Goal: Task Accomplishment & Management: Manage account settings

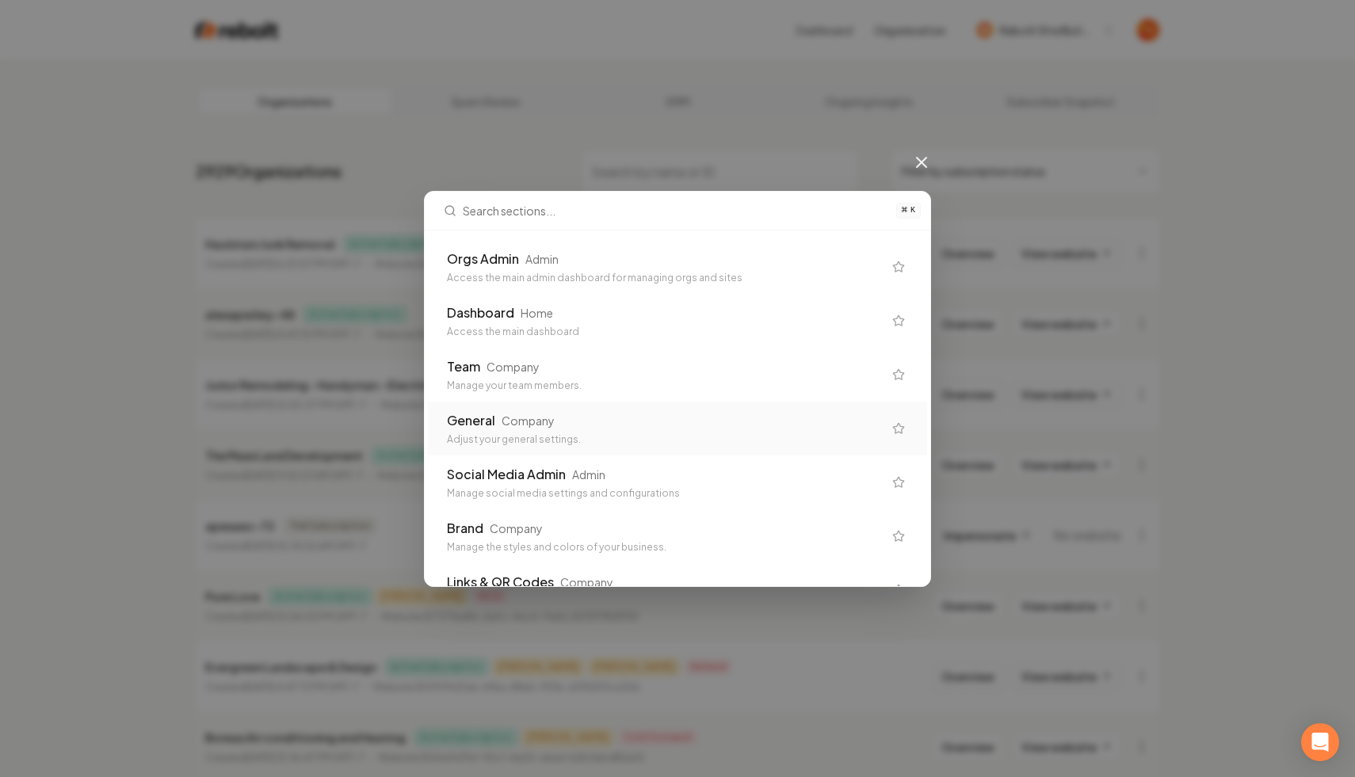
click at [540, 437] on div "Adjust your general settings." at bounding box center [665, 439] width 436 height 13
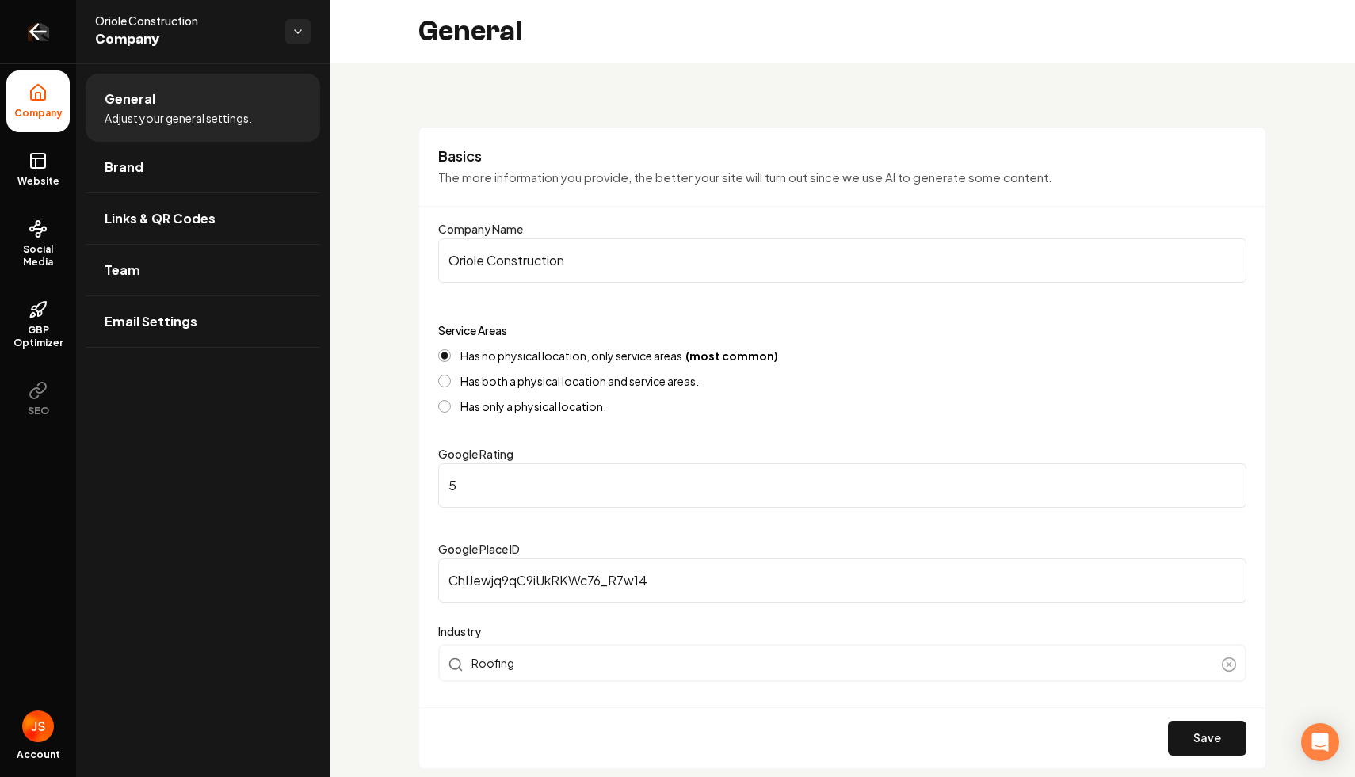
click at [41, 29] on icon "Return to dashboard" at bounding box center [37, 31] width 25 height 25
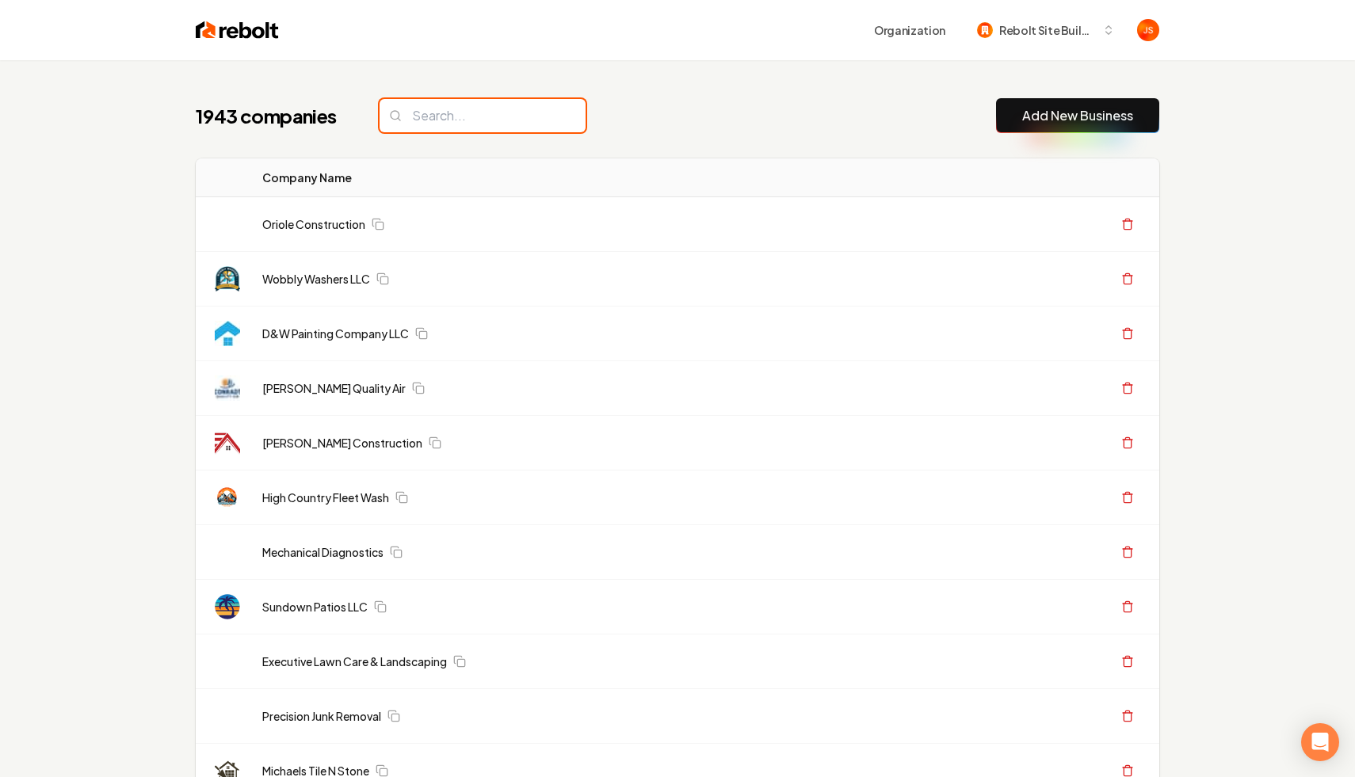
click at [397, 113] on input "search" at bounding box center [483, 115] width 206 height 33
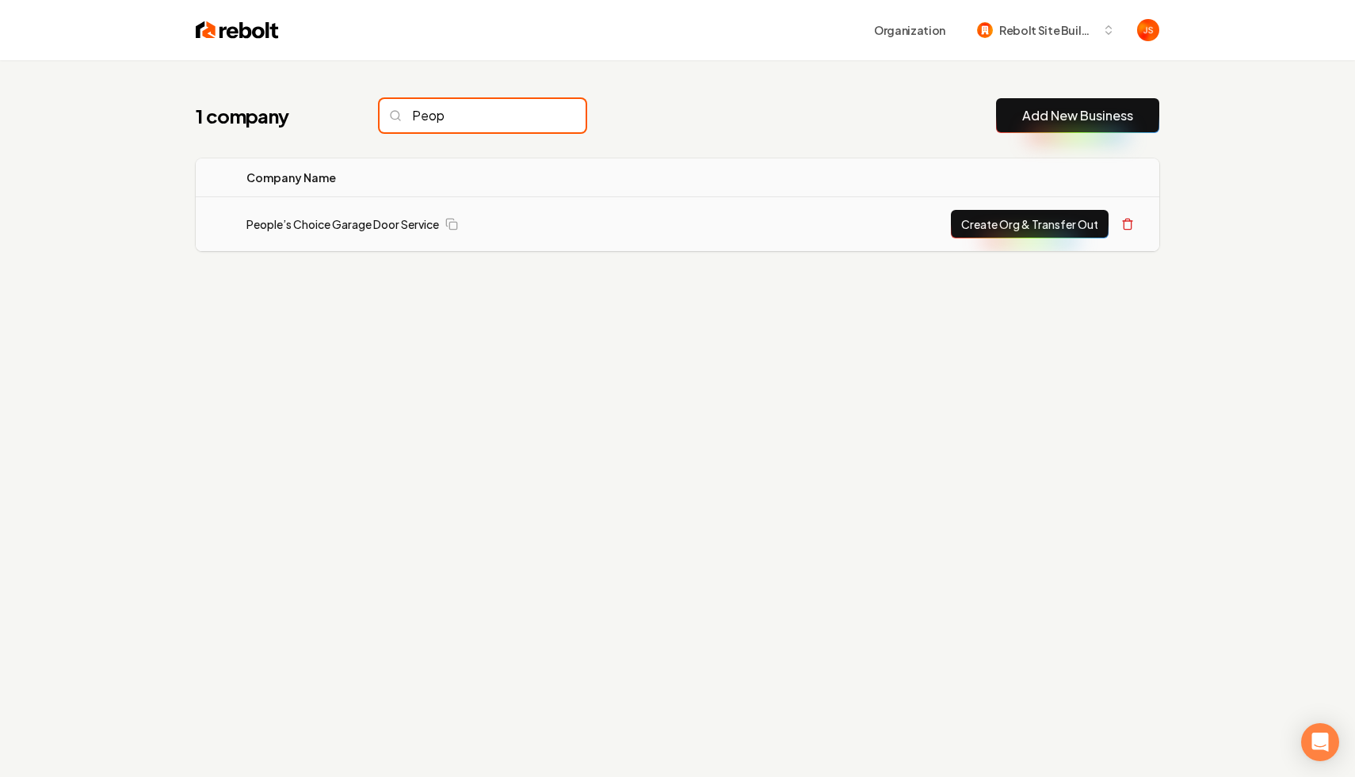
type input "Peop"
click at [329, 212] on td "People’s Choice Garage Door Service" at bounding box center [473, 224] width 479 height 55
click at [329, 223] on link "People’s Choice Garage Door Service" at bounding box center [342, 224] width 193 height 16
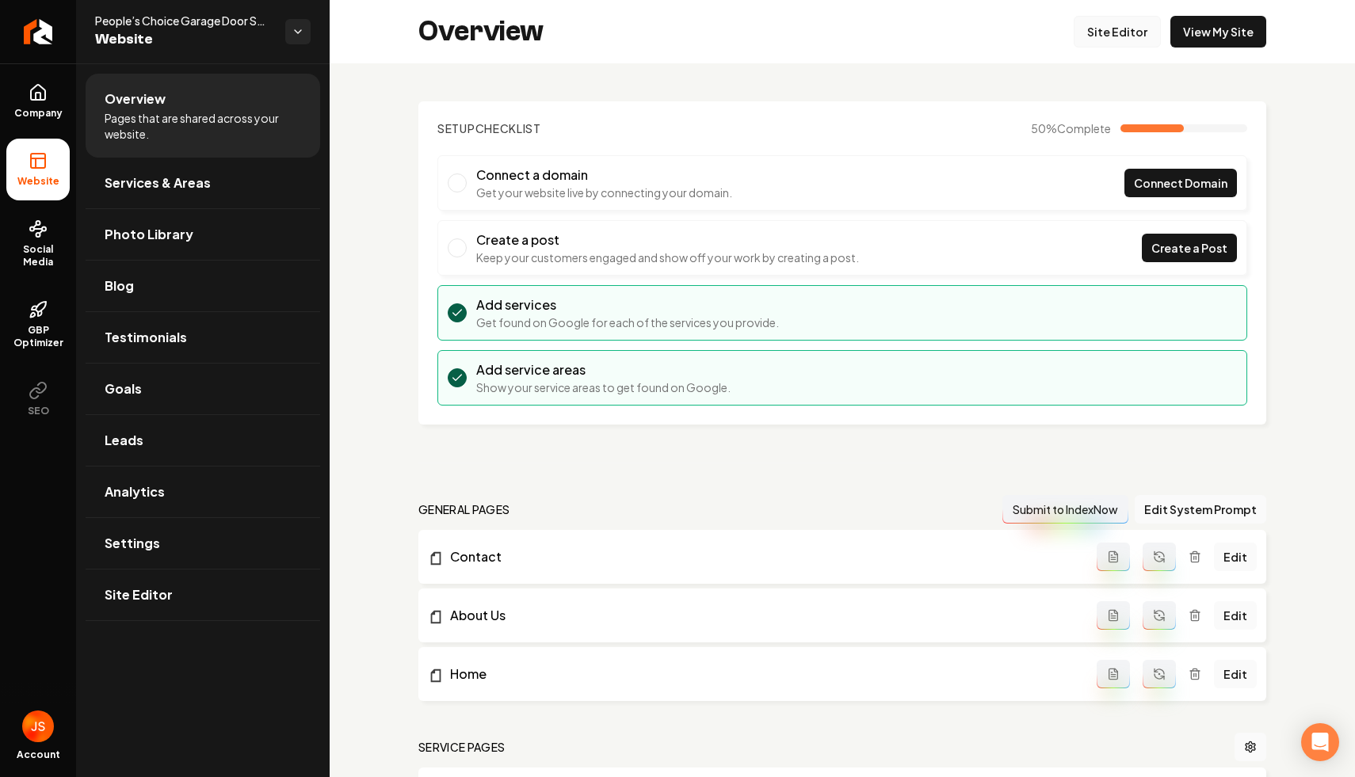
click at [1089, 32] on link "Site Editor" at bounding box center [1117, 32] width 87 height 32
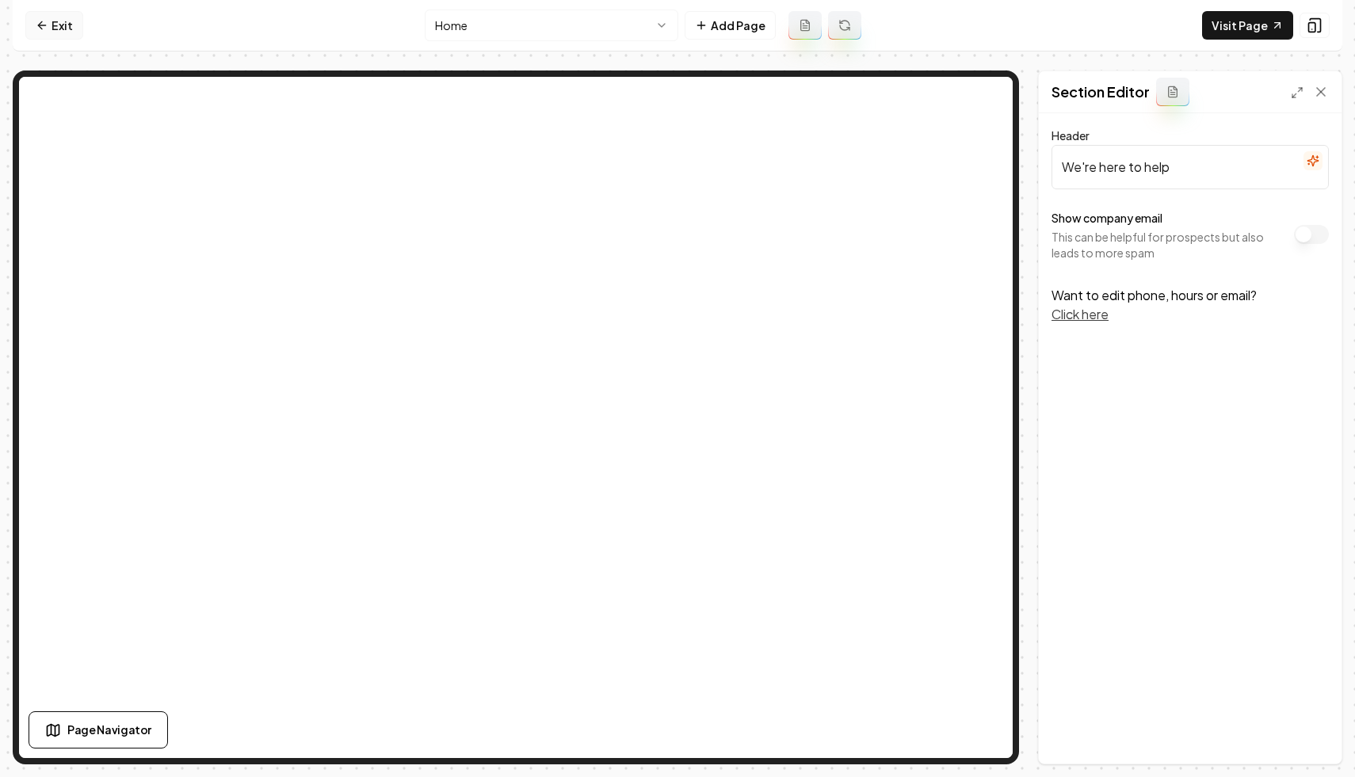
click at [35, 14] on link "Exit" at bounding box center [54, 25] width 58 height 29
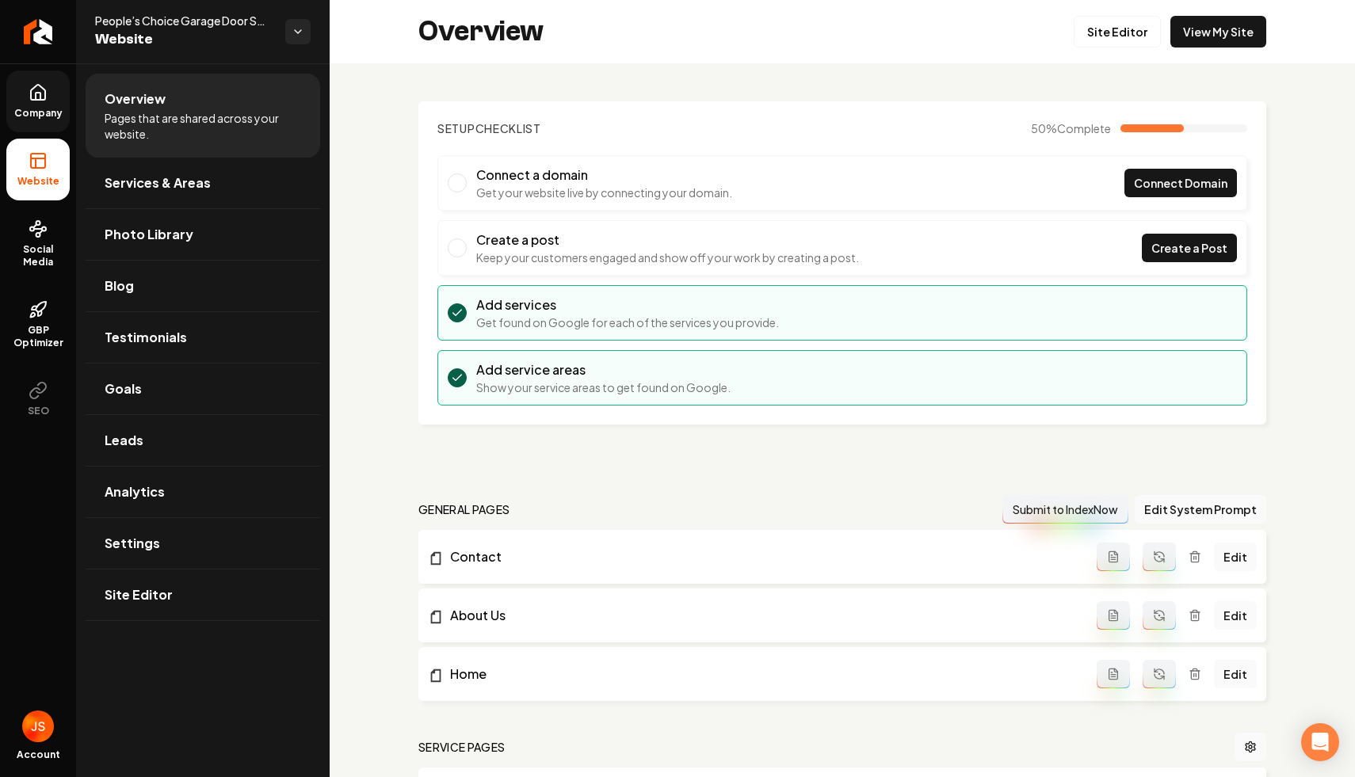
click at [32, 74] on link "Company" at bounding box center [37, 102] width 63 height 62
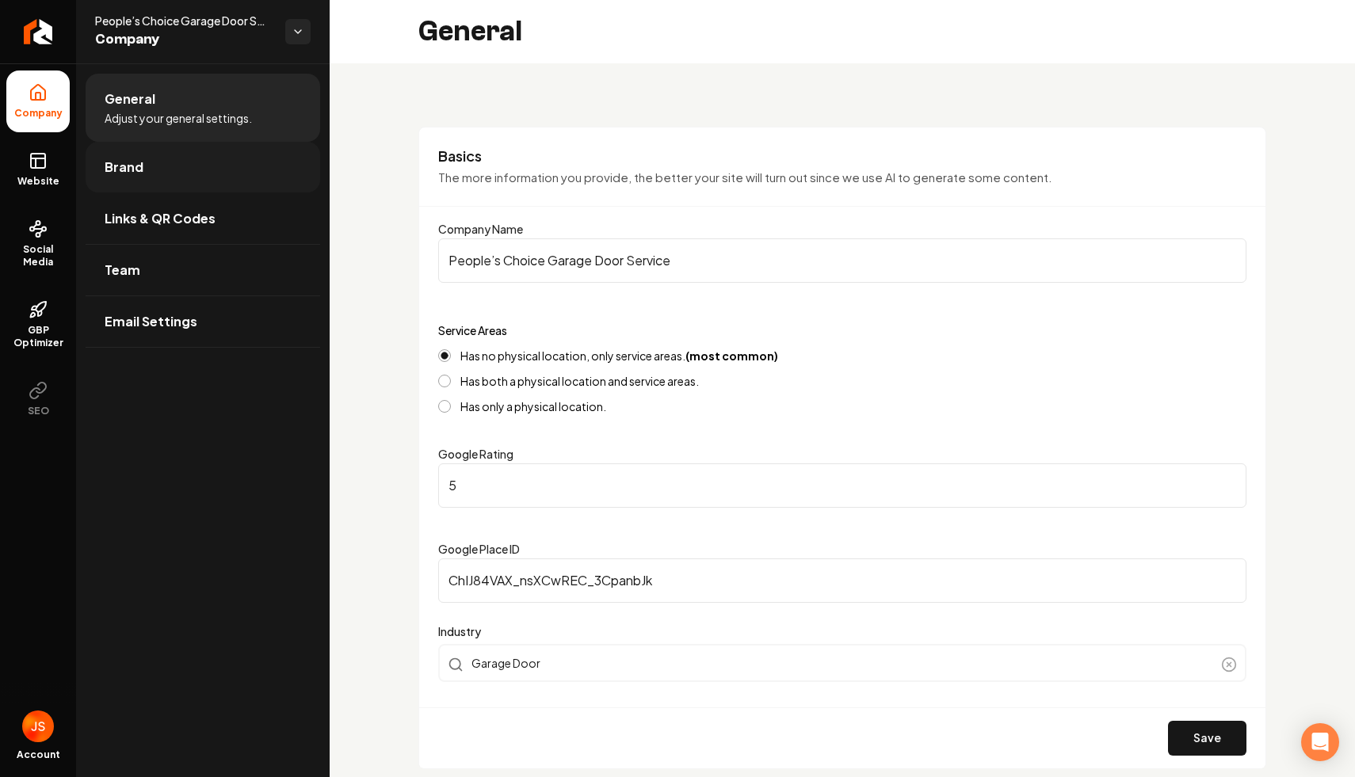
click at [97, 163] on link "Brand" at bounding box center [203, 167] width 235 height 51
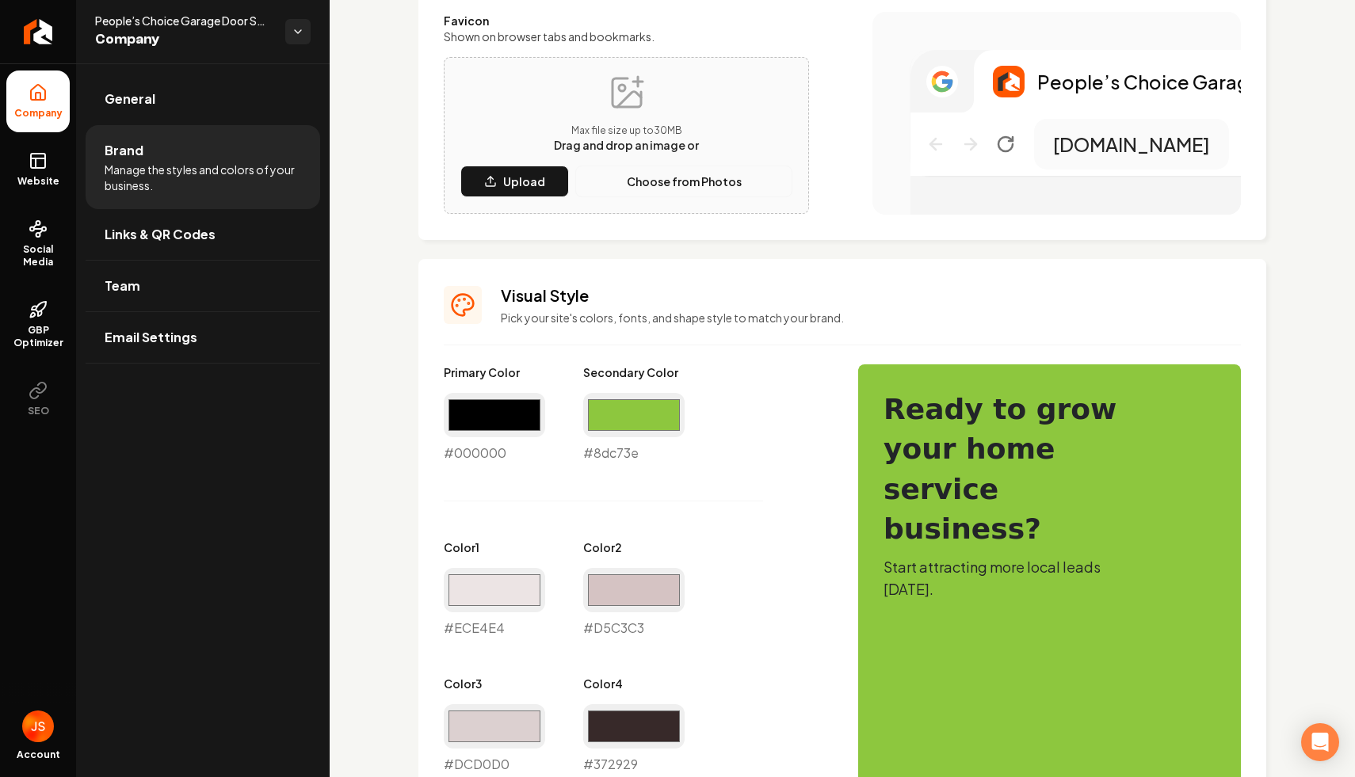
scroll to position [471, 0]
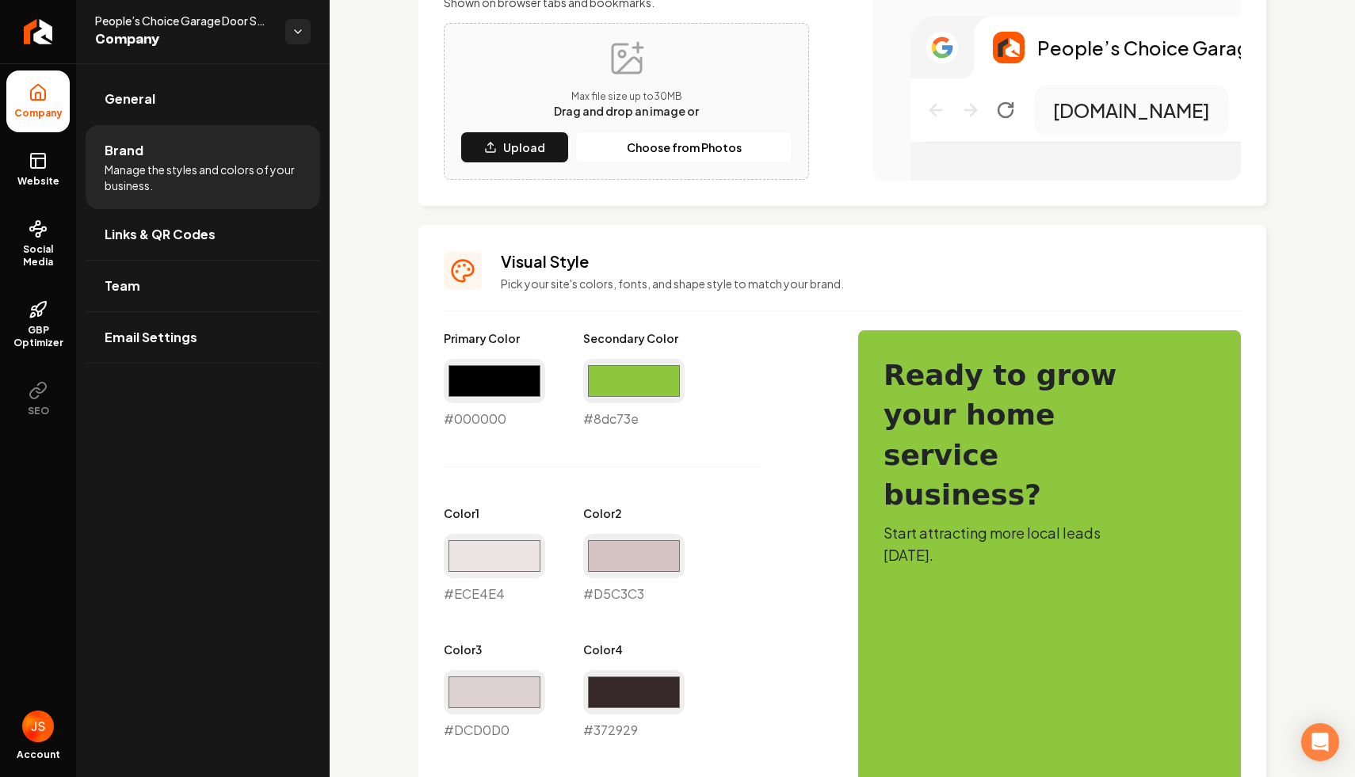
click at [613, 418] on div "#8dc73e #8dc73e" at bounding box center [633, 394] width 101 height 70
copy div "#8dc73e"
click at [24, 162] on link "Website" at bounding box center [37, 170] width 63 height 62
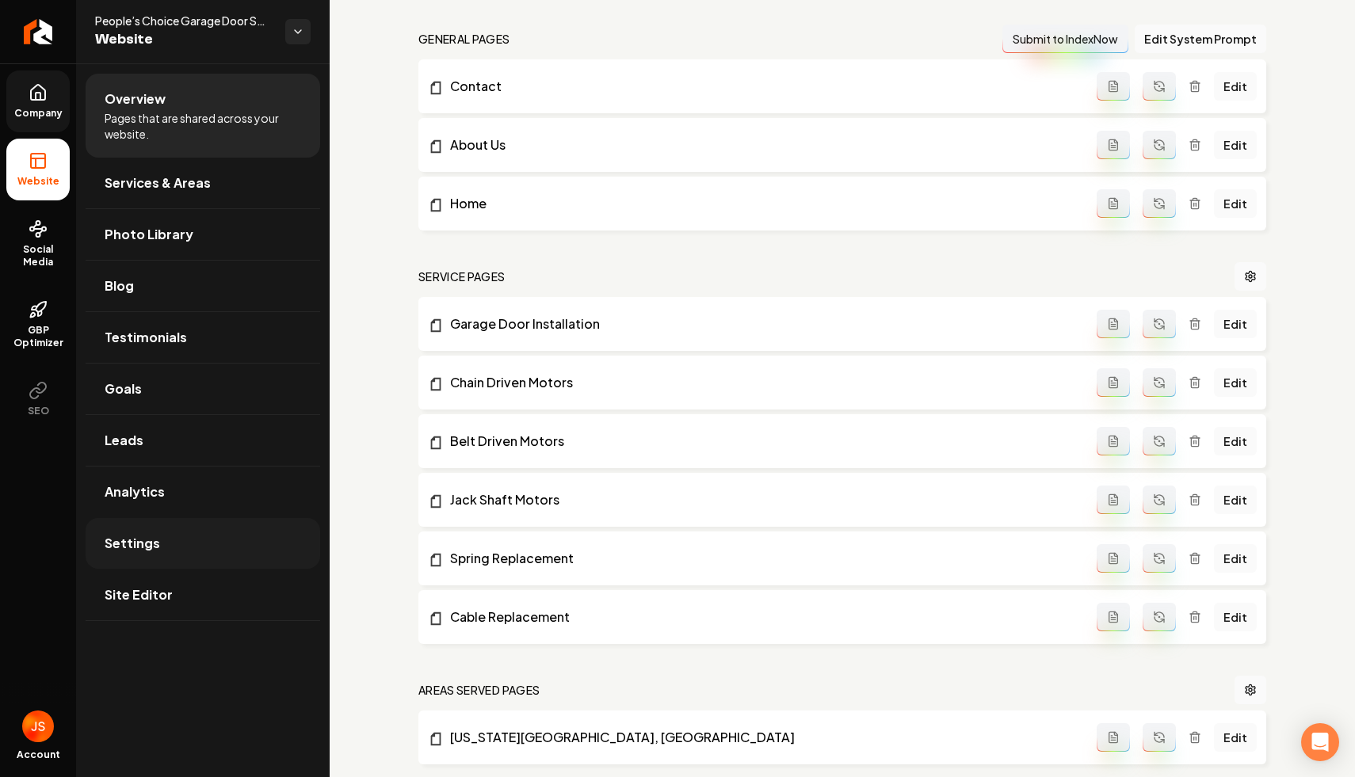
click at [133, 543] on span "Settings" at bounding box center [132, 543] width 55 height 19
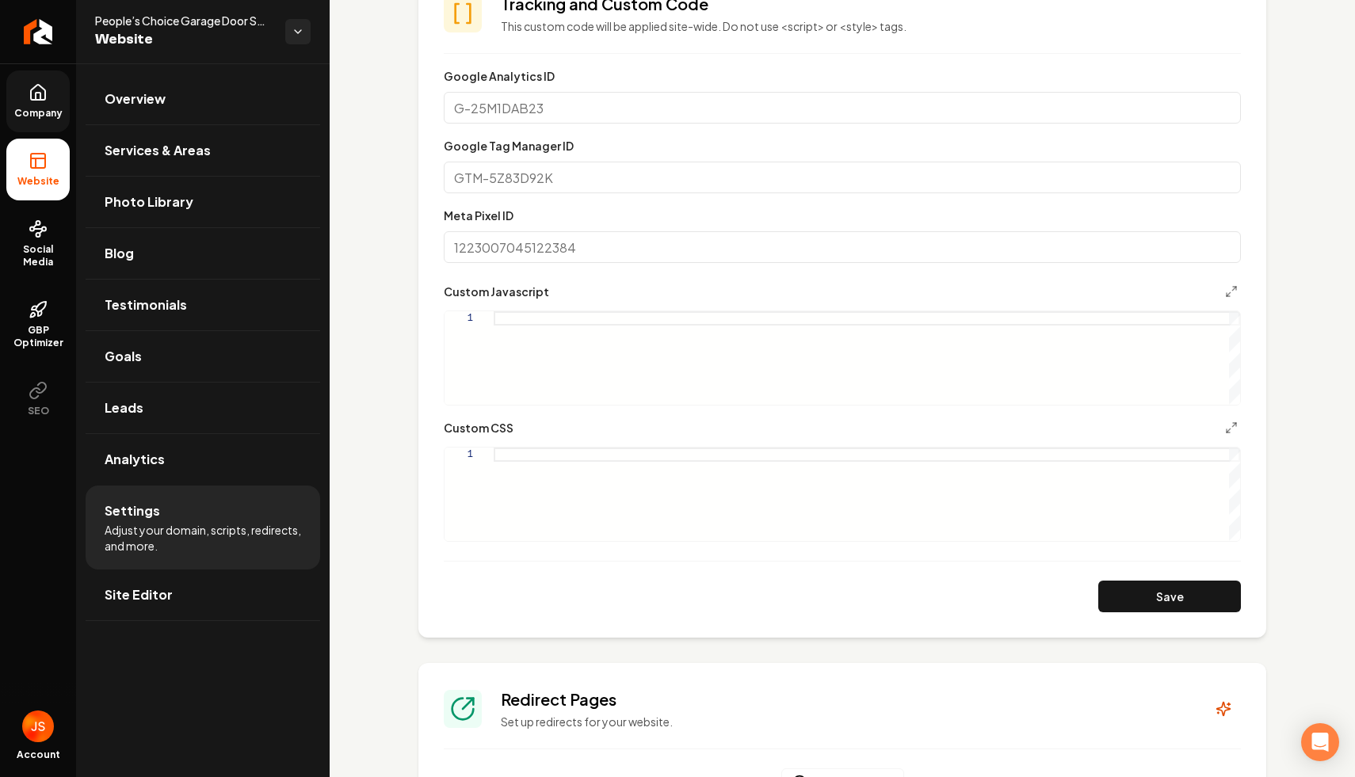
scroll to position [465, 0]
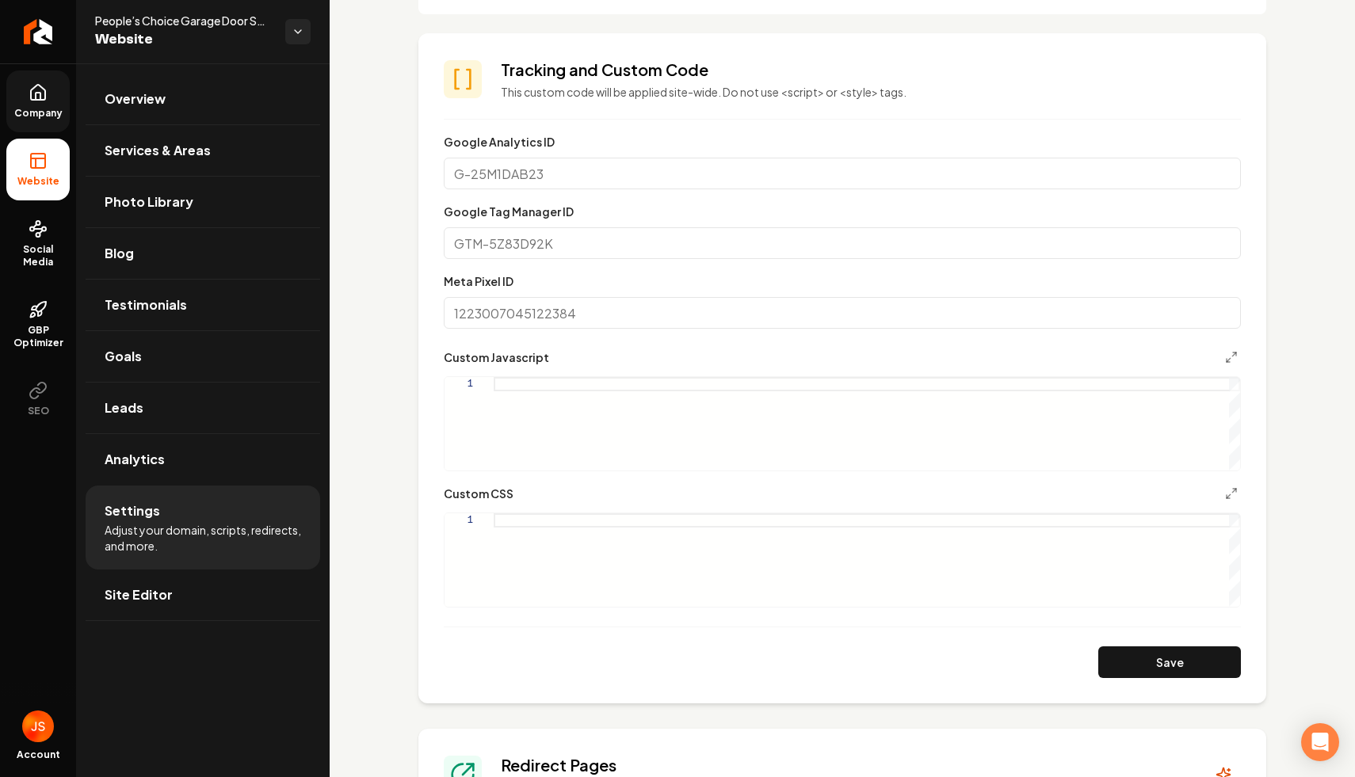
click at [643, 513] on div "1" at bounding box center [842, 560] width 797 height 95
click at [643, 519] on div "Main content area" at bounding box center [867, 559] width 746 height 93
type textarea "**********"
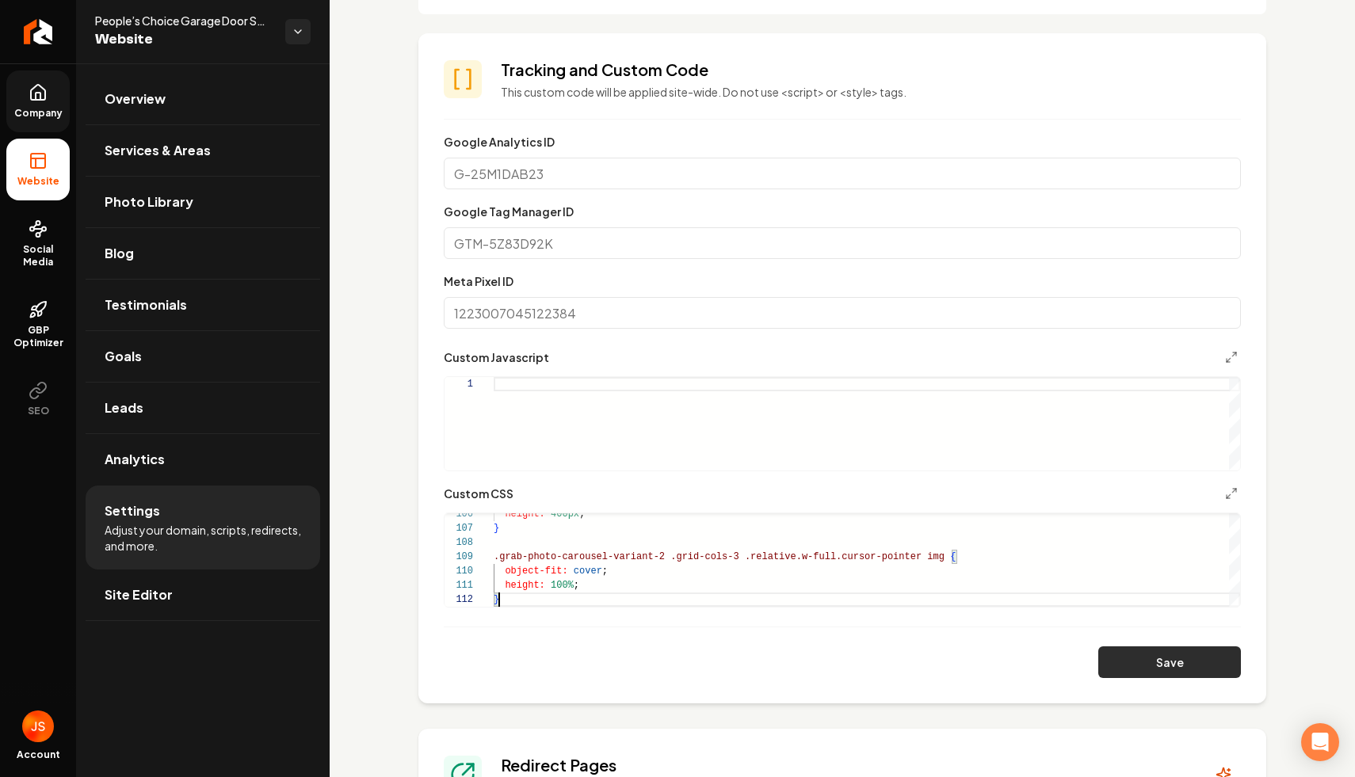
click at [1220, 652] on button "Save" at bounding box center [1169, 663] width 143 height 32
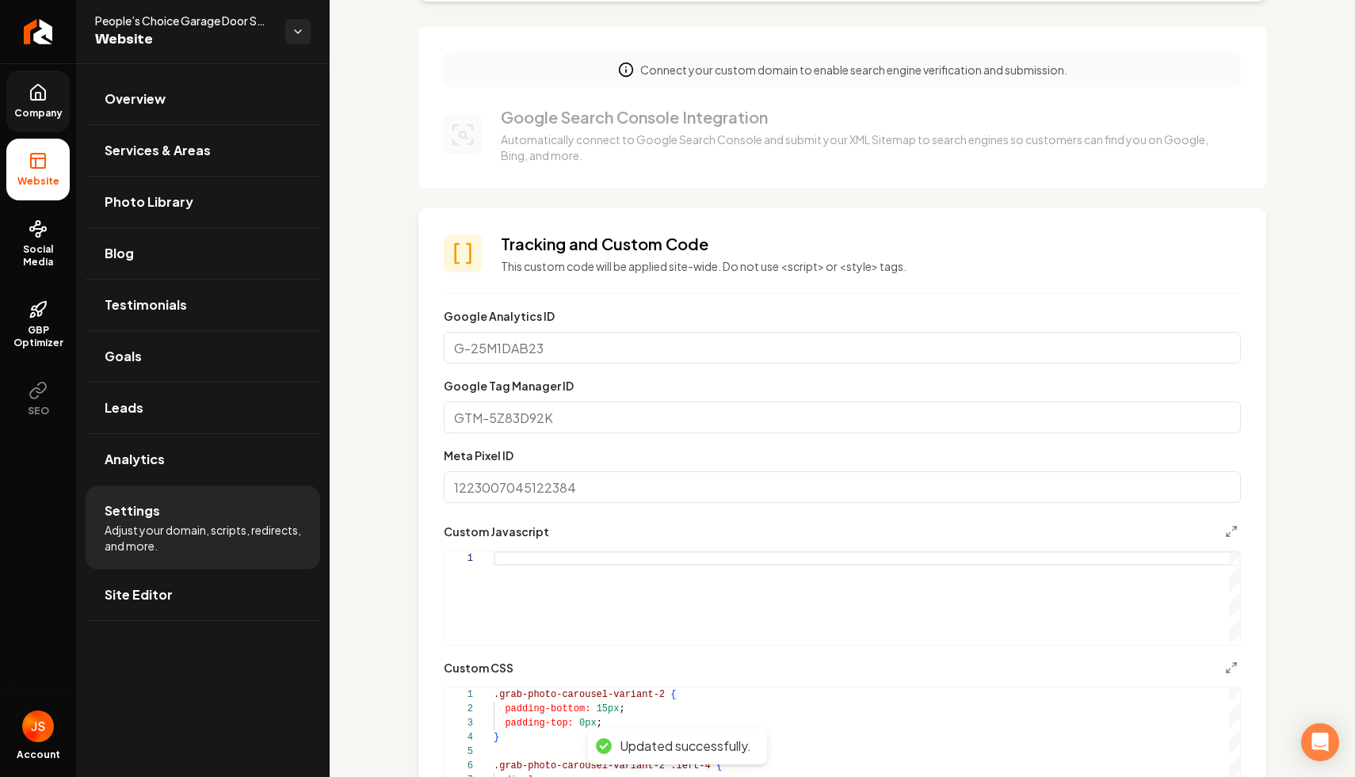
scroll to position [0, 0]
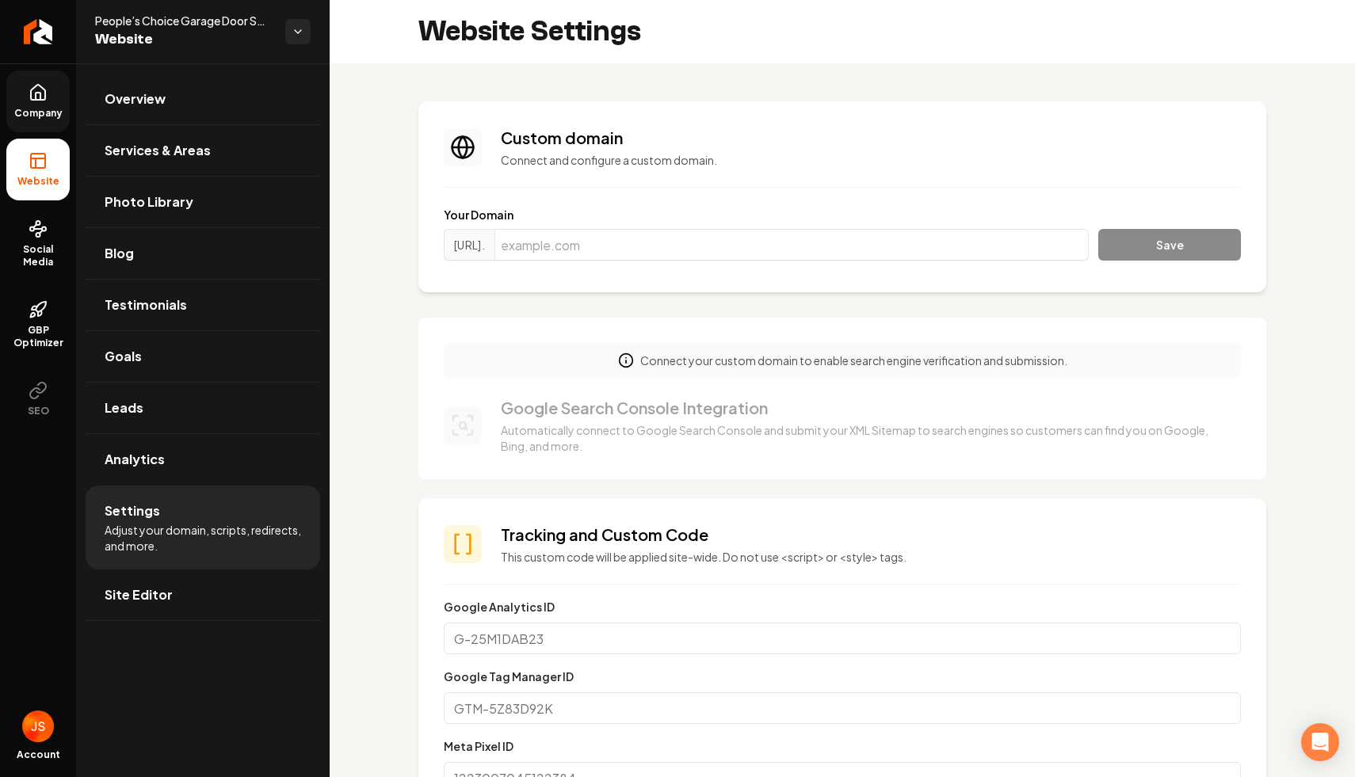
click at [36, 113] on span "Company" at bounding box center [38, 113] width 61 height 13
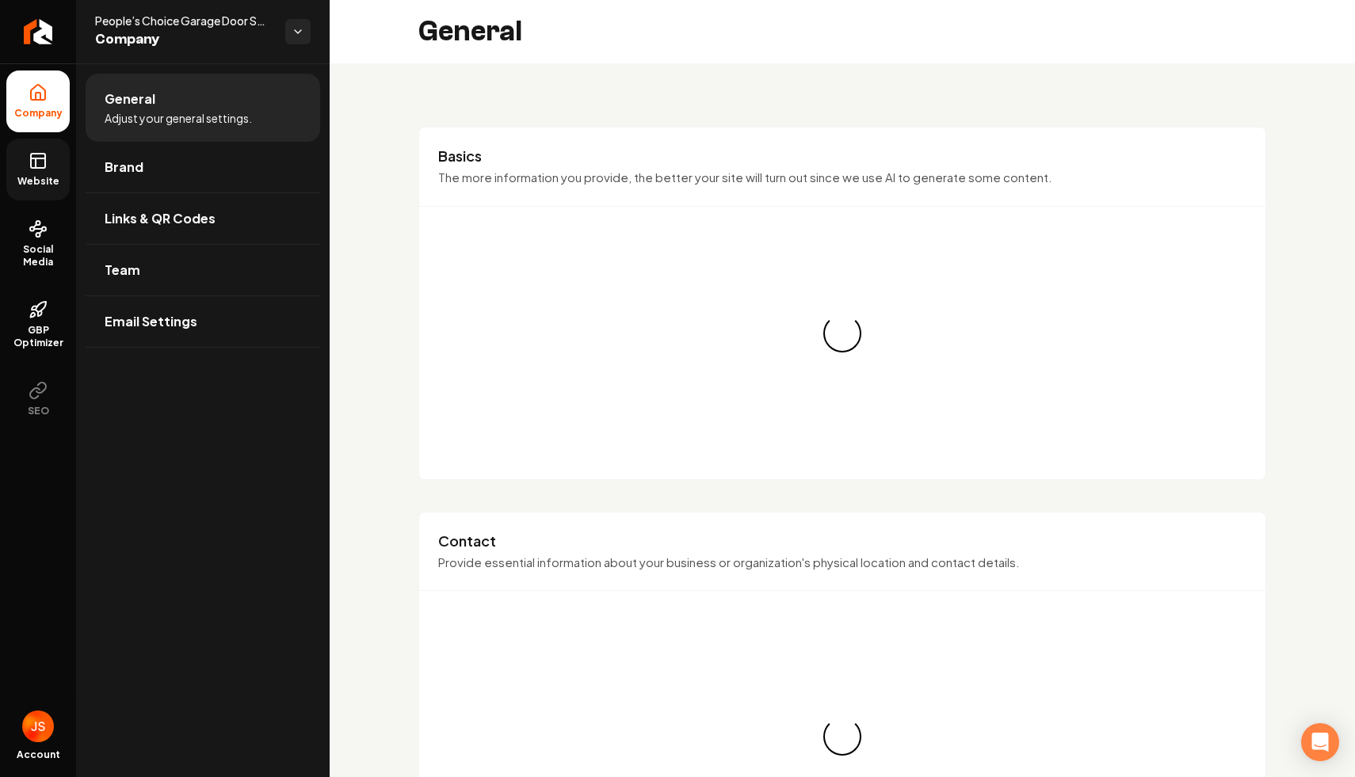
click at [40, 142] on link "Website" at bounding box center [37, 170] width 63 height 62
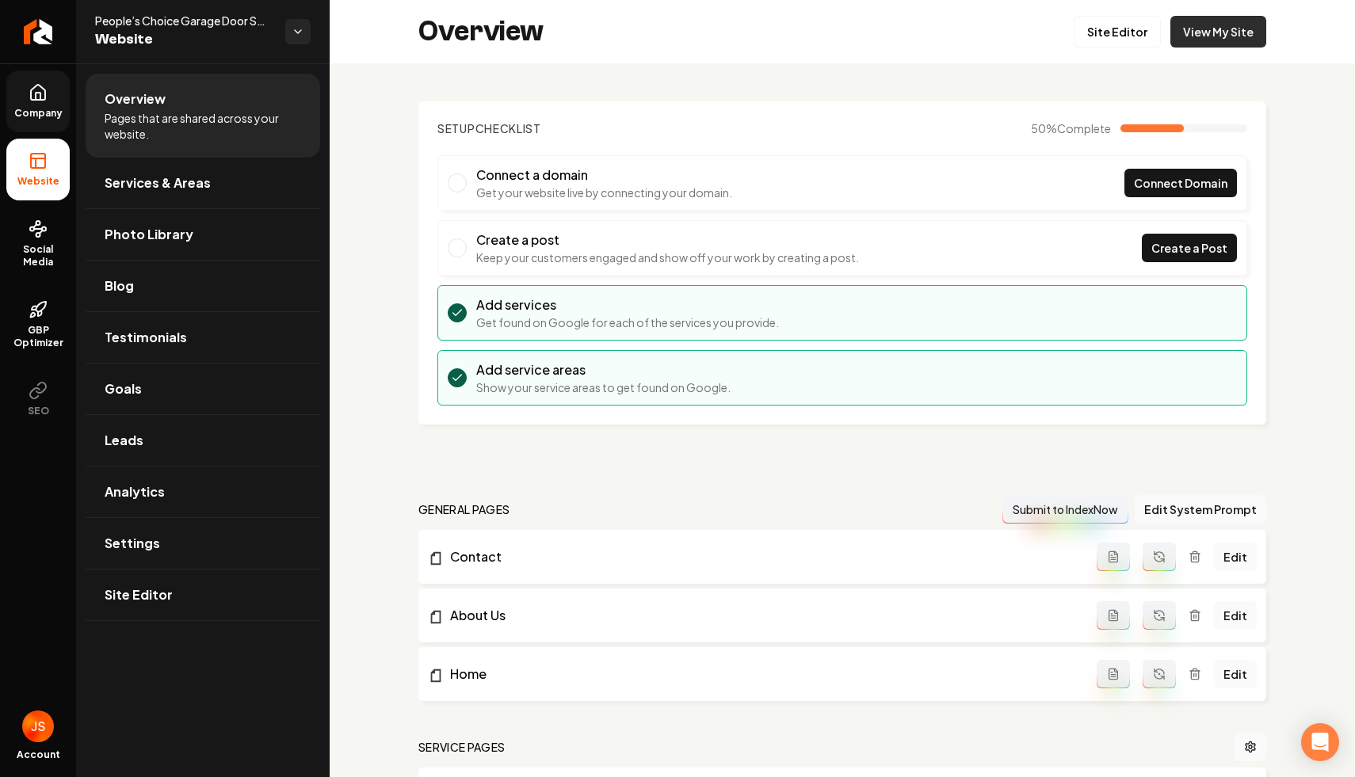
click at [1206, 31] on link "View My Site" at bounding box center [1218, 32] width 96 height 32
click at [1101, 40] on link "Site Editor" at bounding box center [1117, 32] width 87 height 32
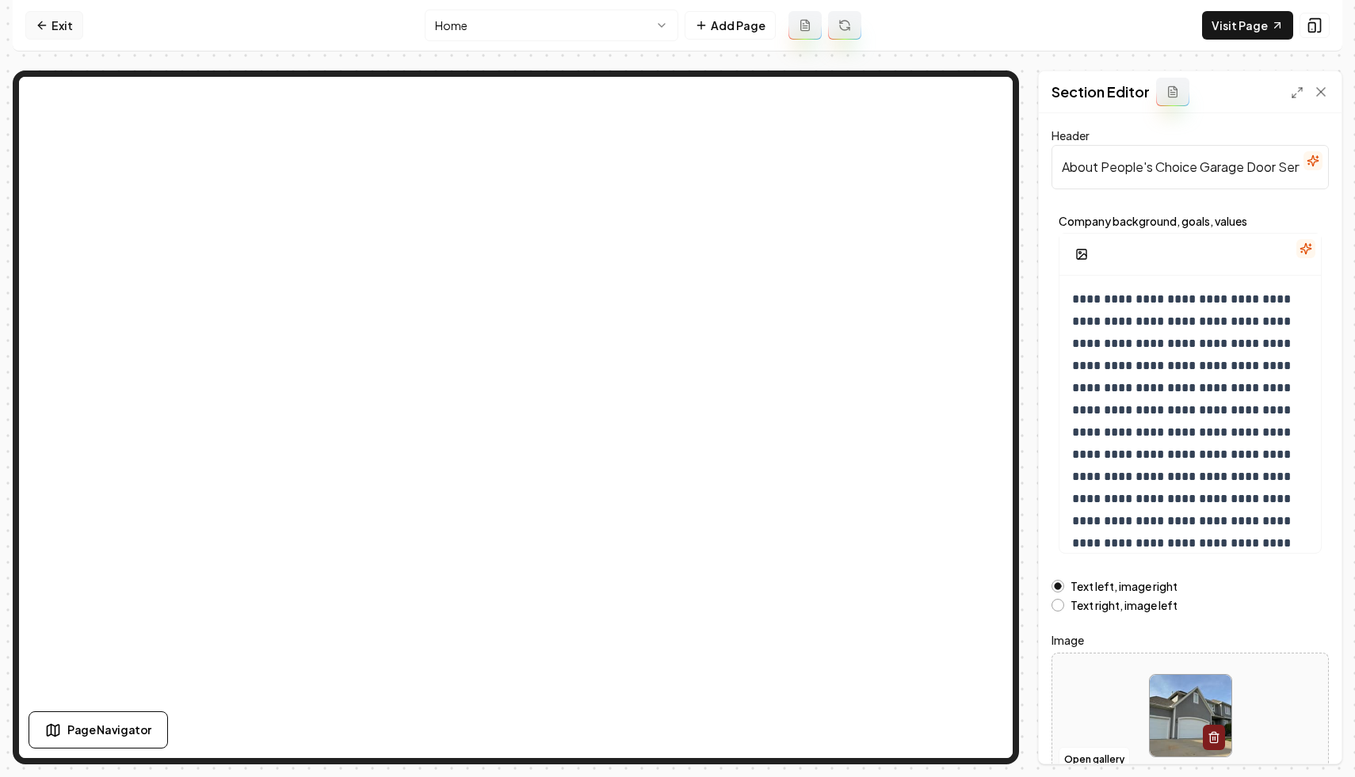
click at [36, 28] on icon at bounding box center [42, 25] width 13 height 13
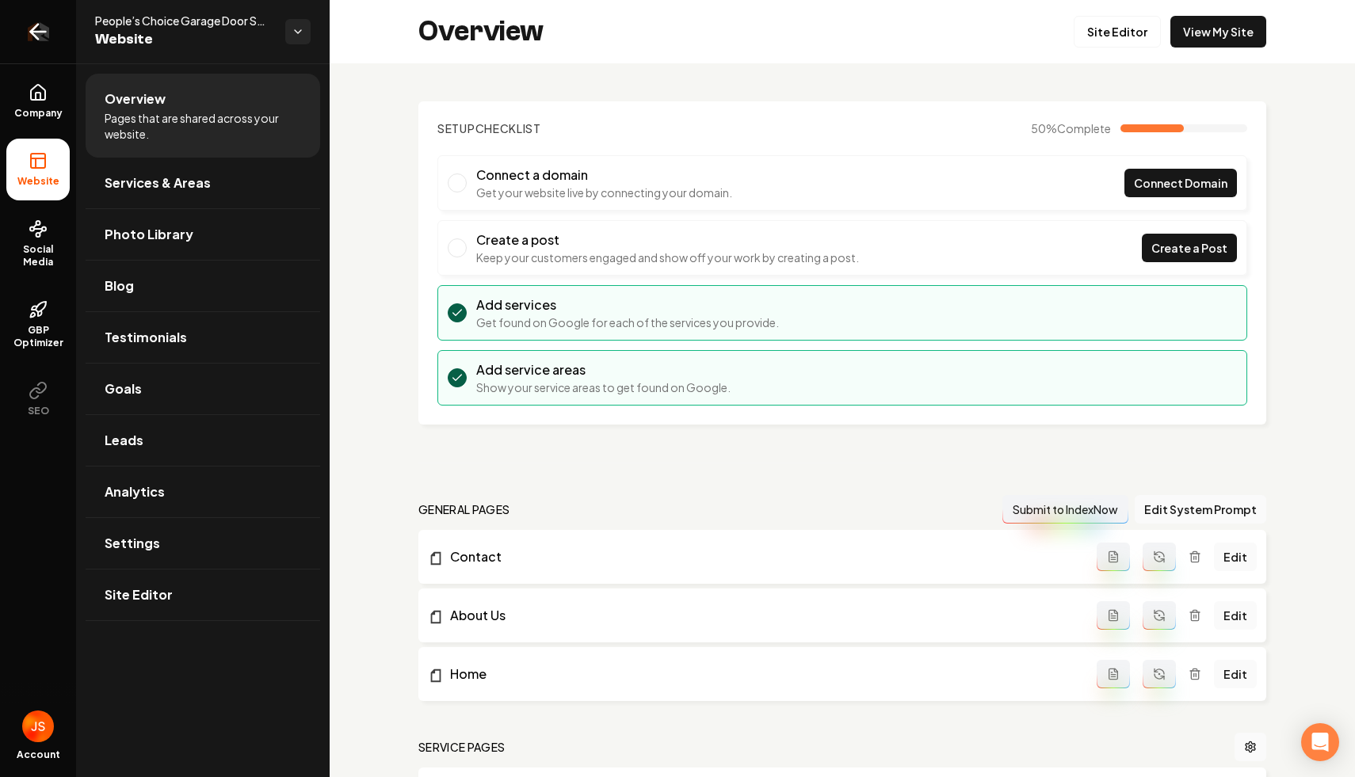
click at [32, 32] on icon "Return to dashboard" at bounding box center [38, 32] width 15 height 0
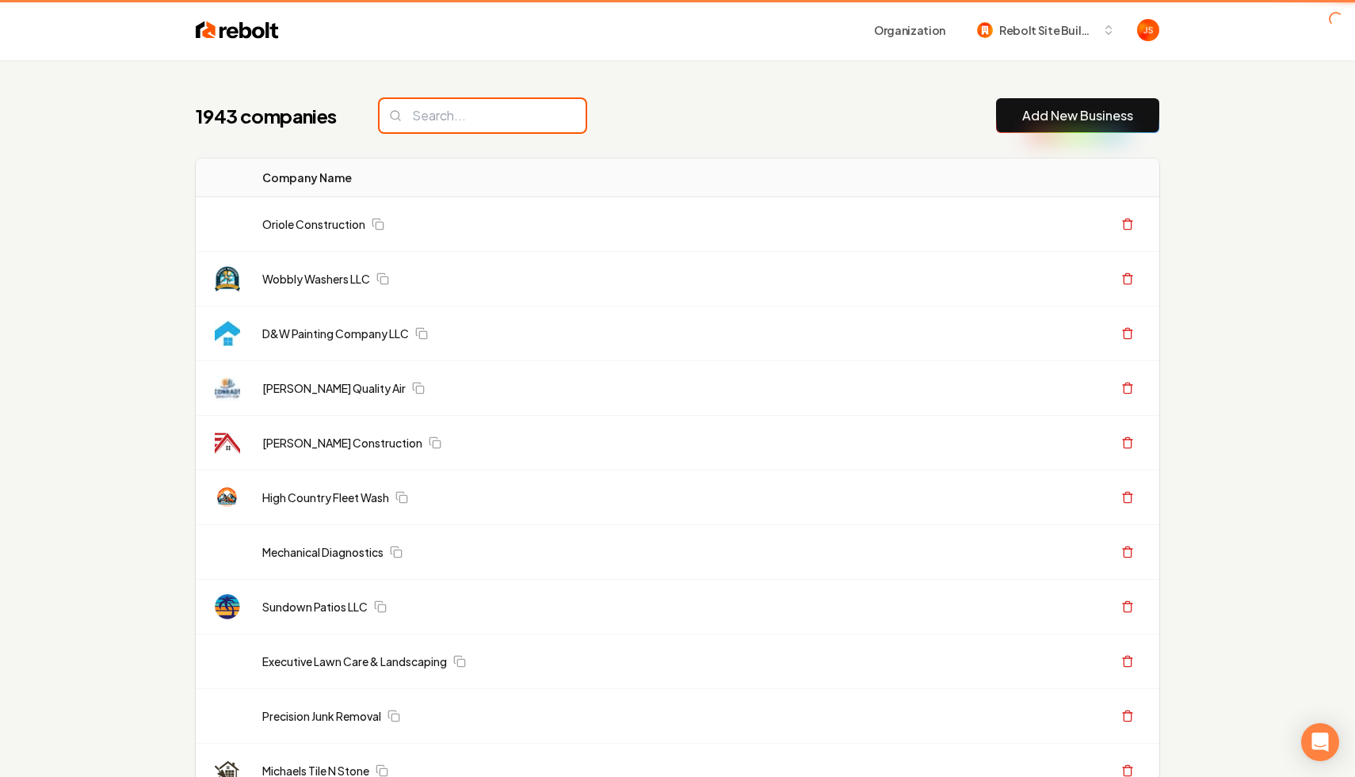
click at [484, 125] on input "search" at bounding box center [483, 115] width 206 height 33
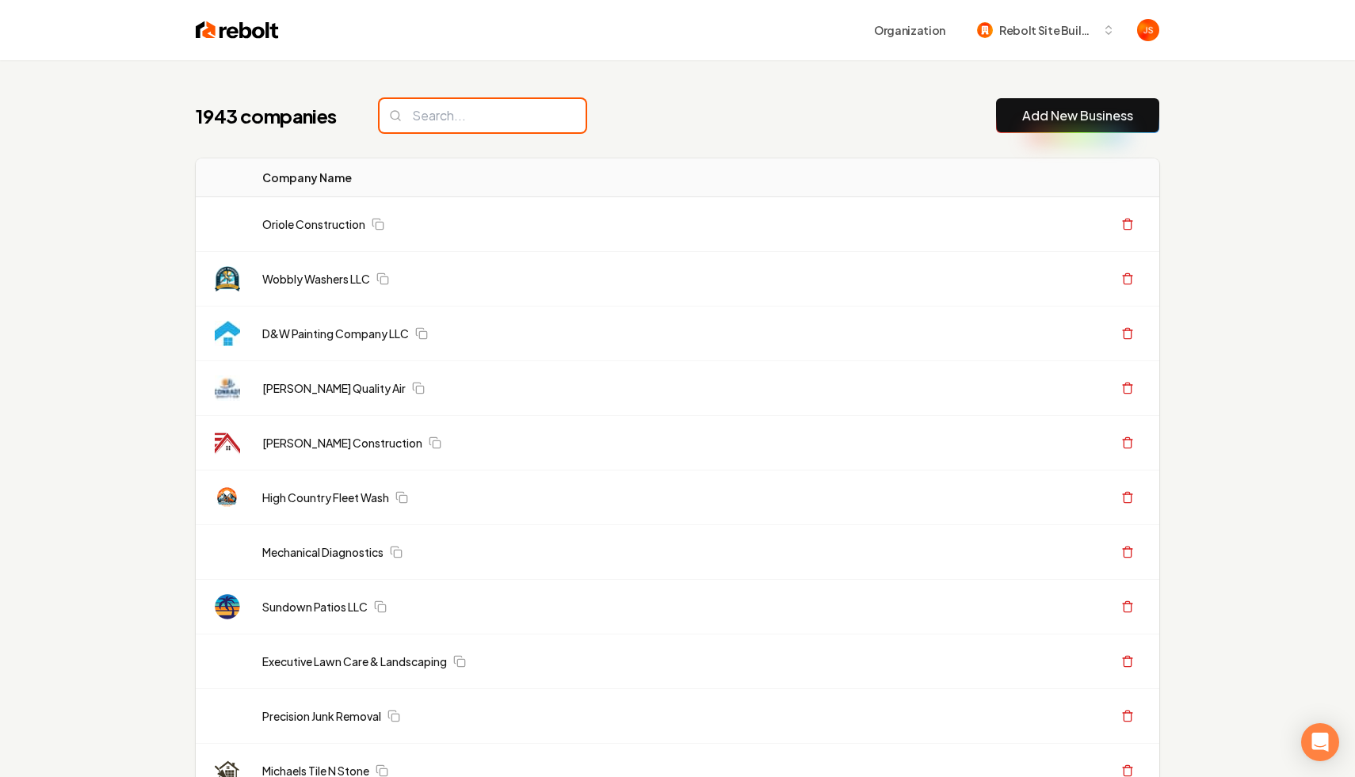
click at [460, 124] on input "search" at bounding box center [483, 115] width 206 height 33
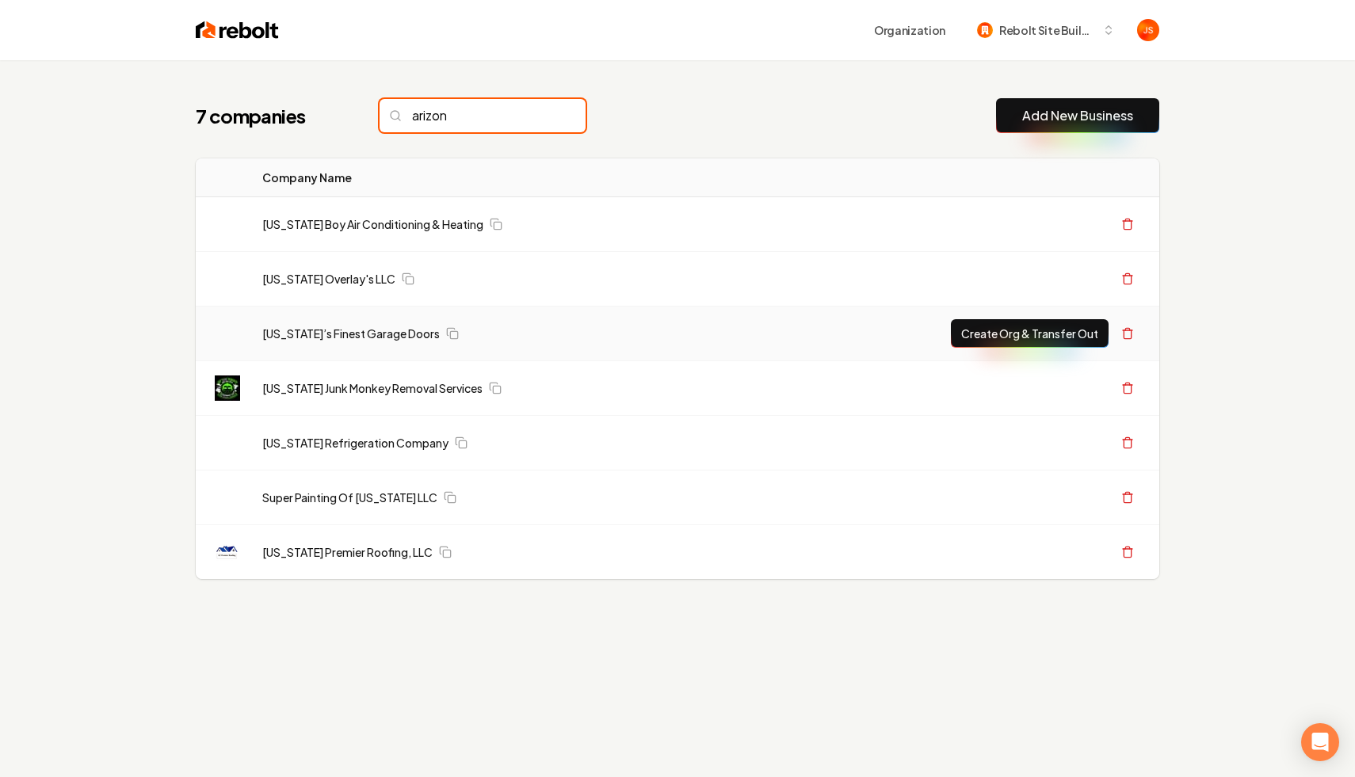
type input "arizon"
click at [296, 309] on td "[US_STATE]’s Finest Garage Doors" at bounding box center [498, 334] width 497 height 55
click at [288, 330] on link "[US_STATE]’s Finest Garage Doors" at bounding box center [350, 334] width 177 height 16
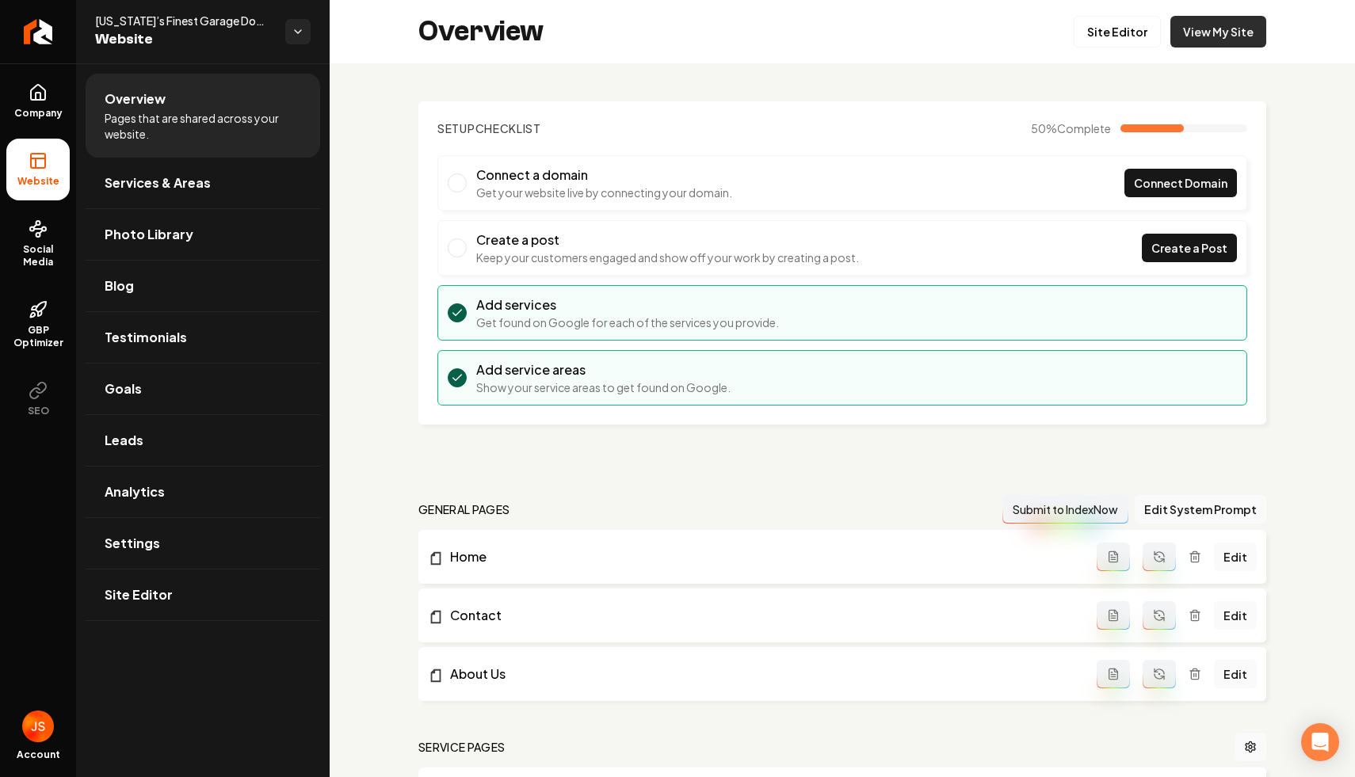
click at [1181, 20] on link "View My Site" at bounding box center [1218, 32] width 96 height 32
click at [1121, 37] on link "Site Editor" at bounding box center [1117, 32] width 87 height 32
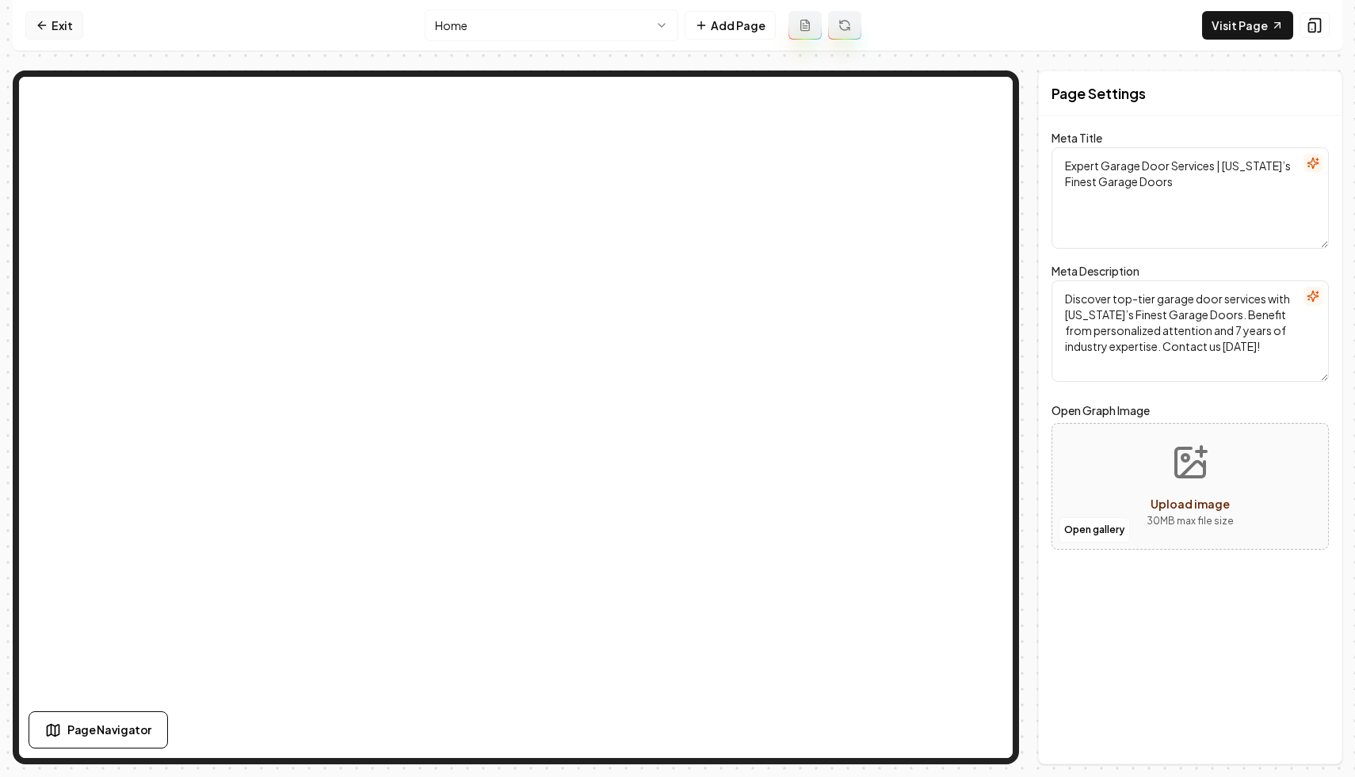
click at [40, 23] on icon at bounding box center [40, 24] width 4 height 7
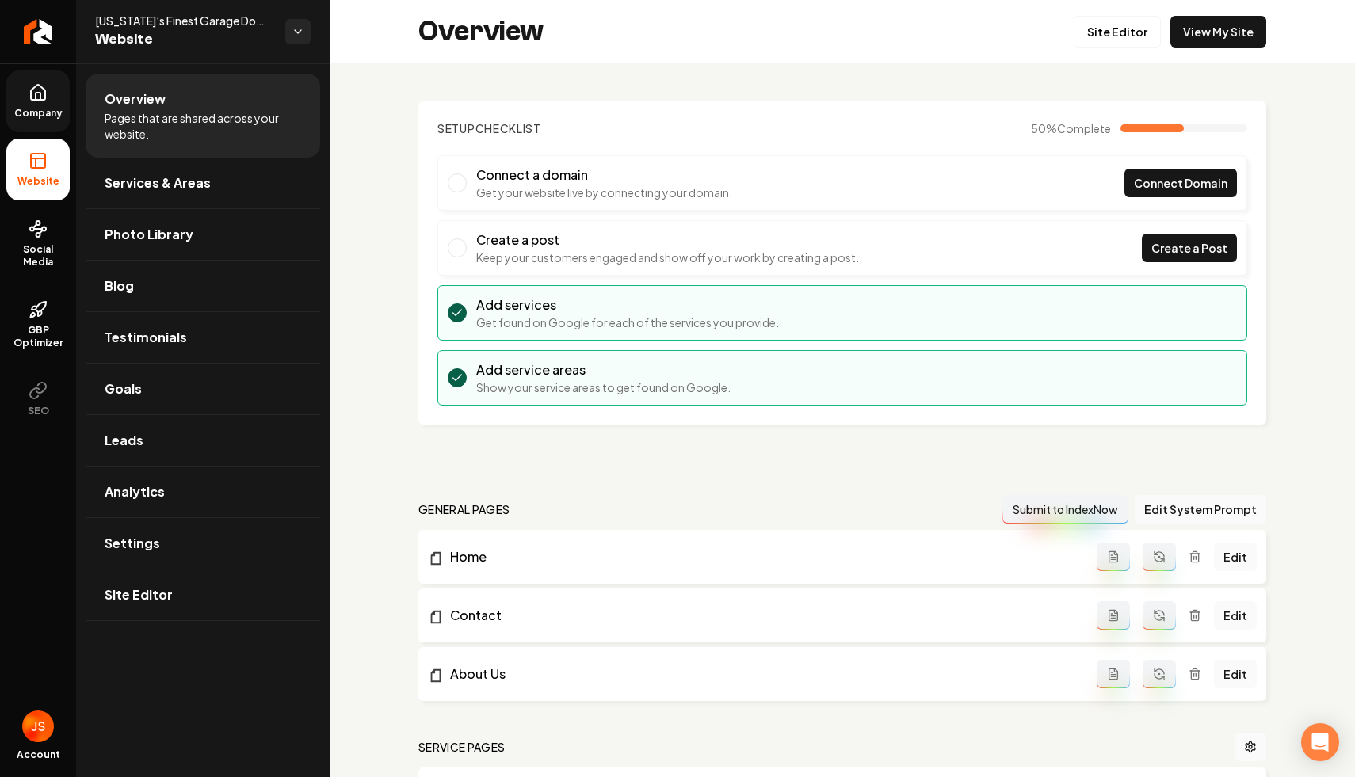
click at [41, 109] on span "Company" at bounding box center [38, 113] width 61 height 13
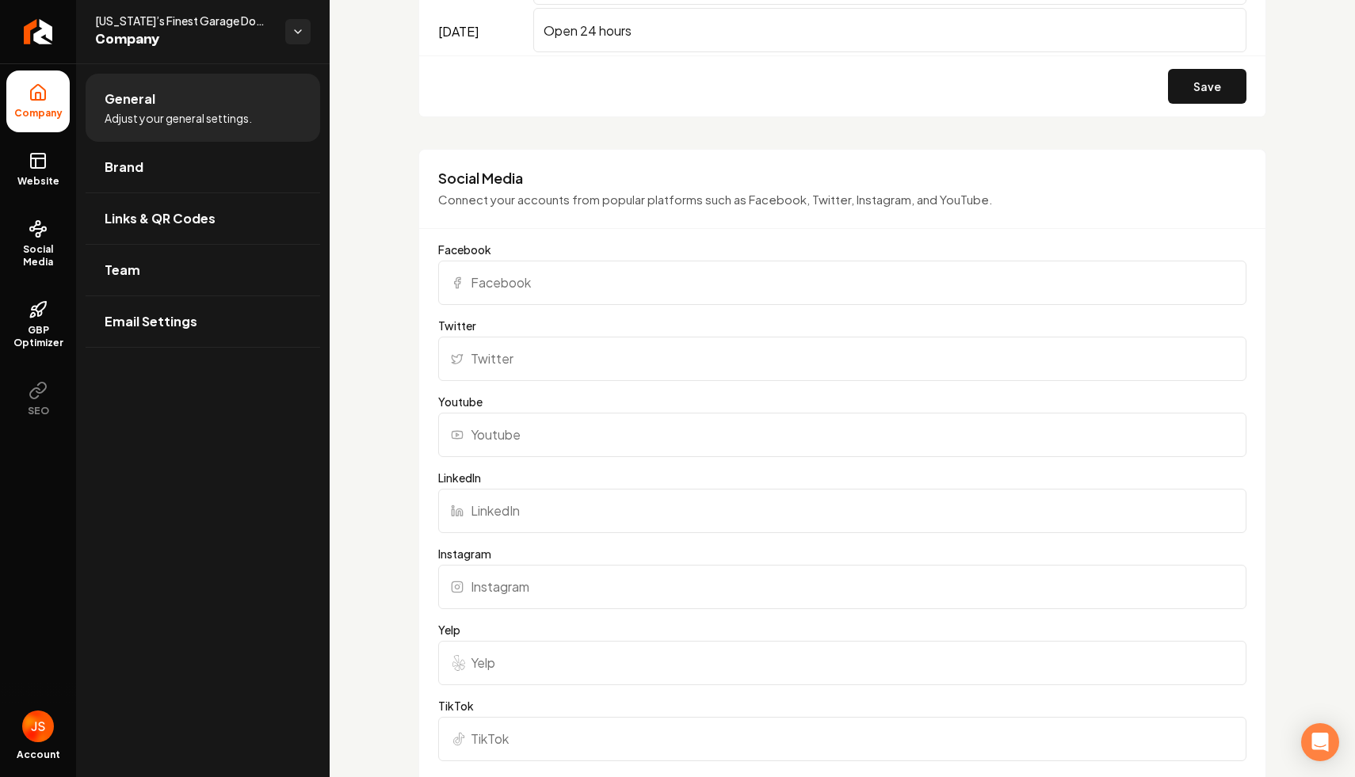
scroll to position [1584, 0]
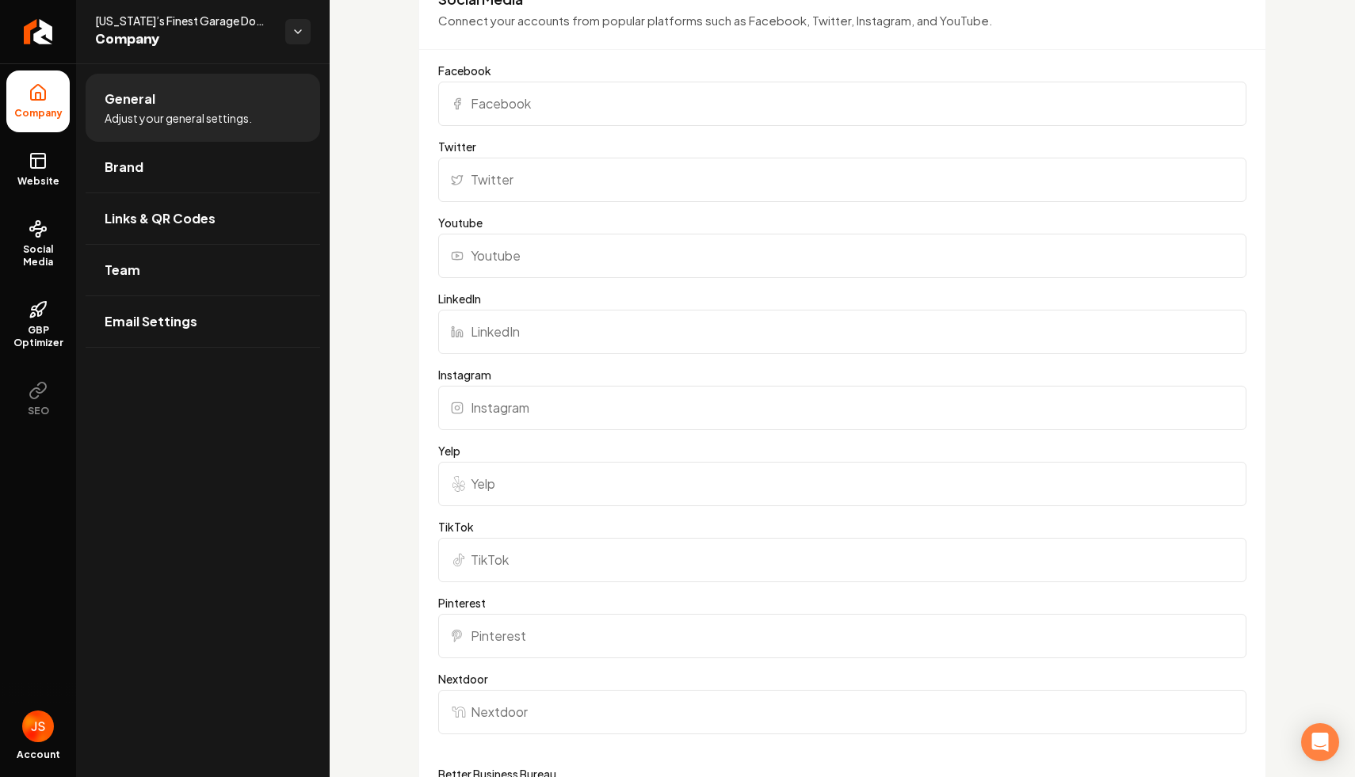
click at [542, 109] on input "Facebook" at bounding box center [842, 104] width 808 height 44
paste input "https://www.facebook.com/p/Arizonas-finest-garage-doors-LLC-61556704391143/"
type input "https://www.facebook.com/p/Arizonas-finest-garage-doors-LLC-61556704391143/"
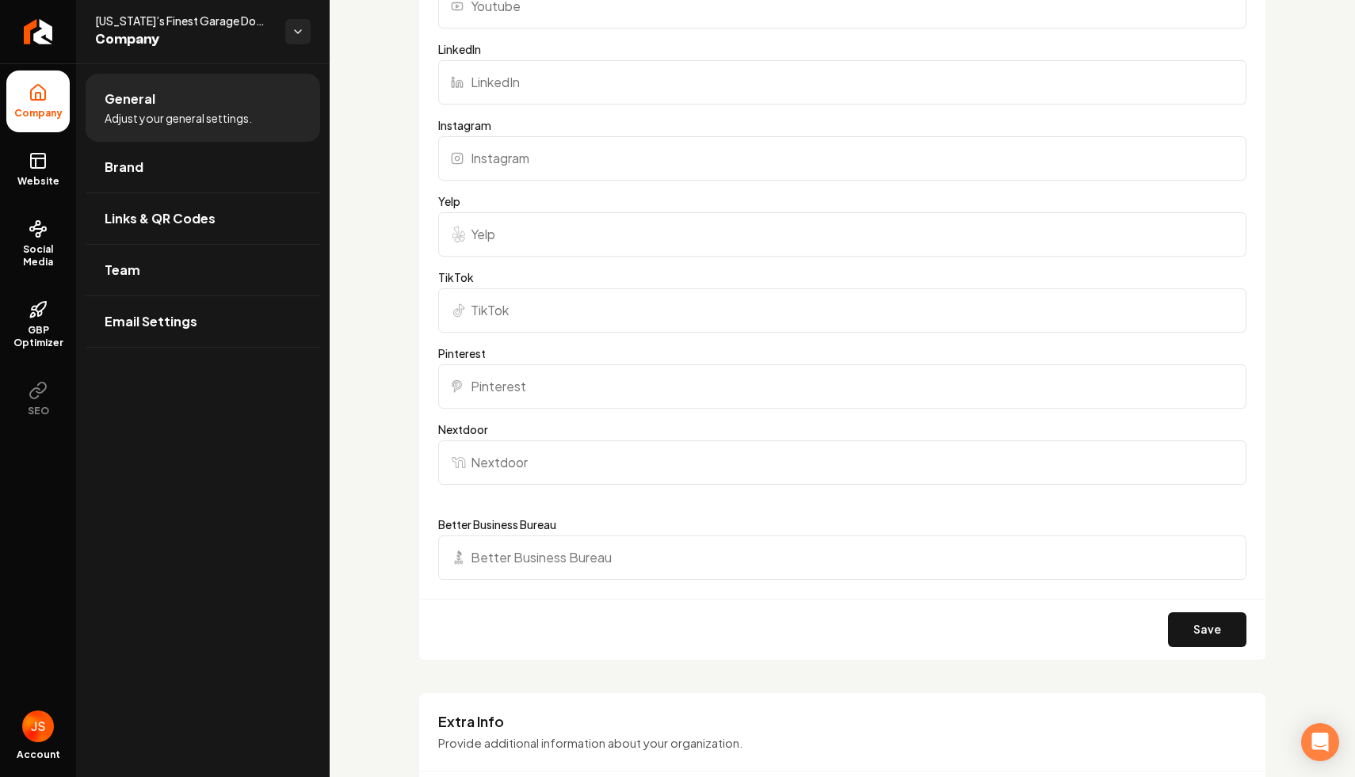
scroll to position [1629, 0]
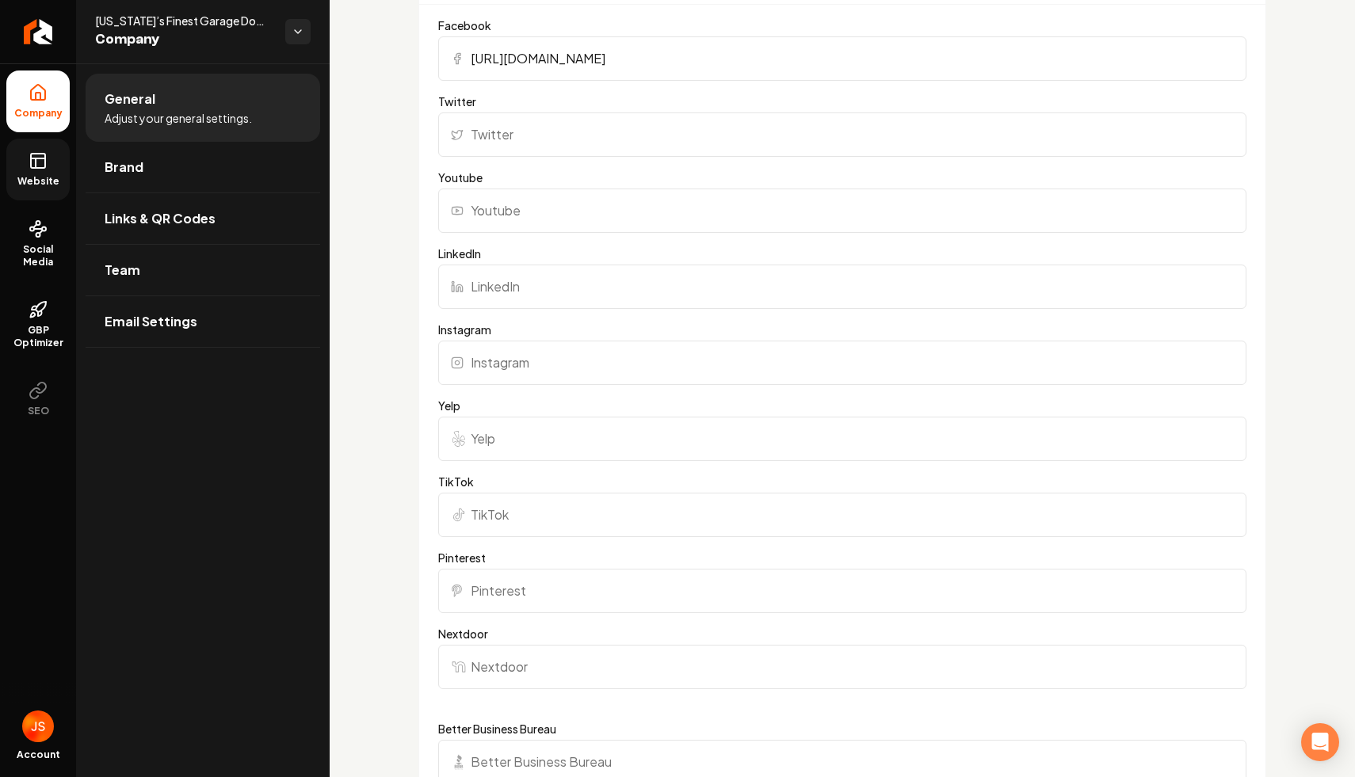
click at [33, 154] on rect at bounding box center [38, 161] width 14 height 14
click at [155, 166] on link "Brand" at bounding box center [203, 167] width 235 height 51
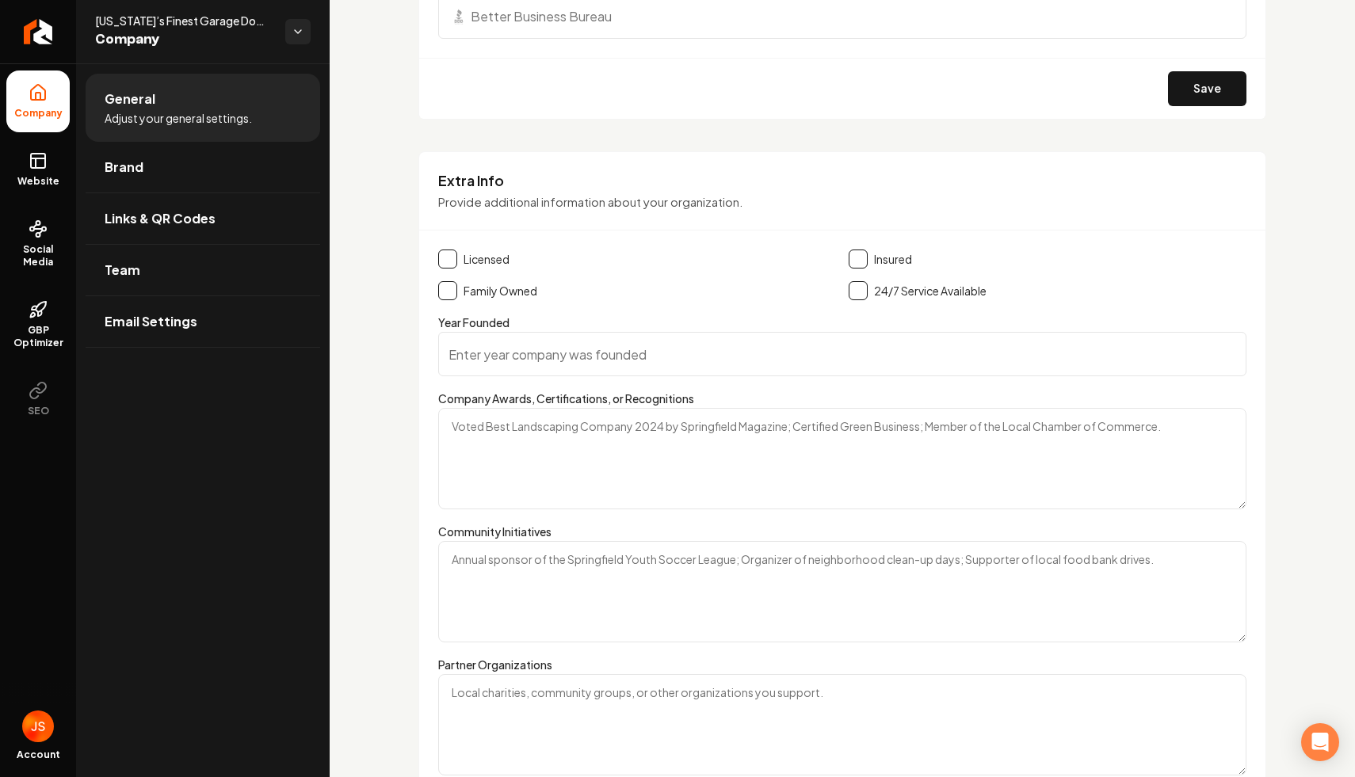
scroll to position [2200, 0]
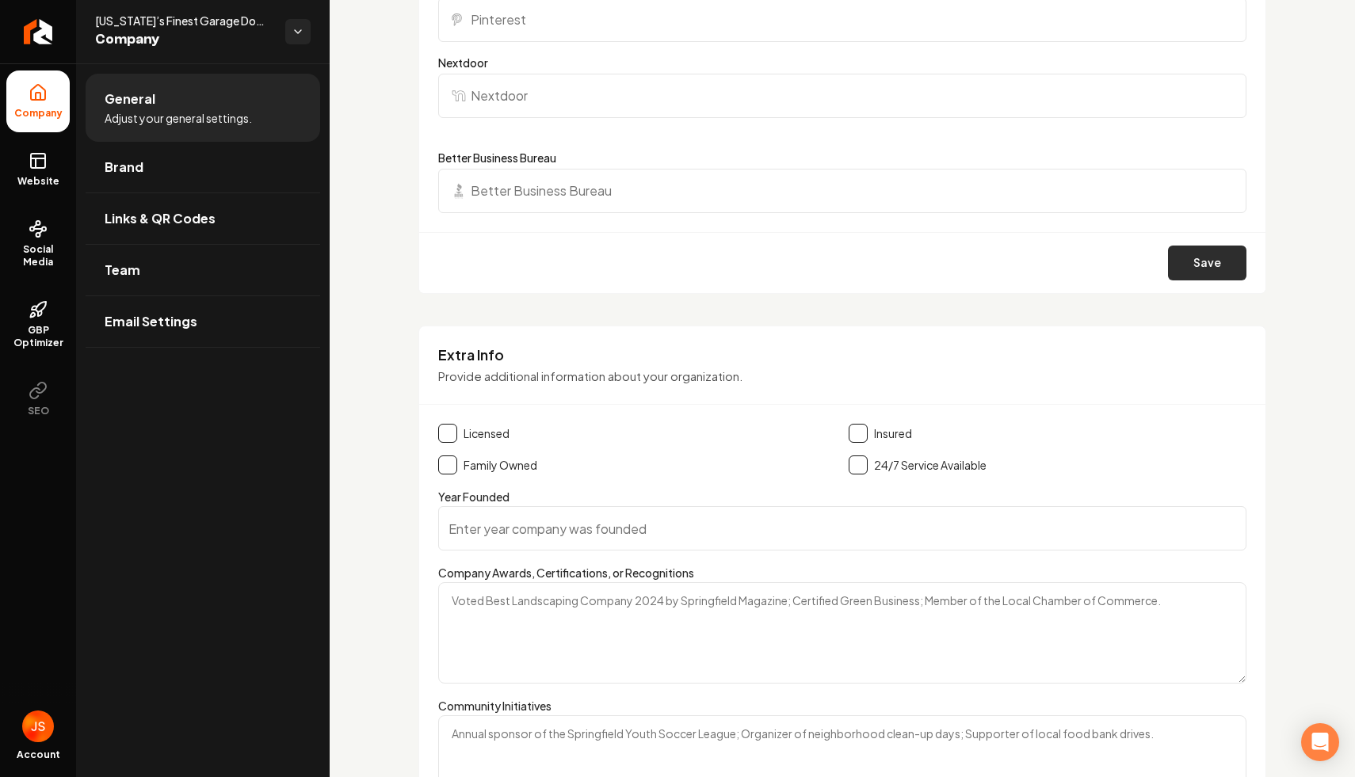
click at [1198, 277] on button "Save" at bounding box center [1207, 263] width 78 height 35
click at [189, 175] on link "Brand" at bounding box center [203, 167] width 235 height 51
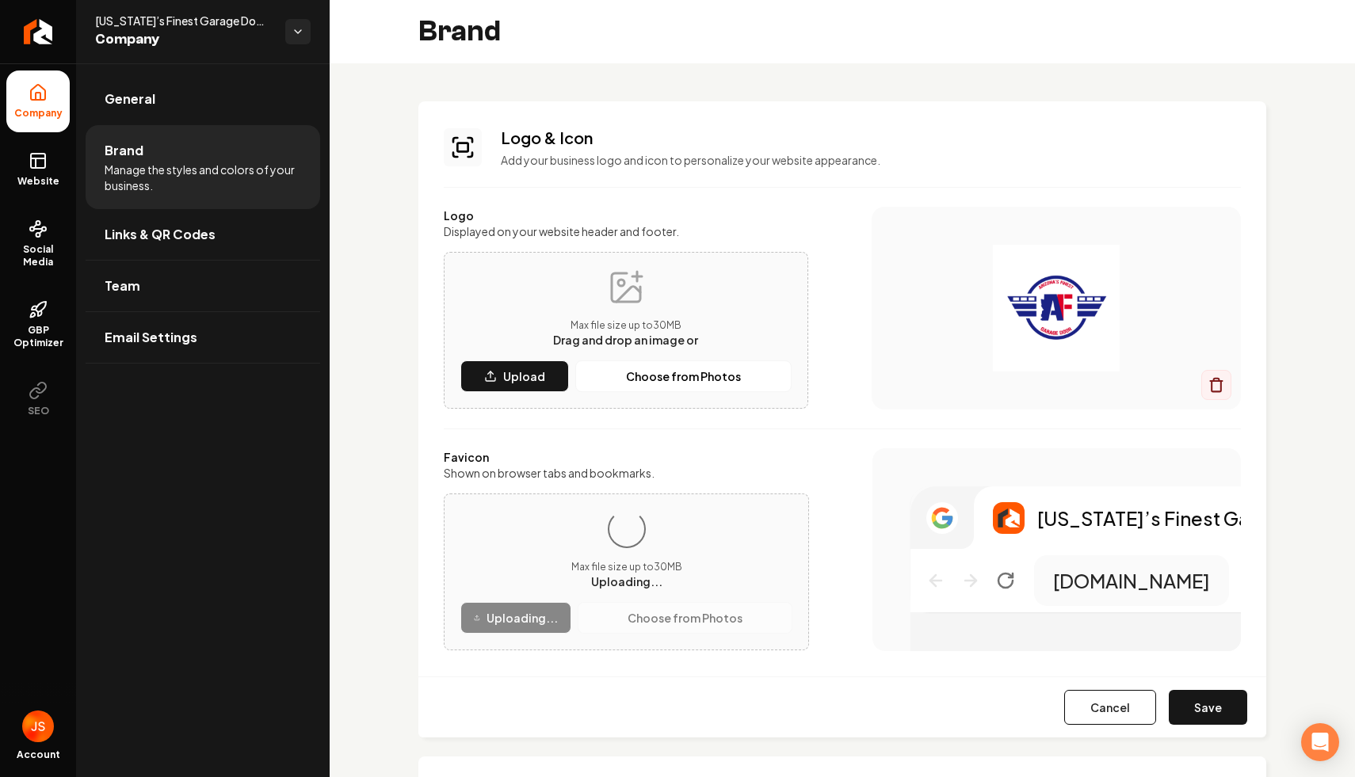
scroll to position [32, 0]
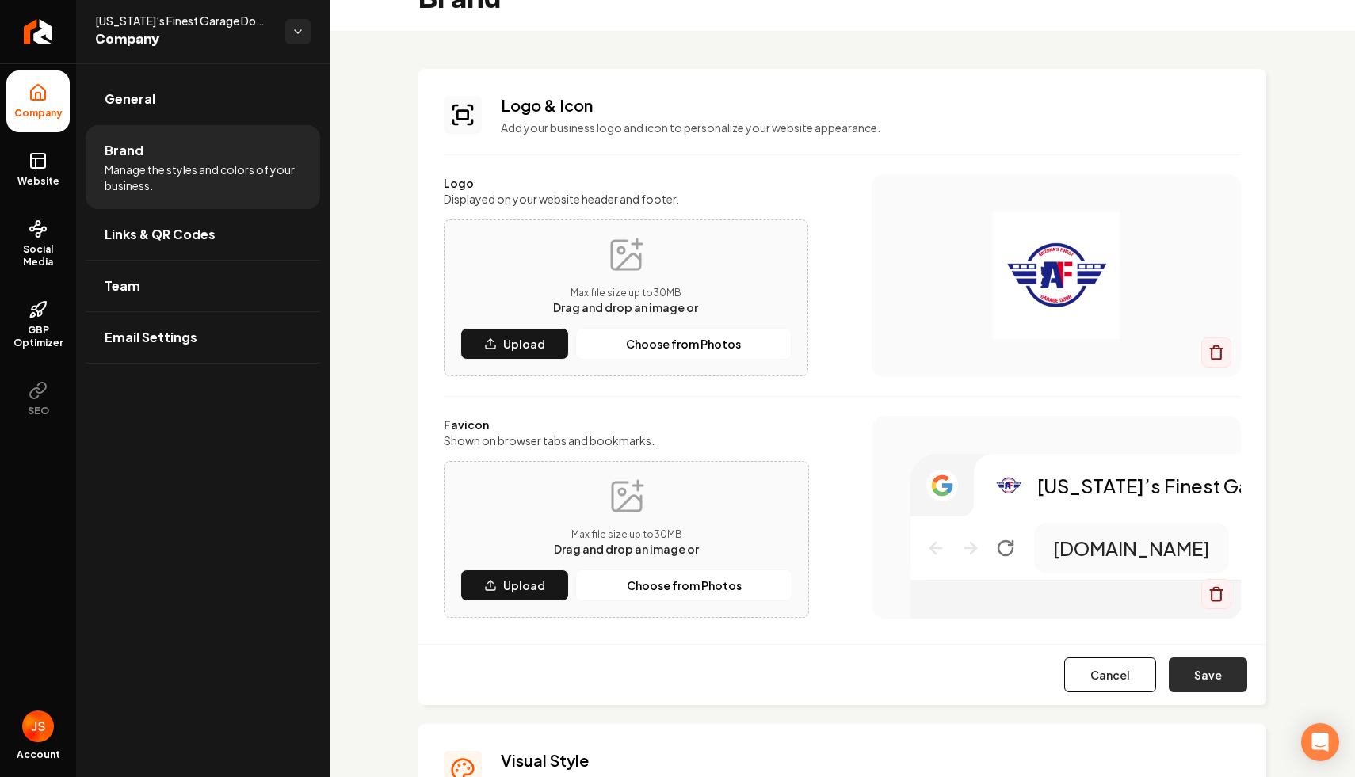
click at [1190, 682] on button "Save" at bounding box center [1208, 675] width 78 height 35
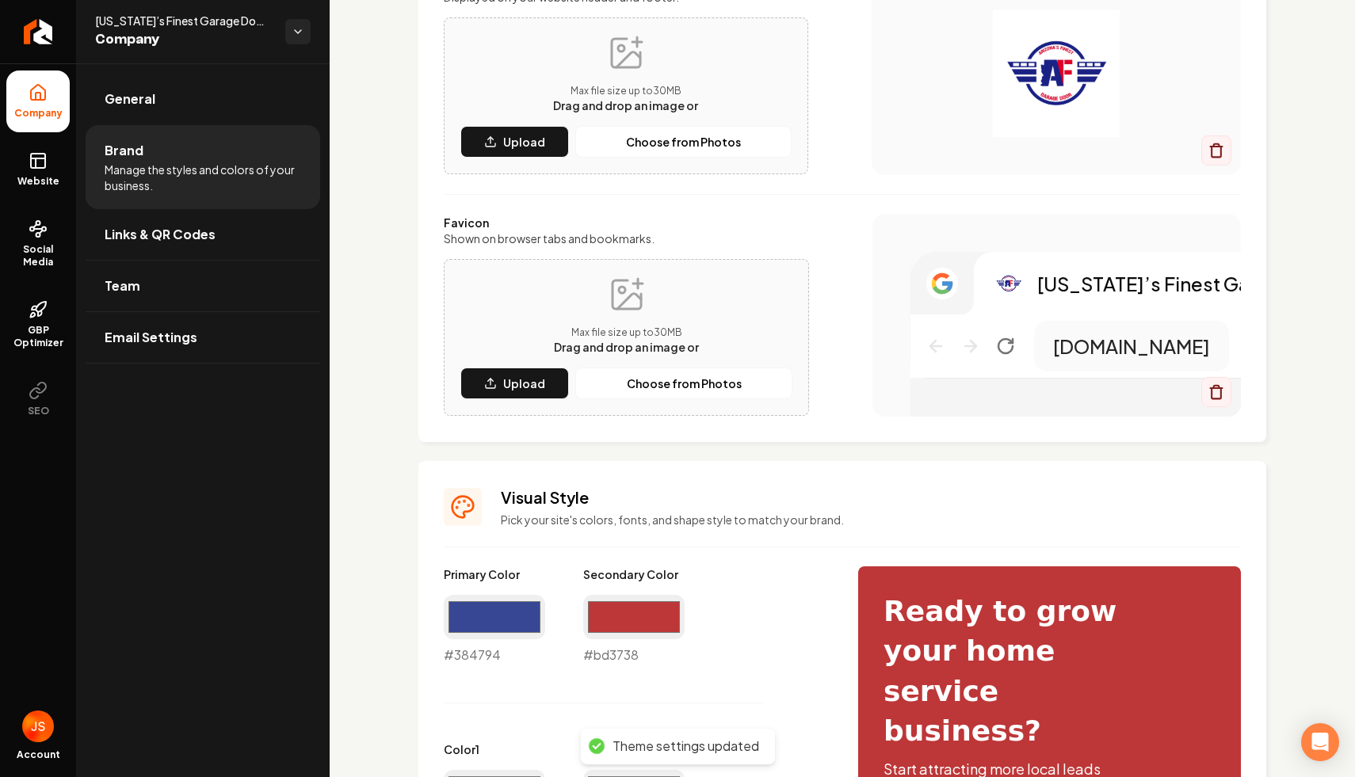
scroll to position [235, 0]
click at [620, 619] on input "#bd3738" at bounding box center [633, 616] width 101 height 44
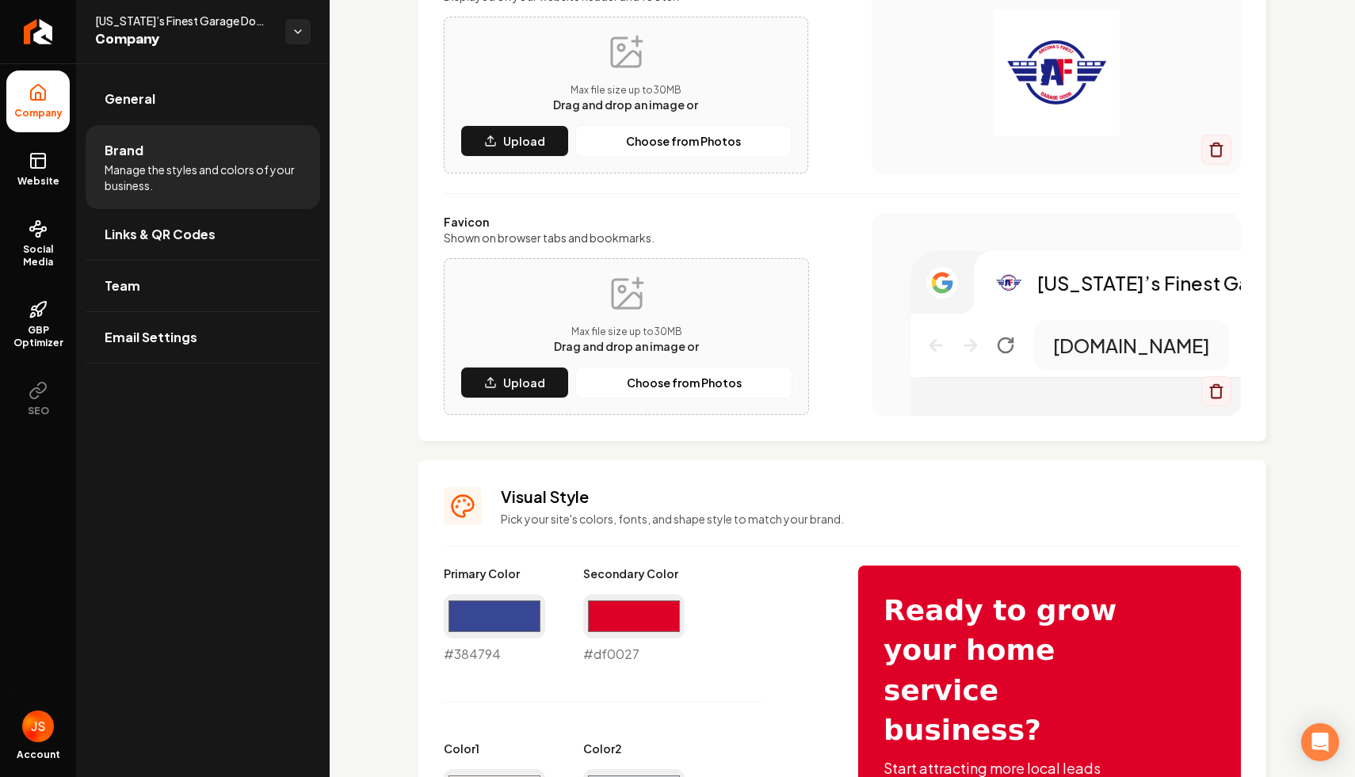
type input "#df0027"
click at [518, 616] on input "#384794" at bounding box center [494, 616] width 101 height 44
type input "#1b2186"
click at [822, 523] on p "Pick your site's colors, fonts, and shape style to match your brand." at bounding box center [871, 519] width 740 height 16
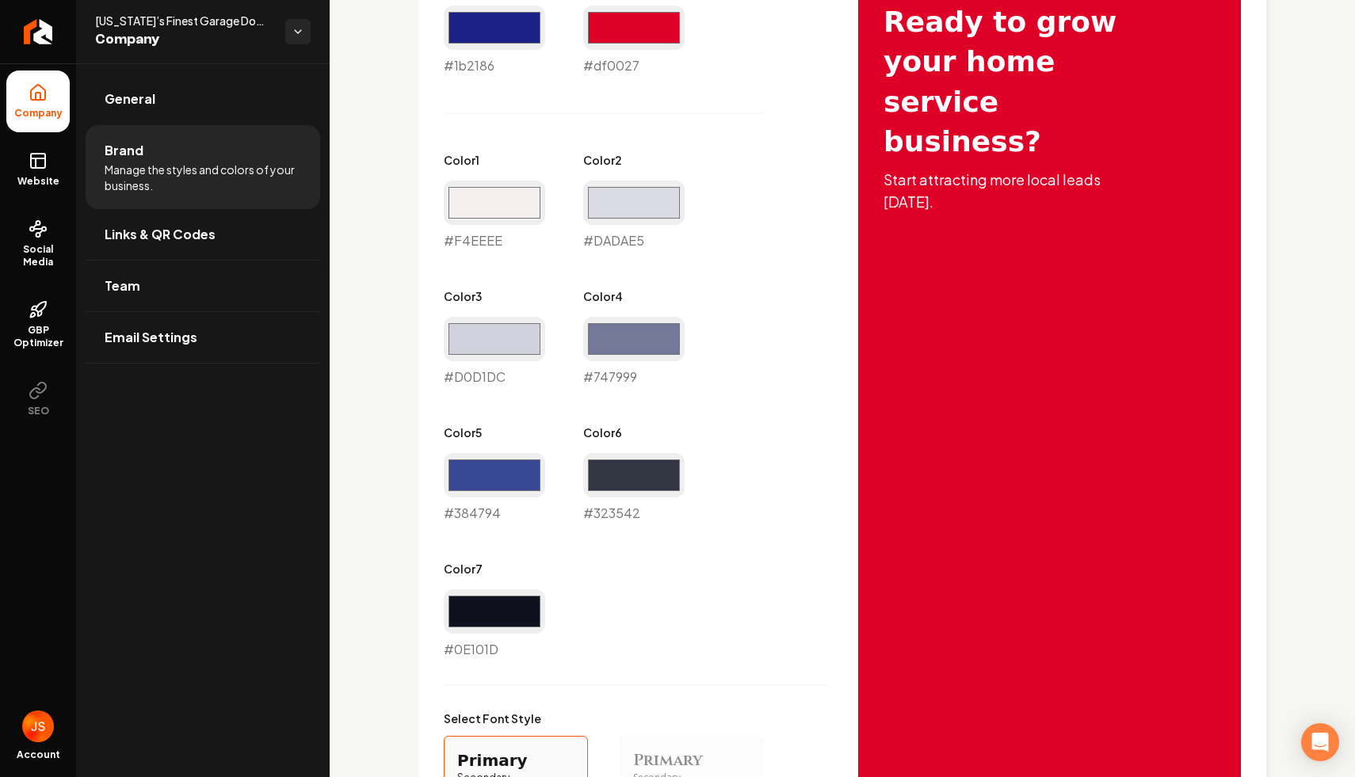
scroll to position [1251, 0]
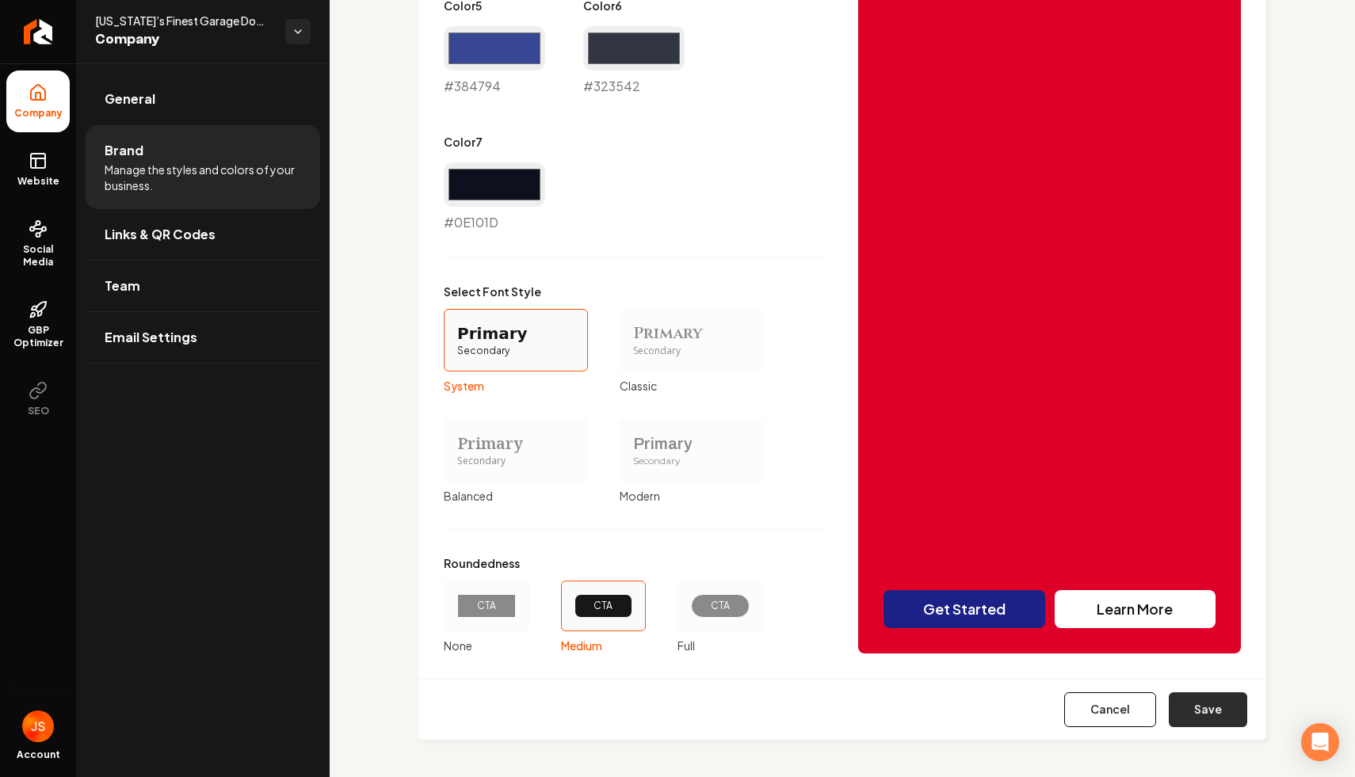
click at [1191, 714] on button "Save" at bounding box center [1208, 709] width 78 height 35
type input "#f4eeee"
type input "#dadae5"
type input "#d0d1dc"
type input "#0e101d"
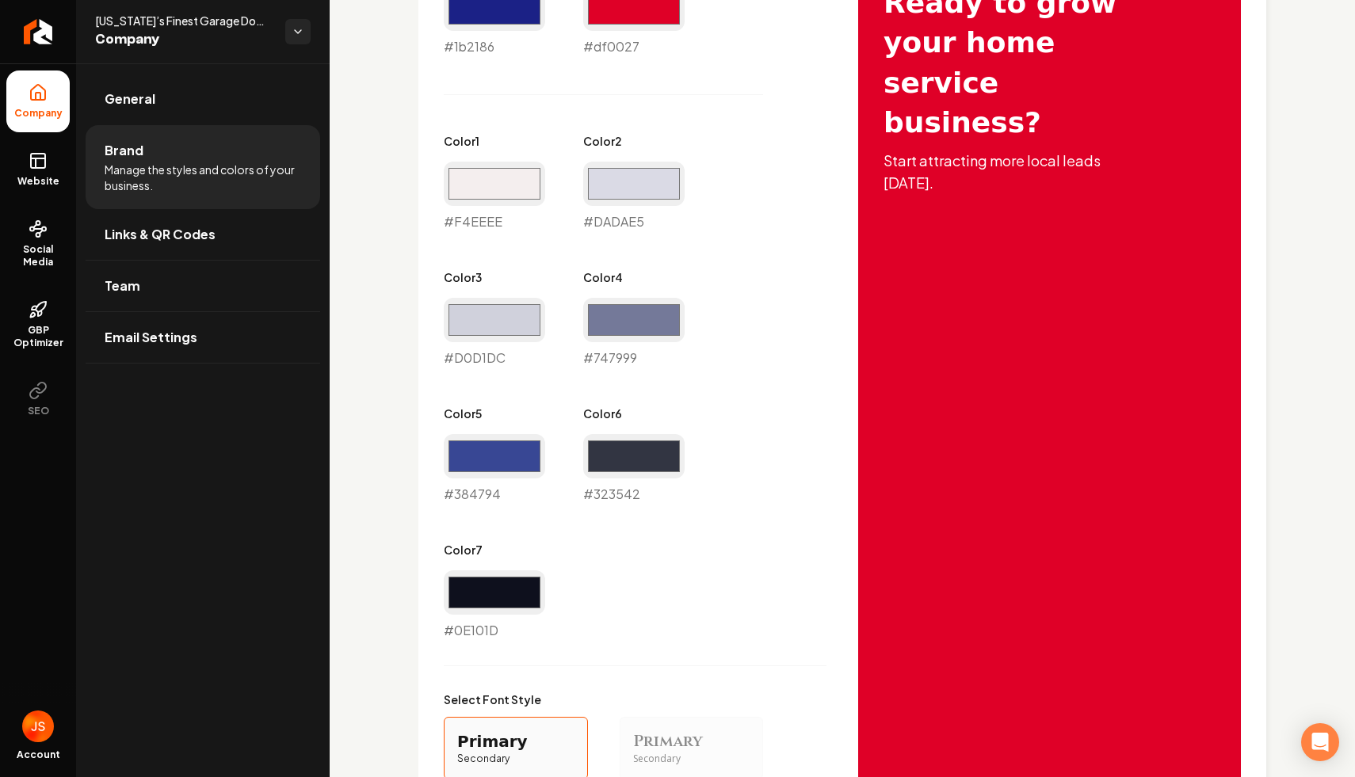
scroll to position [450, 0]
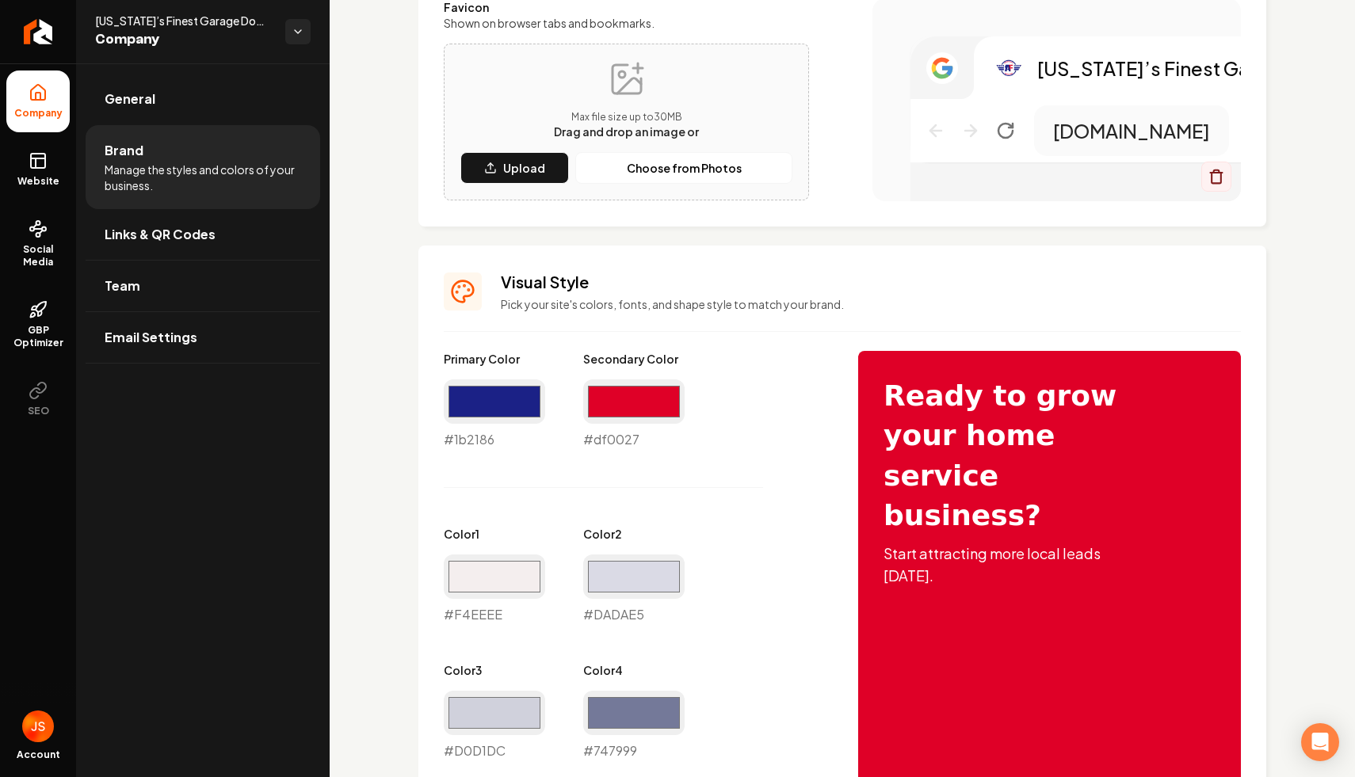
click at [628, 427] on div "#df0027 #df0027" at bounding box center [633, 415] width 101 height 70
copy div "#df0027"
click at [61, 162] on link "Website" at bounding box center [37, 170] width 63 height 62
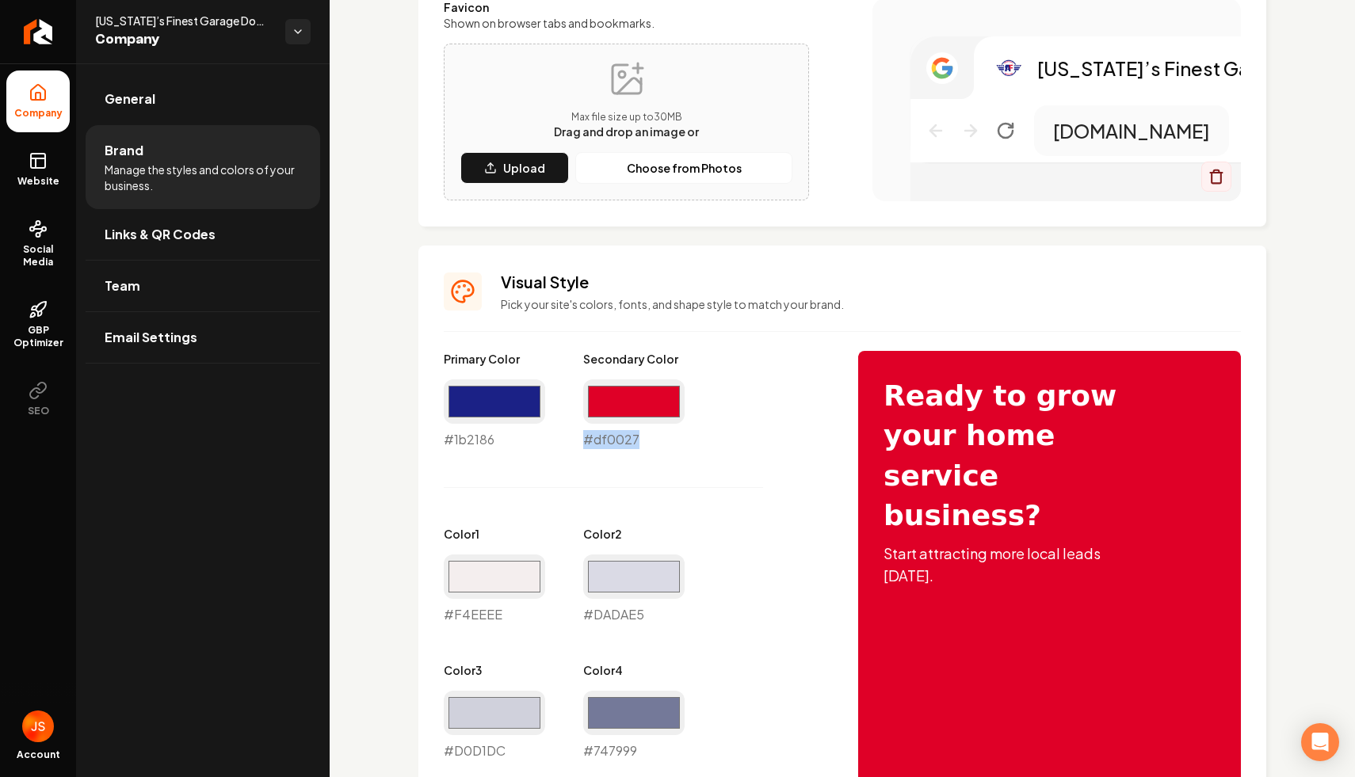
scroll to position [431, 0]
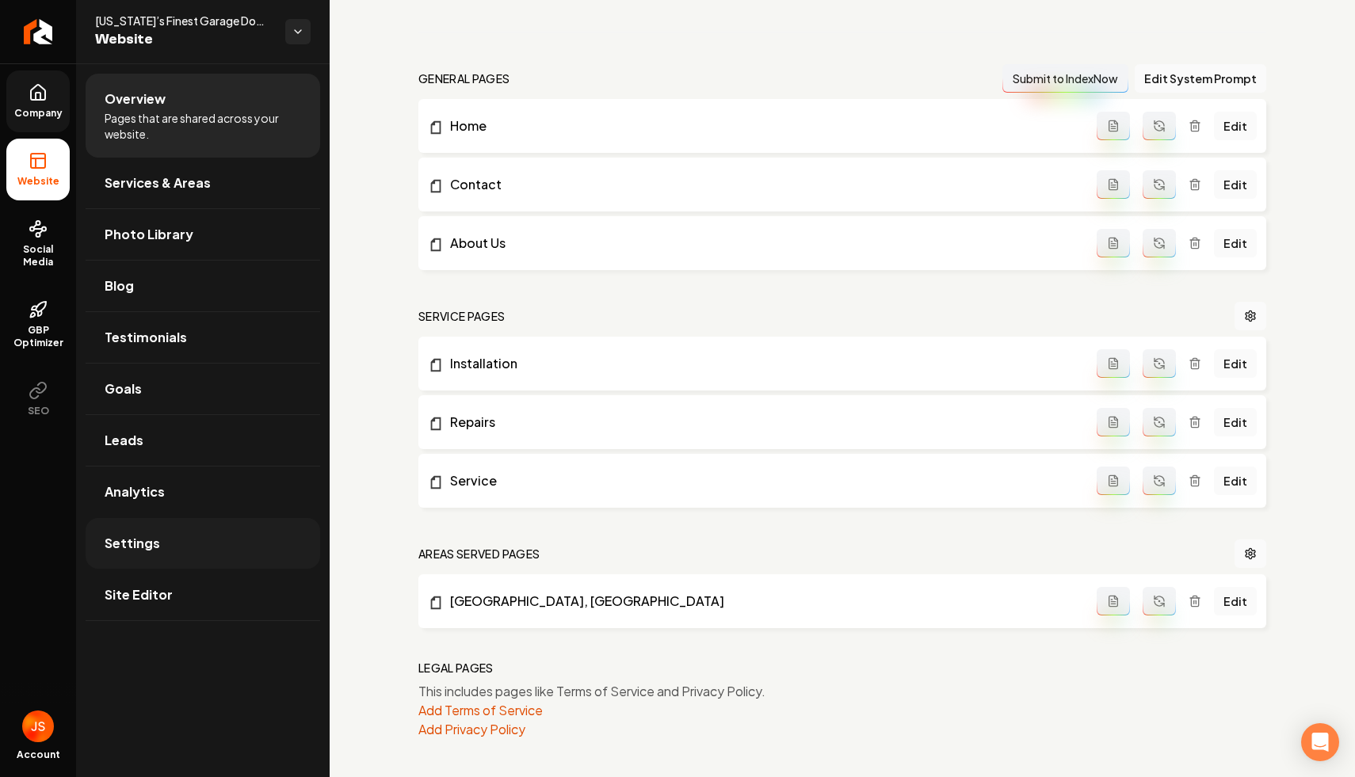
click at [150, 546] on span "Settings" at bounding box center [132, 543] width 55 height 19
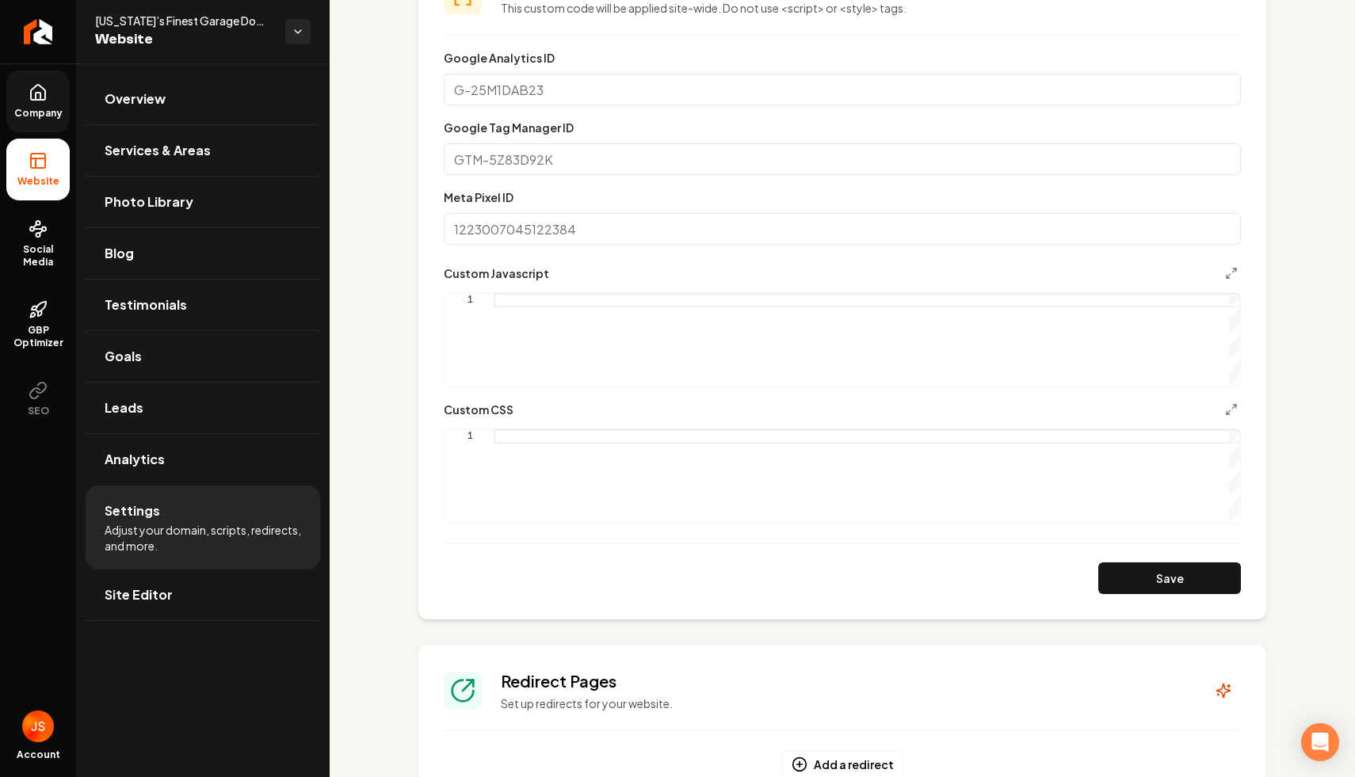
scroll to position [551, 0]
click at [686, 437] on div "Main content area" at bounding box center [867, 474] width 746 height 93
type textarea "**********"
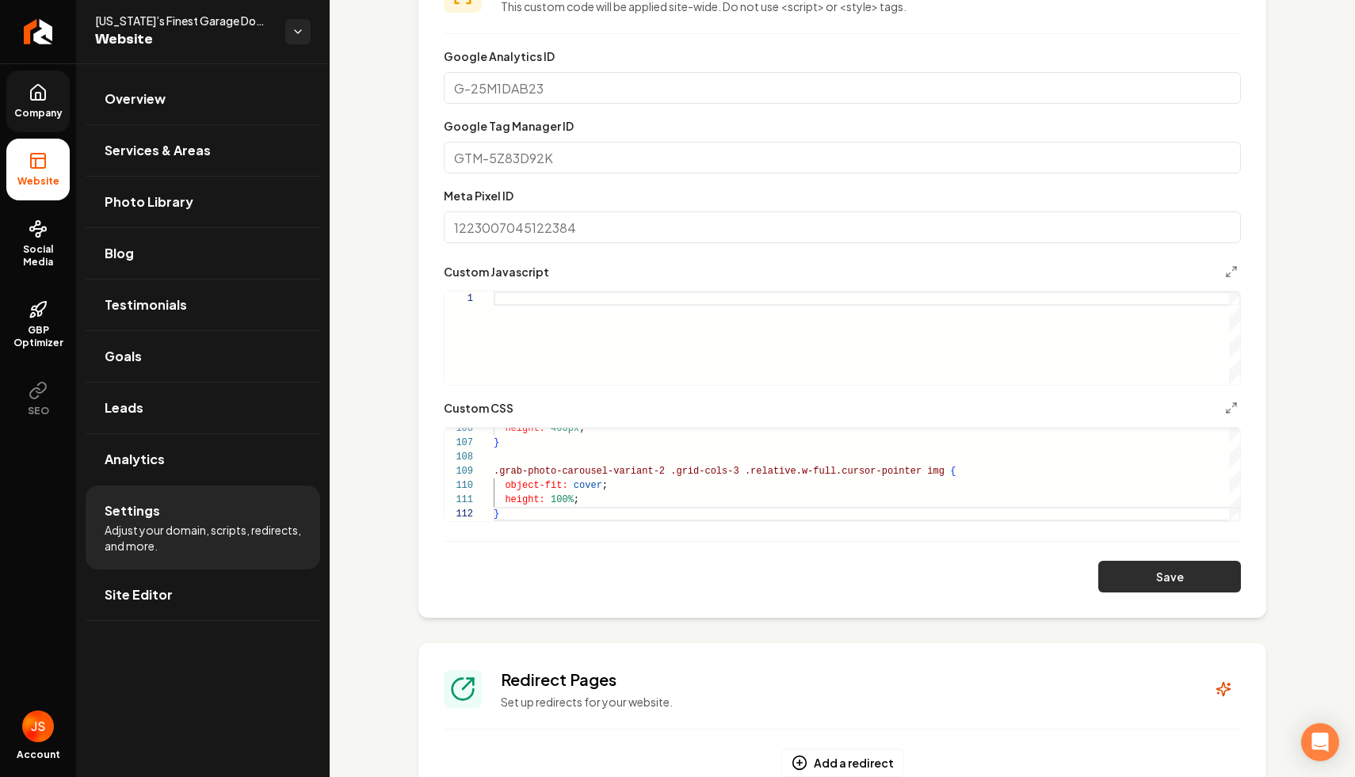
click at [1173, 578] on button "Save" at bounding box center [1169, 577] width 143 height 32
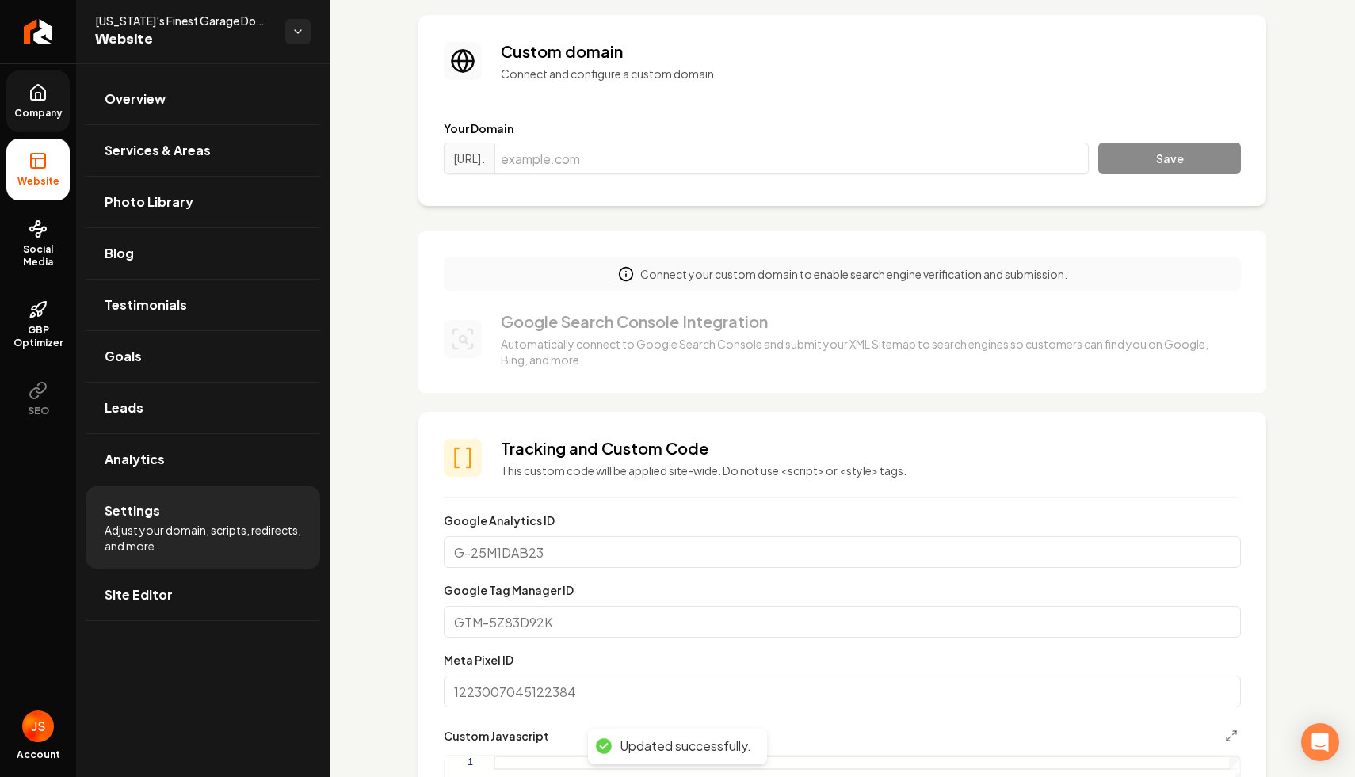
scroll to position [0, 0]
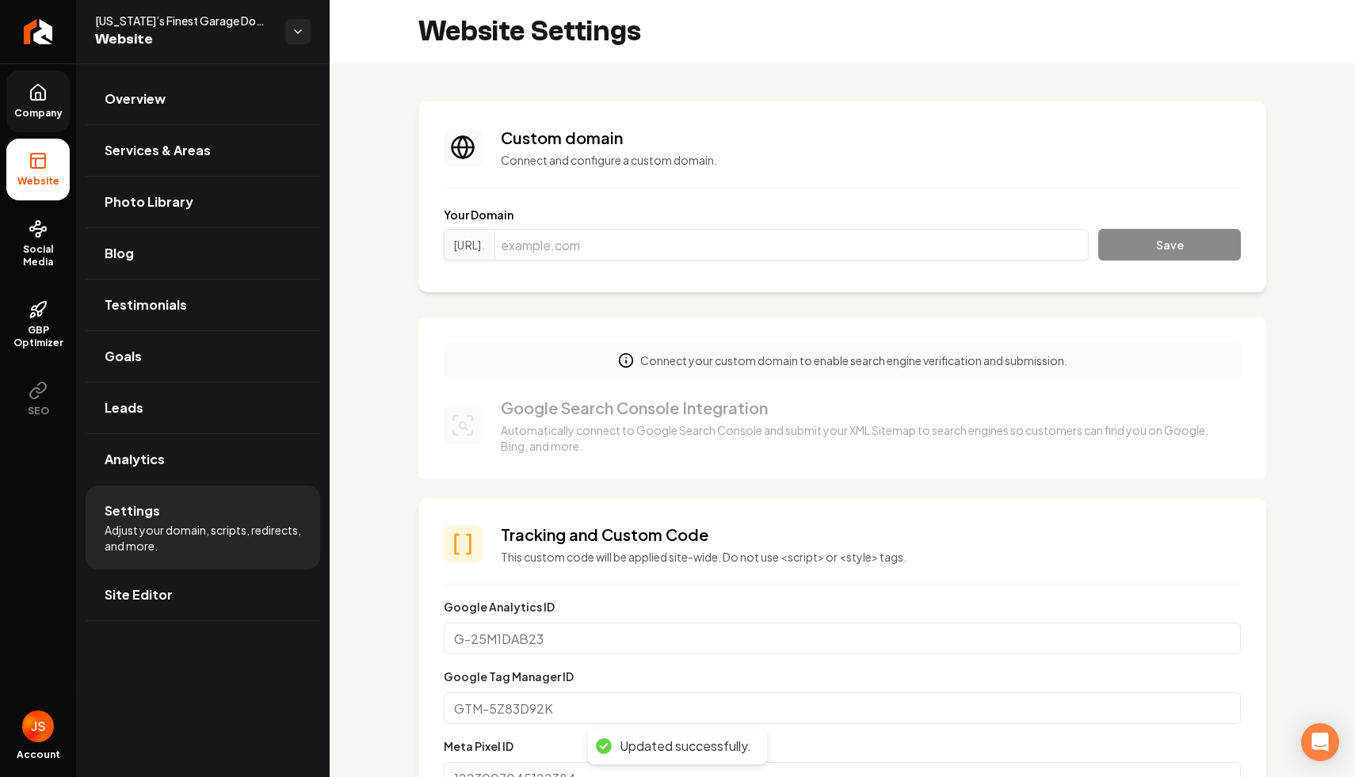
click at [47, 106] on link "Company" at bounding box center [37, 102] width 63 height 62
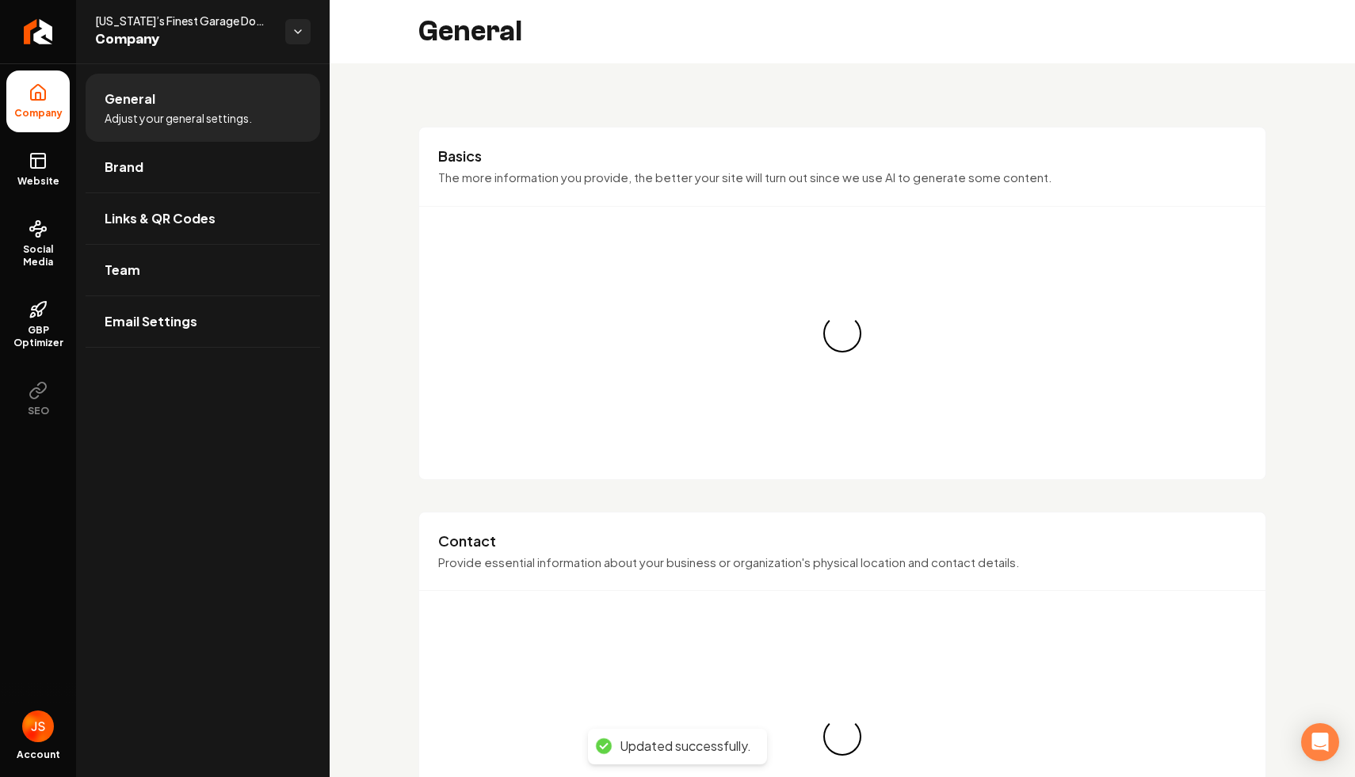
click at [47, 135] on ul "Company Website Social Media GBP Optimizer SEO" at bounding box center [38, 249] width 76 height 373
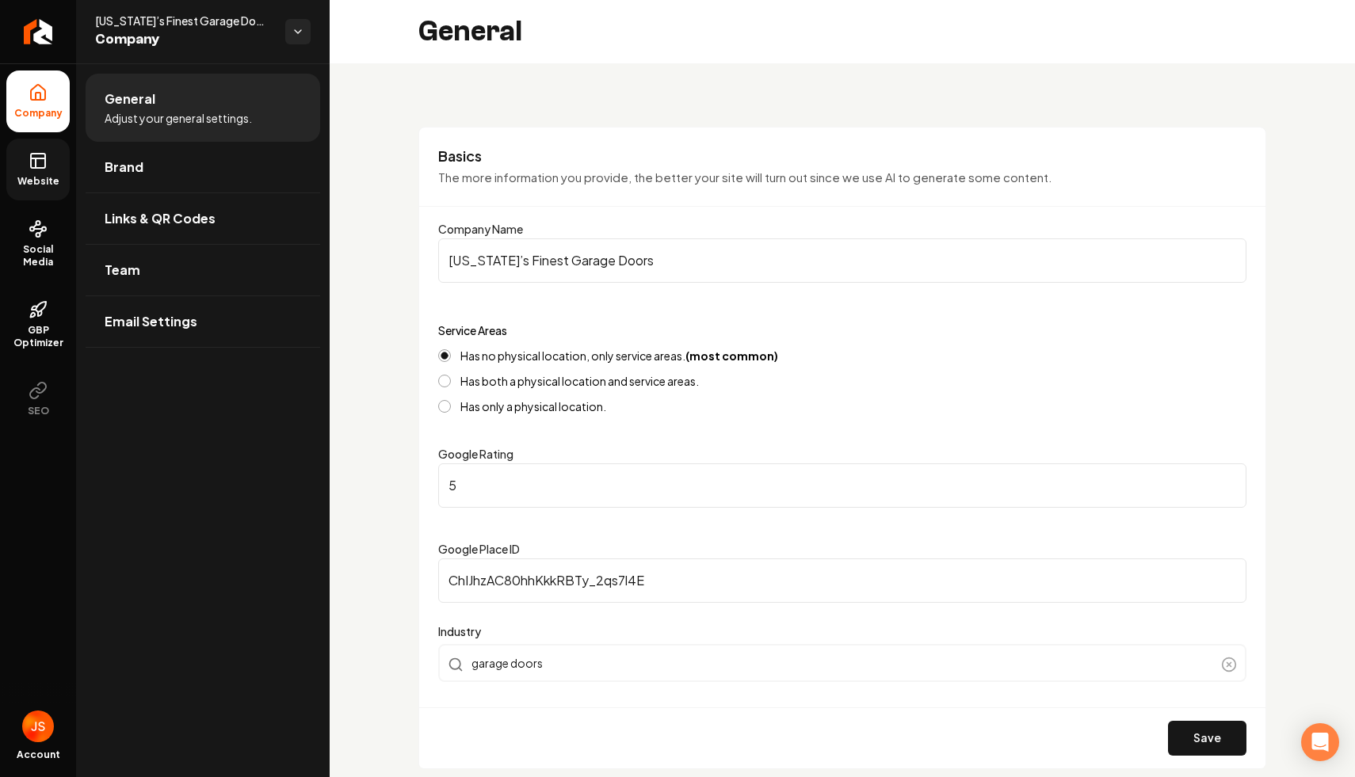
click at [36, 157] on icon at bounding box center [38, 160] width 19 height 19
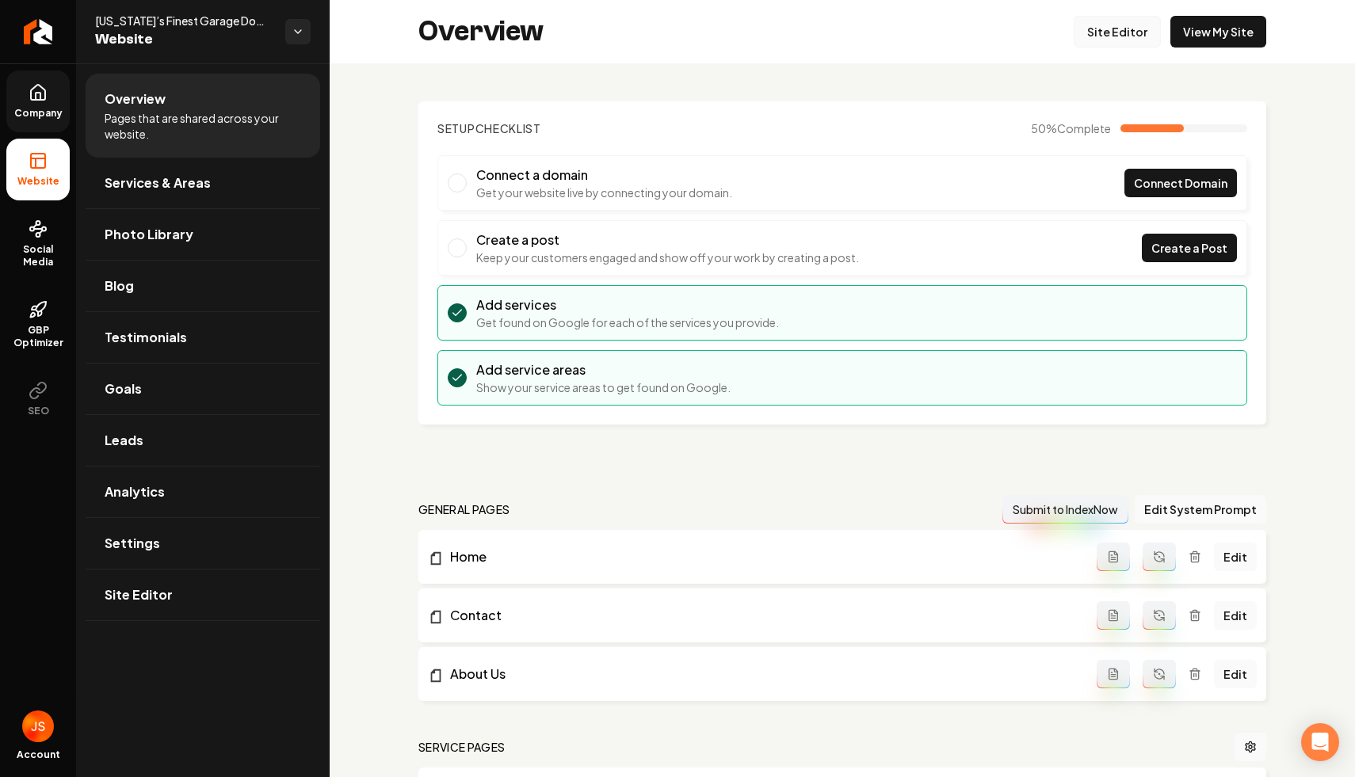
click at [1116, 34] on link "Site Editor" at bounding box center [1117, 32] width 87 height 32
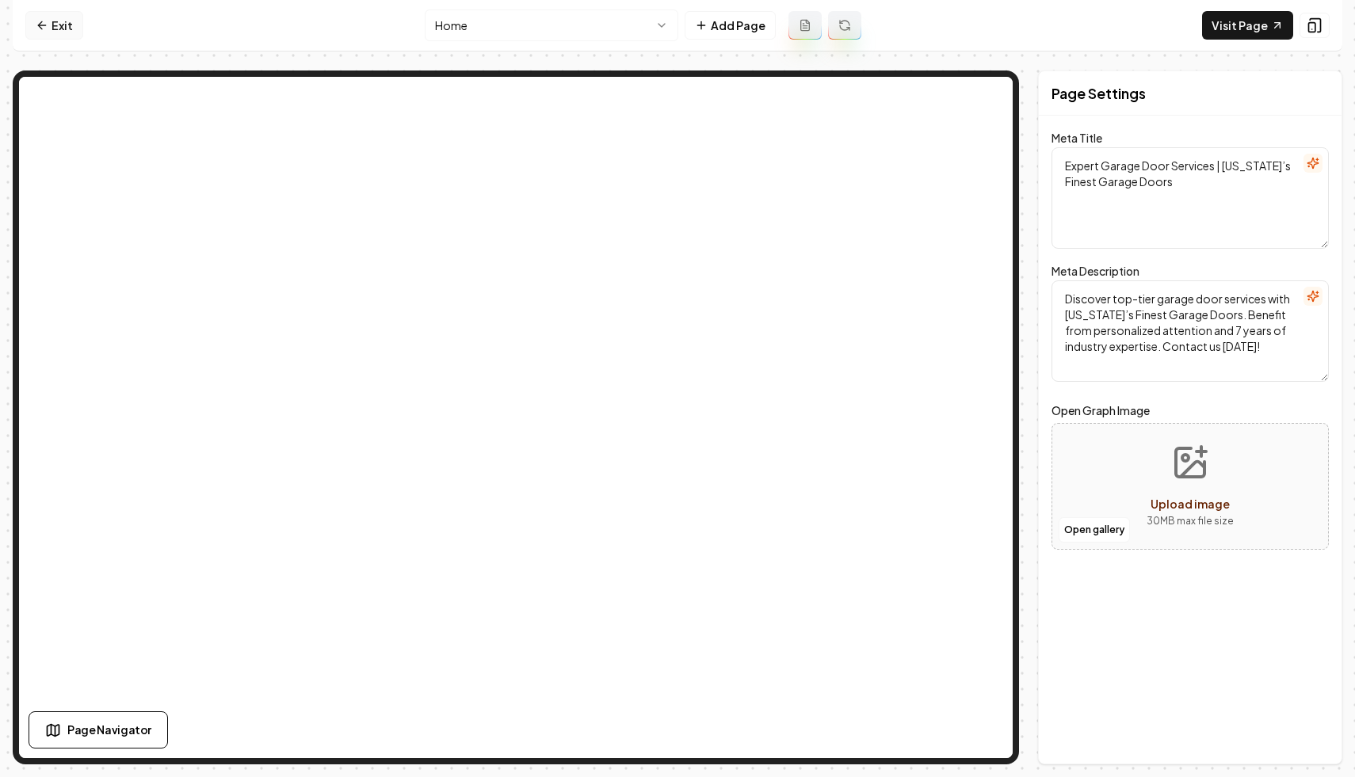
click at [70, 17] on link "Exit" at bounding box center [54, 25] width 58 height 29
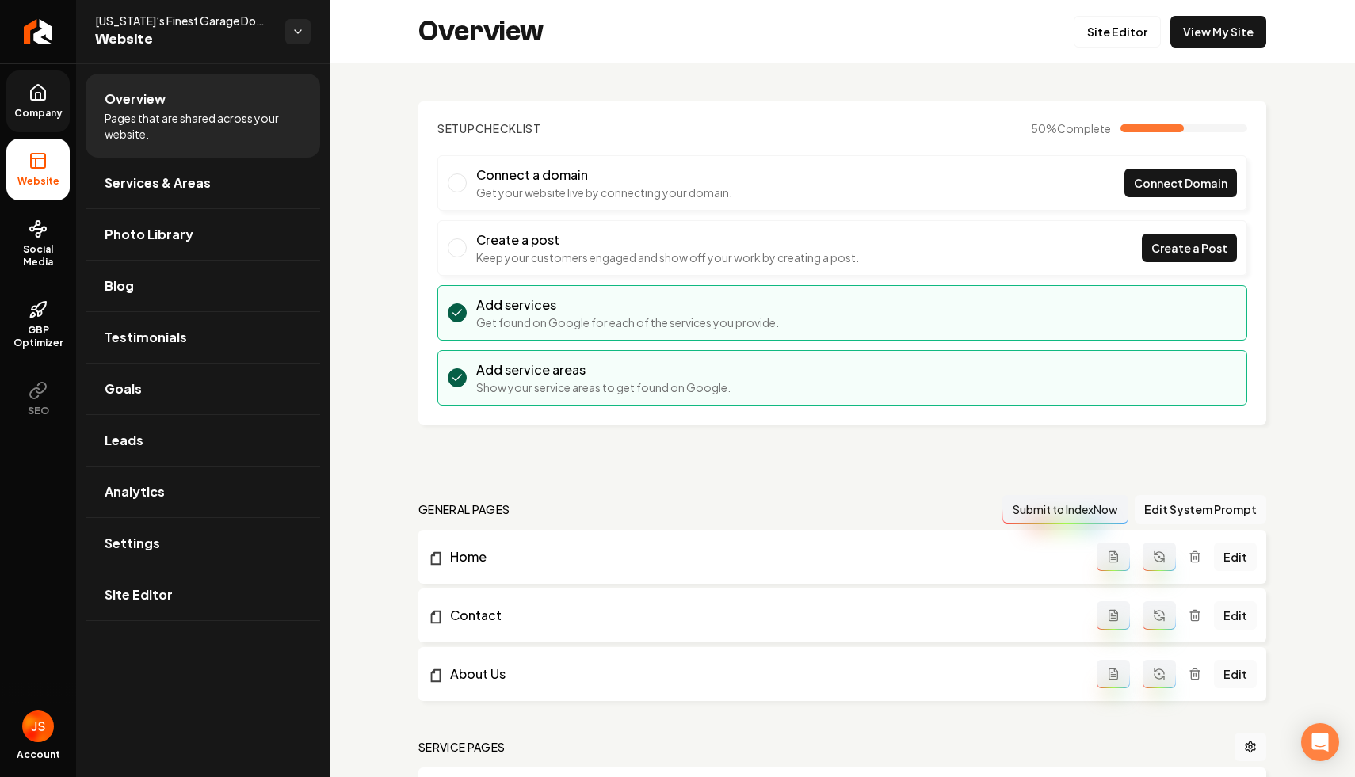
click at [36, 86] on icon at bounding box center [38, 92] width 14 height 15
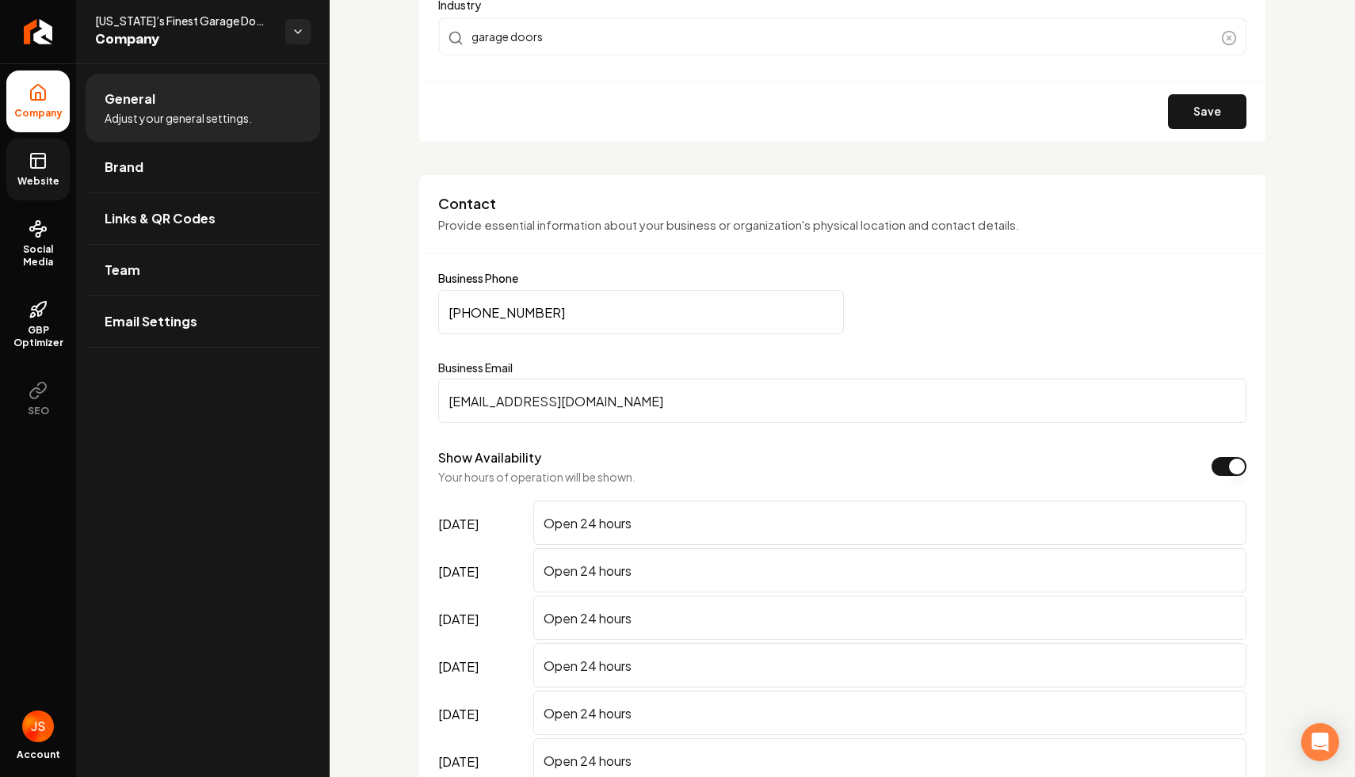
click at [45, 170] on icon at bounding box center [38, 160] width 19 height 19
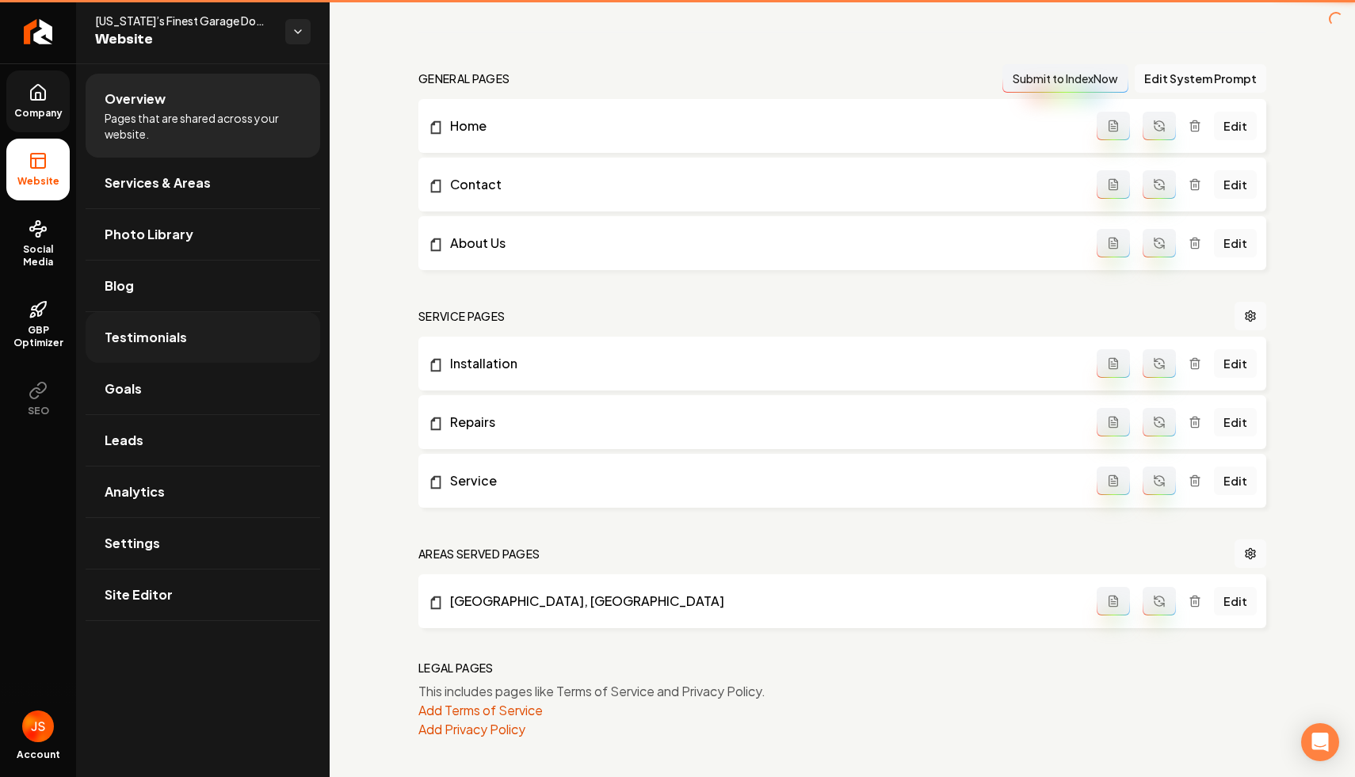
scroll to position [431, 0]
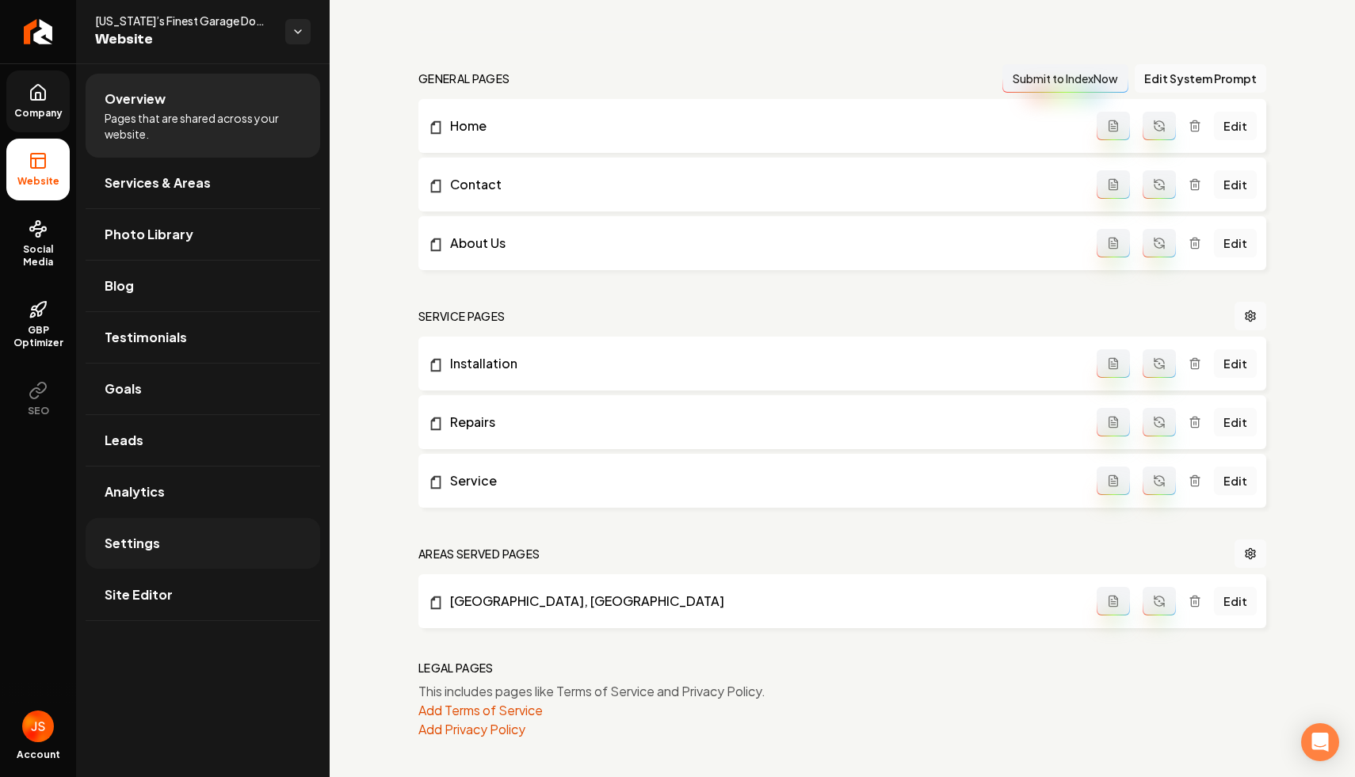
click at [118, 531] on link "Settings" at bounding box center [203, 543] width 235 height 51
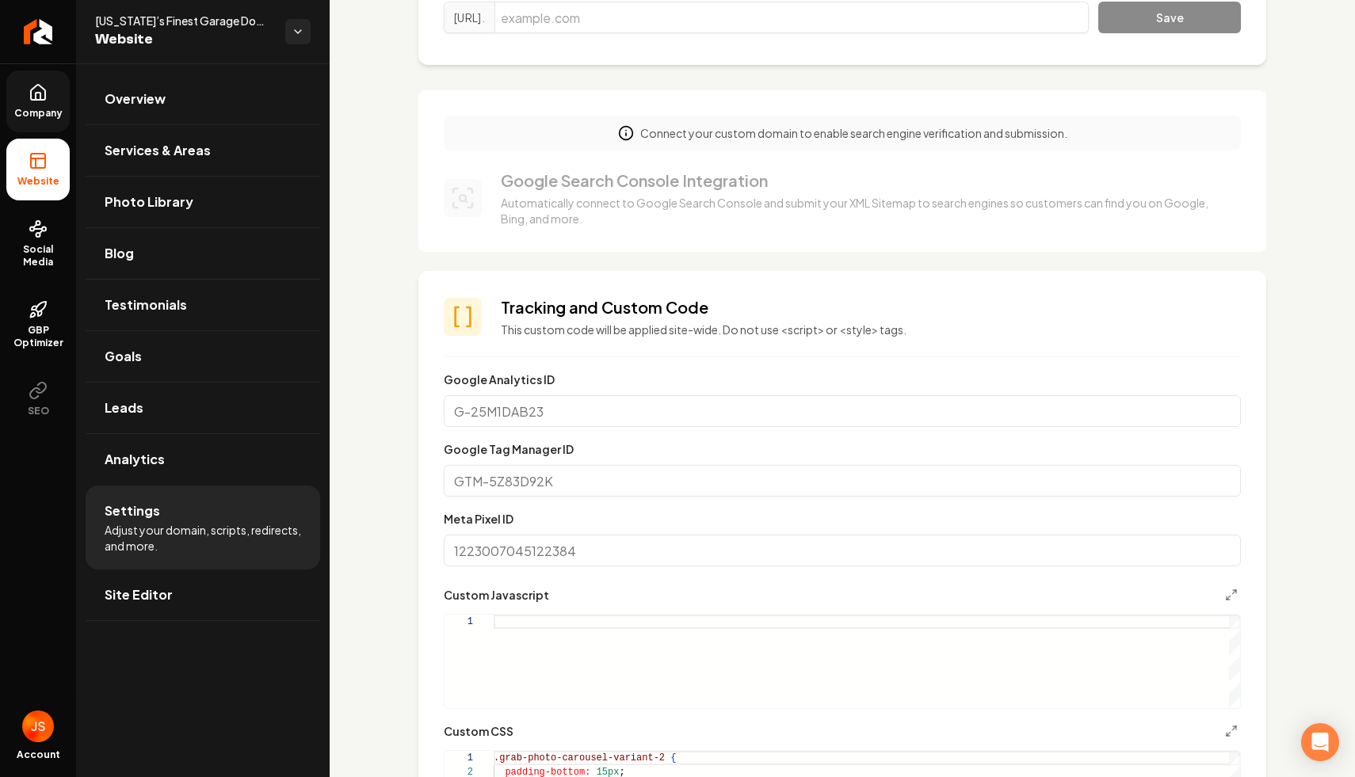
scroll to position [691, 0]
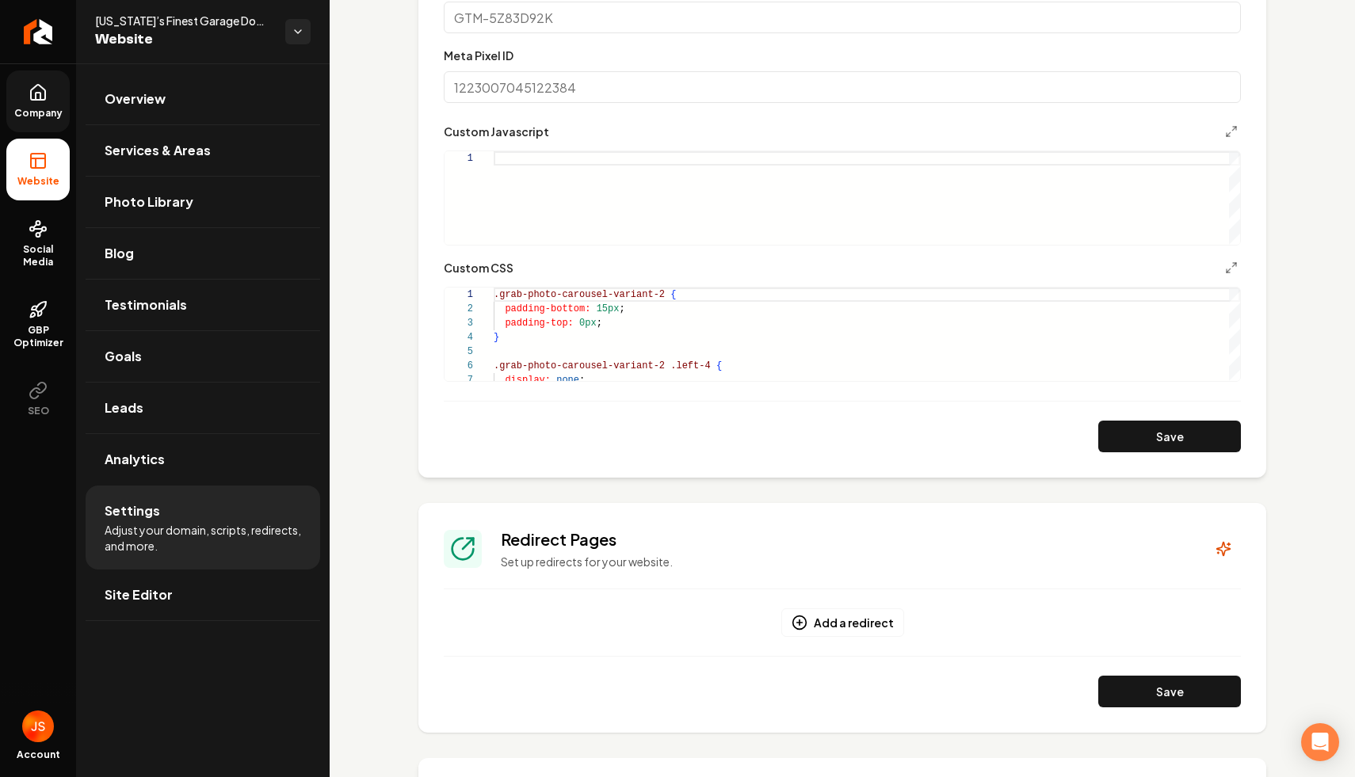
click at [610, 395] on form "**********" at bounding box center [842, 180] width 797 height 546
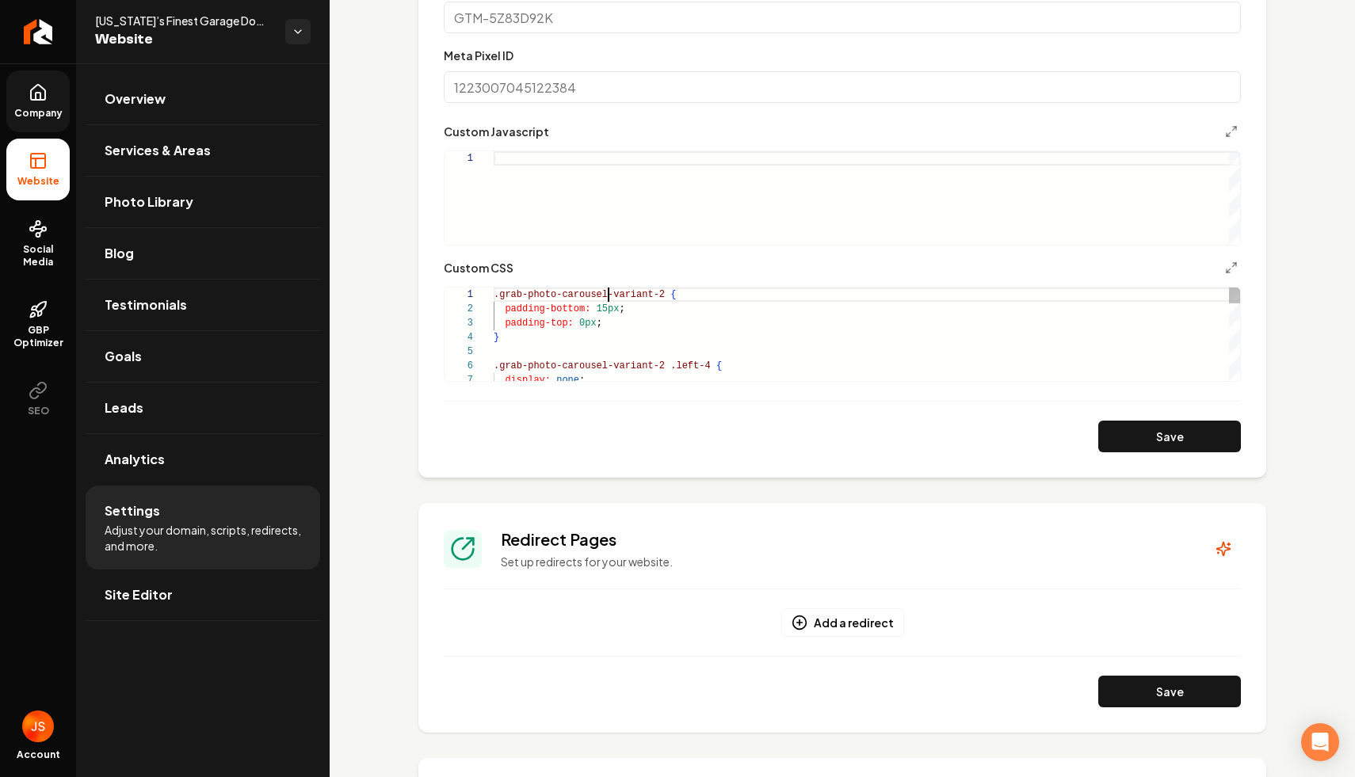
type textarea "**********"
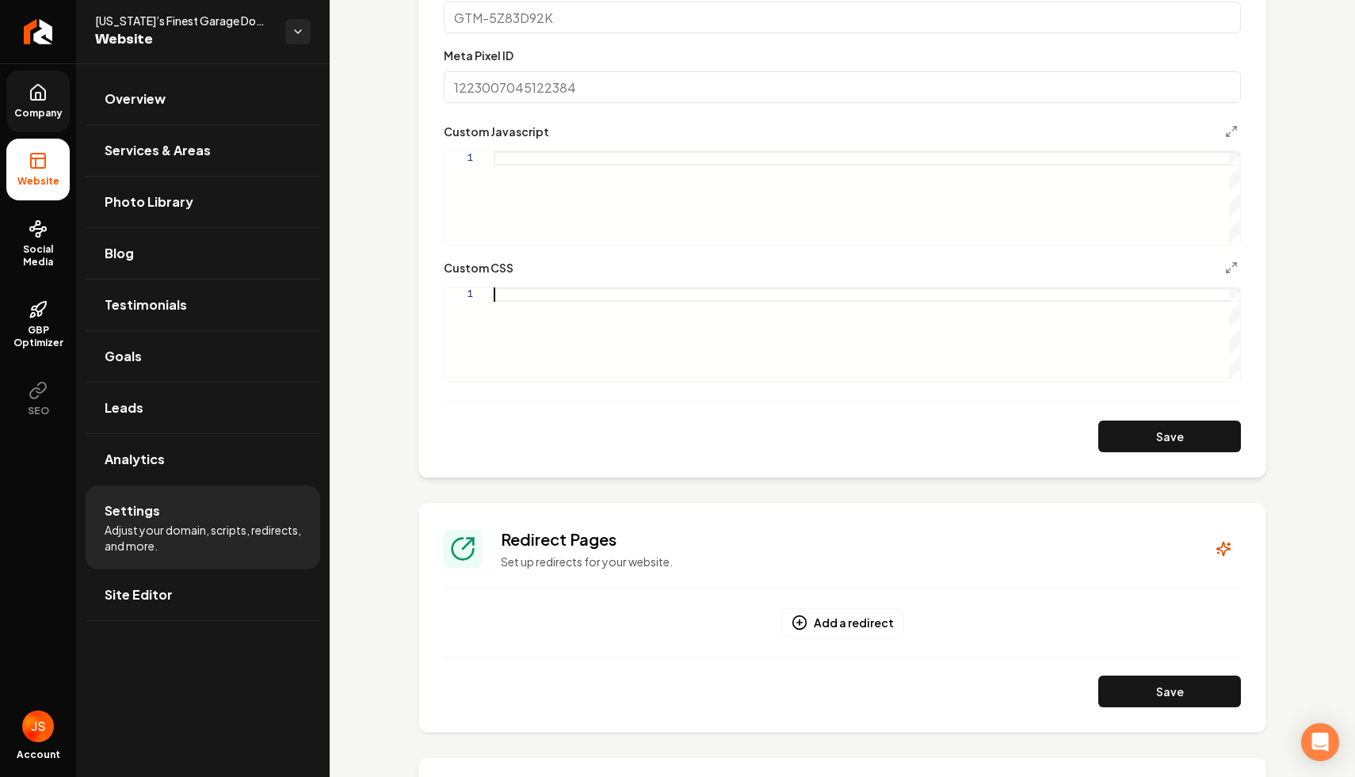
type textarea "**********"
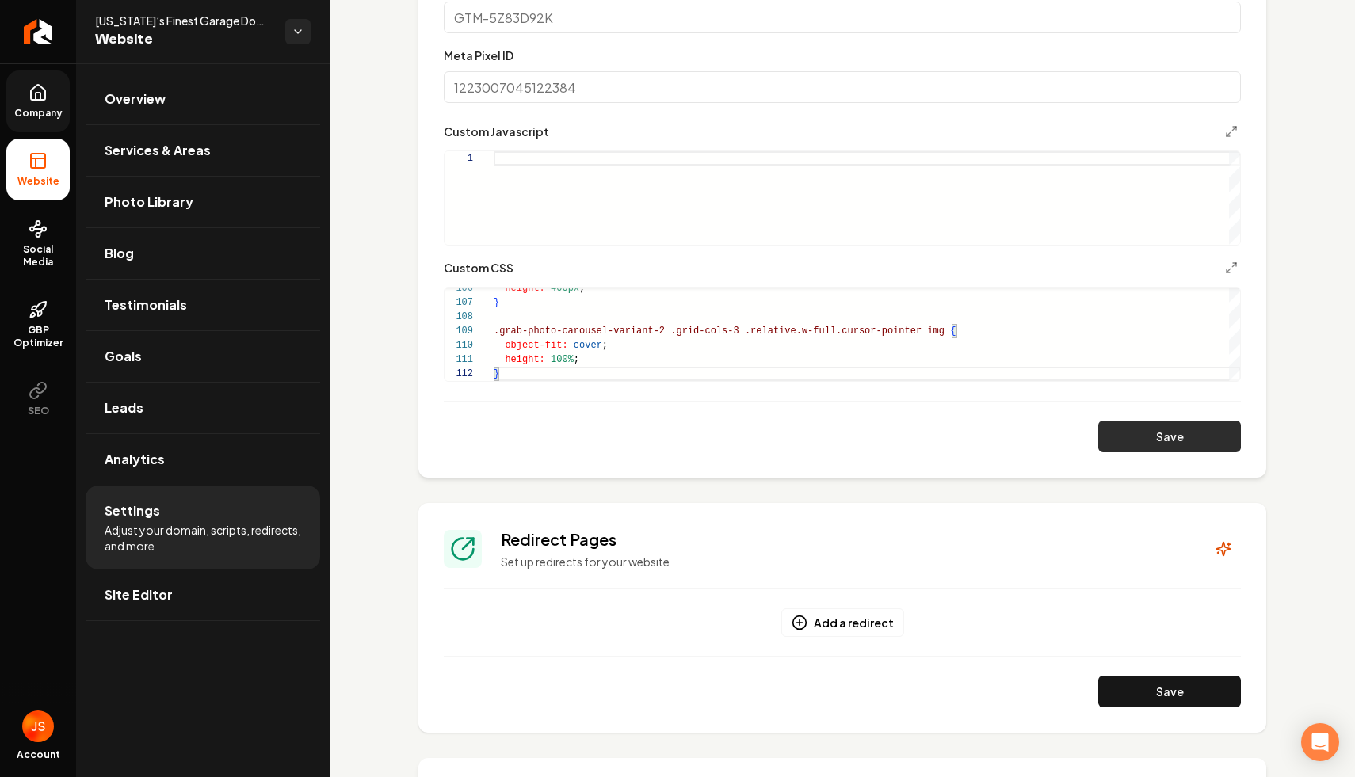
click at [1193, 425] on button "Save" at bounding box center [1169, 437] width 143 height 32
click at [30, 103] on link "Company" at bounding box center [37, 102] width 63 height 62
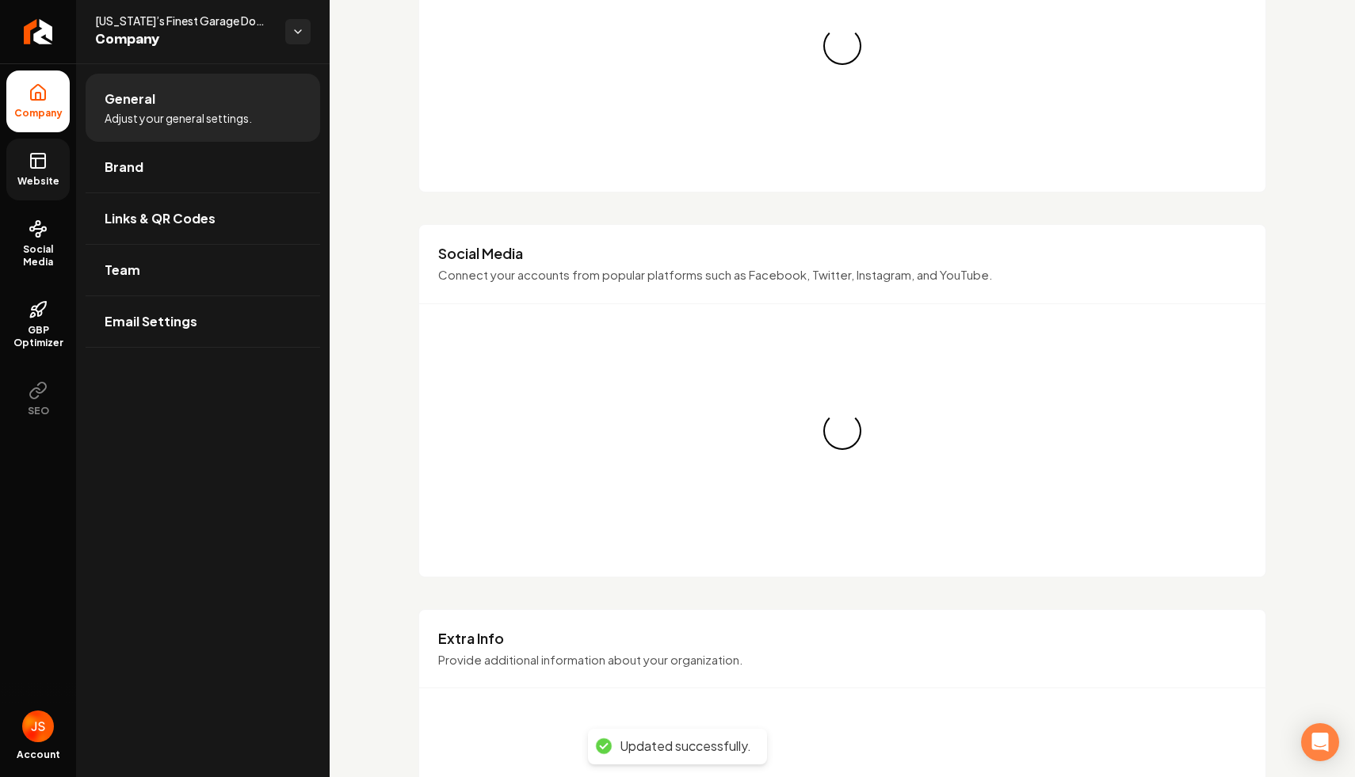
click at [30, 175] on span "Website" at bounding box center [38, 181] width 55 height 13
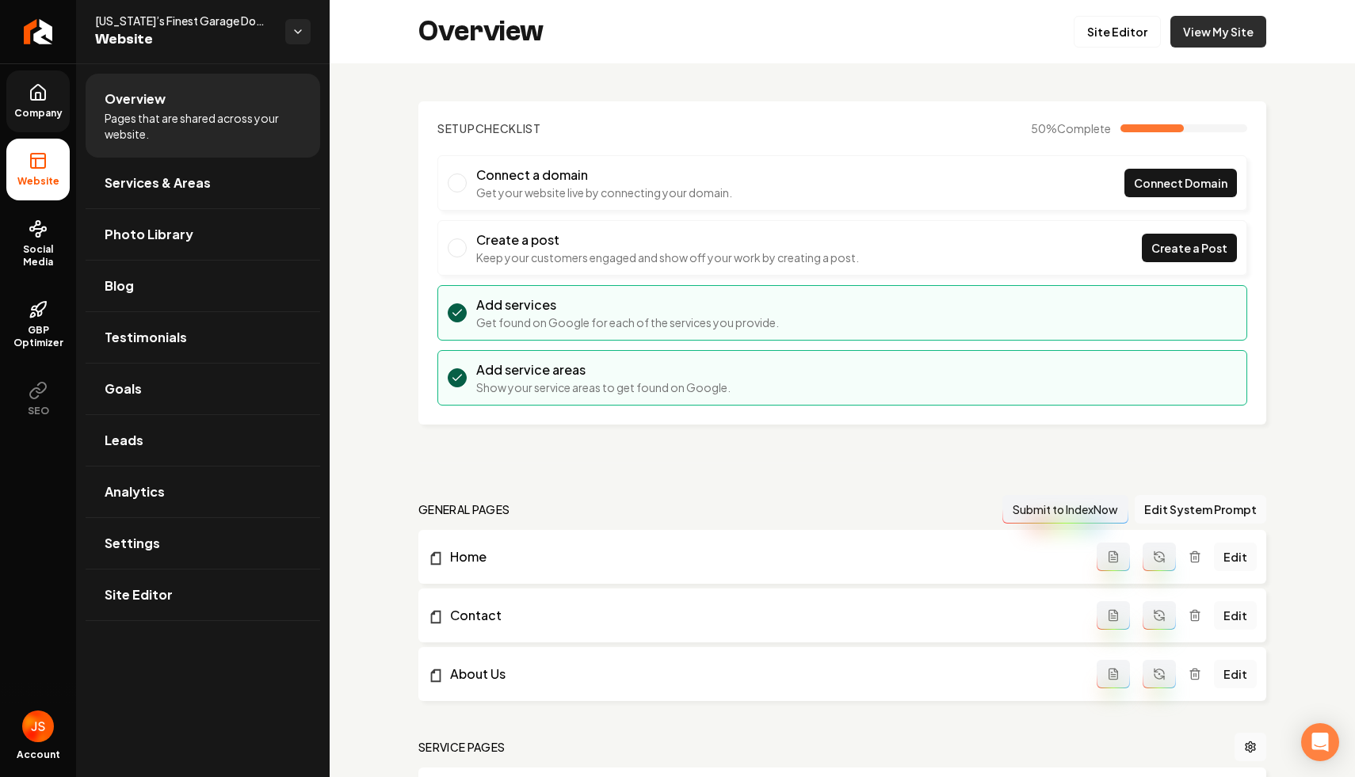
click at [1215, 28] on link "View My Site" at bounding box center [1218, 32] width 96 height 32
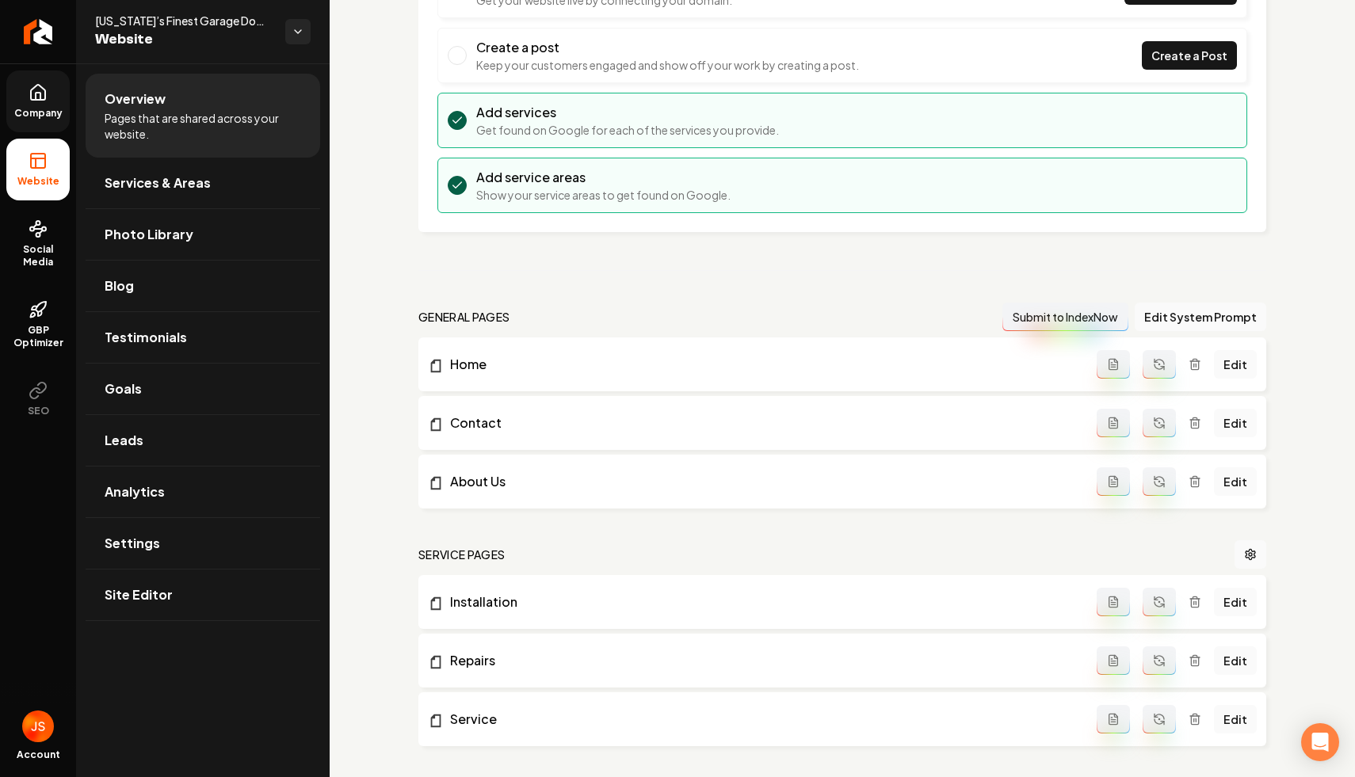
scroll to position [431, 0]
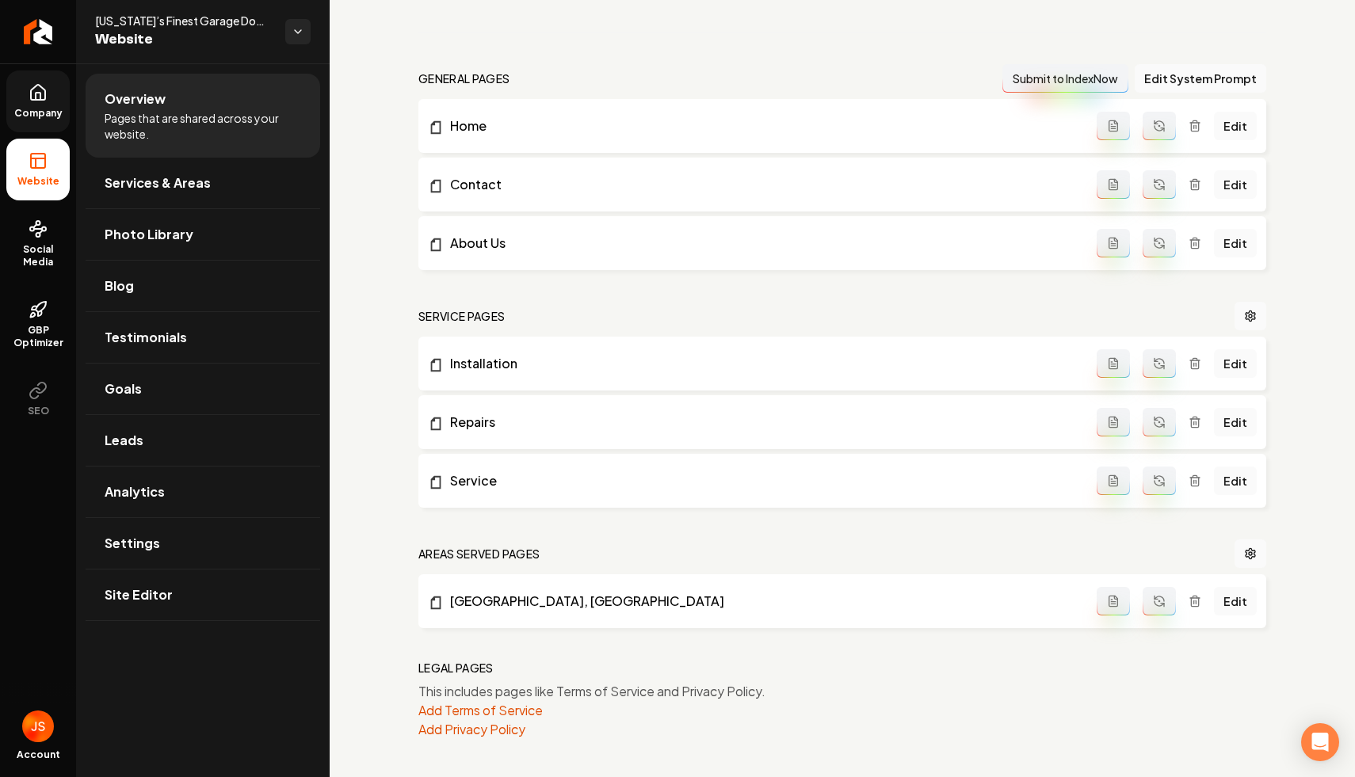
click at [20, 81] on link "Company" at bounding box center [37, 102] width 63 height 62
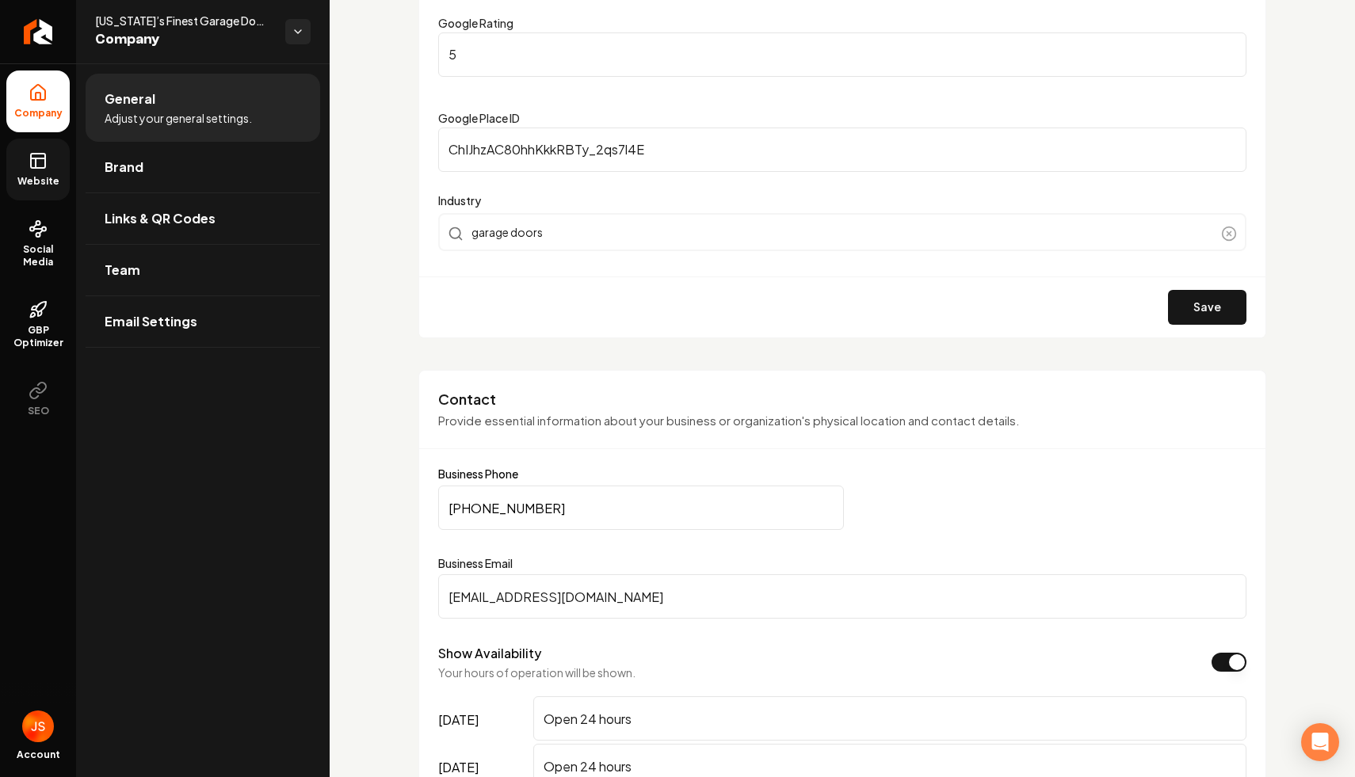
click at [67, 166] on link "Website" at bounding box center [37, 170] width 63 height 62
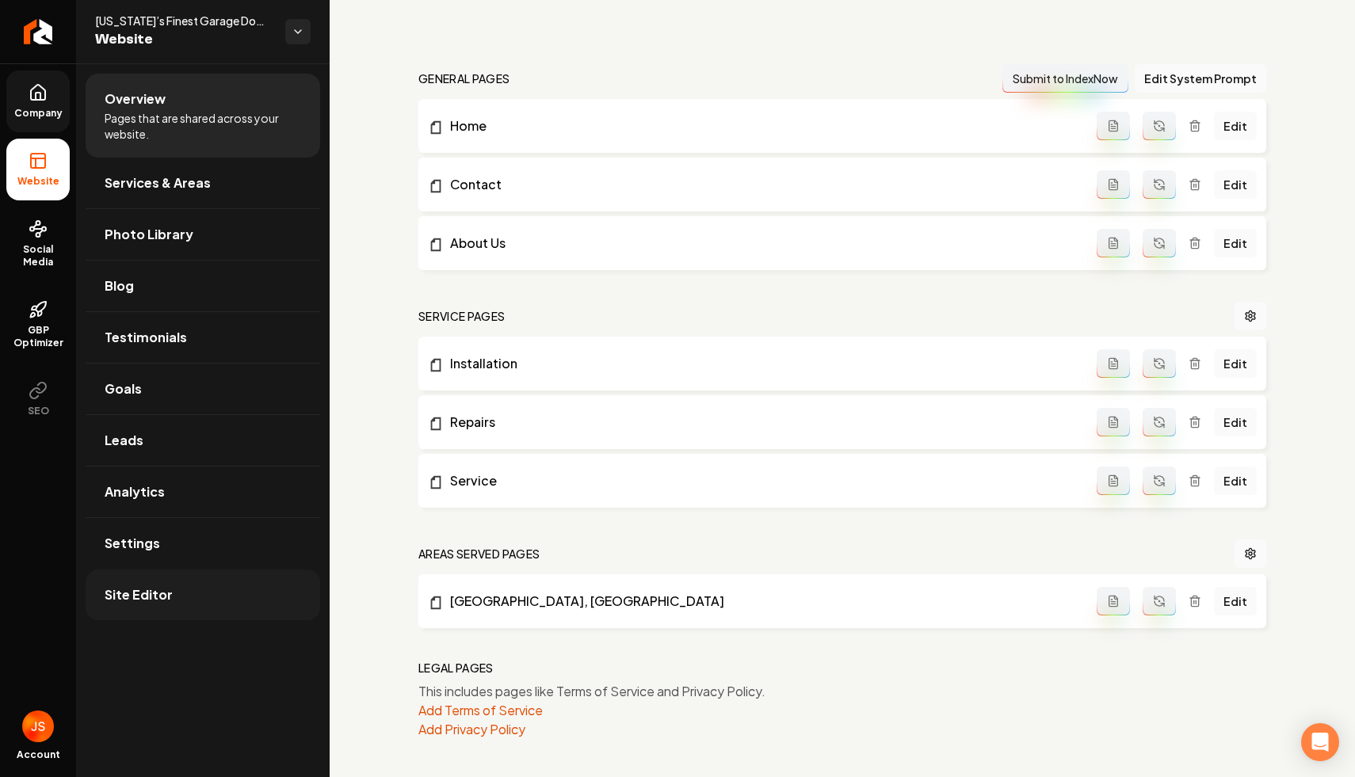
click at [147, 571] on link "Site Editor" at bounding box center [203, 595] width 235 height 51
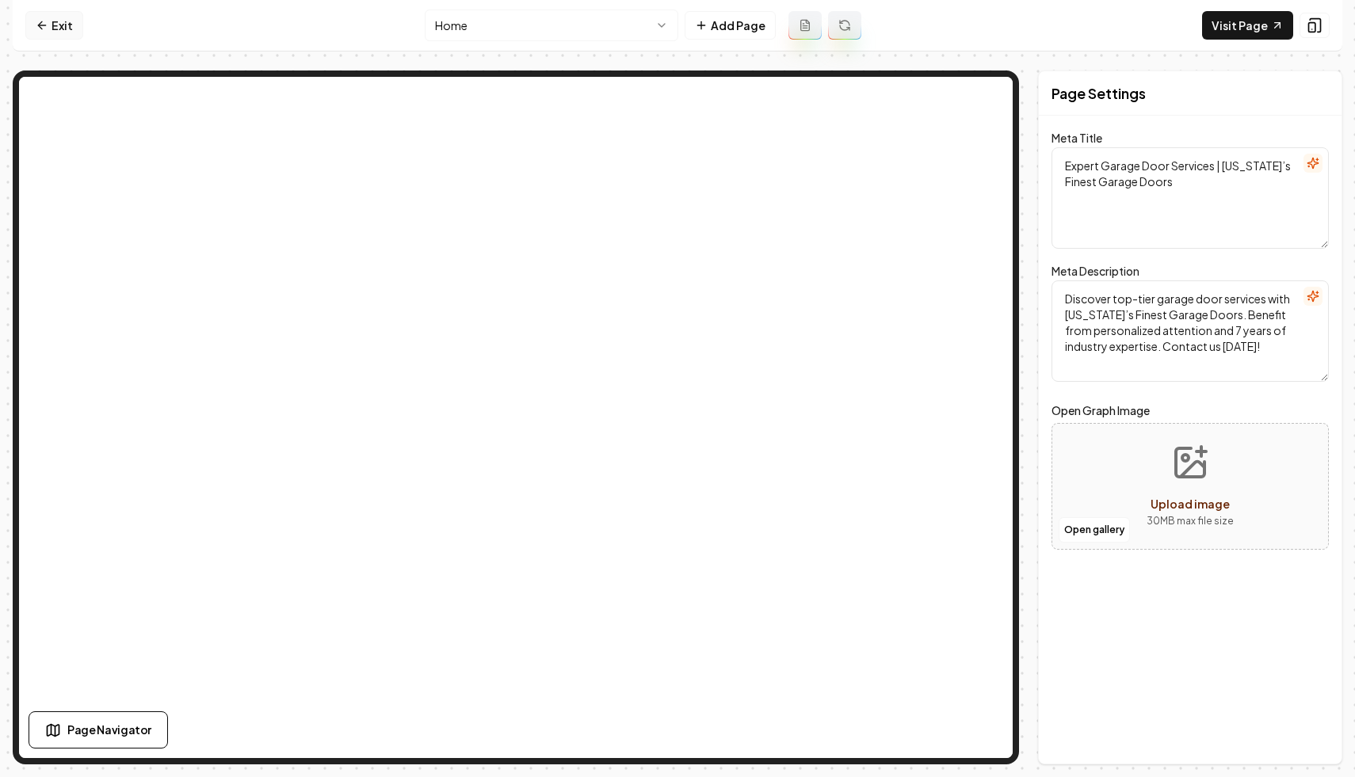
click at [52, 32] on link "Exit" at bounding box center [54, 25] width 58 height 29
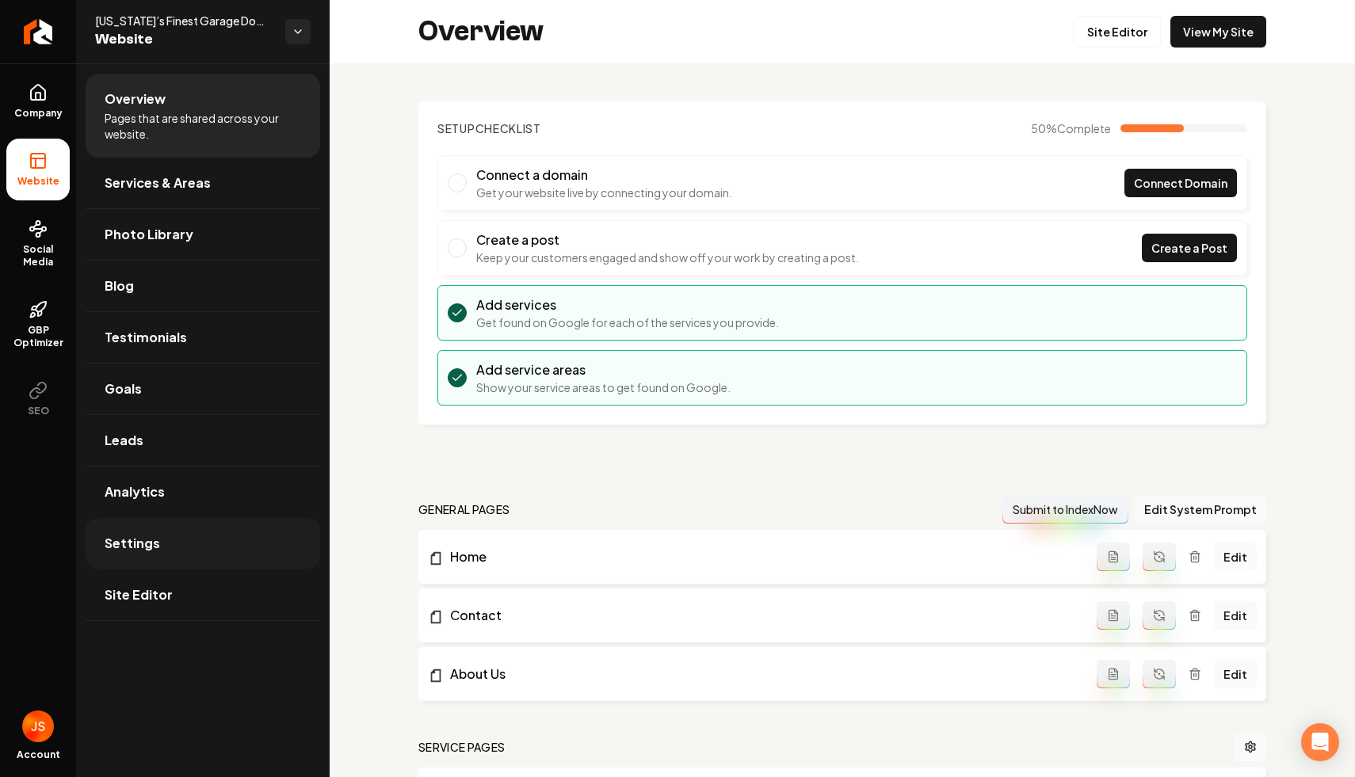
click at [245, 546] on link "Settings" at bounding box center [203, 543] width 235 height 51
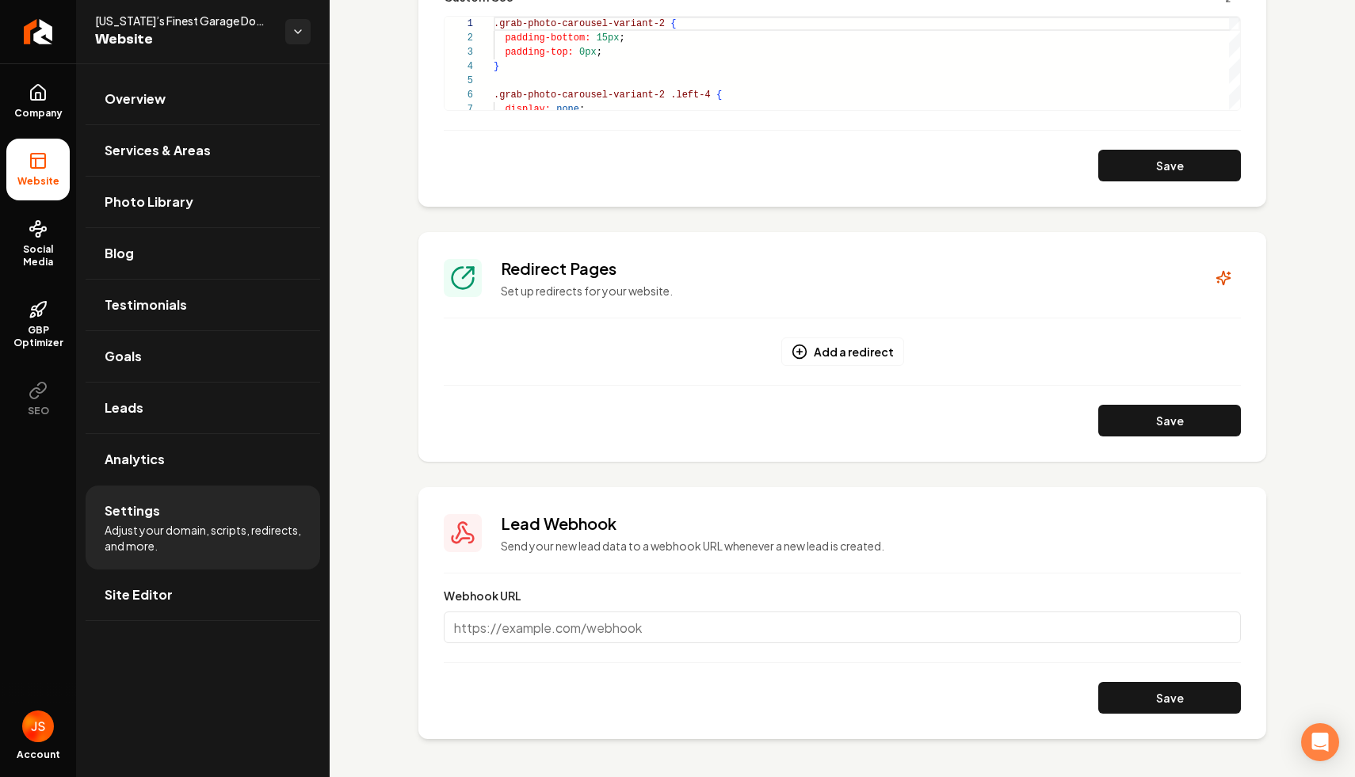
scroll to position [670, 0]
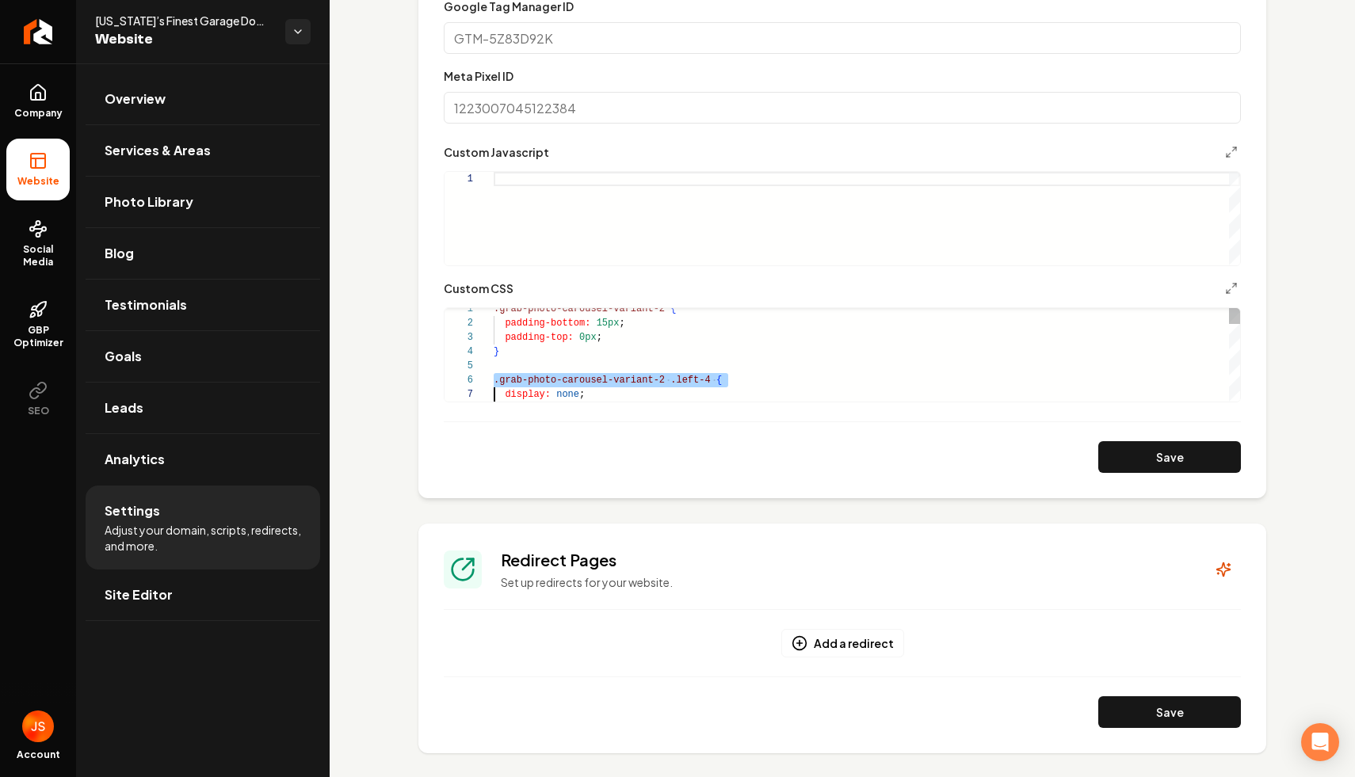
scroll to position [71, 0]
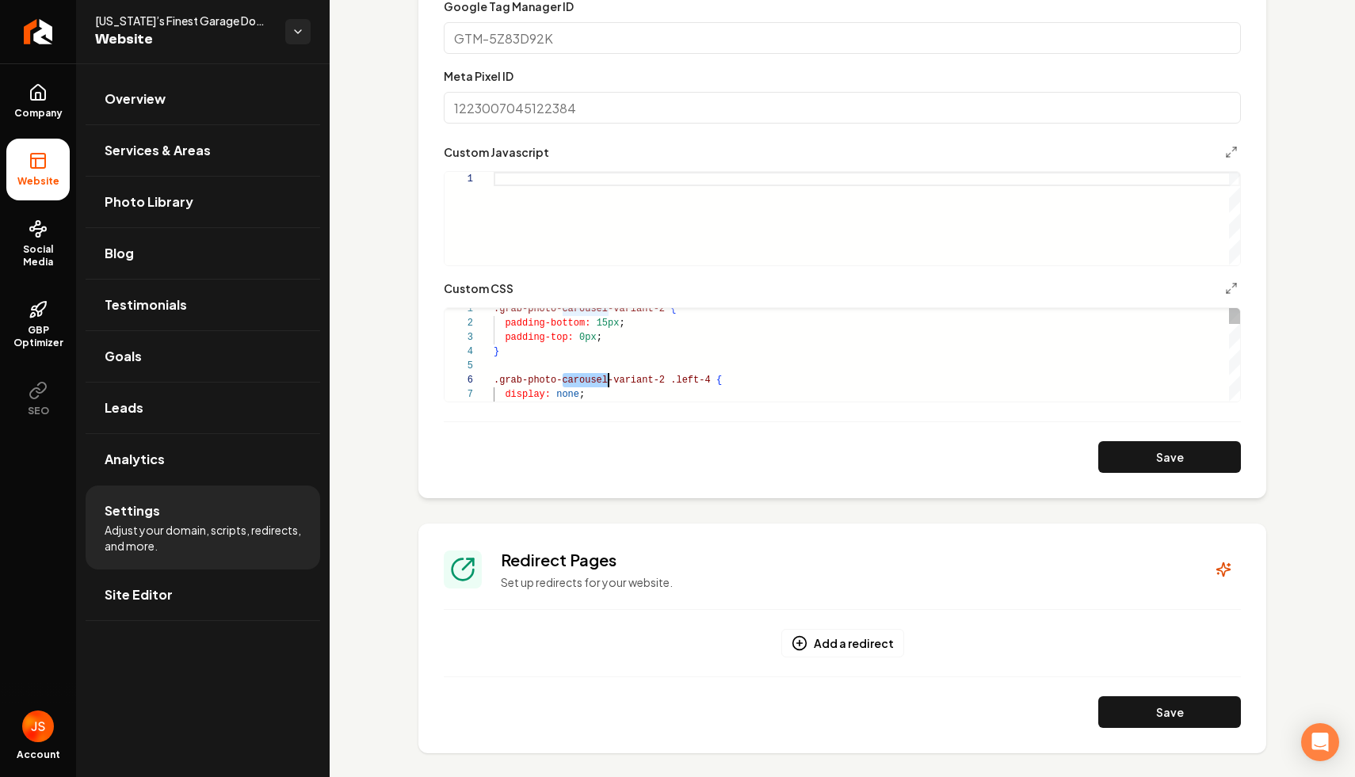
scroll to position [71, 0]
type textarea "**********"
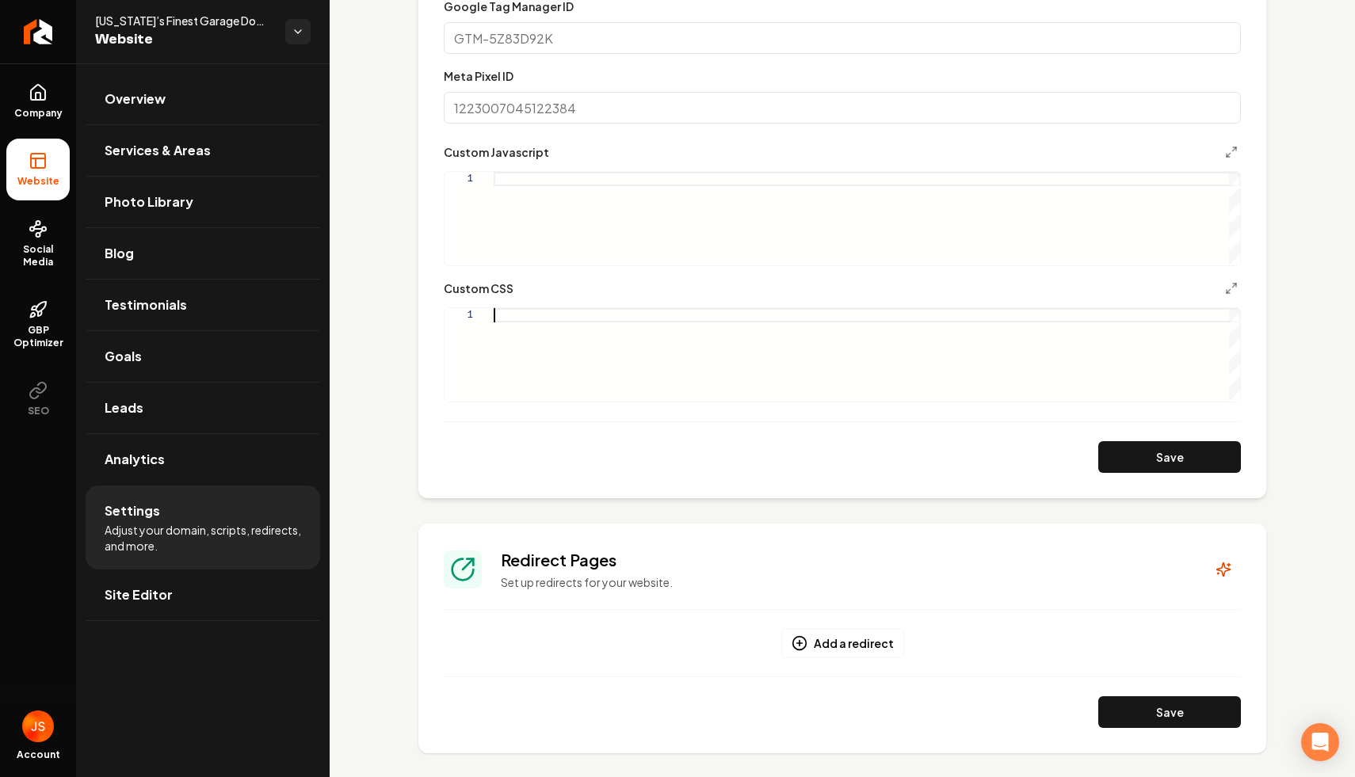
type textarea "**********"
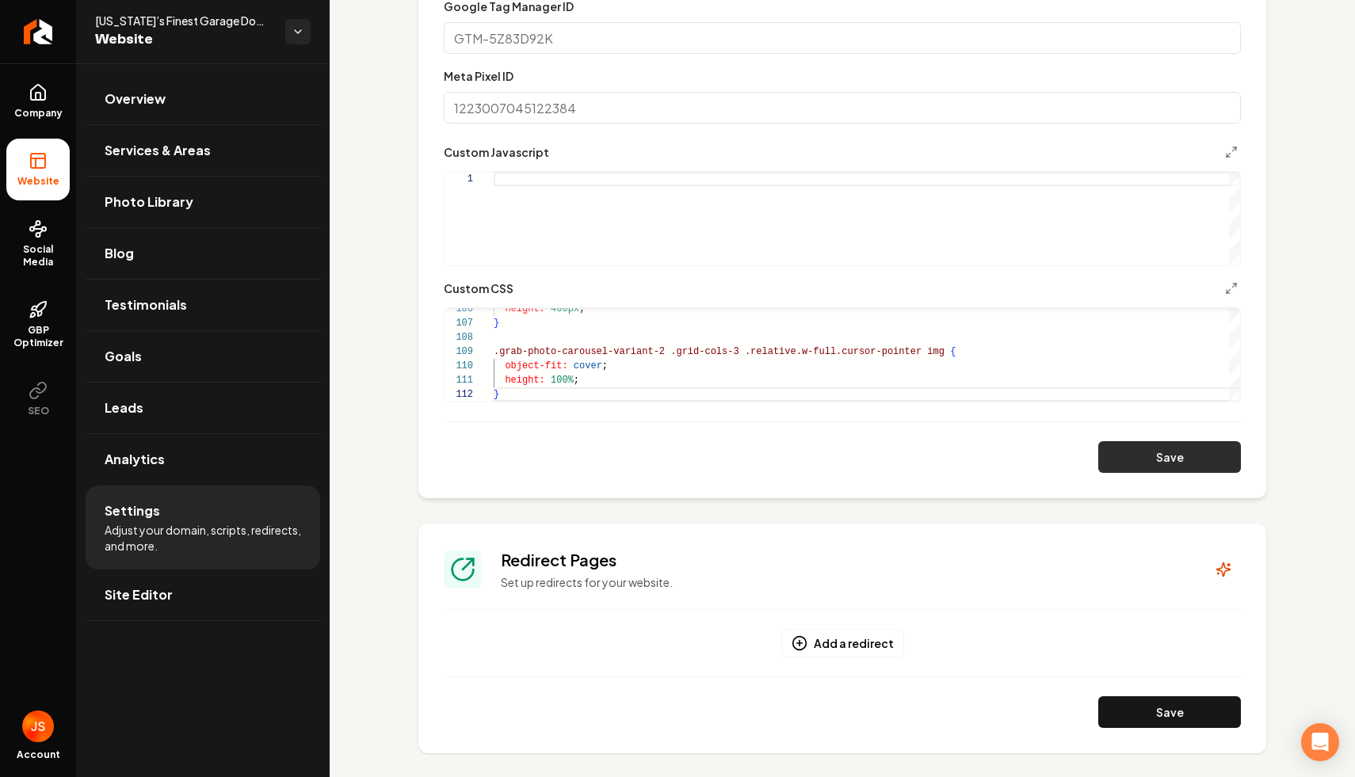
click at [1196, 458] on button "Save" at bounding box center [1169, 457] width 143 height 32
click at [12, 124] on link "Company" at bounding box center [37, 102] width 63 height 62
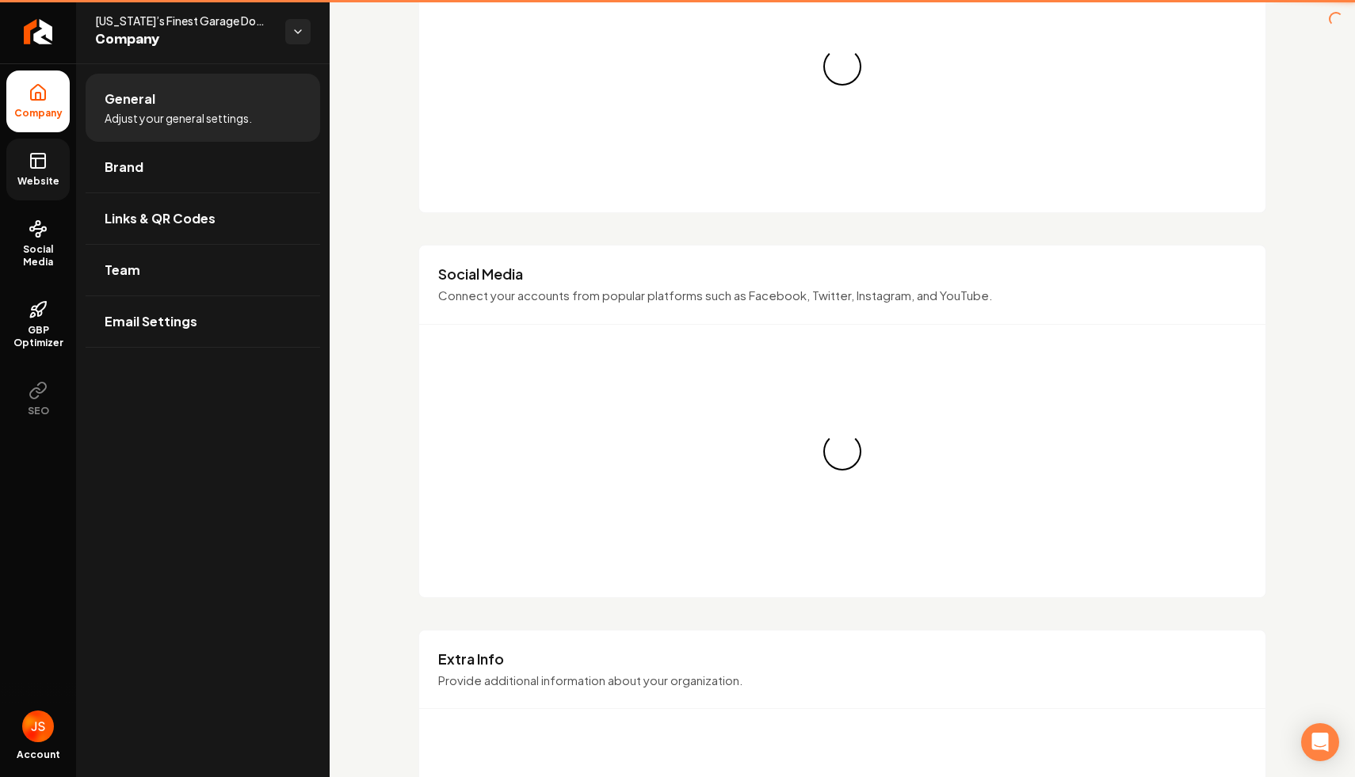
click at [16, 149] on link "Website" at bounding box center [37, 170] width 63 height 62
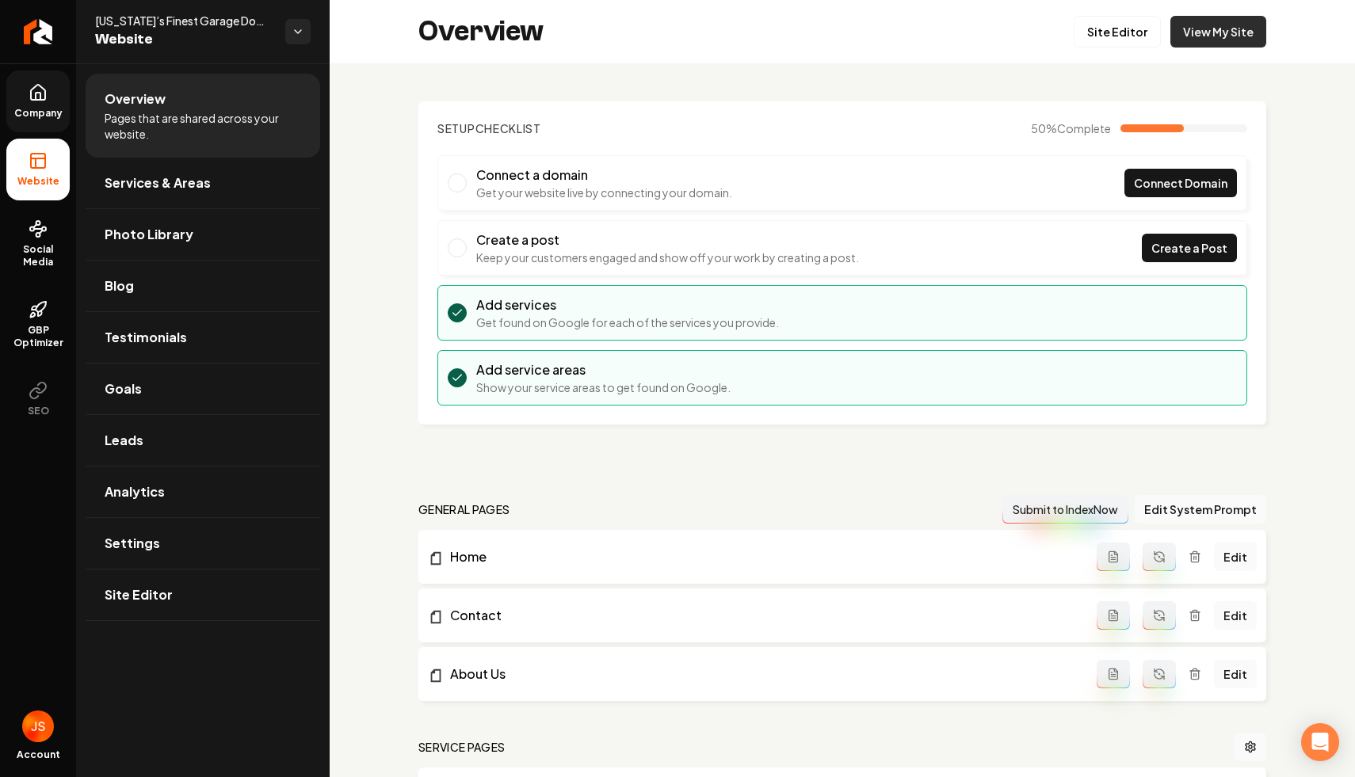
click at [1198, 41] on link "View My Site" at bounding box center [1218, 32] width 96 height 32
click at [1126, 25] on link "Site Editor" at bounding box center [1117, 32] width 87 height 32
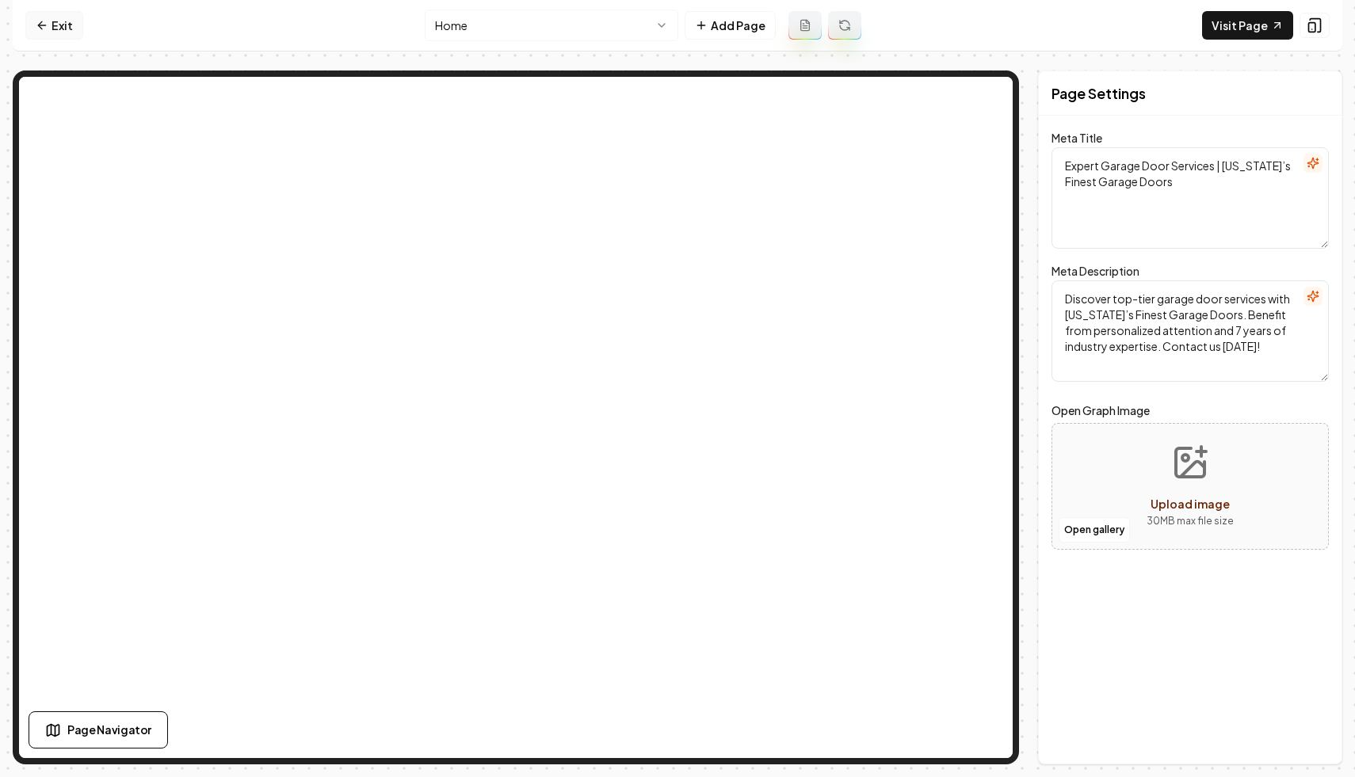
click at [56, 26] on link "Exit" at bounding box center [54, 25] width 58 height 29
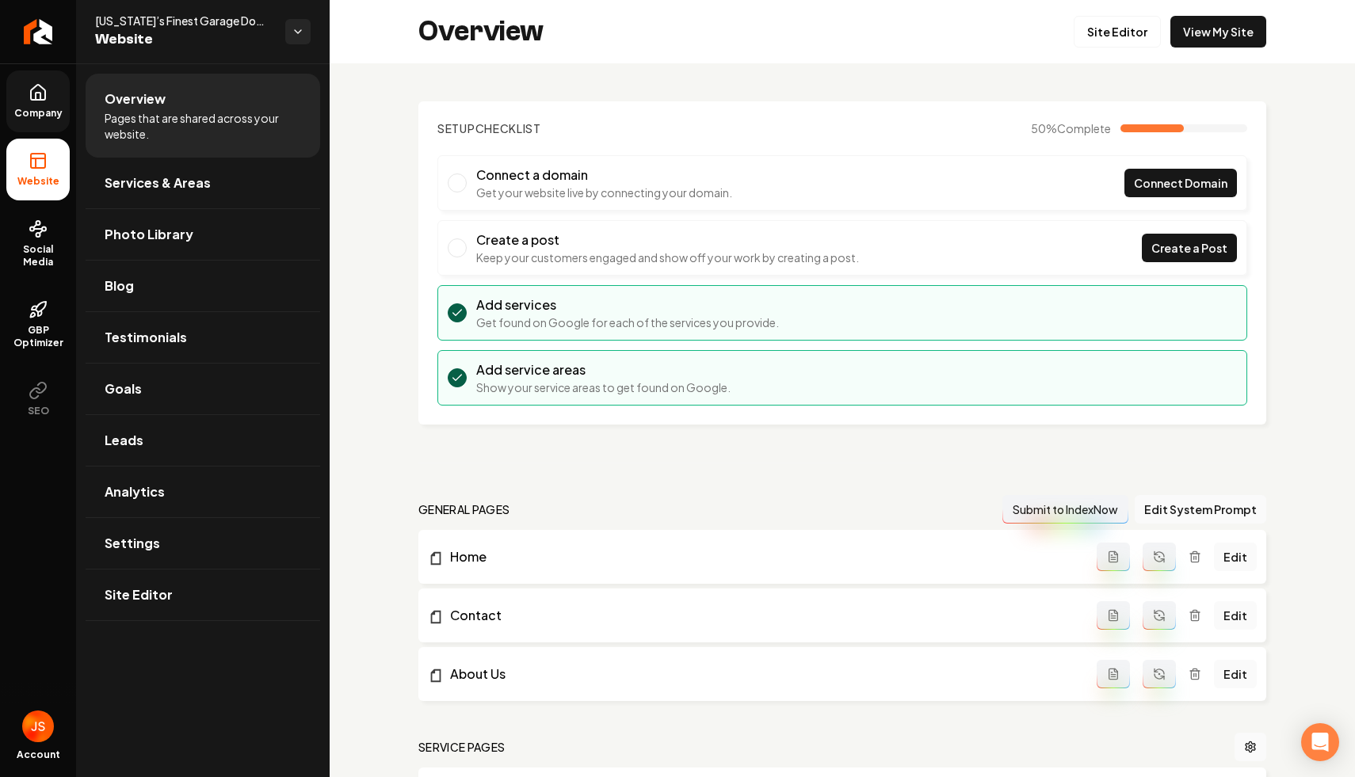
click at [52, 113] on span "Company" at bounding box center [38, 113] width 61 height 13
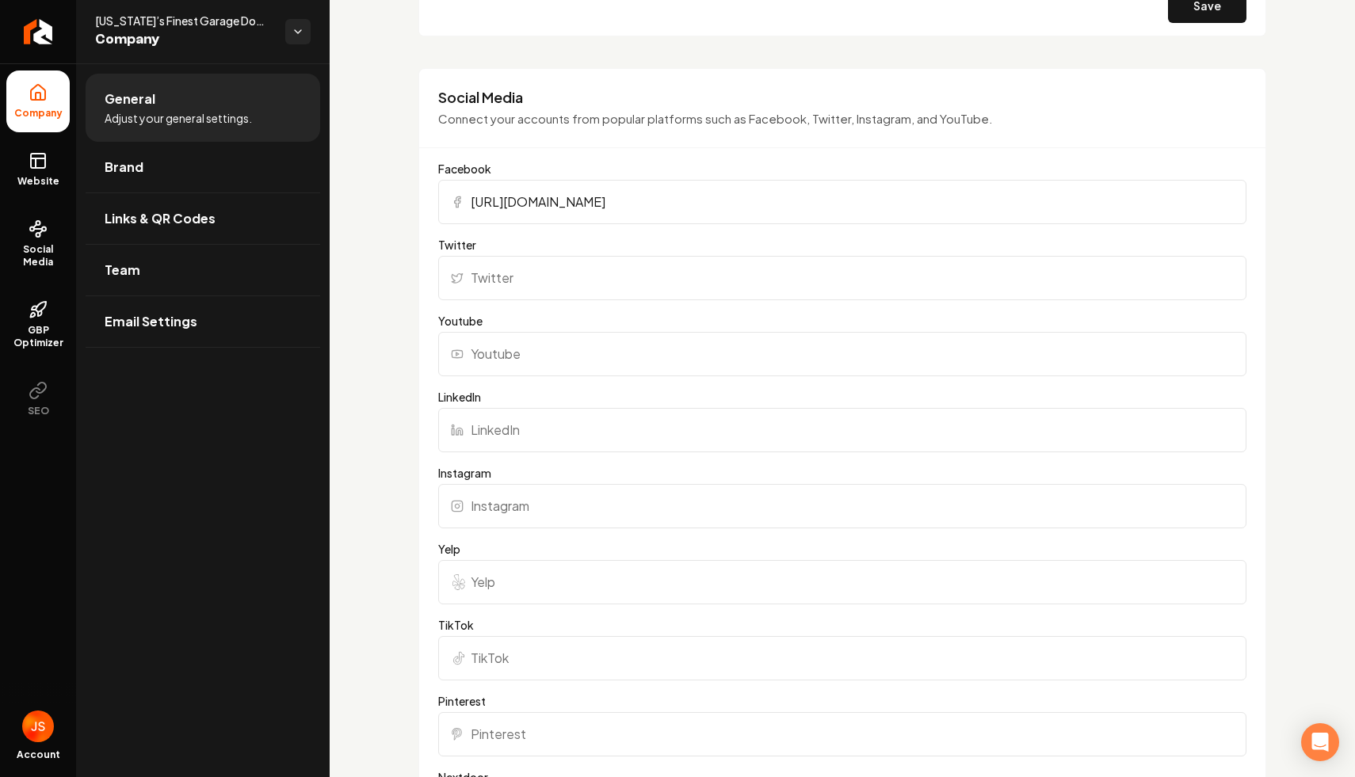
scroll to position [1485, 0]
click at [514, 579] on input "Yelp" at bounding box center [842, 583] width 808 height 44
paste input "https://www.yelp.com/biz/arizonas-finest-garage-doors-glendale"
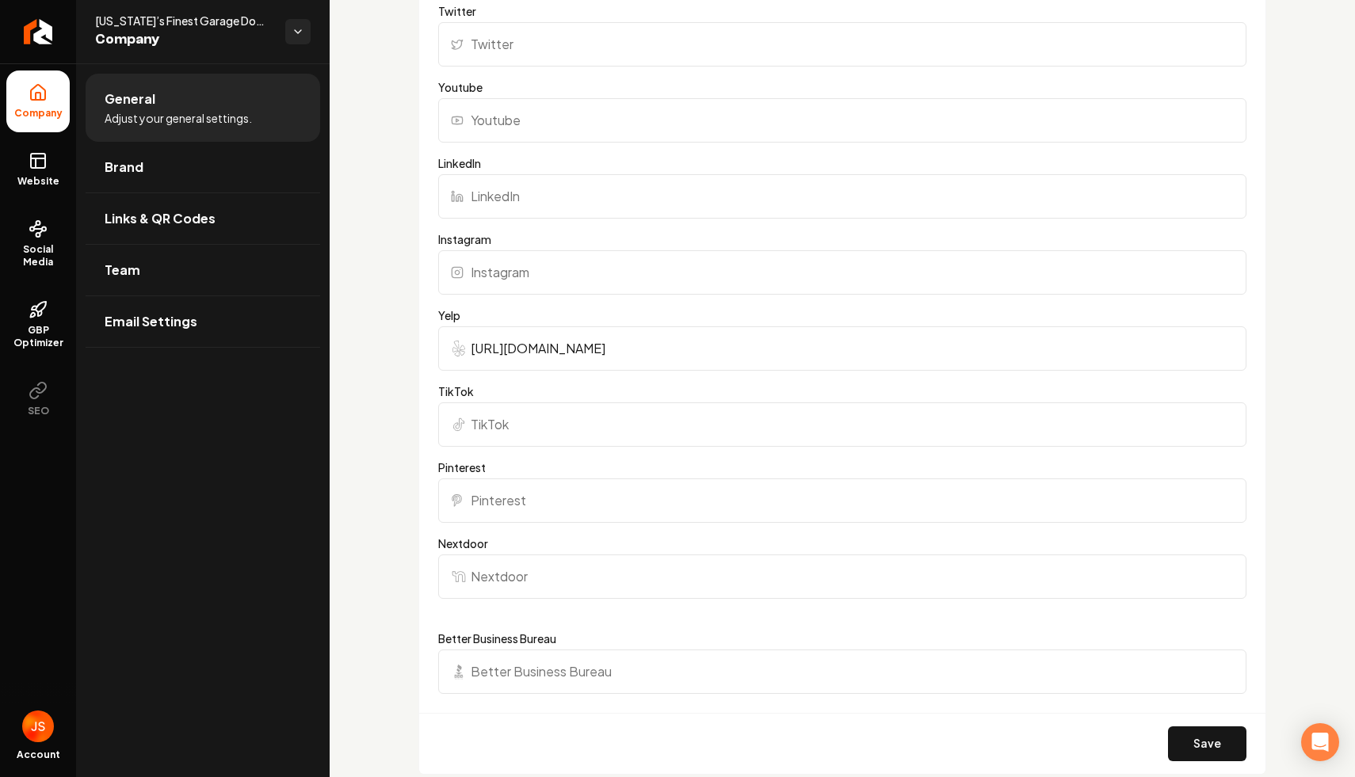
scroll to position [2009, 0]
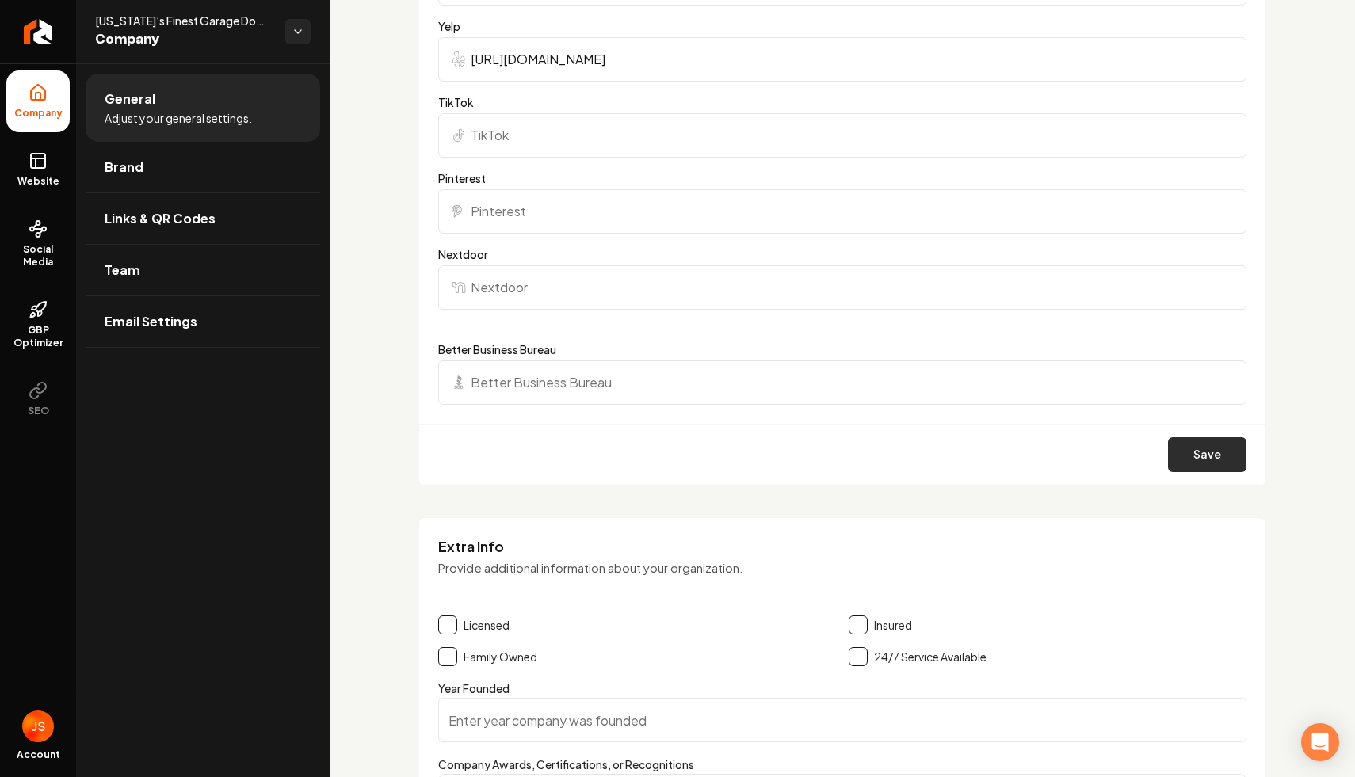
type input "https://www.yelp.com/biz/arizonas-finest-garage-doors-glendale"
click at [1198, 441] on button "Save" at bounding box center [1207, 454] width 78 height 35
click at [40, 181] on span "Website" at bounding box center [38, 181] width 55 height 13
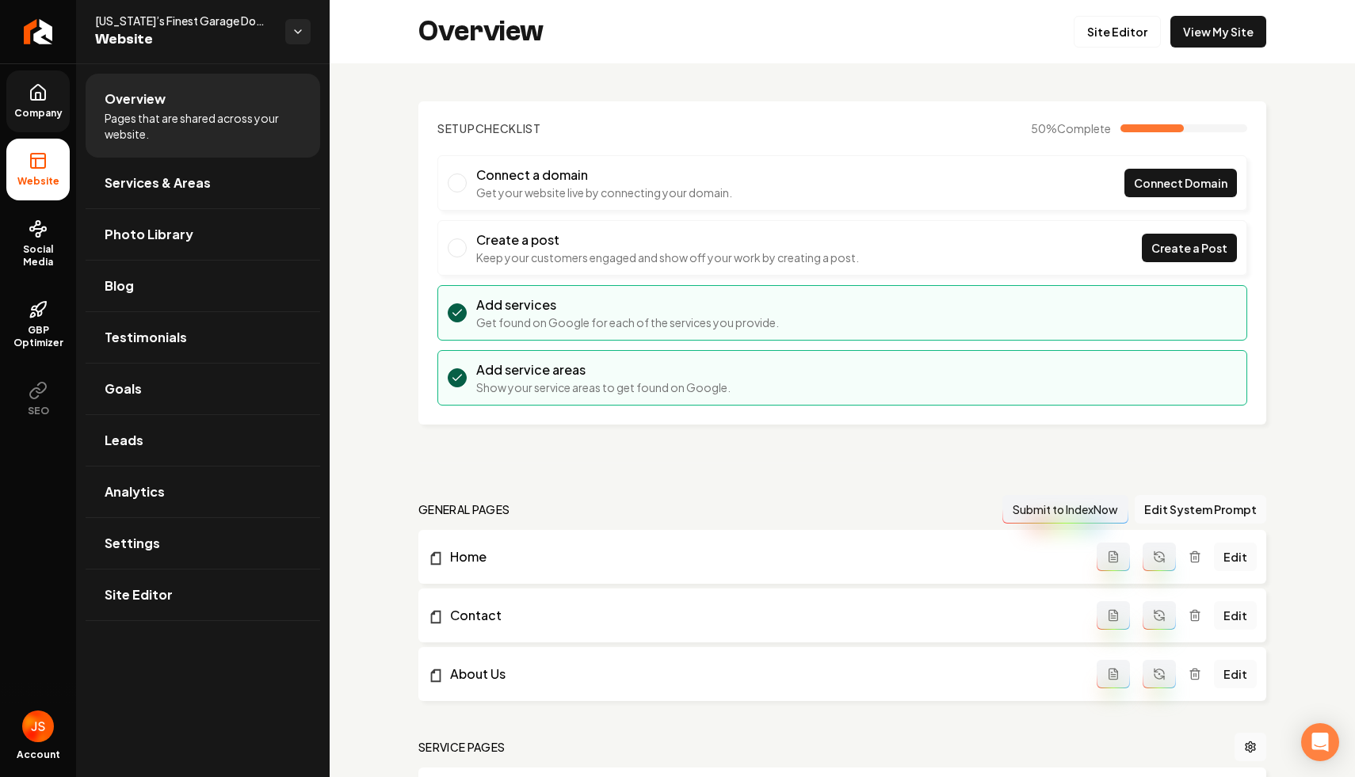
click at [944, 30] on div "Overview Site Editor View My Site" at bounding box center [842, 31] width 1025 height 63
click at [1322, 37] on div "Overview Site Editor View My Site" at bounding box center [842, 31] width 1025 height 63
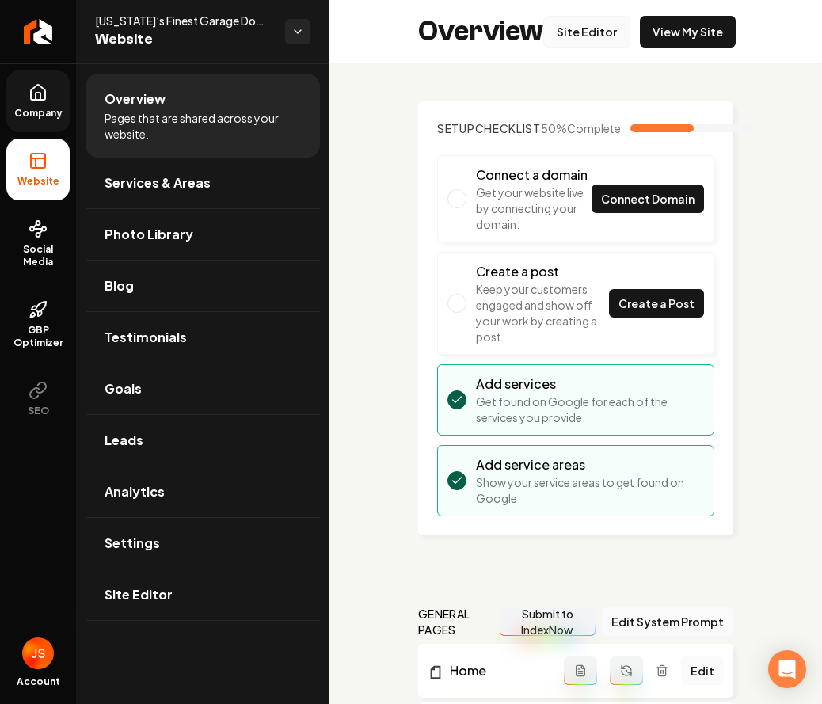
click at [610, 36] on link "Site Editor" at bounding box center [587, 32] width 87 height 32
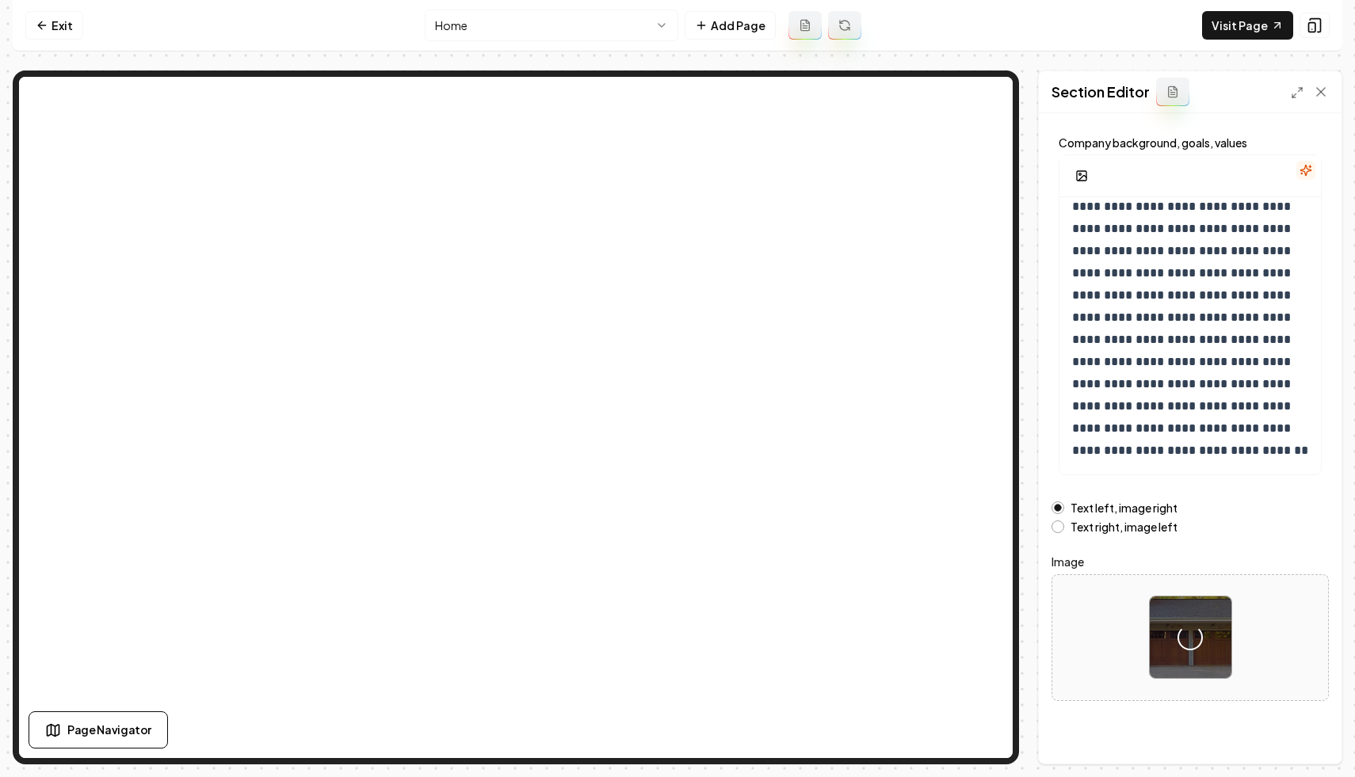
scroll to position [78, 0]
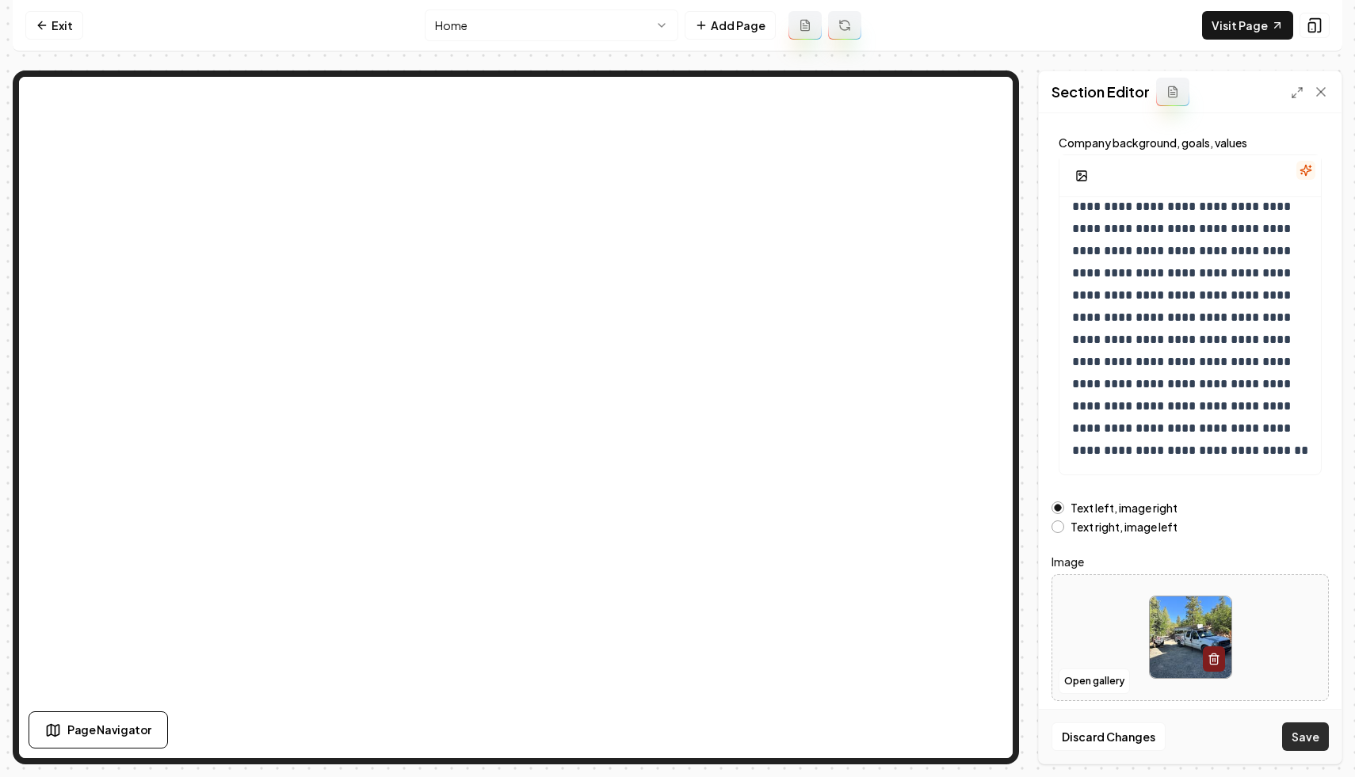
click at [1305, 734] on button "Save" at bounding box center [1305, 737] width 47 height 29
click at [55, 30] on link "Exit" at bounding box center [54, 25] width 58 height 29
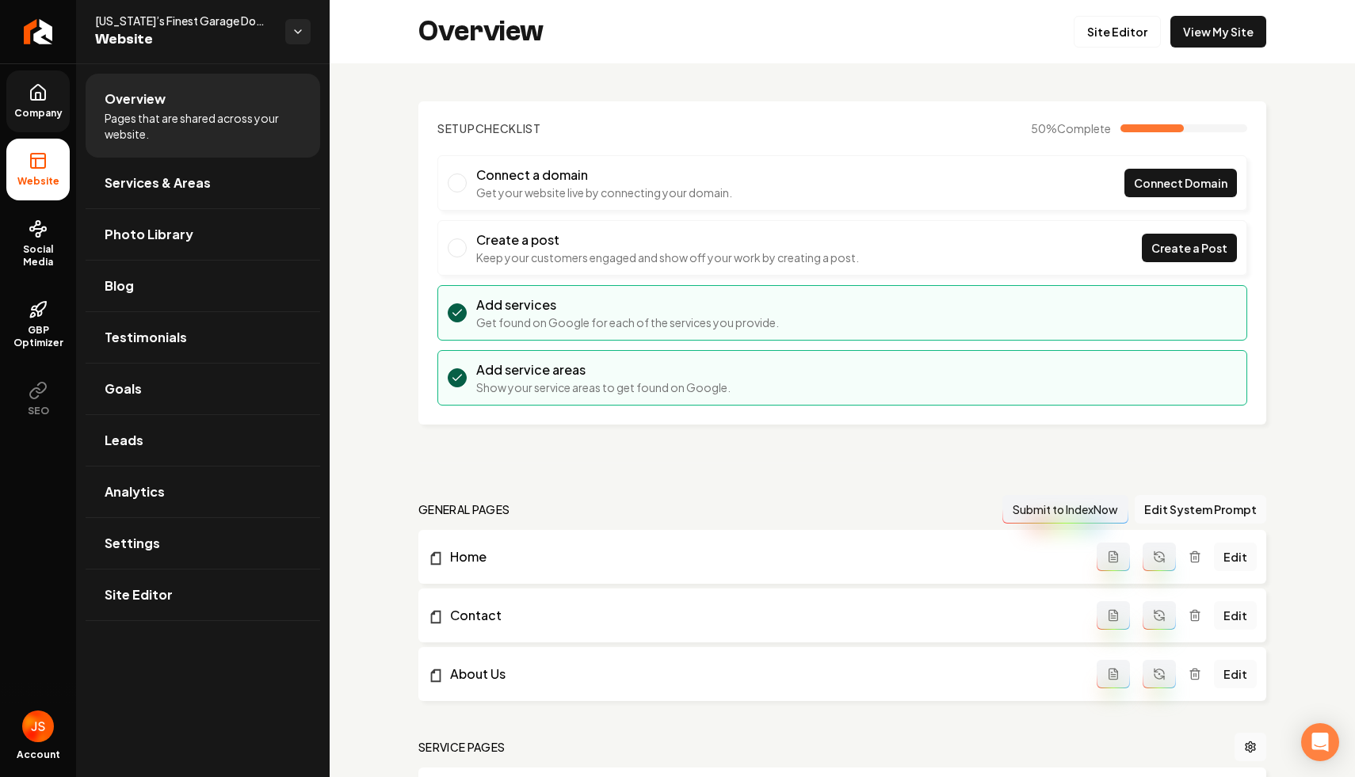
click at [51, 120] on link "Company" at bounding box center [37, 102] width 63 height 62
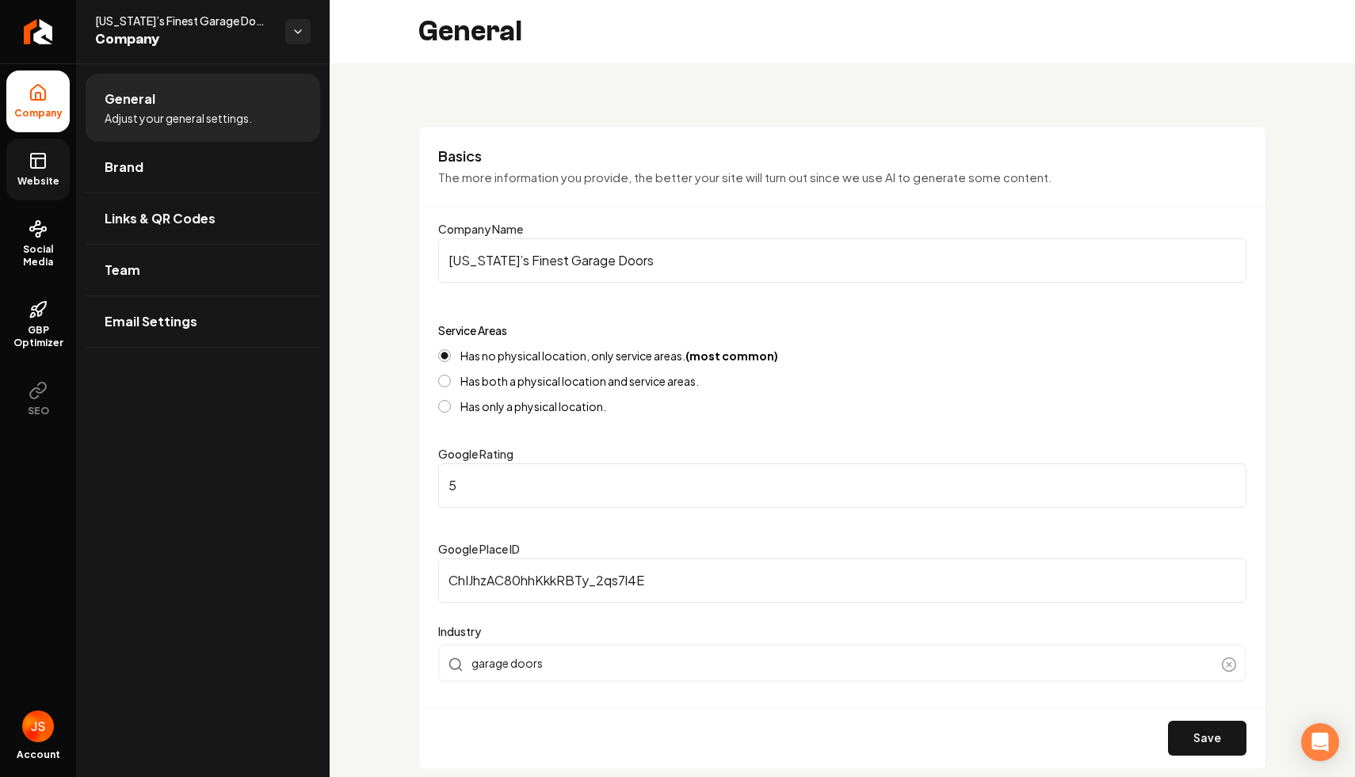
click at [35, 170] on link "Website" at bounding box center [37, 170] width 63 height 62
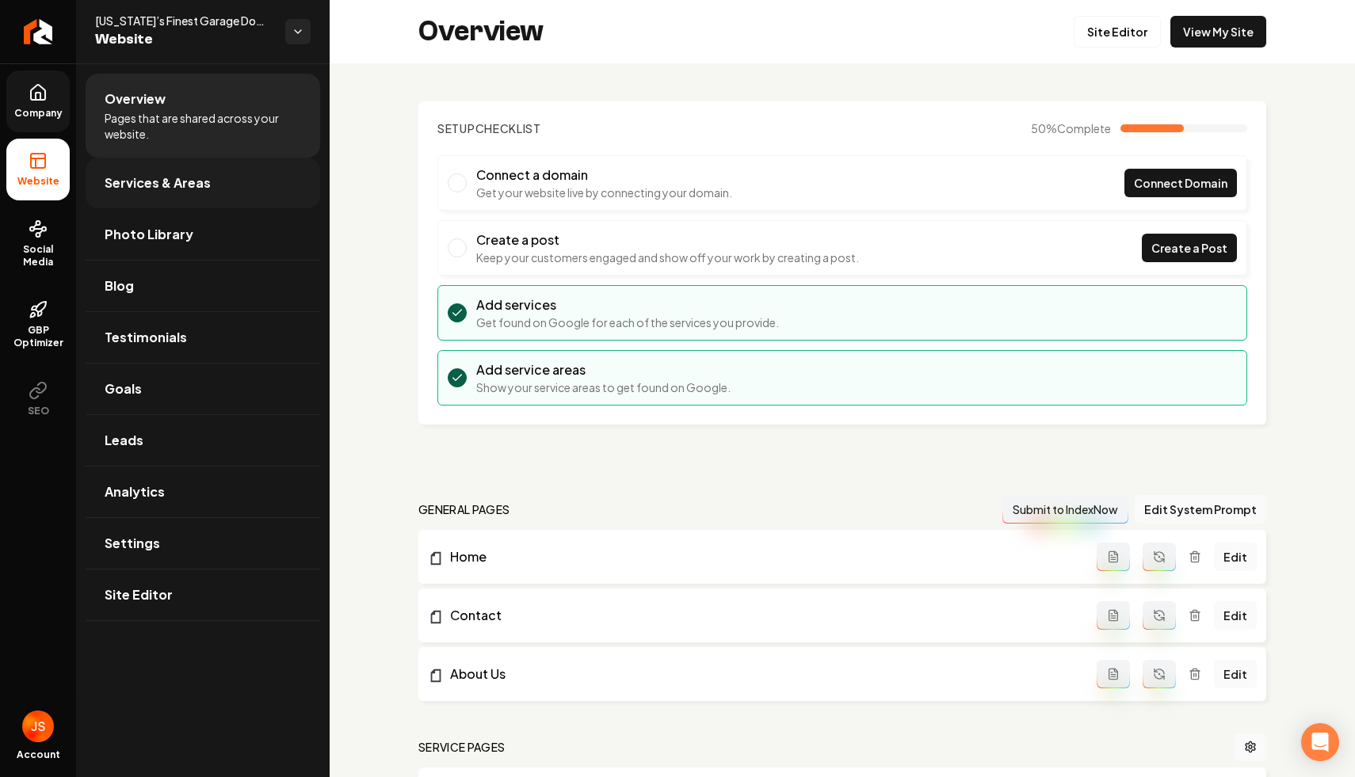
click at [148, 203] on link "Services & Areas" at bounding box center [203, 183] width 235 height 51
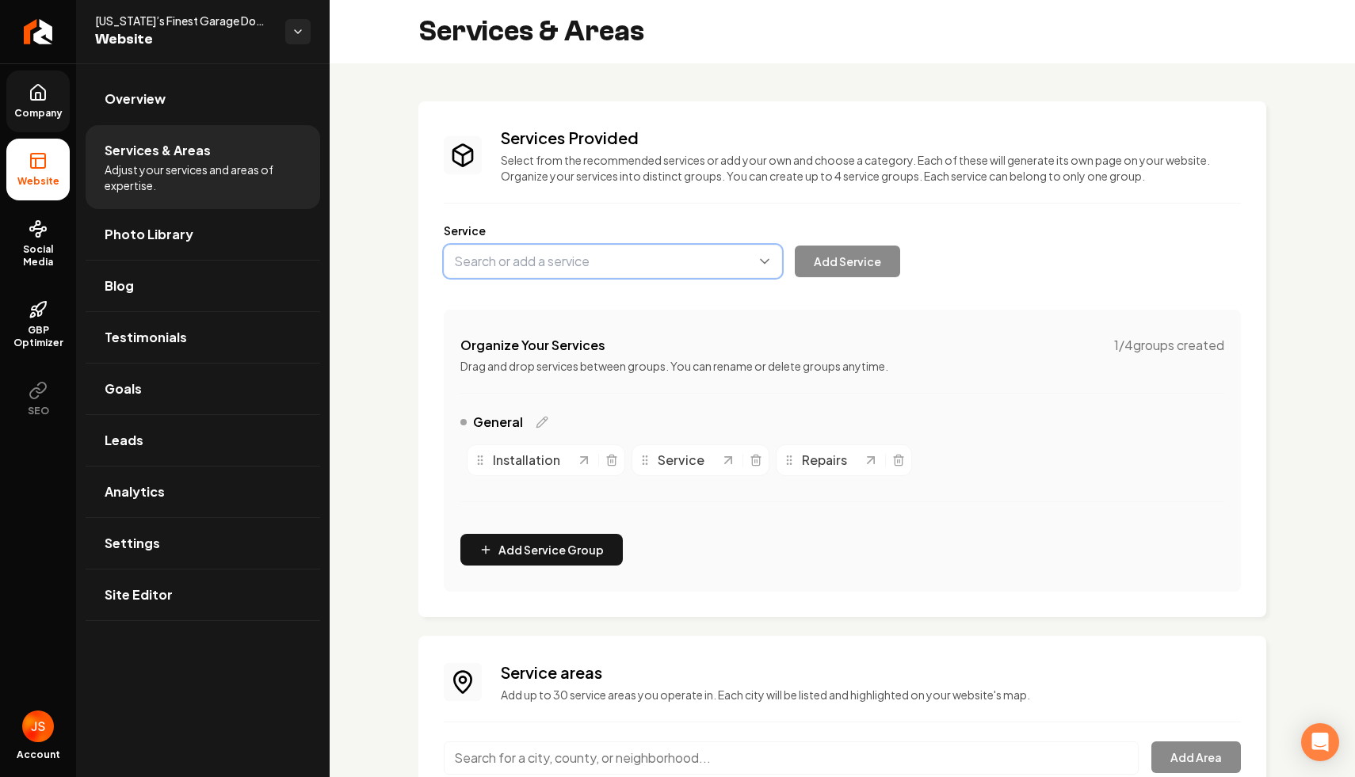
click at [560, 252] on button "Main content area" at bounding box center [613, 261] width 338 height 33
type input "Garage Door Installation"
click at [834, 277] on div "Garage Door Installation Add Service" at bounding box center [672, 261] width 456 height 33
click at [839, 260] on button "Add Service" at bounding box center [847, 262] width 105 height 32
click at [630, 277] on button "Main content area" at bounding box center [613, 261] width 338 height 33
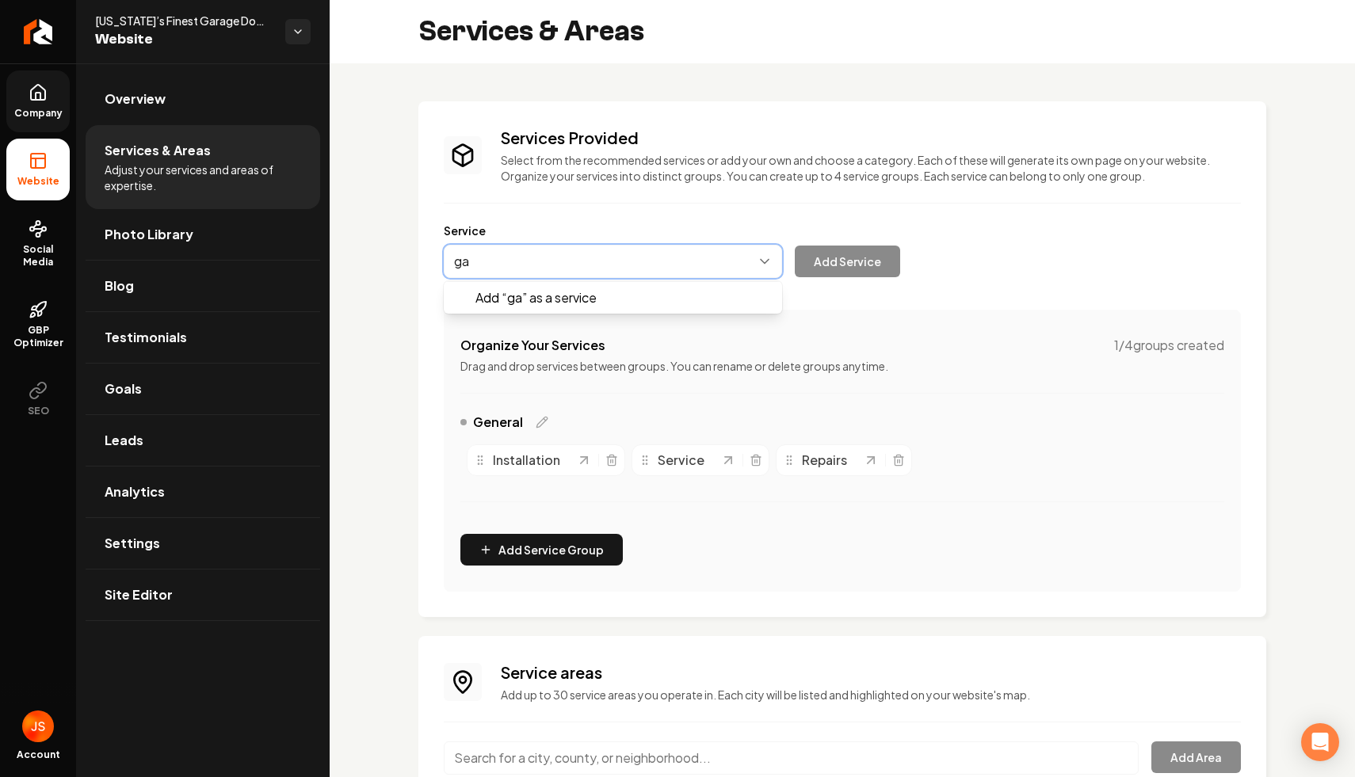
type input "g"
type input "Garage Door Maintenance and Repair"
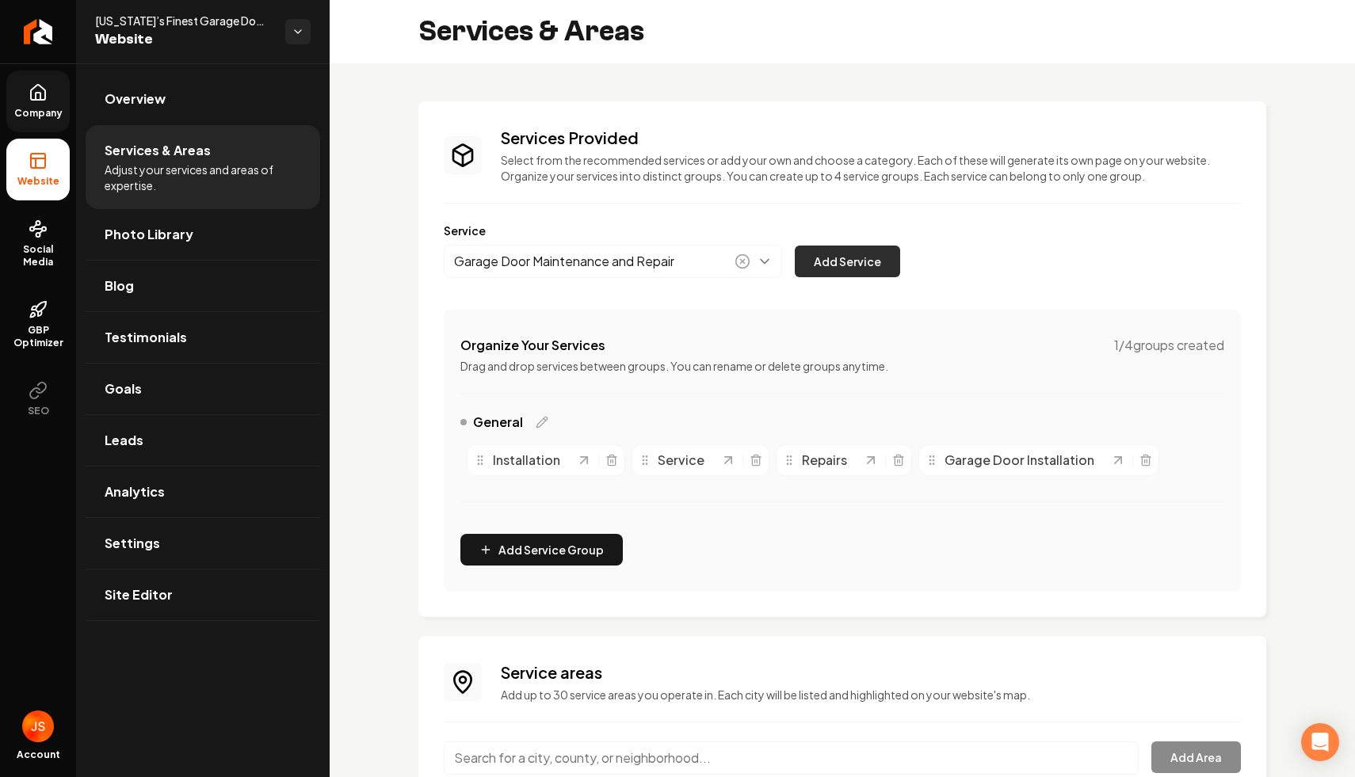
click at [863, 263] on button "Add Service" at bounding box center [847, 262] width 105 height 32
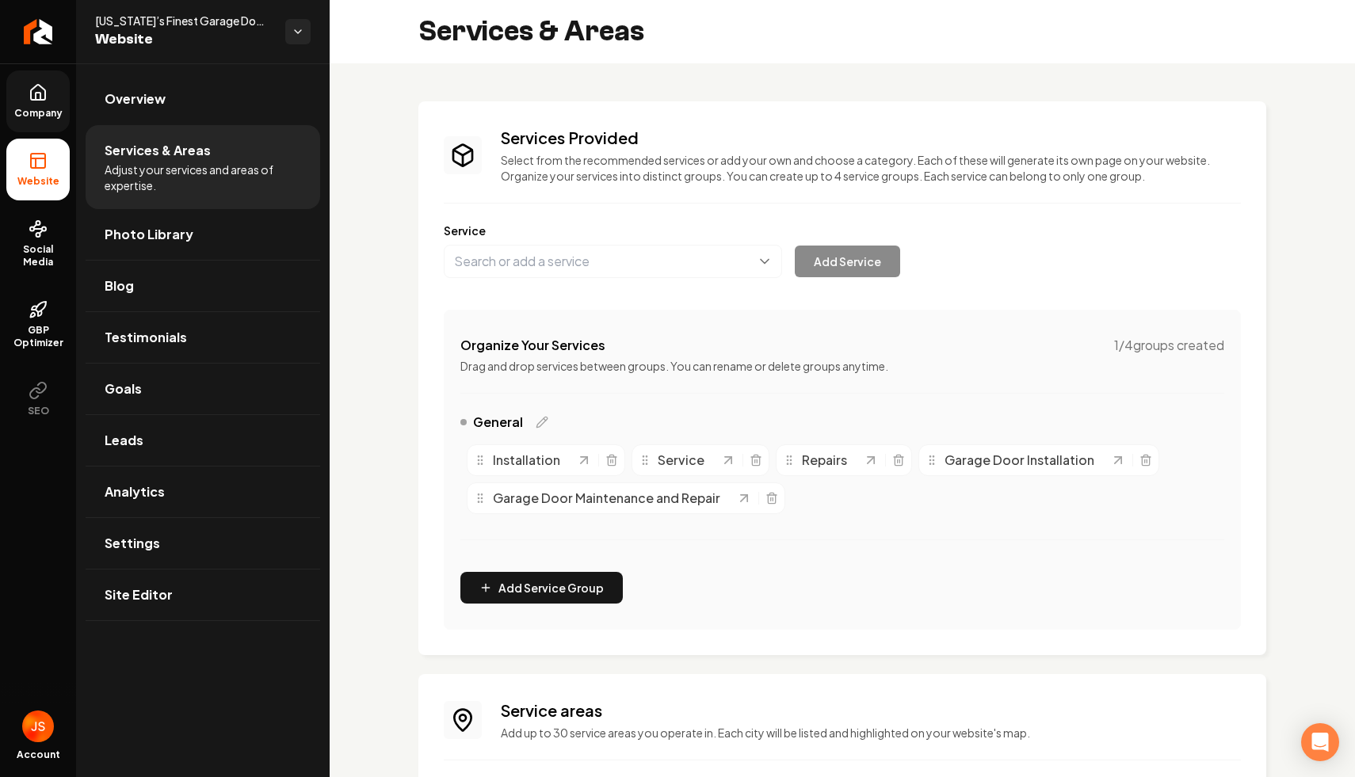
click at [750, 453] on div "Main content area" at bounding box center [741, 460] width 42 height 16
click at [753, 457] on icon "Main content area" at bounding box center [756, 457] width 10 height 0
click at [605, 458] on icon "Main content area" at bounding box center [611, 460] width 13 height 13
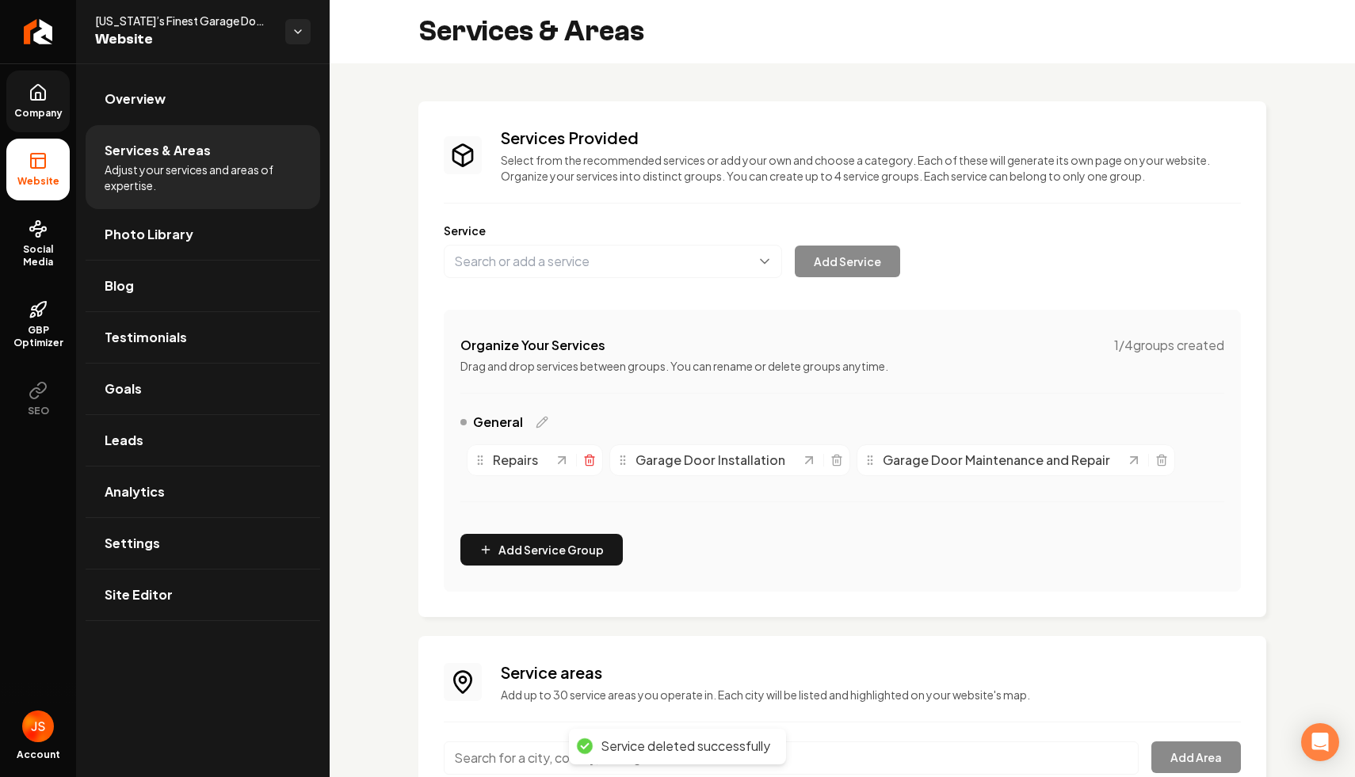
click at [591, 454] on icon "Main content area" at bounding box center [589, 460] width 13 height 13
click at [568, 288] on div "Services Provided Select from the recommended services or add your own and choo…" at bounding box center [842, 359] width 797 height 465
click at [568, 279] on div "Services Provided Select from the recommended services or add your own and choo…" at bounding box center [842, 359] width 797 height 465
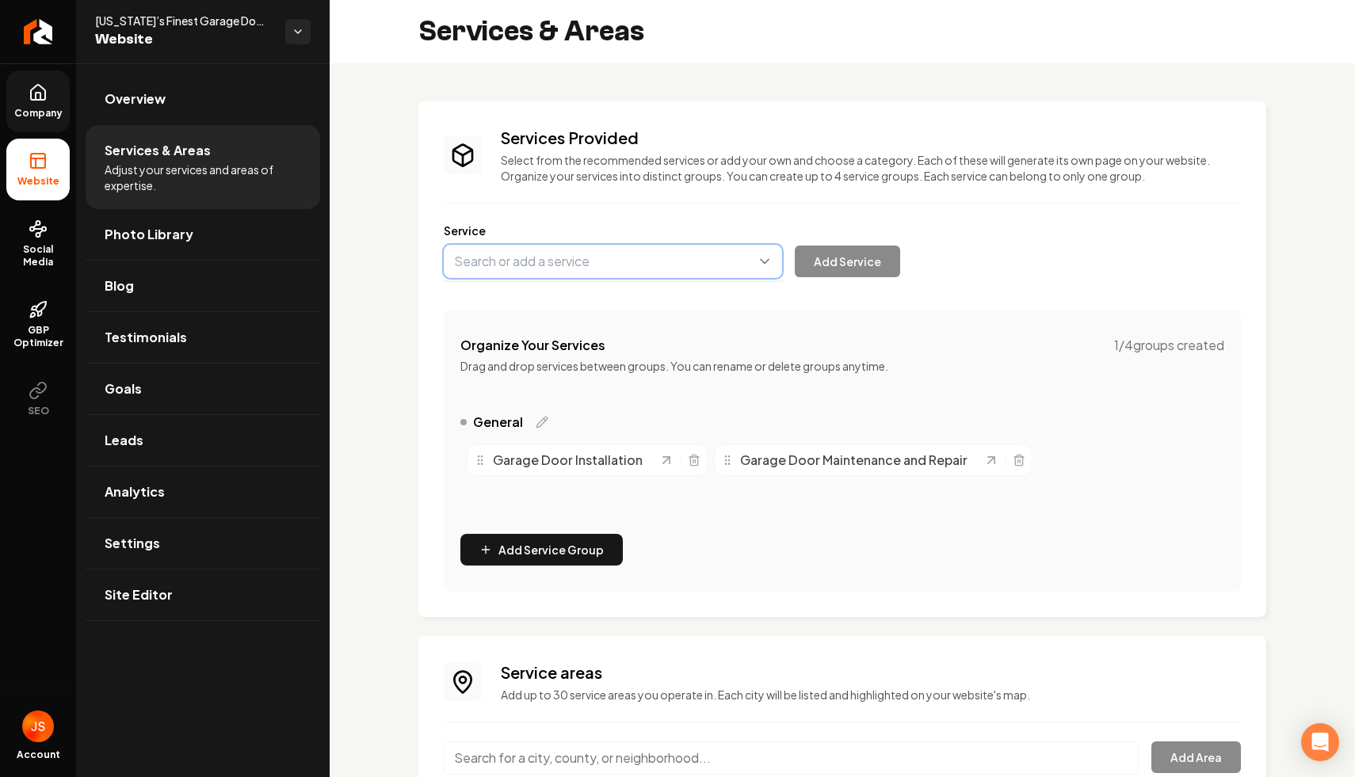
click at [568, 265] on button "Main content area" at bounding box center [613, 261] width 338 height 33
type input "Track Repair and Alignment"
click at [852, 261] on button "Add Service" at bounding box center [847, 262] width 105 height 32
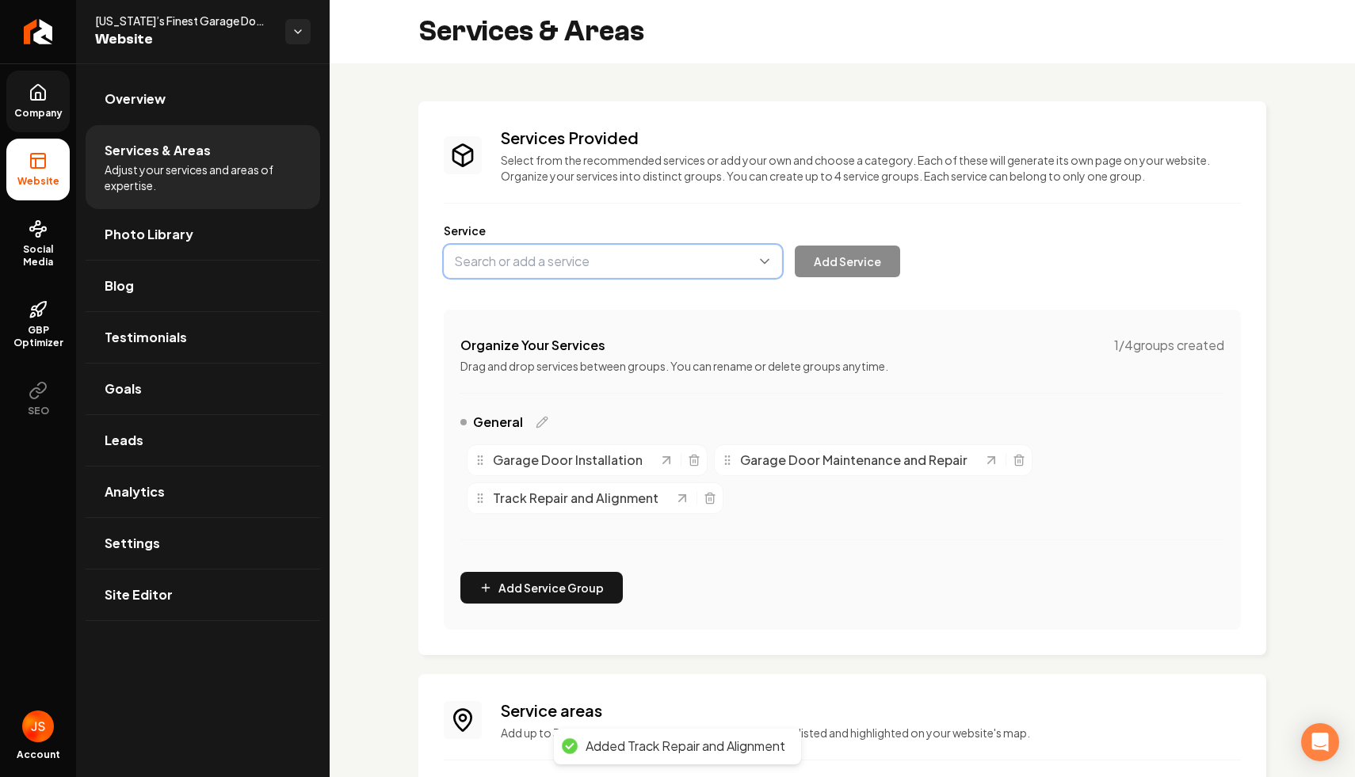
click at [541, 264] on button "Main content area" at bounding box center [613, 261] width 338 height 33
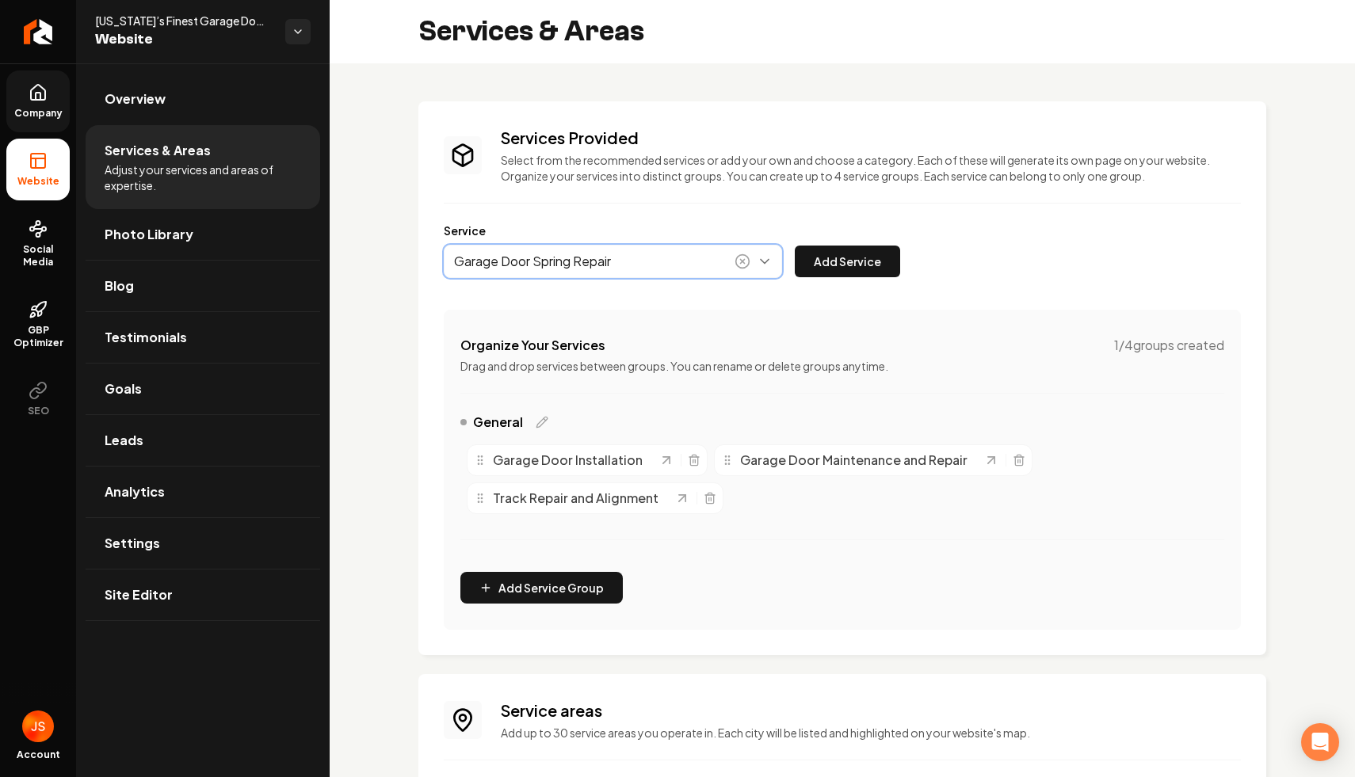
type input "Garage Door Spring Repair"
click at [796, 258] on div "Garage Door Spring Repair Add Service" at bounding box center [672, 261] width 456 height 33
click at [813, 258] on button "Add Service" at bounding box center [847, 262] width 105 height 32
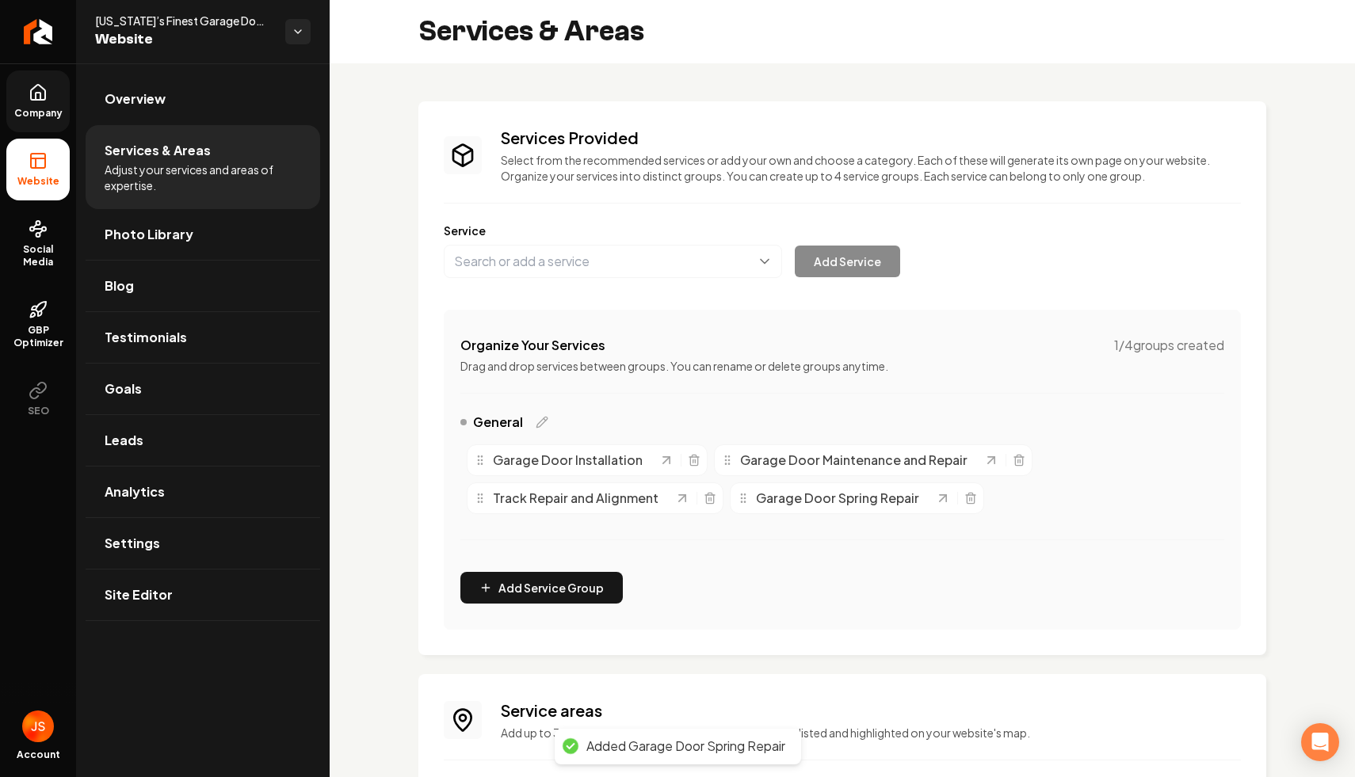
click at [39, 117] on span "Company" at bounding box center [38, 113] width 61 height 13
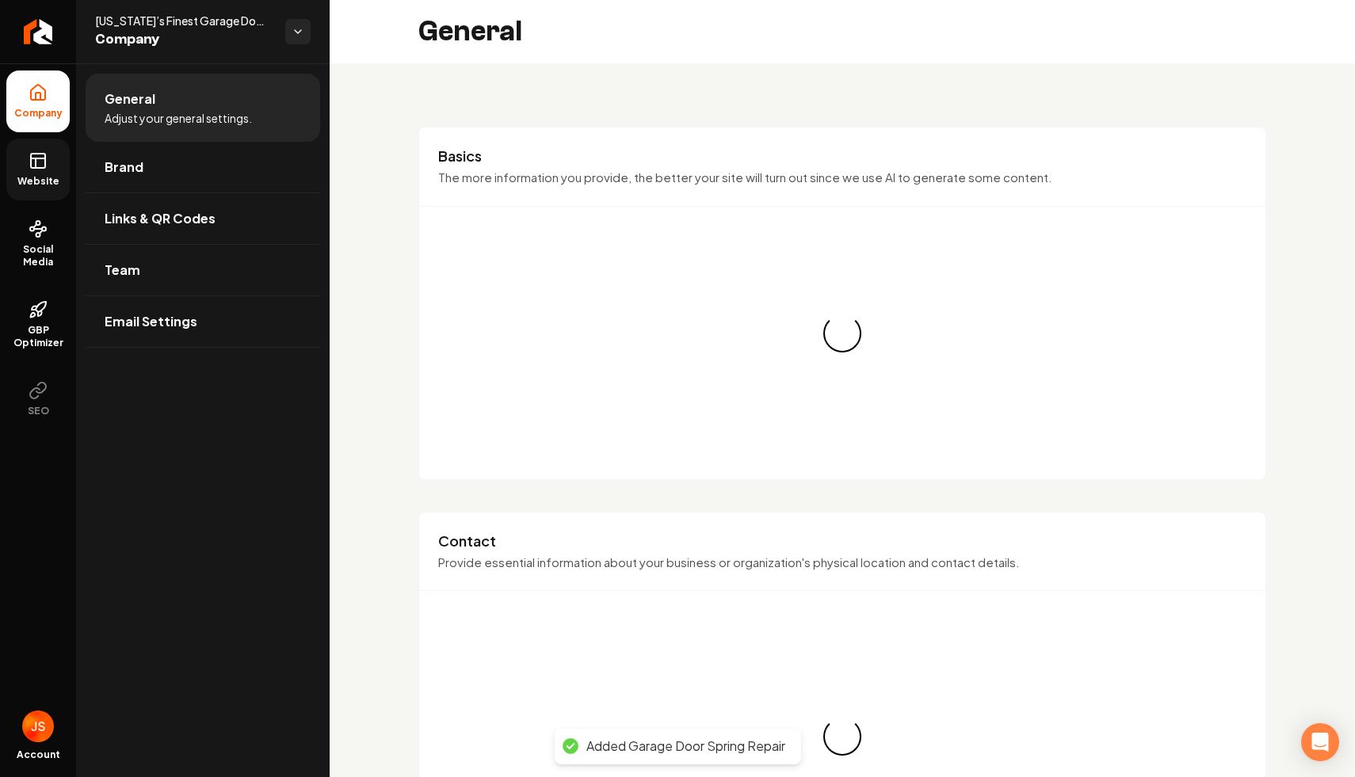
click at [39, 163] on icon at bounding box center [38, 160] width 19 height 19
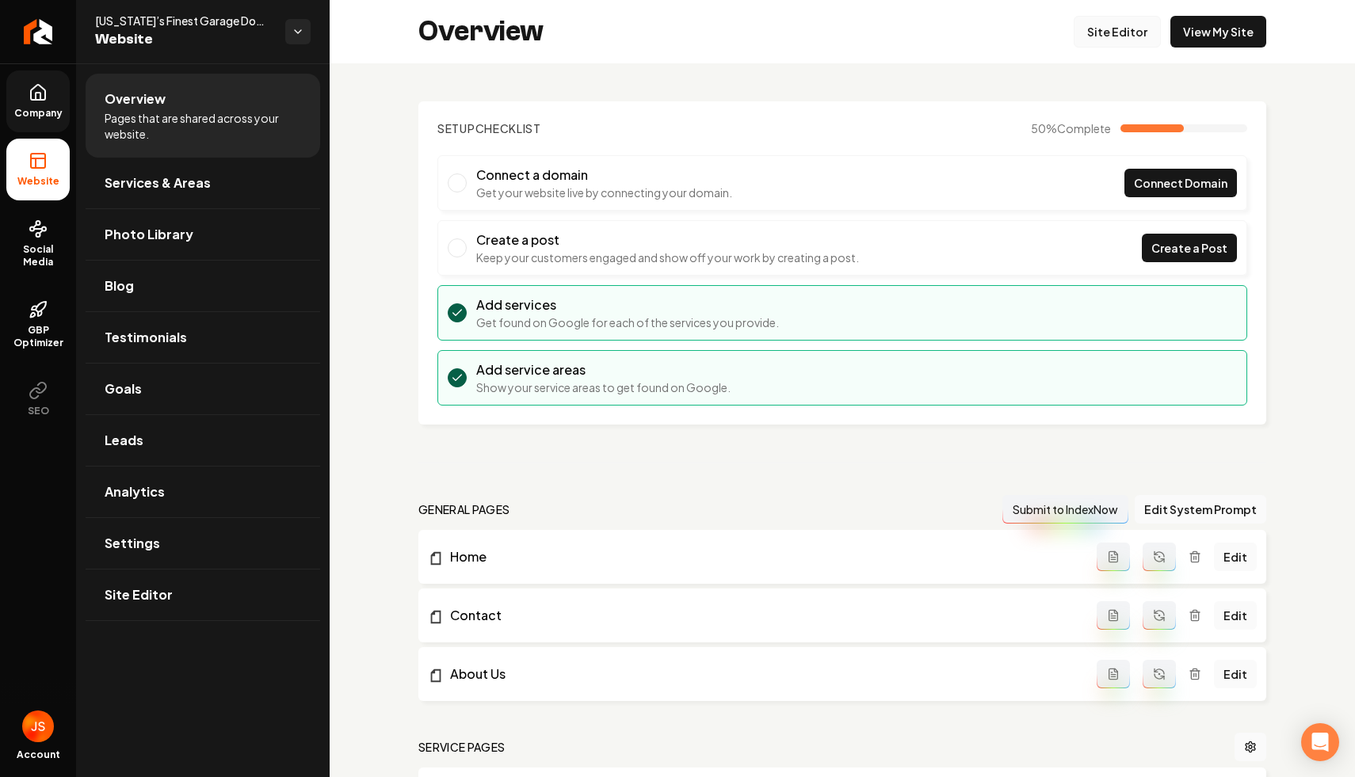
click at [1097, 36] on link "Site Editor" at bounding box center [1117, 32] width 87 height 32
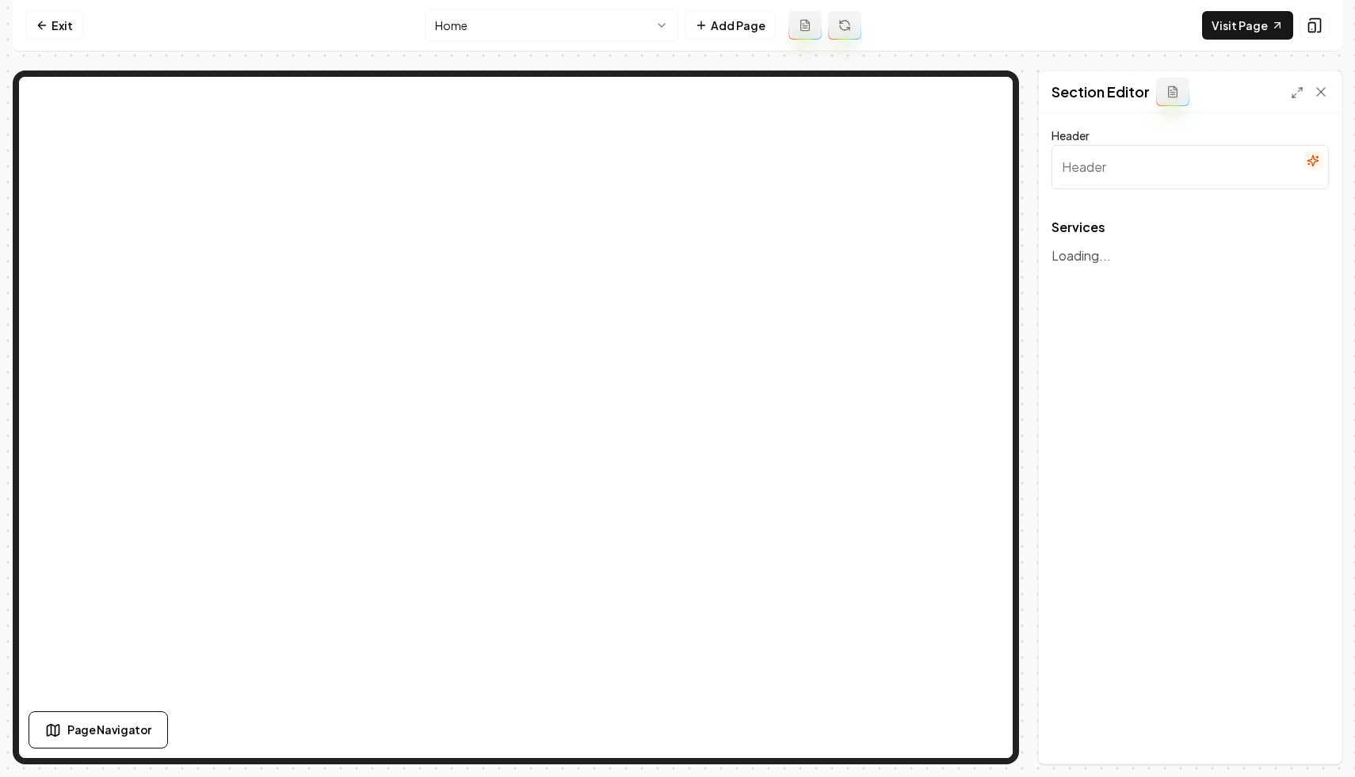
type input "Our Tailored Garage Door Solutions"
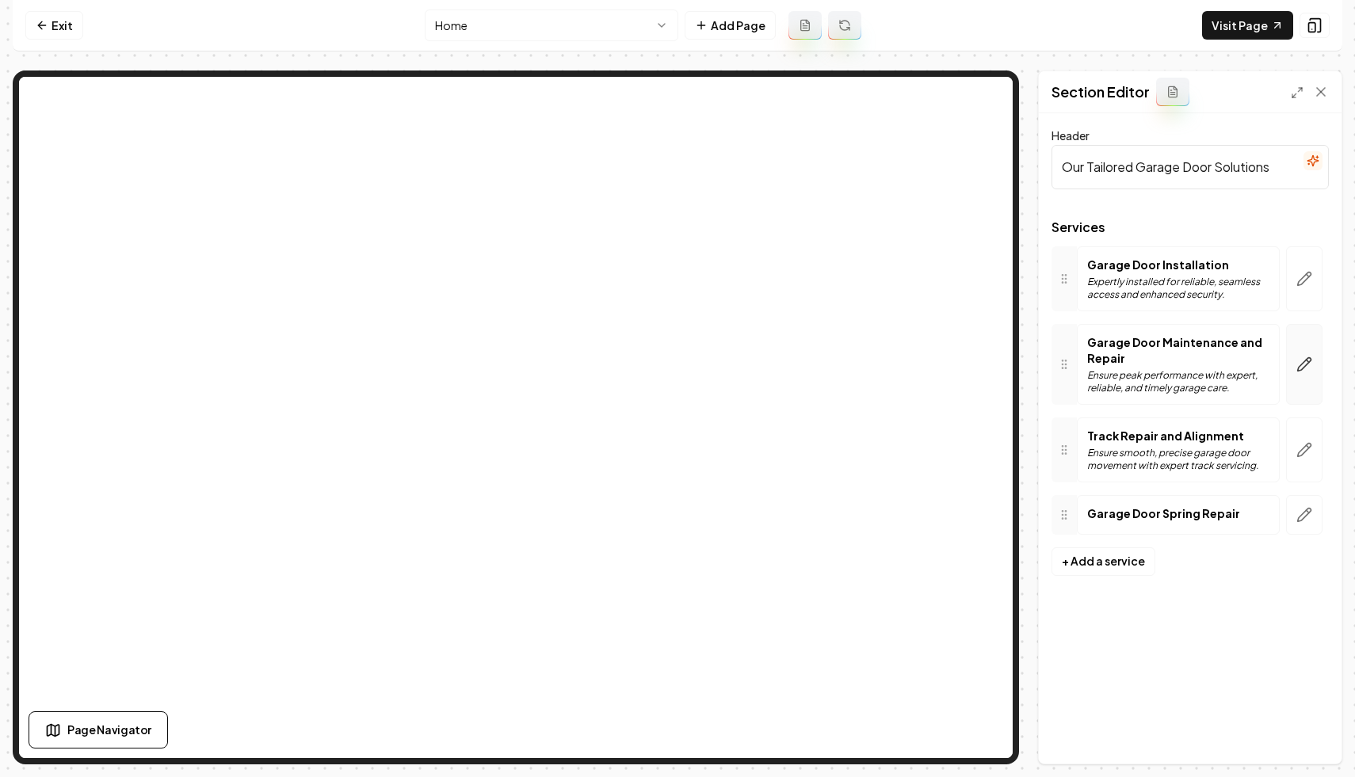
click at [1305, 353] on button "button" at bounding box center [1304, 364] width 36 height 81
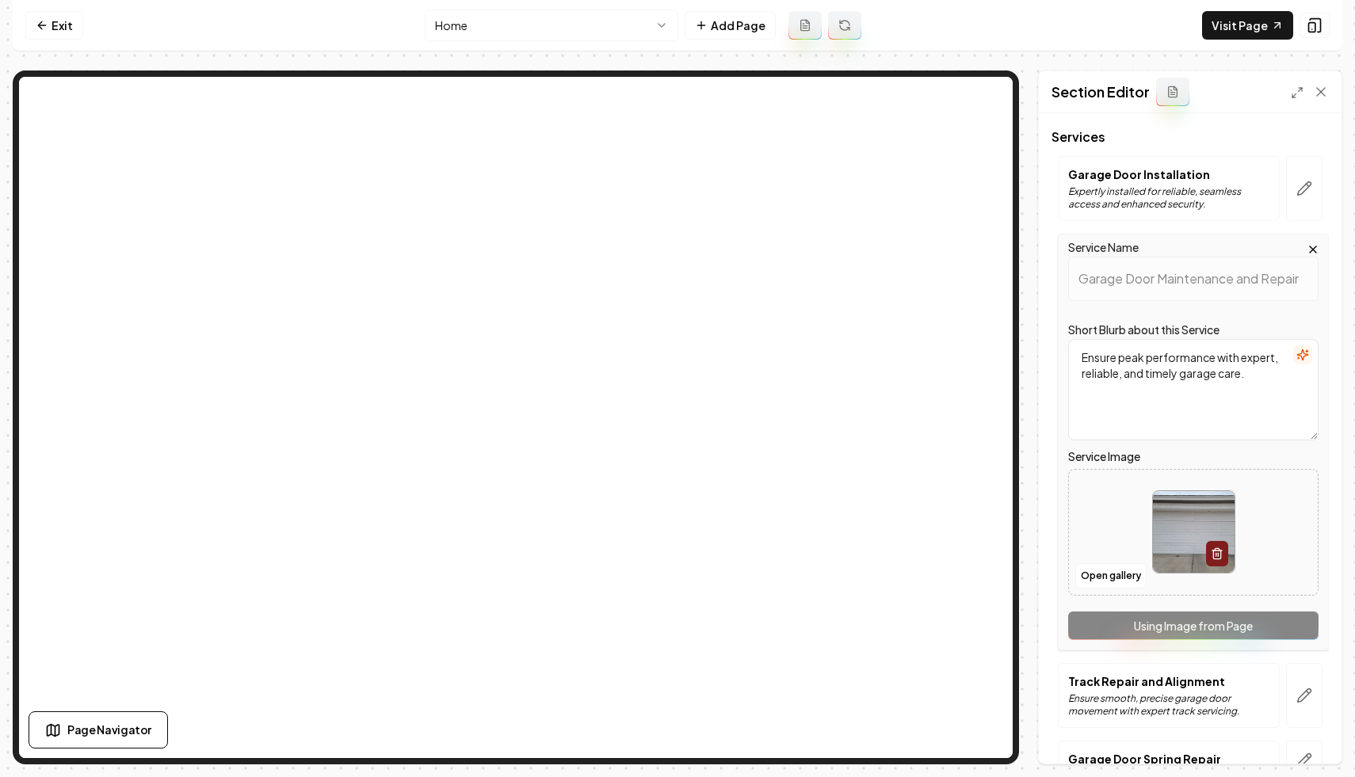
scroll to position [179, 0]
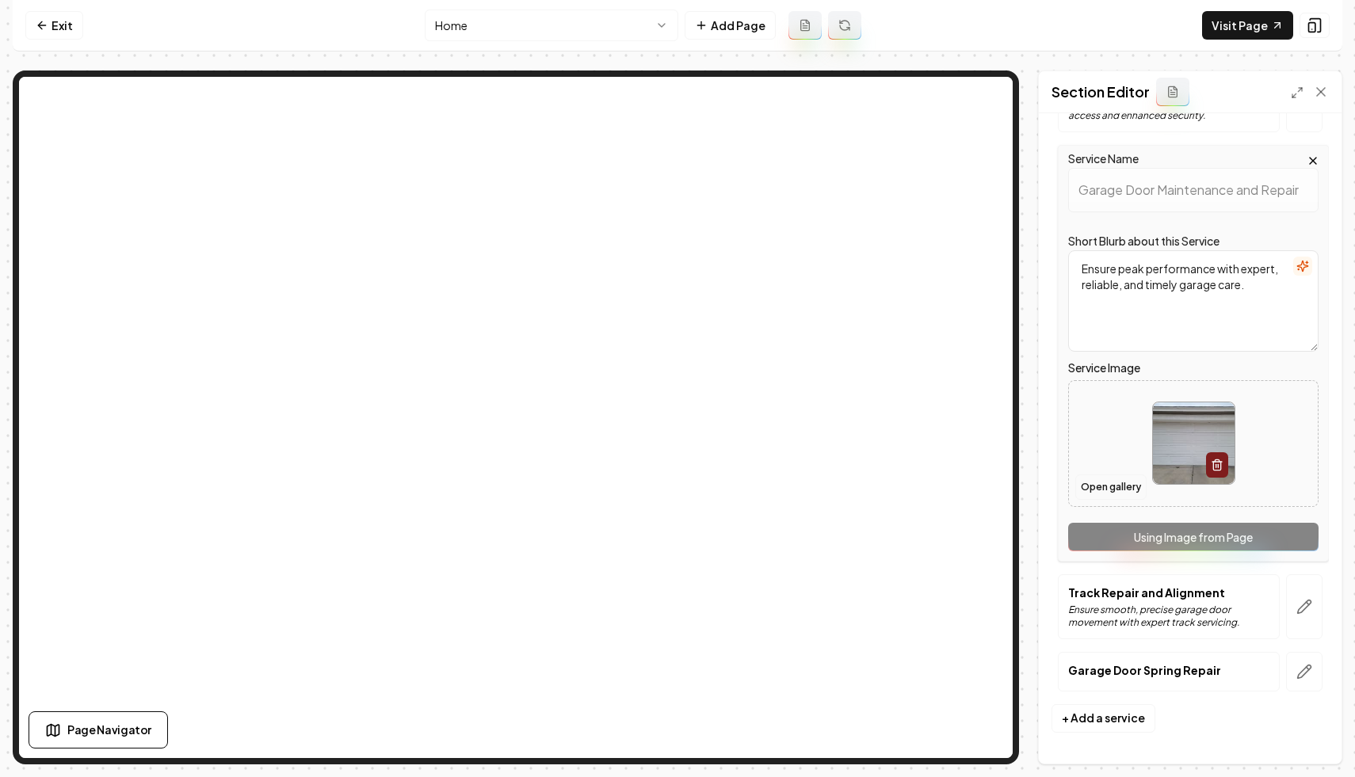
click at [1096, 483] on button "Open gallery" at bounding box center [1110, 487] width 71 height 25
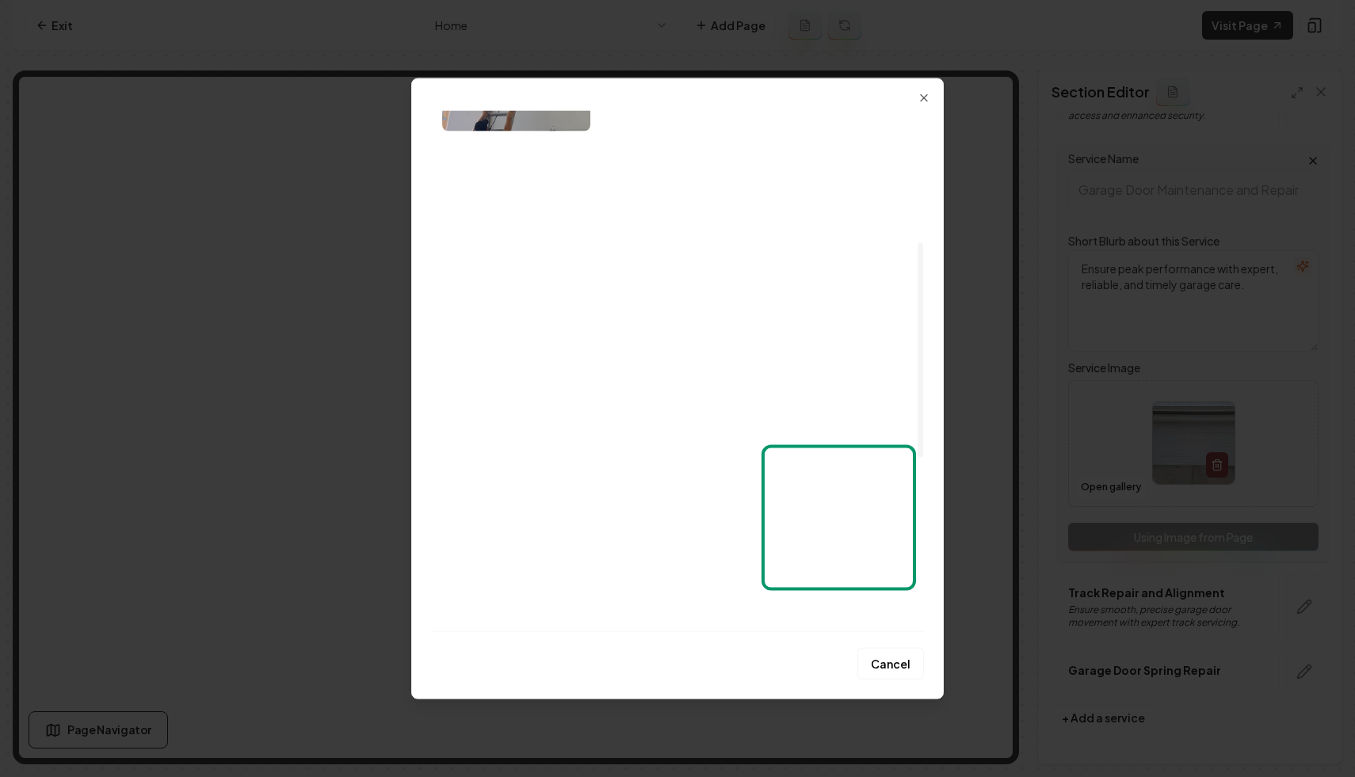
scroll to position [322, 0]
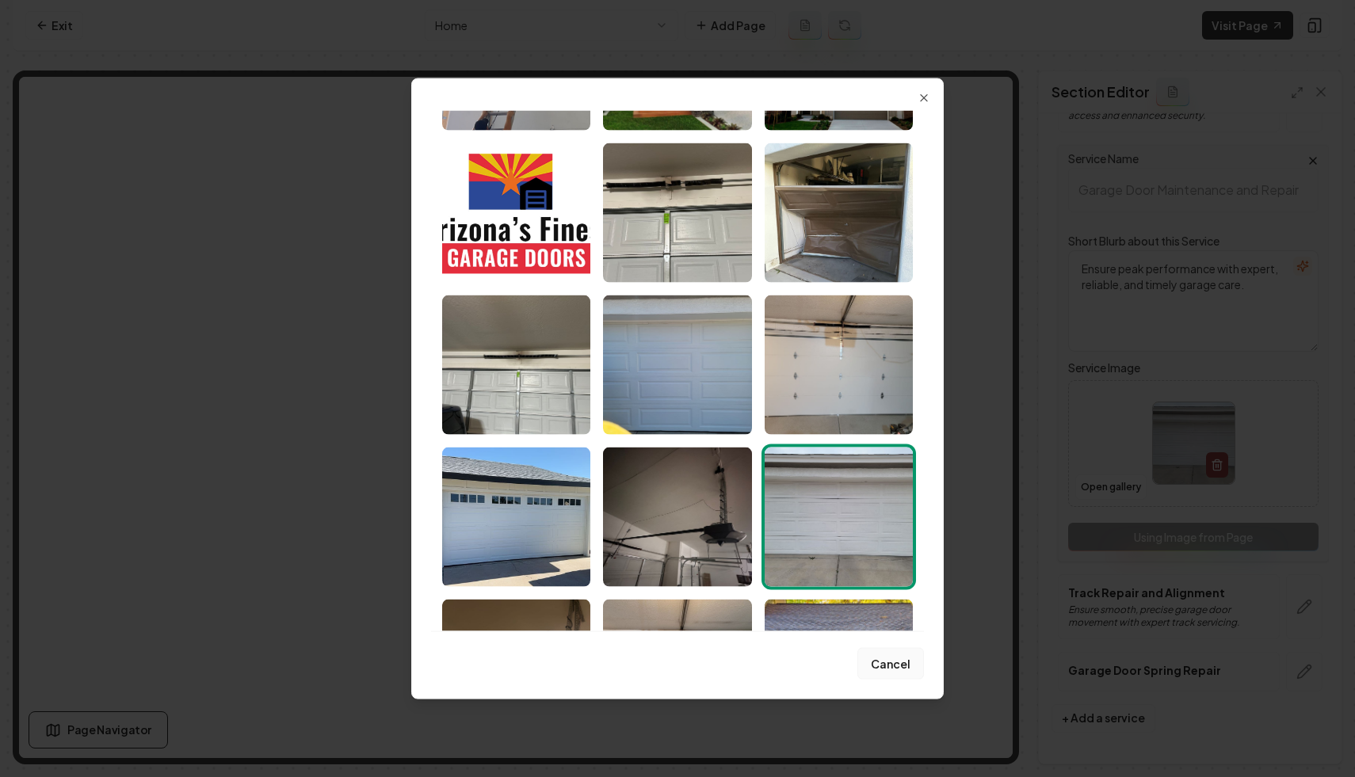
click at [879, 666] on button "Cancel" at bounding box center [890, 664] width 67 height 32
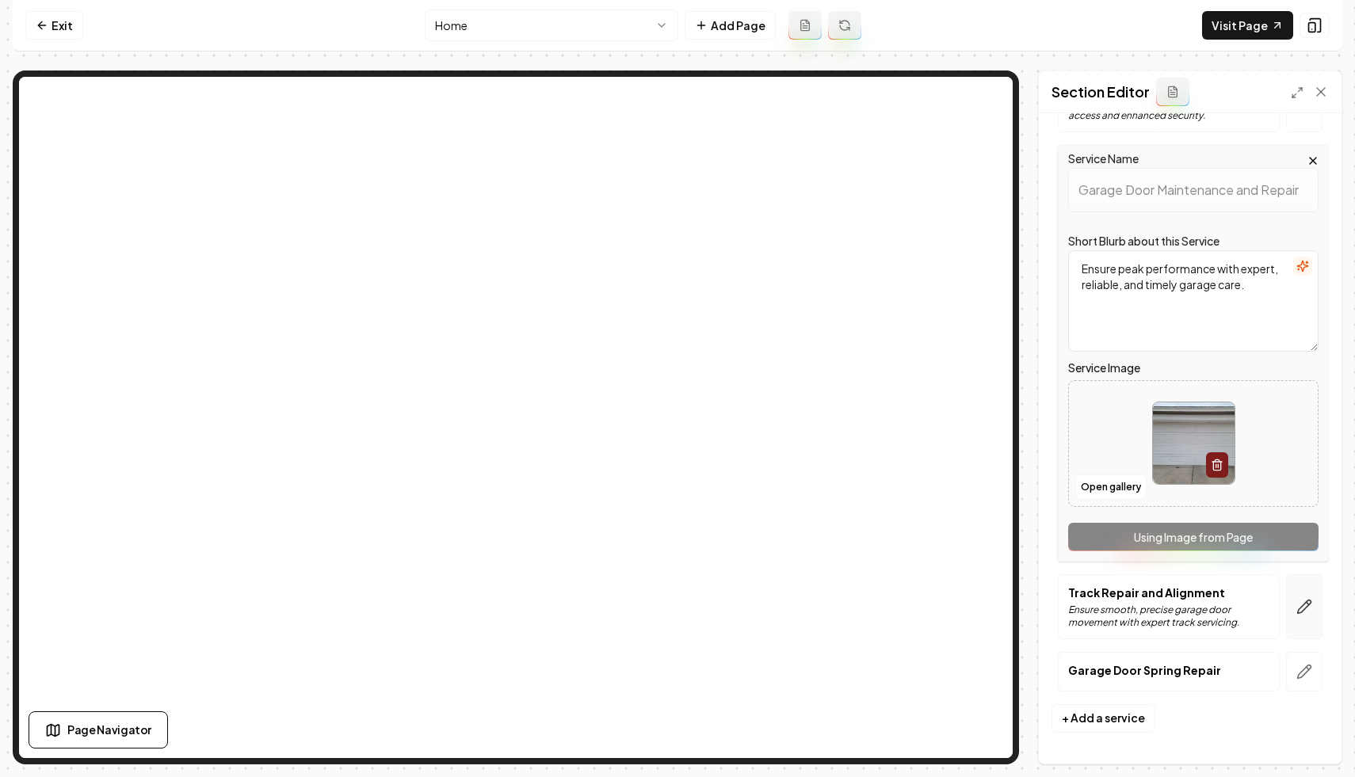
click at [1320, 597] on button "button" at bounding box center [1304, 606] width 36 height 65
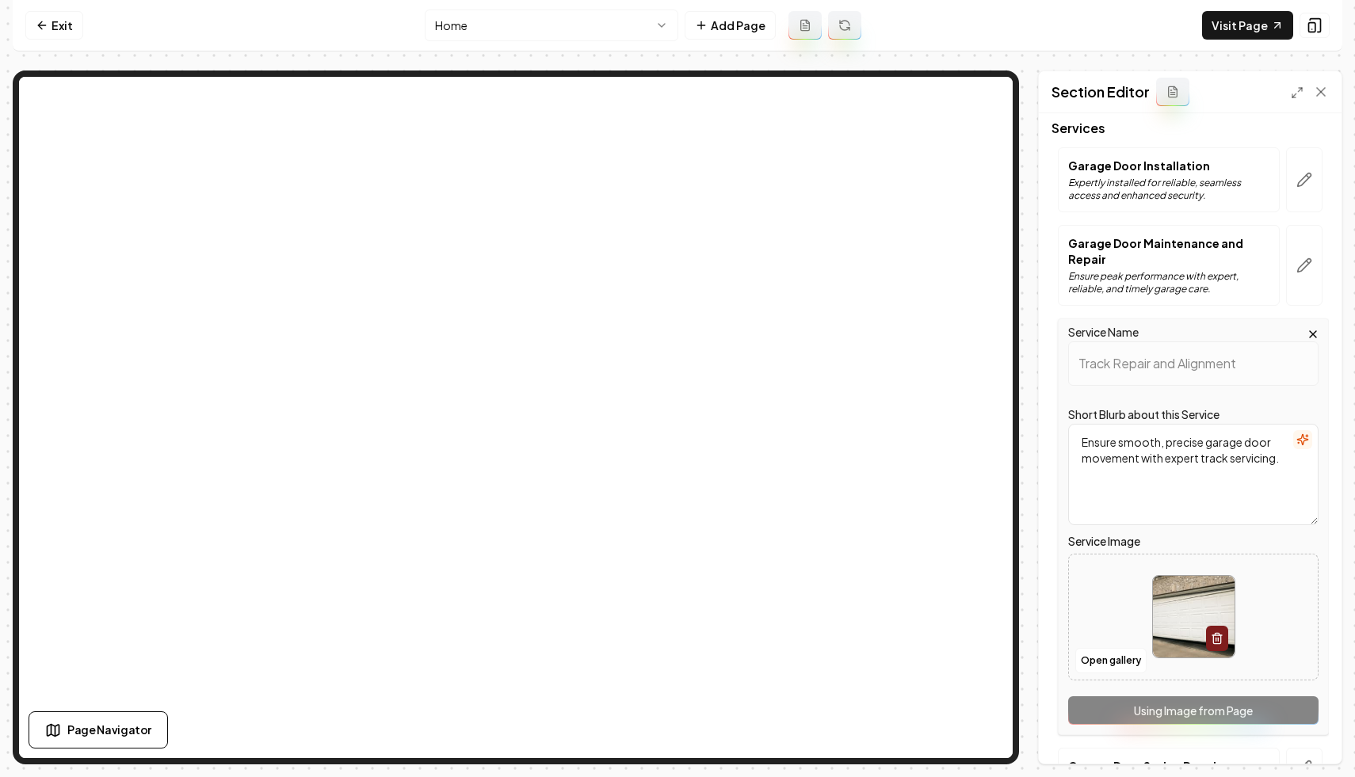
scroll to position [167, 0]
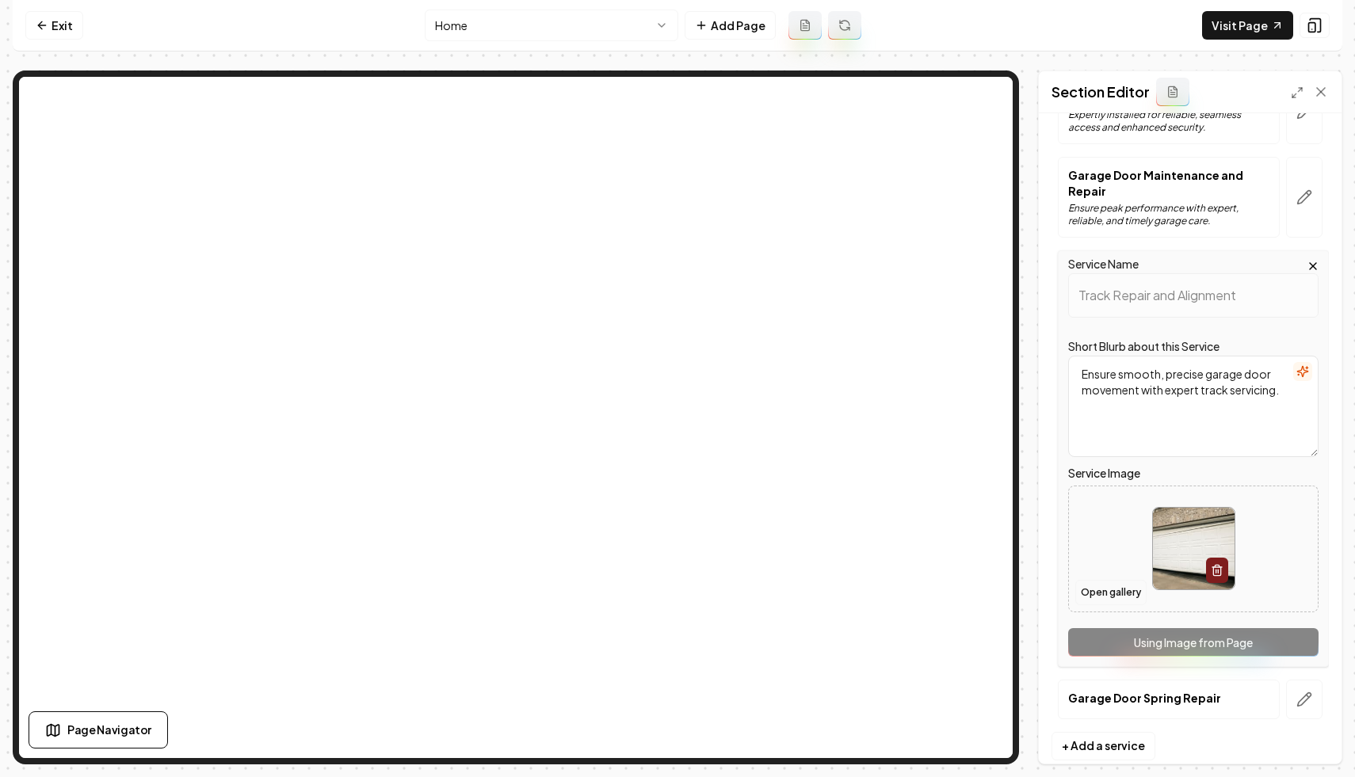
click at [1110, 580] on button "Open gallery" at bounding box center [1110, 592] width 71 height 25
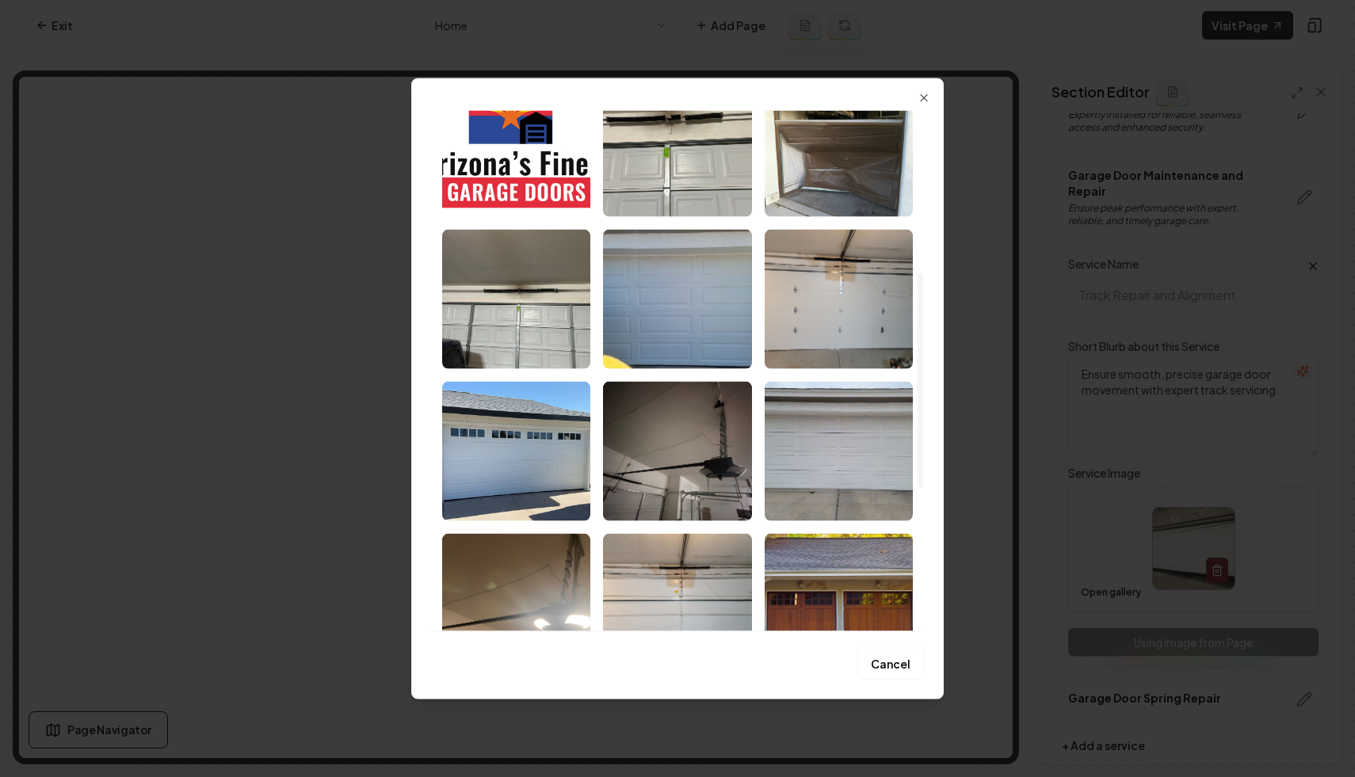
scroll to position [392, 0]
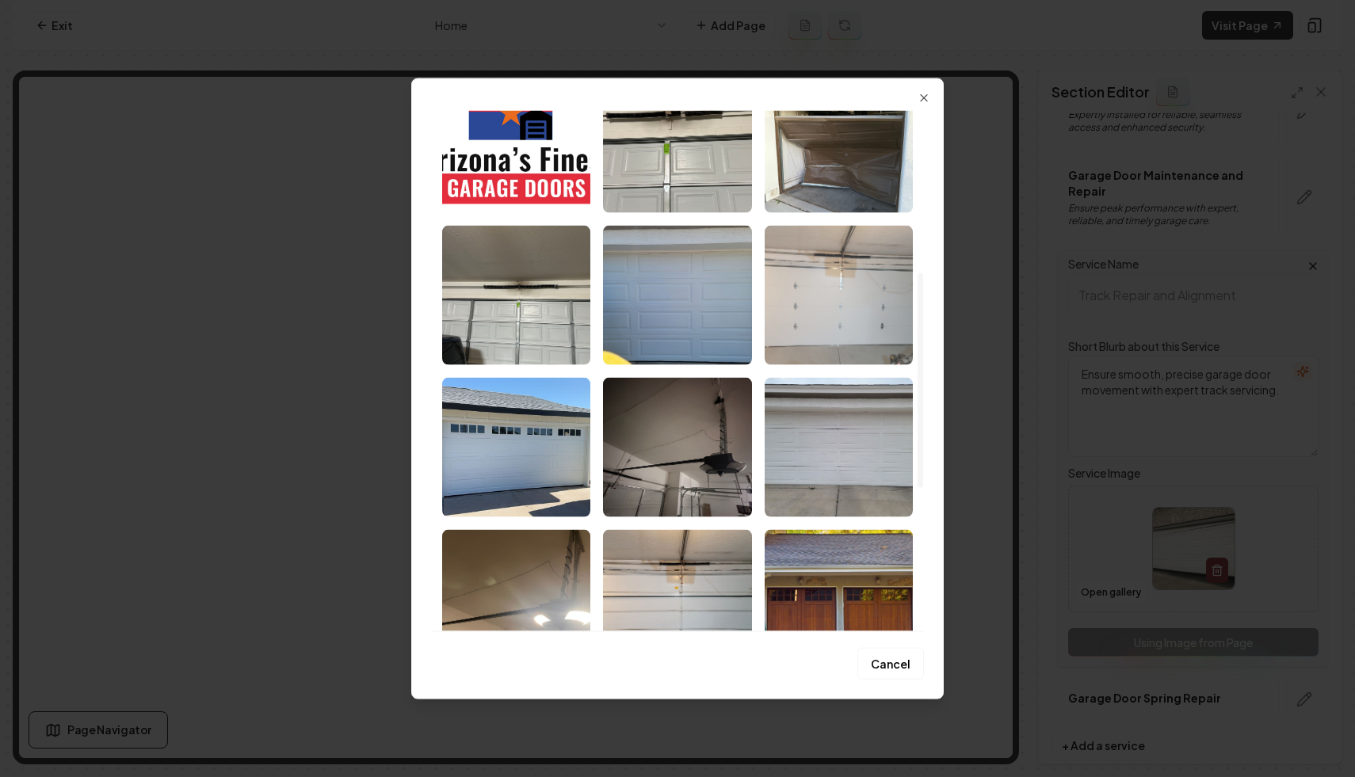
click at [799, 279] on img "Select image image_685c49f4b13a102537c2789f.jpeg" at bounding box center [839, 294] width 148 height 139
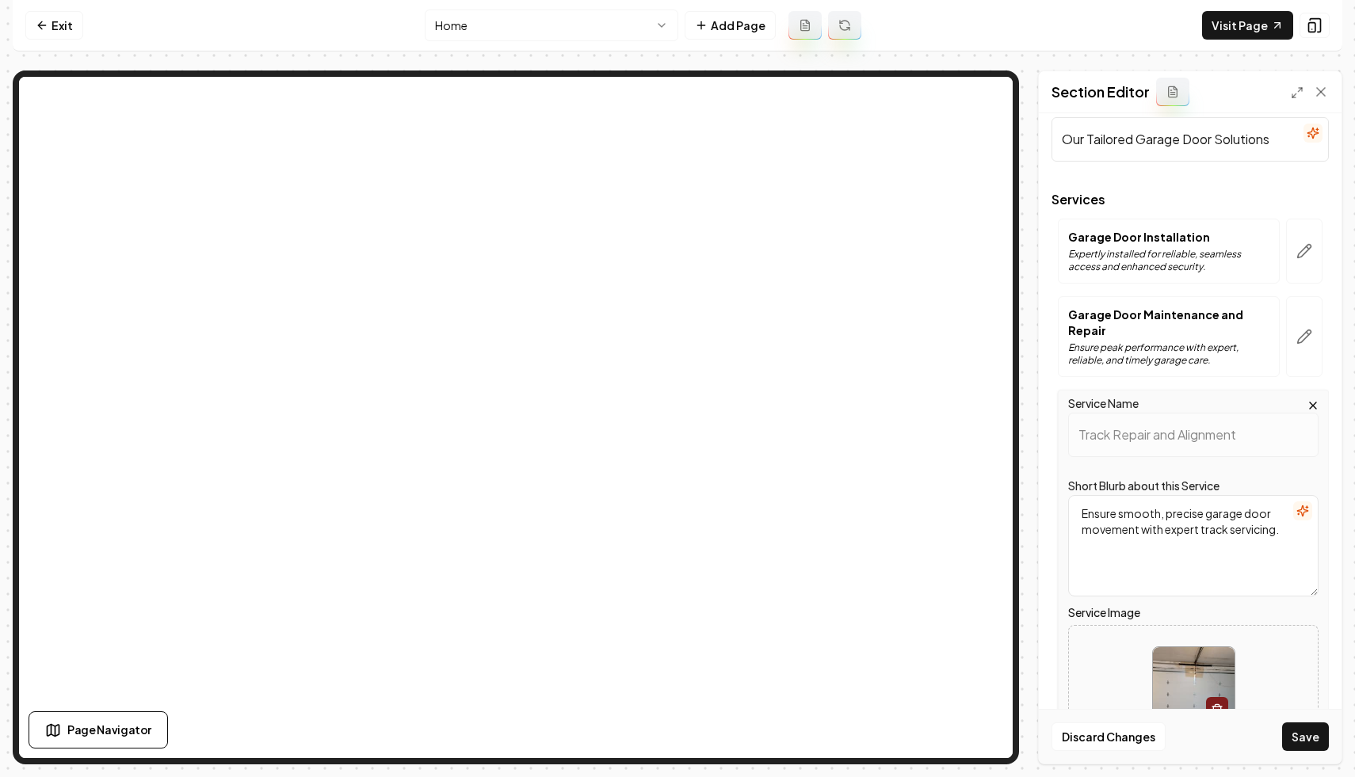
scroll to position [7, 0]
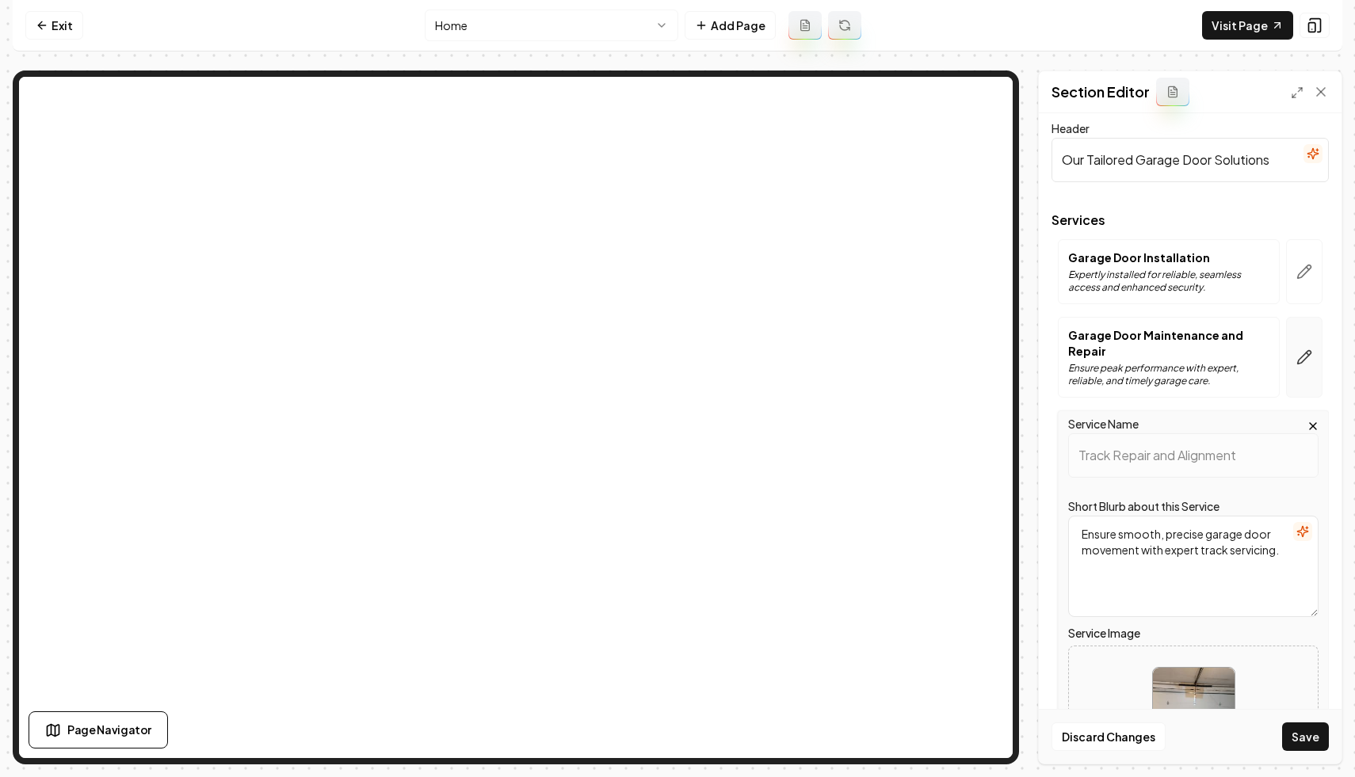
click at [1307, 332] on button "button" at bounding box center [1304, 357] width 36 height 81
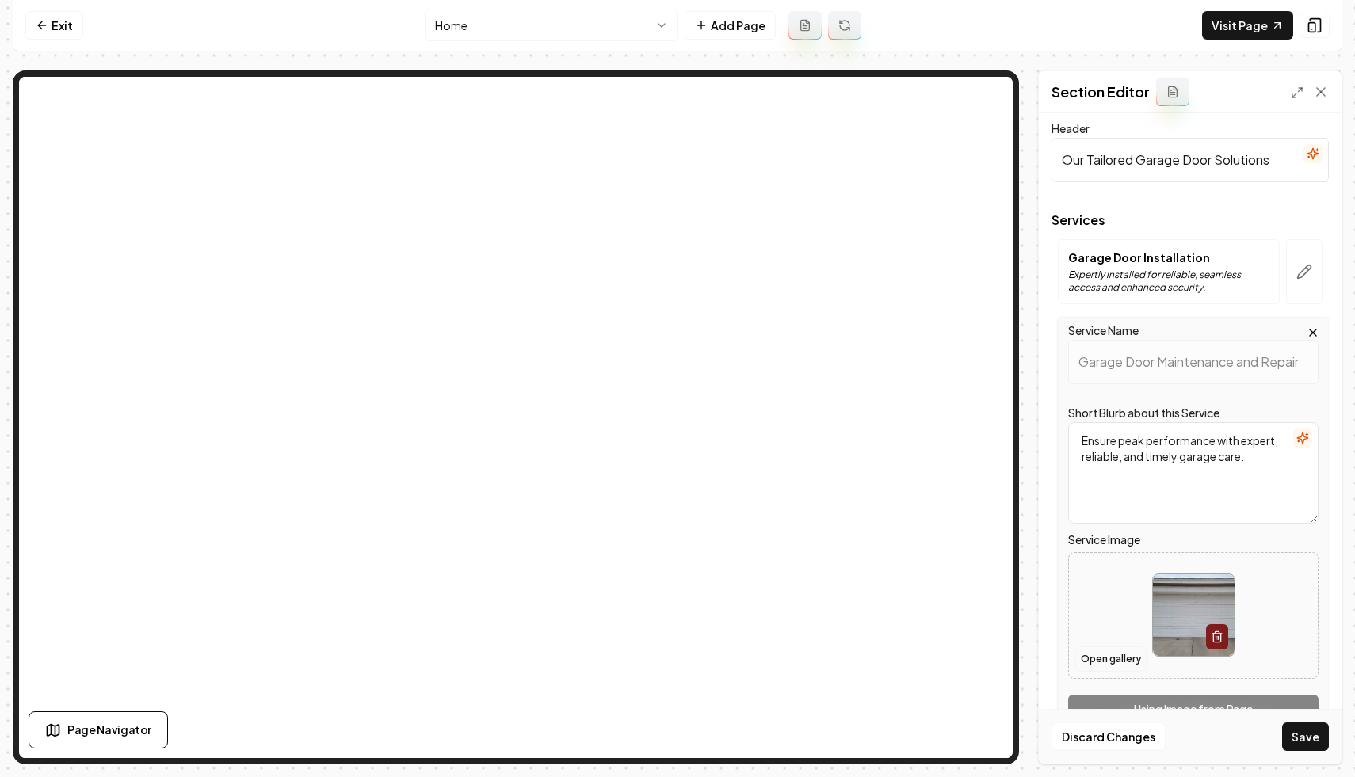
click at [1112, 658] on button "Open gallery" at bounding box center [1110, 659] width 71 height 25
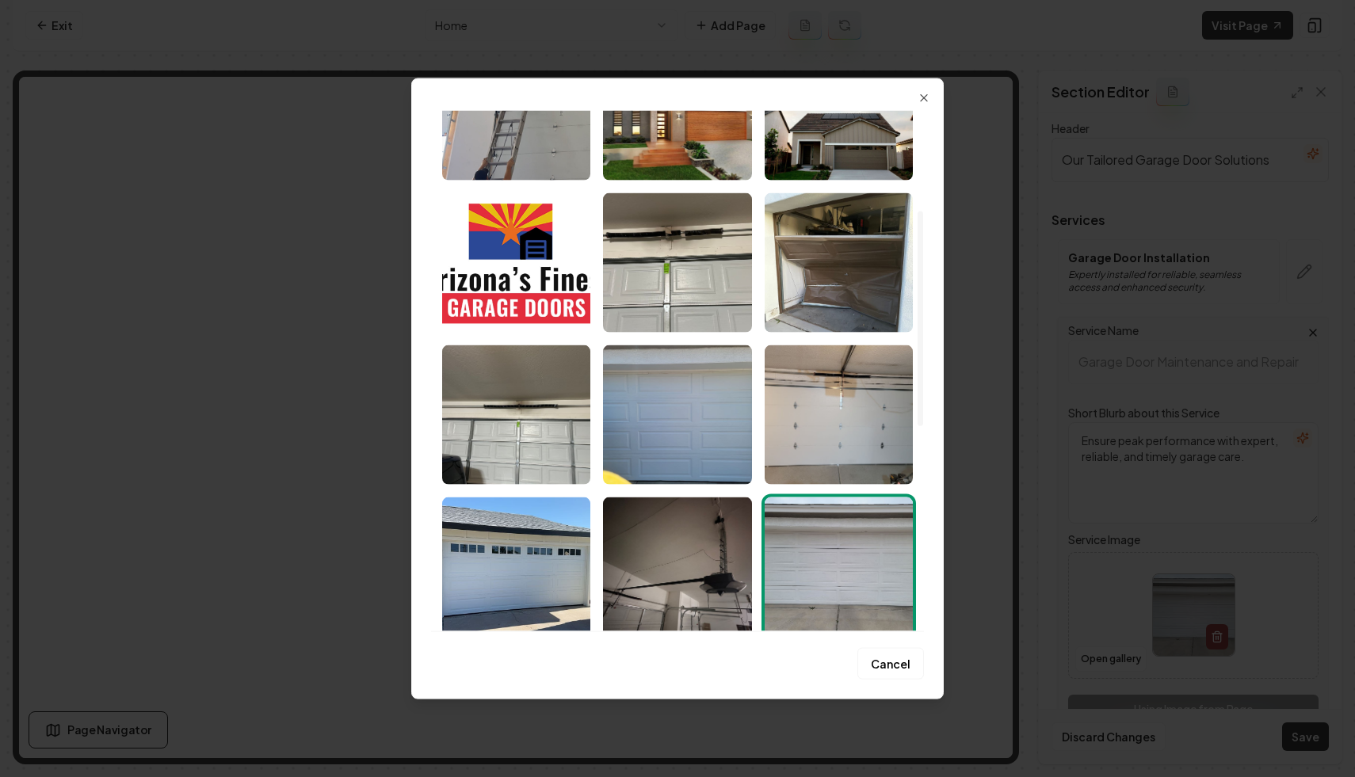
scroll to position [225, 0]
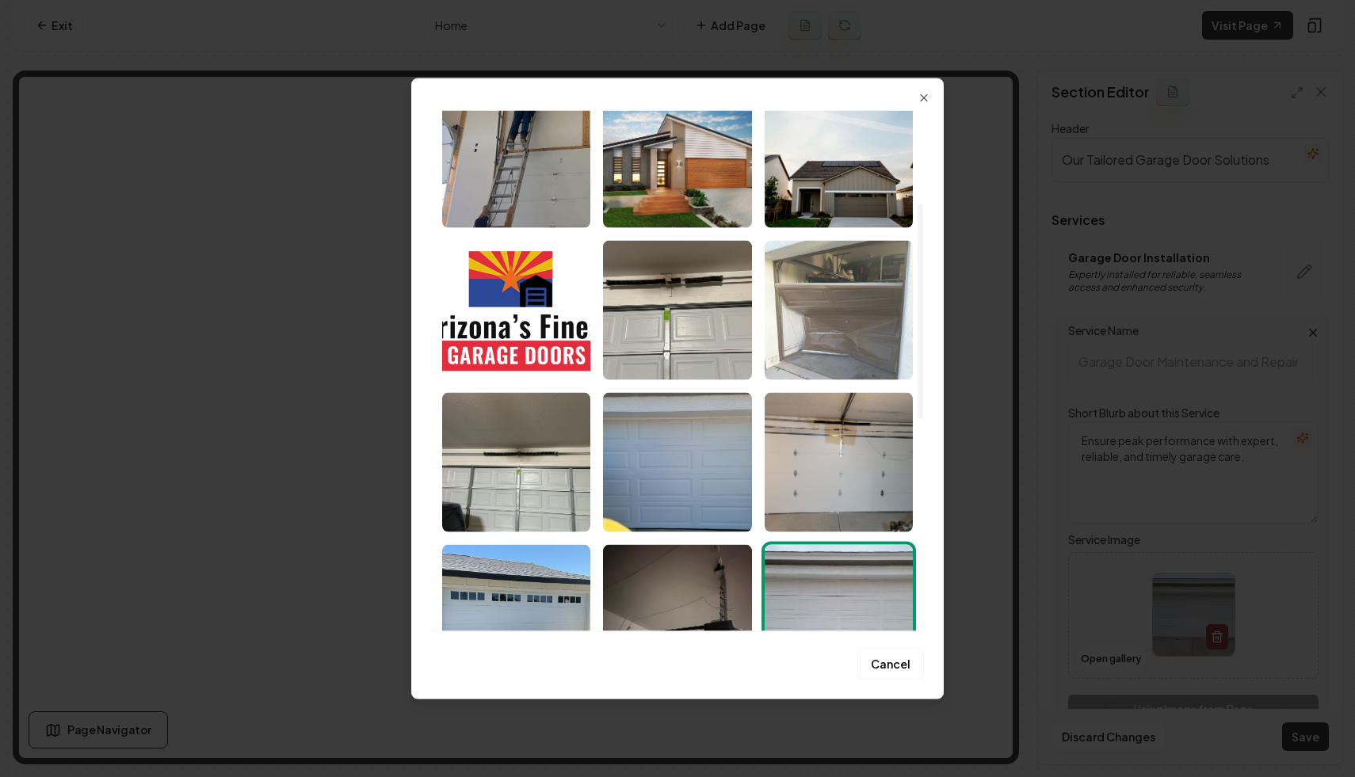
click at [822, 334] on img "Select image image_685c49f5b13a102537c28123.jpeg" at bounding box center [839, 309] width 148 height 139
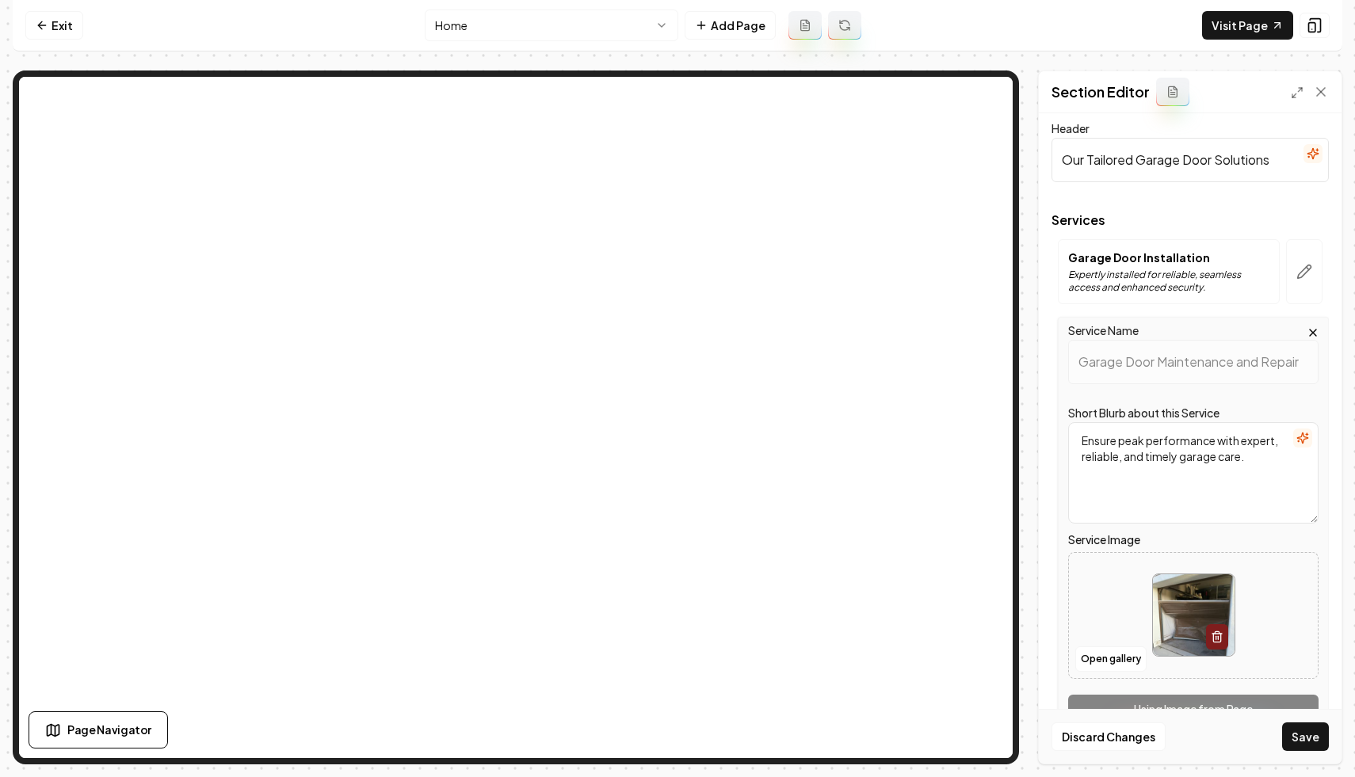
scroll to position [179, 0]
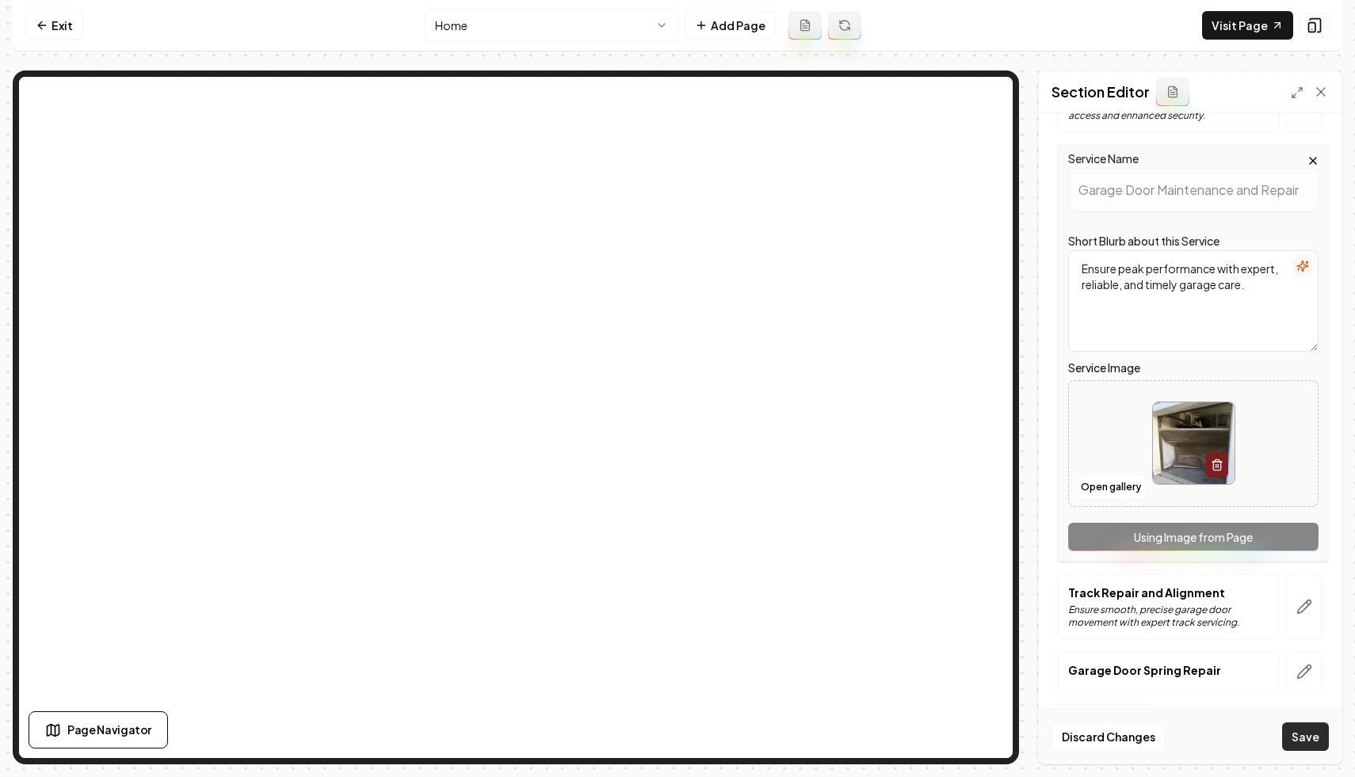
click at [1305, 731] on button "Save" at bounding box center [1305, 737] width 47 height 29
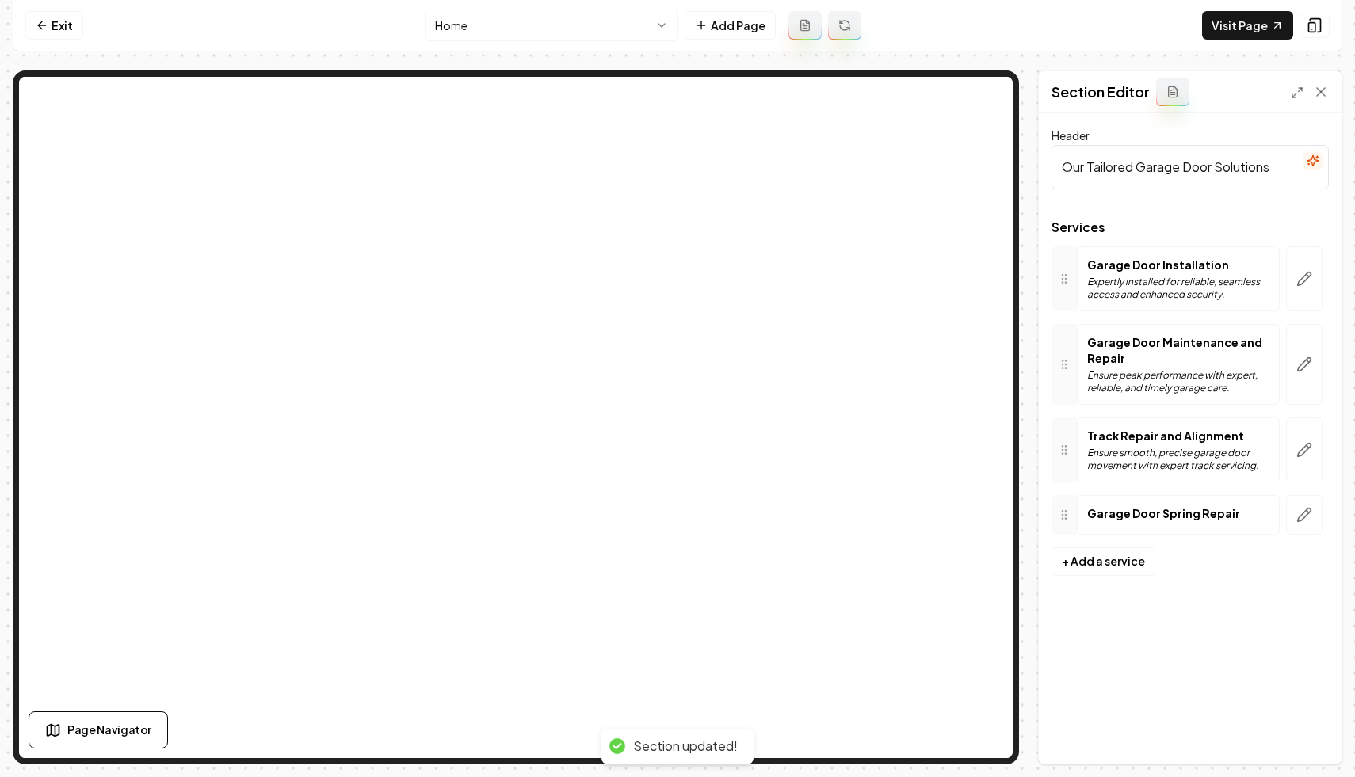
scroll to position [0, 0]
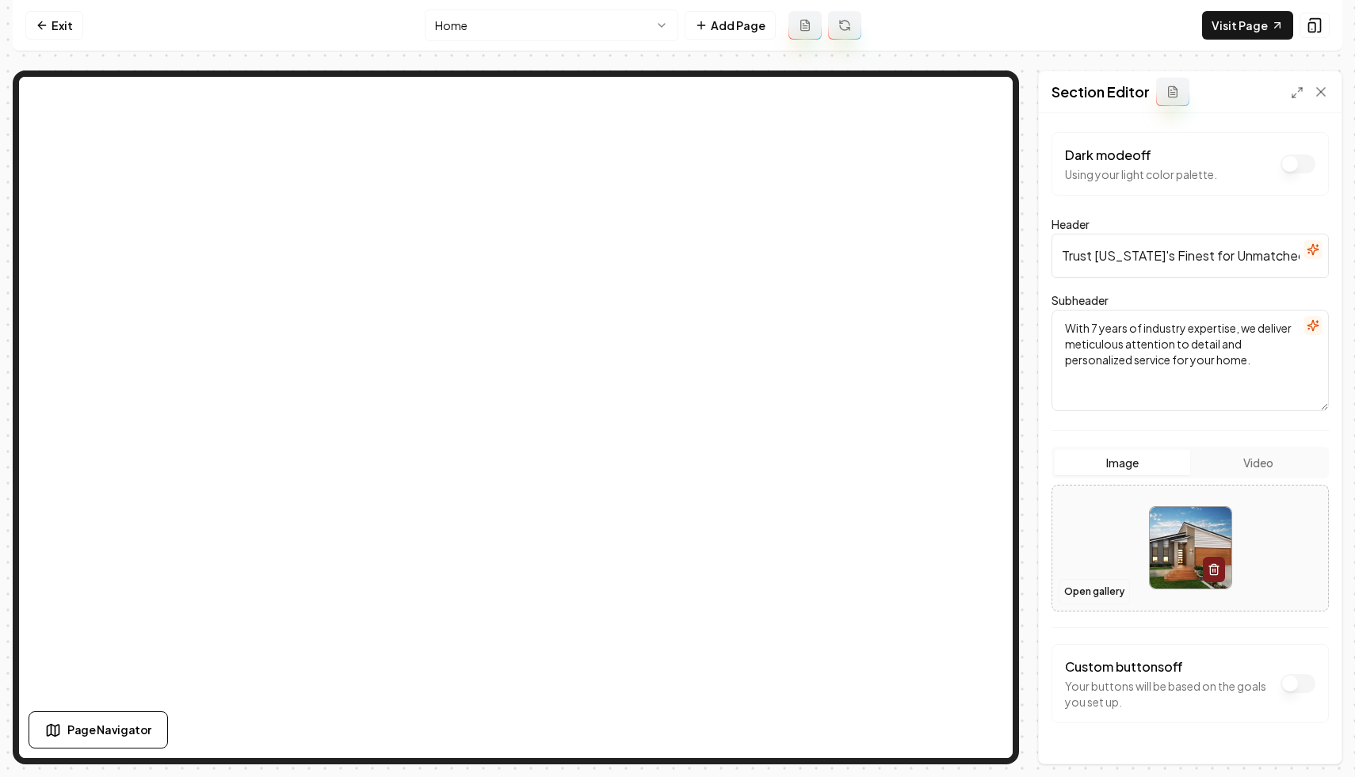
click at [1093, 583] on button "Open gallery" at bounding box center [1094, 591] width 71 height 25
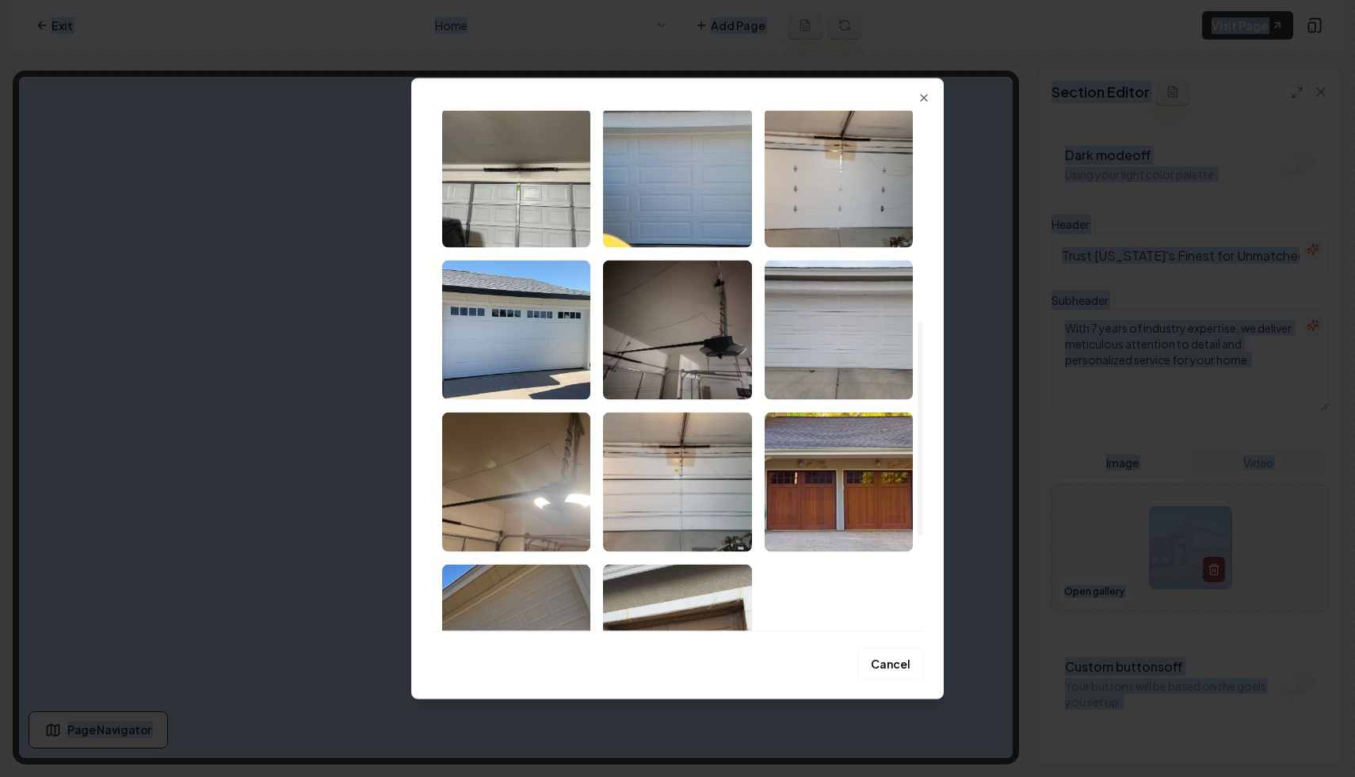
scroll to position [635, 0]
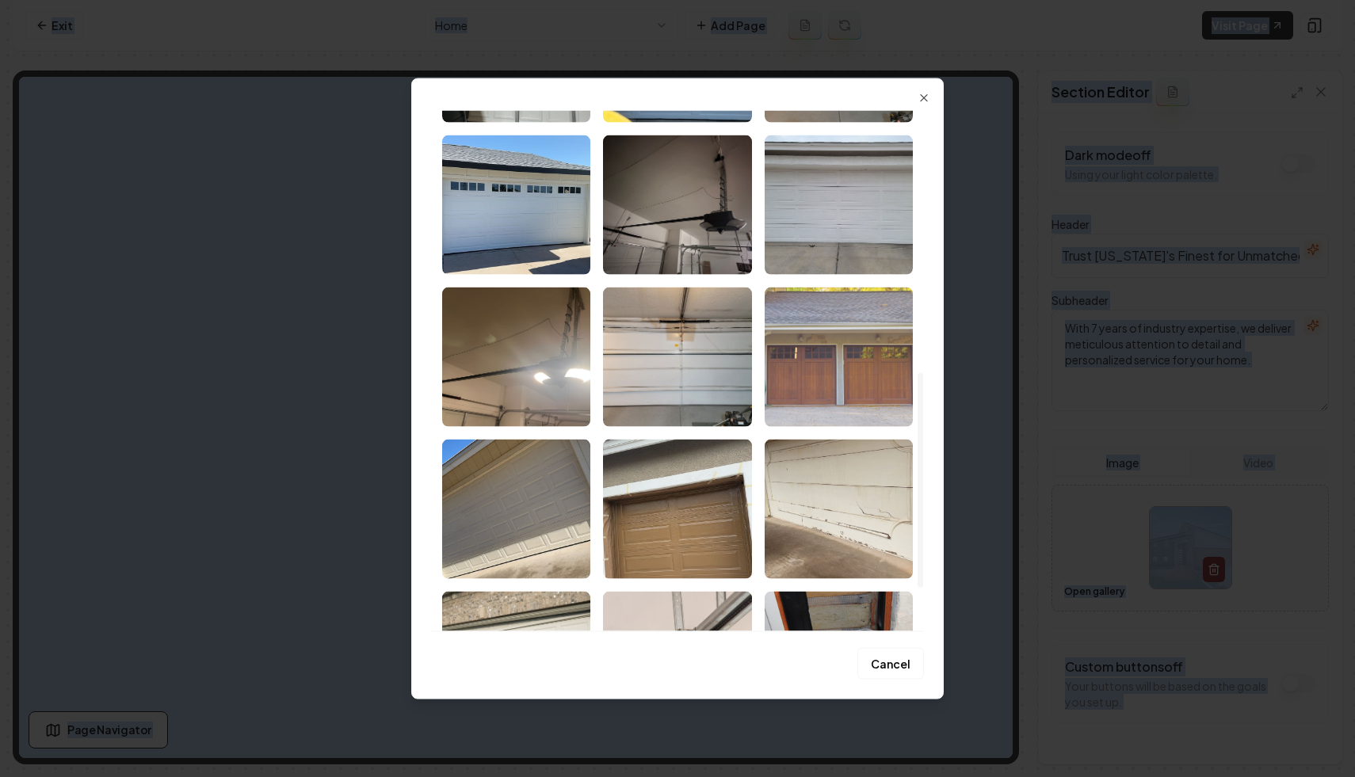
click at [853, 376] on img "Select image image_685c49f4b13a102537c273b2.jpeg" at bounding box center [839, 356] width 148 height 139
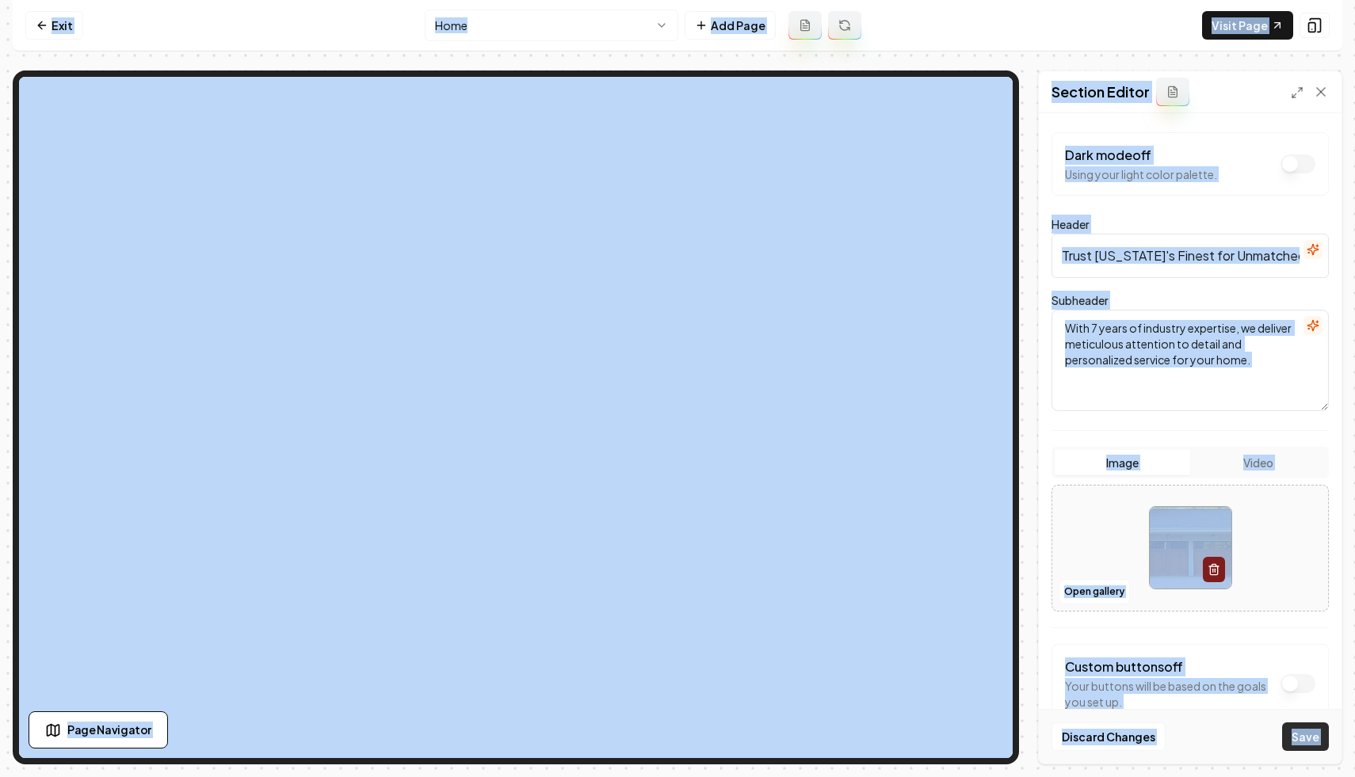
click at [1297, 734] on button "Save" at bounding box center [1305, 737] width 47 height 29
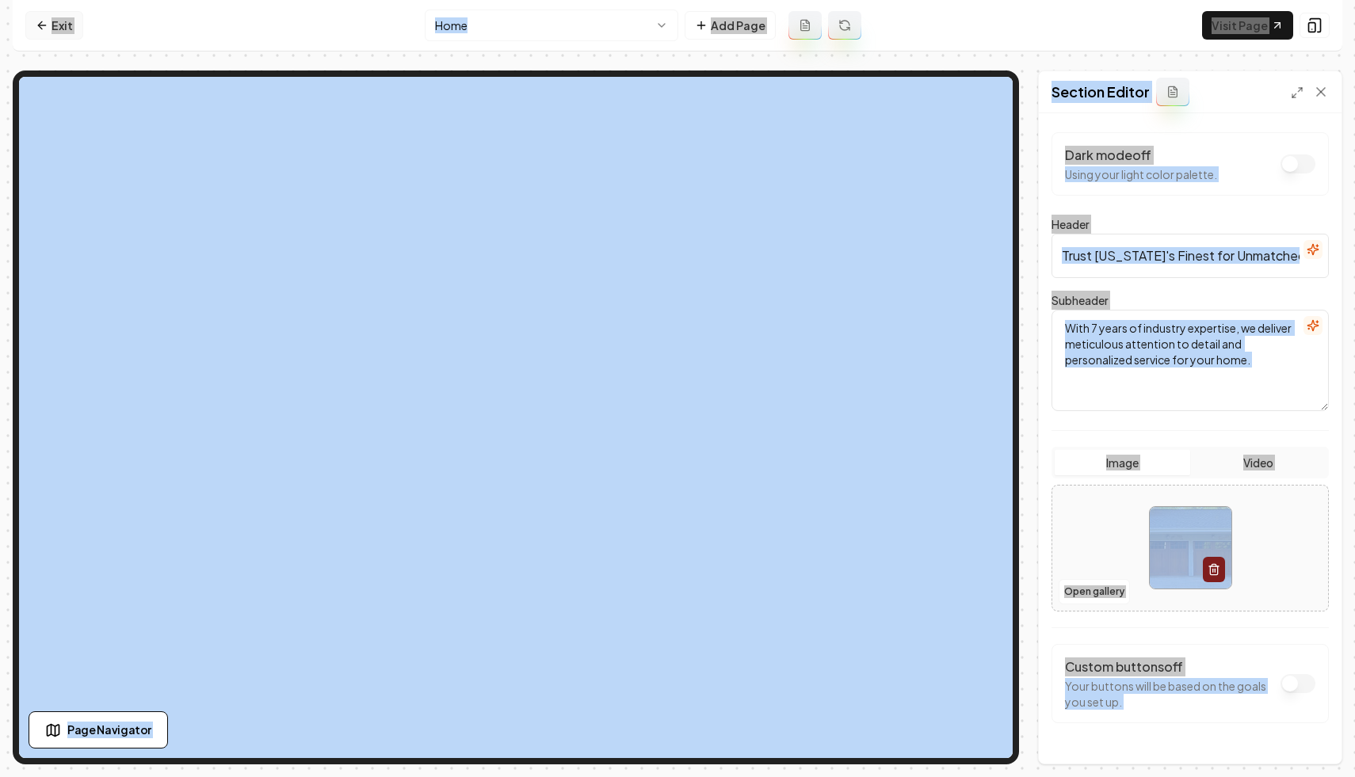
click at [67, 36] on link "Exit" at bounding box center [54, 25] width 58 height 29
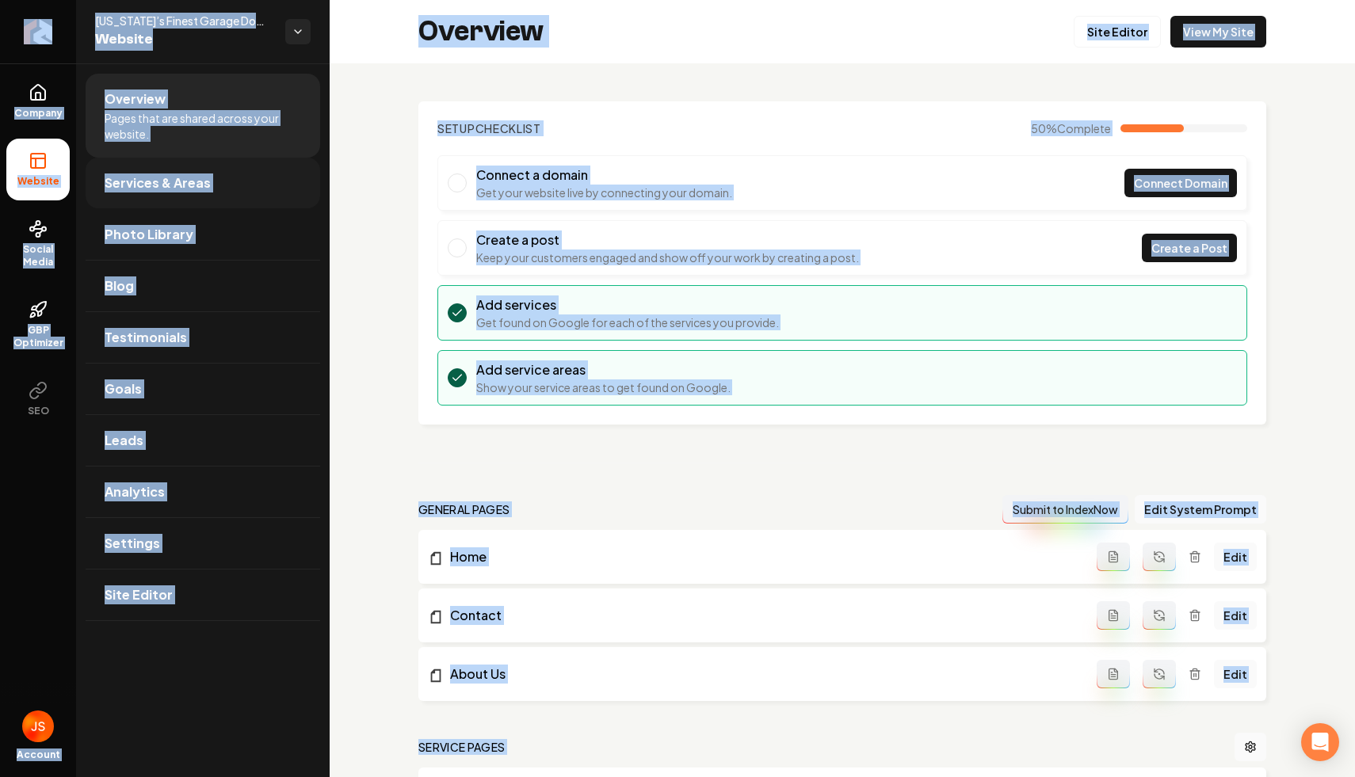
click at [185, 174] on span "Services & Areas" at bounding box center [158, 183] width 106 height 19
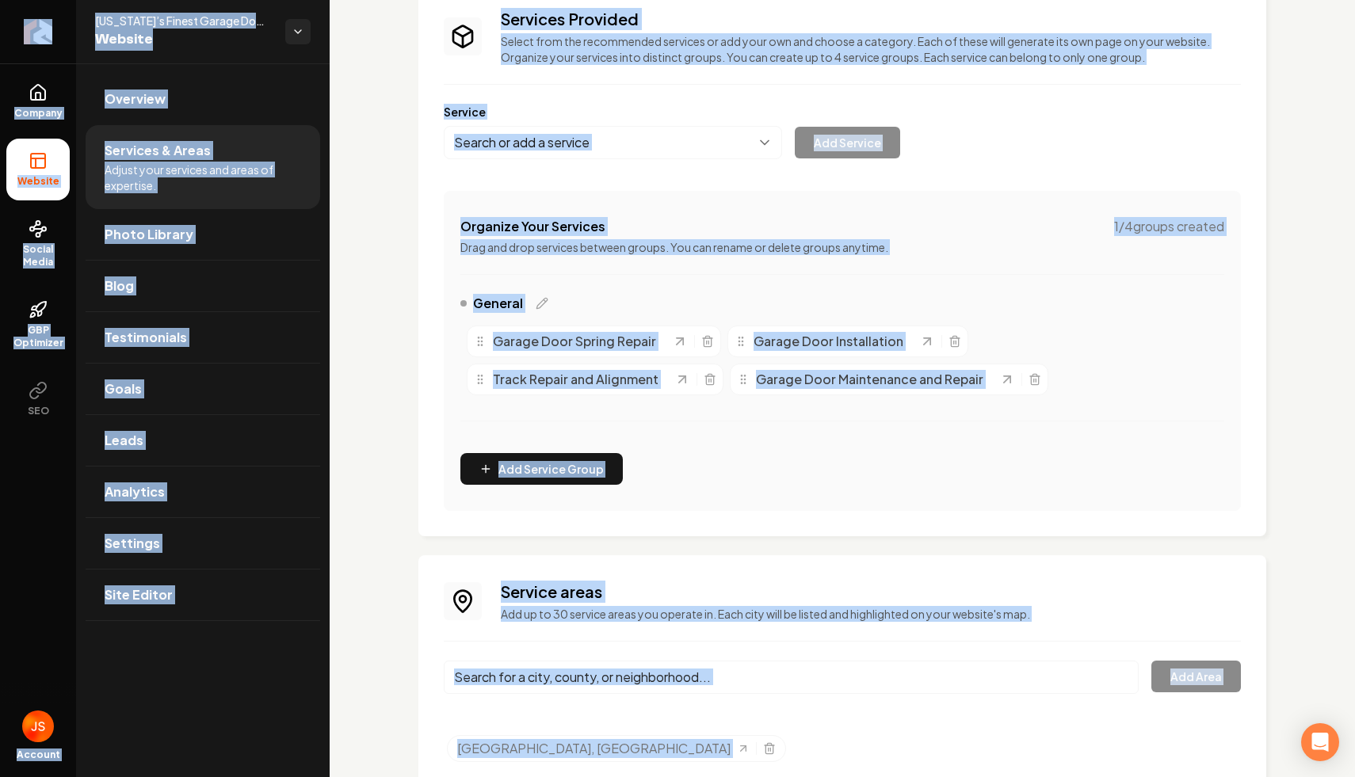
scroll to position [174, 0]
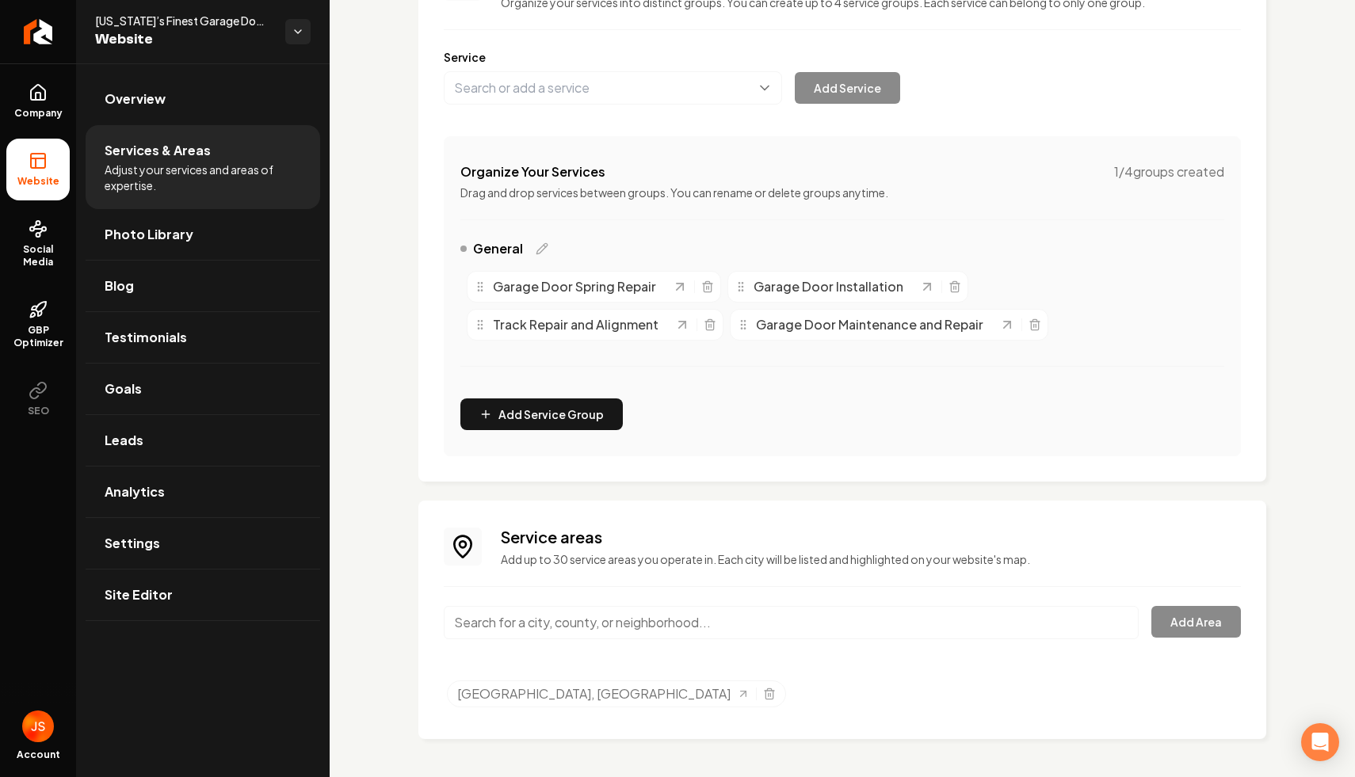
click at [537, 615] on input "Main content area" at bounding box center [791, 622] width 695 height 33
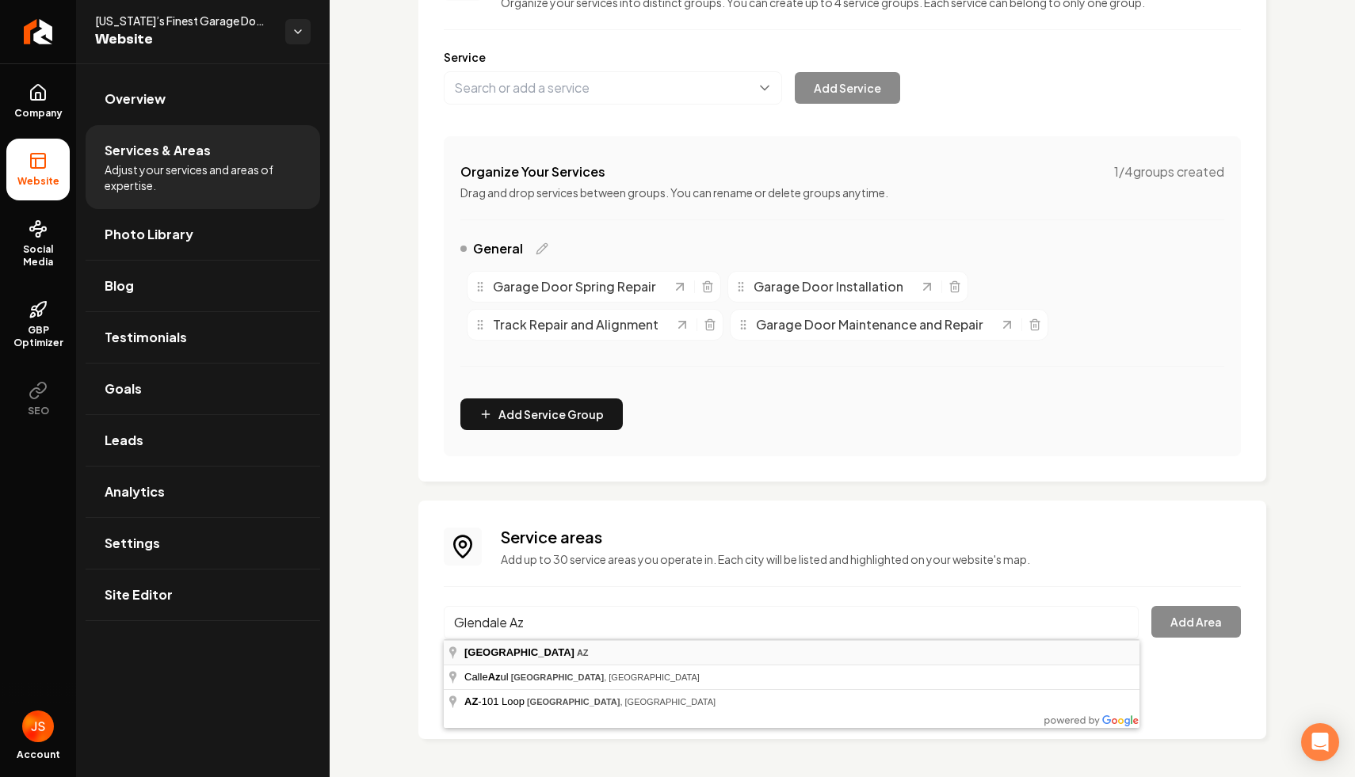
type input "Glendale, AZ"
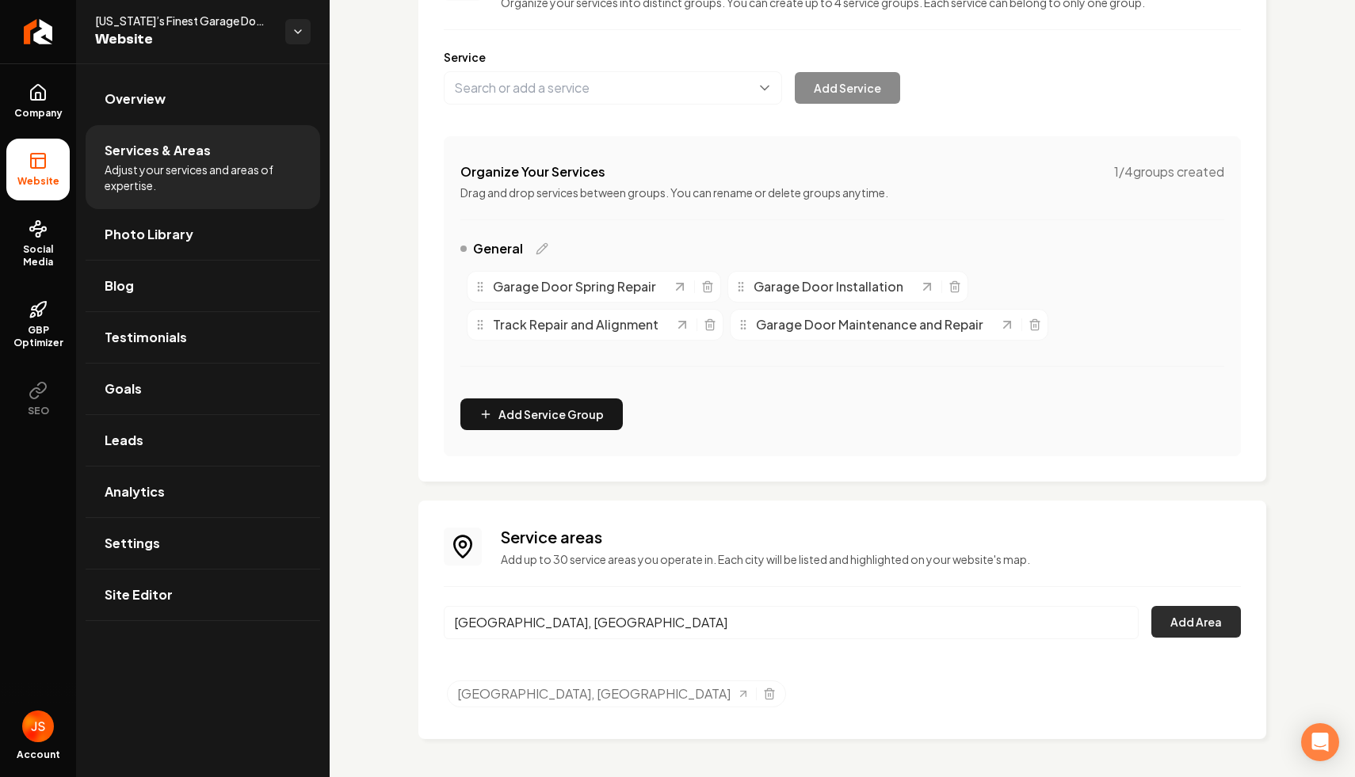
click at [1169, 616] on button "Add Area" at bounding box center [1196, 622] width 90 height 32
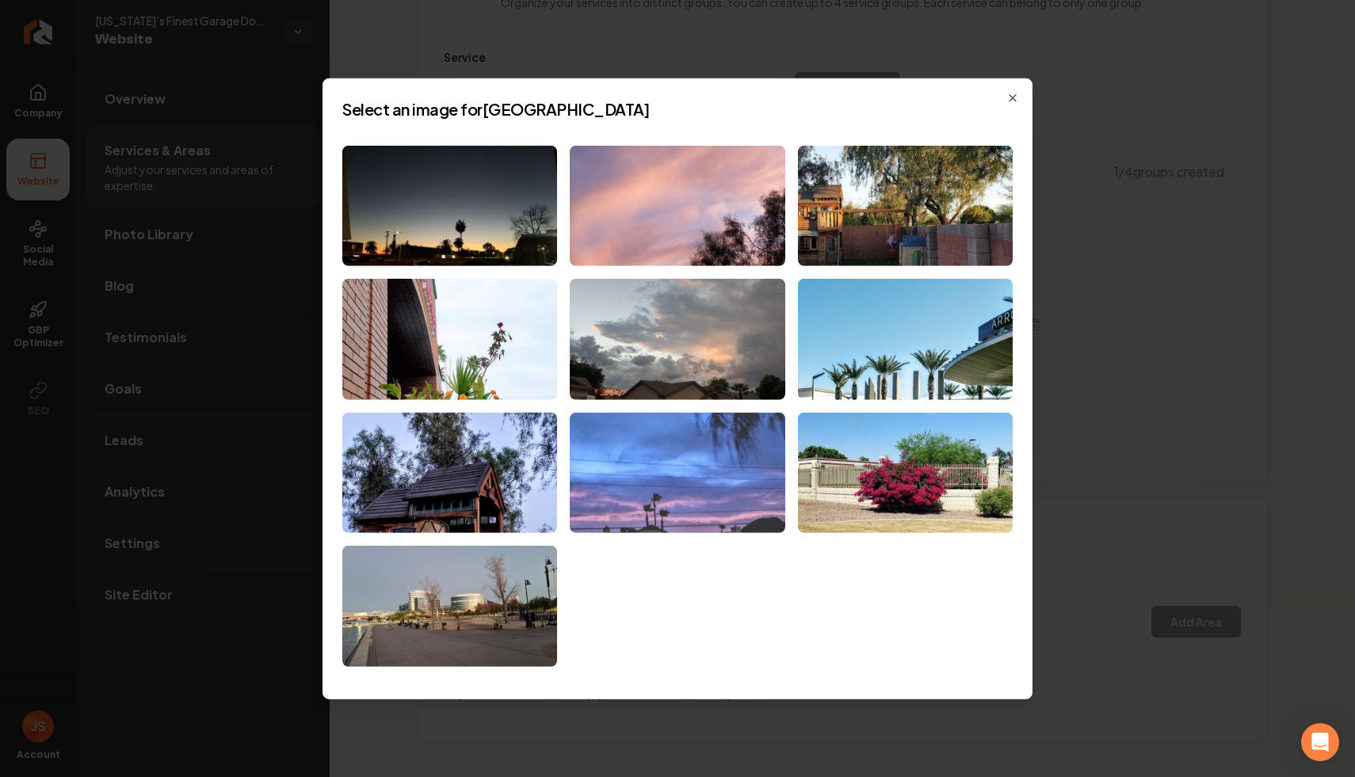
click at [628, 501] on img at bounding box center [677, 473] width 215 height 121
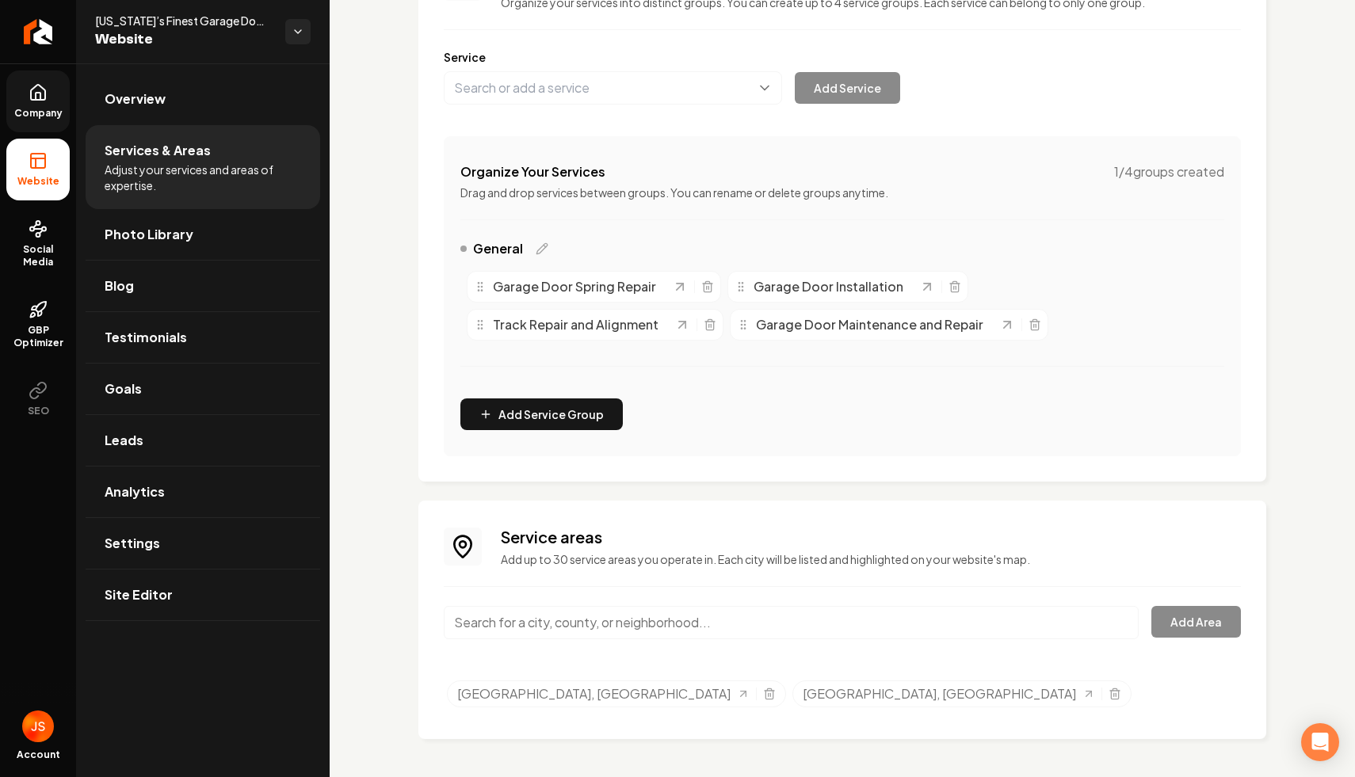
click at [45, 114] on span "Company" at bounding box center [38, 113] width 61 height 13
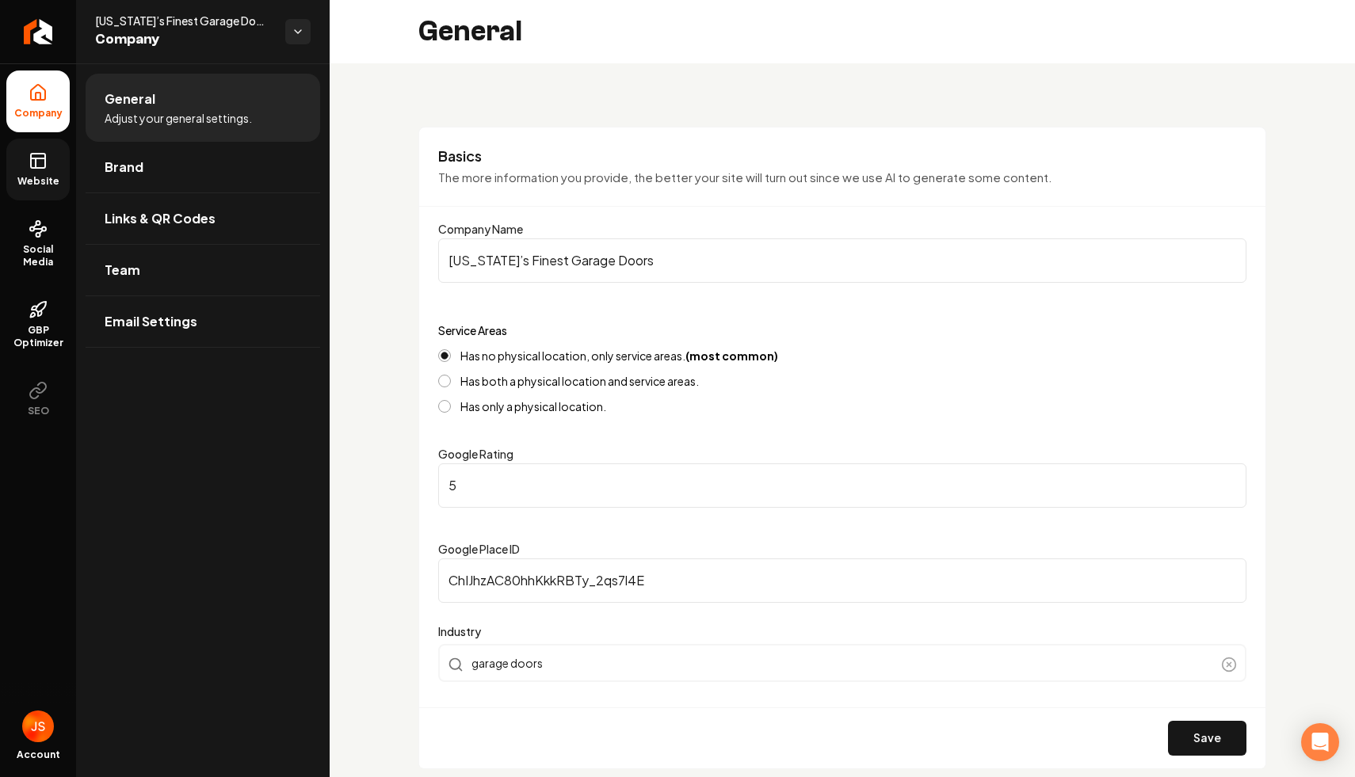
click at [52, 184] on span "Website" at bounding box center [38, 181] width 55 height 13
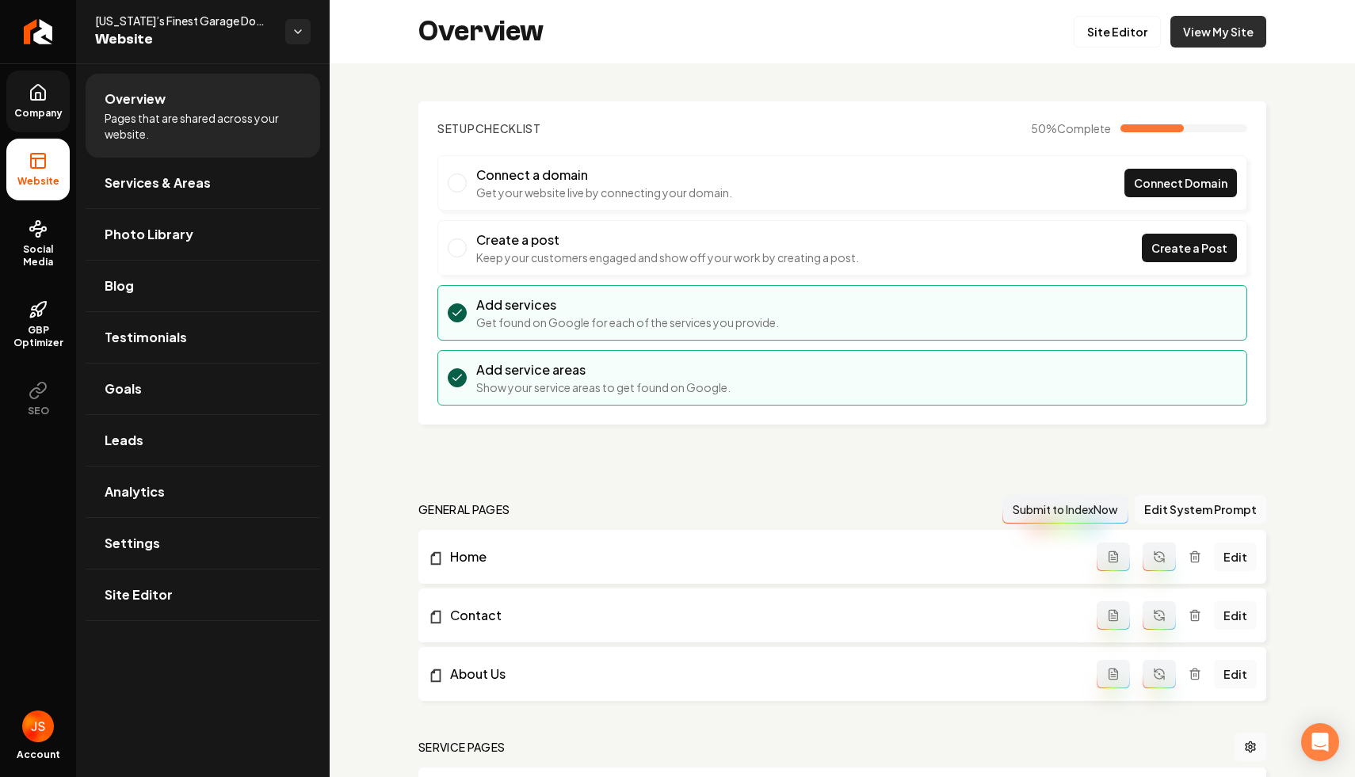
click at [1204, 23] on link "View My Site" at bounding box center [1218, 32] width 96 height 32
click at [32, 111] on span "Company" at bounding box center [38, 113] width 61 height 13
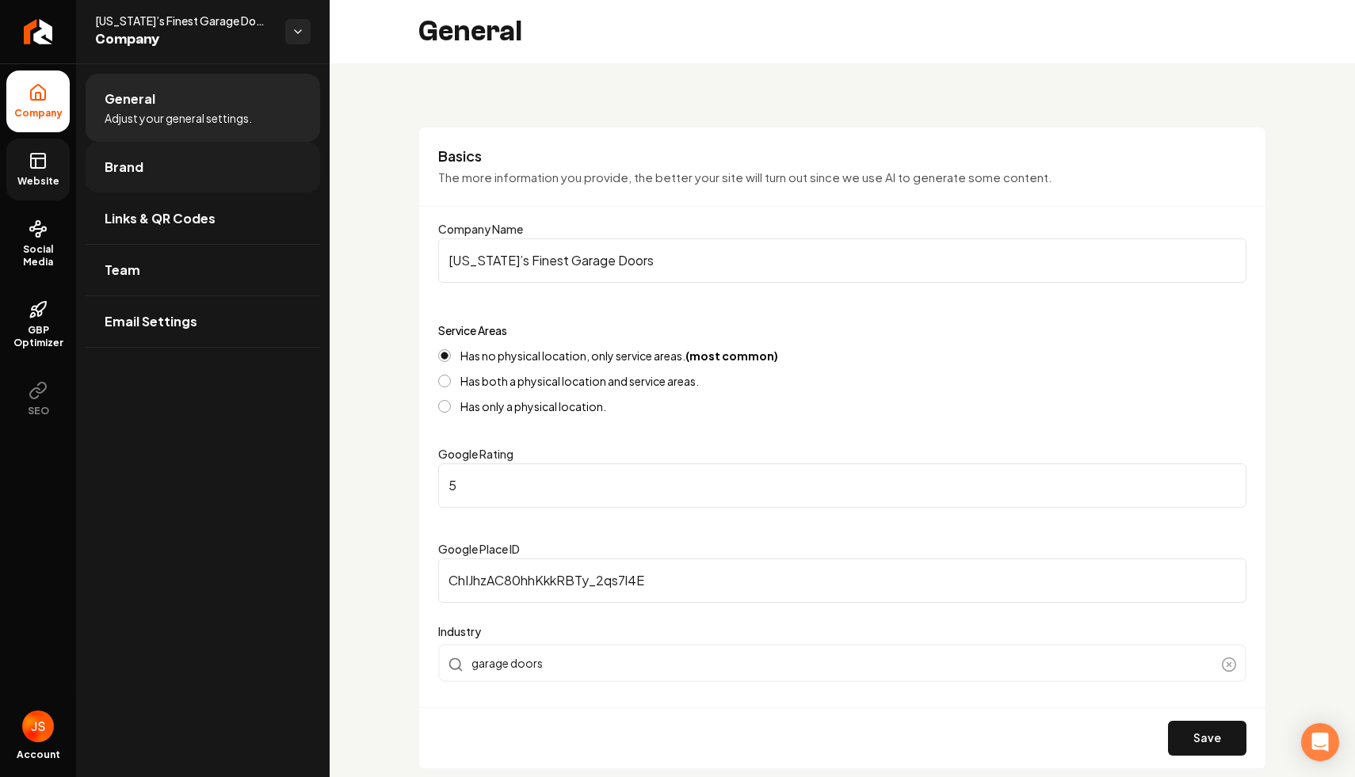
click at [120, 170] on span "Brand" at bounding box center [124, 167] width 39 height 19
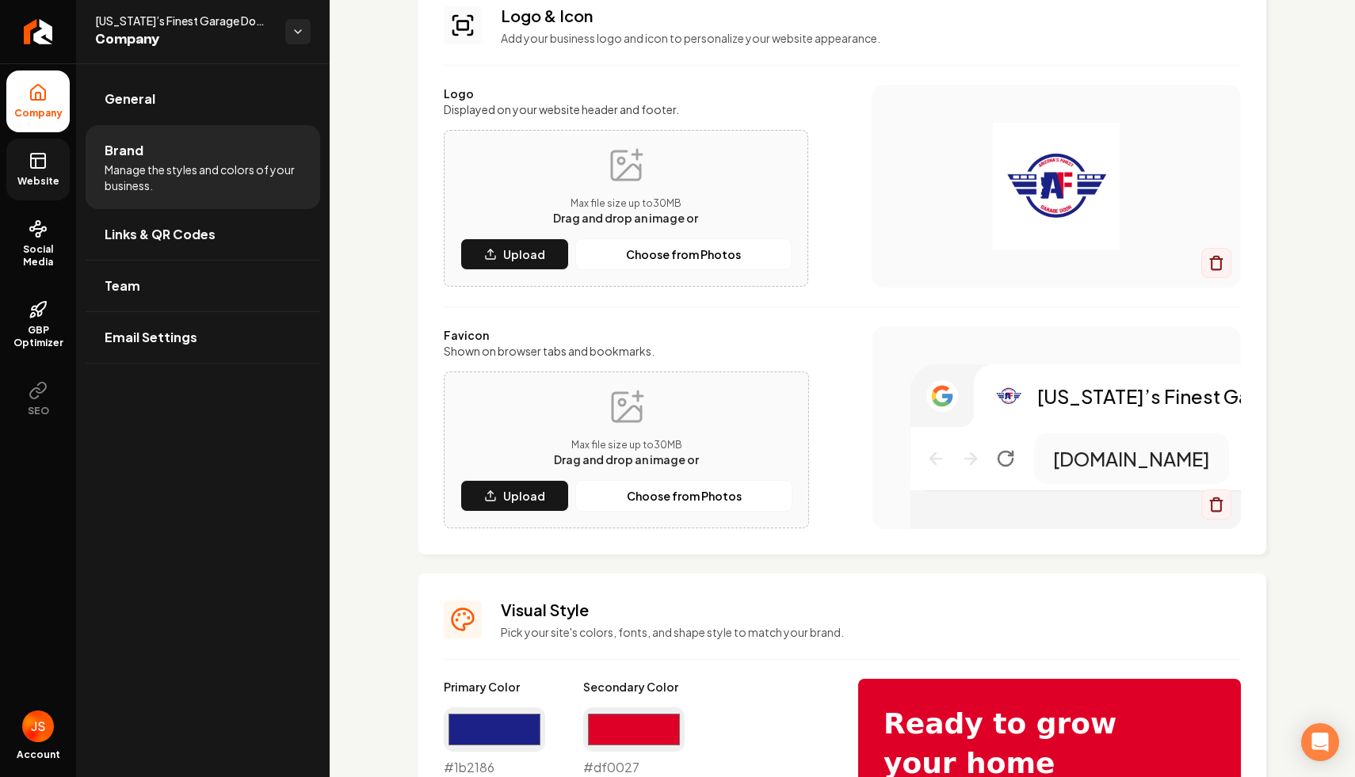
scroll to position [229, 0]
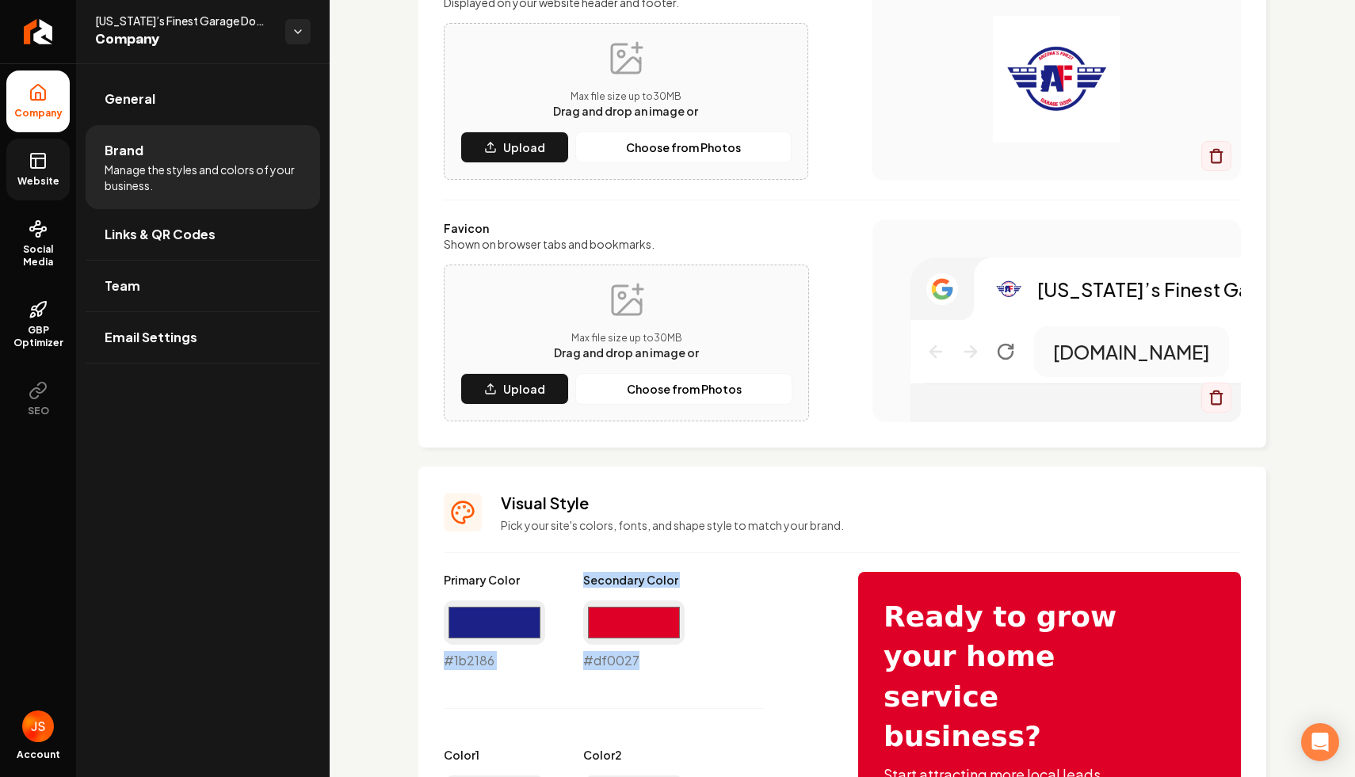
drag, startPoint x: 436, startPoint y: 666, endPoint x: 648, endPoint y: 665, distance: 212.3
click at [648, 665] on div "#df0027 #df0027" at bounding box center [633, 636] width 101 height 70
drag, startPoint x: 648, startPoint y: 665, endPoint x: 448, endPoint y: 662, distance: 199.7
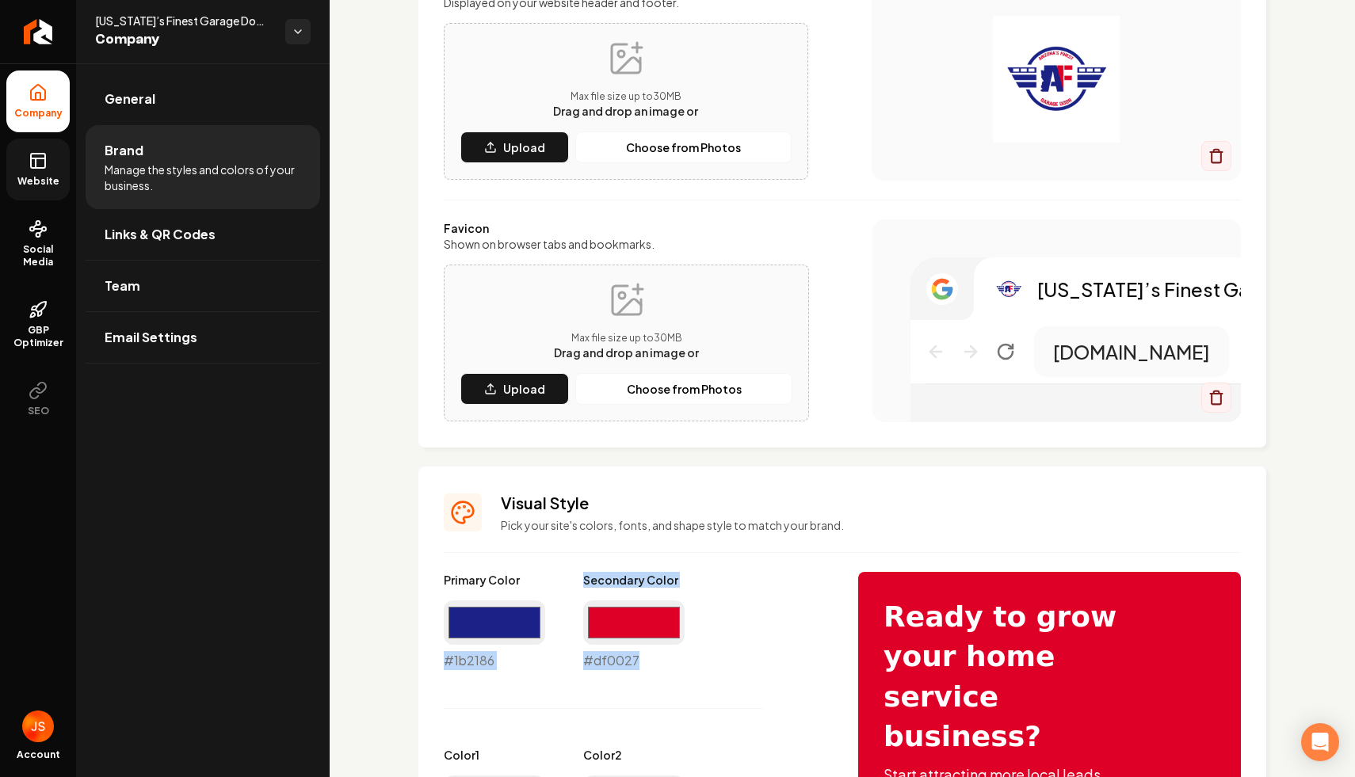
click at [448, 662] on div "#1b2186 #1b2186" at bounding box center [494, 636] width 101 height 70
click at [444, 661] on div "#1b2186 #1b2186" at bounding box center [494, 636] width 101 height 70
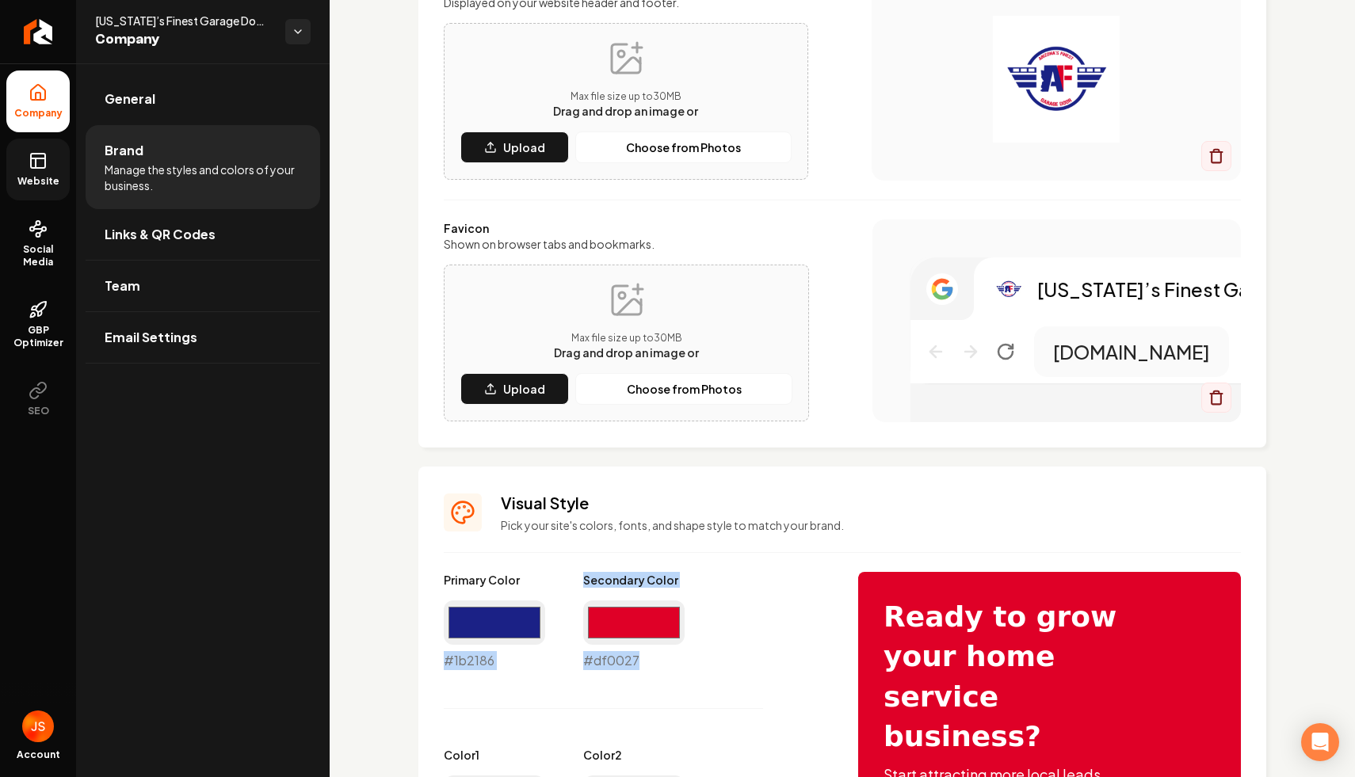
drag, startPoint x: 443, startPoint y: 661, endPoint x: 651, endPoint y: 657, distance: 208.4
copy div "#1b2186 Secondary Color #df0027"
click at [32, 186] on span "Website" at bounding box center [38, 181] width 55 height 13
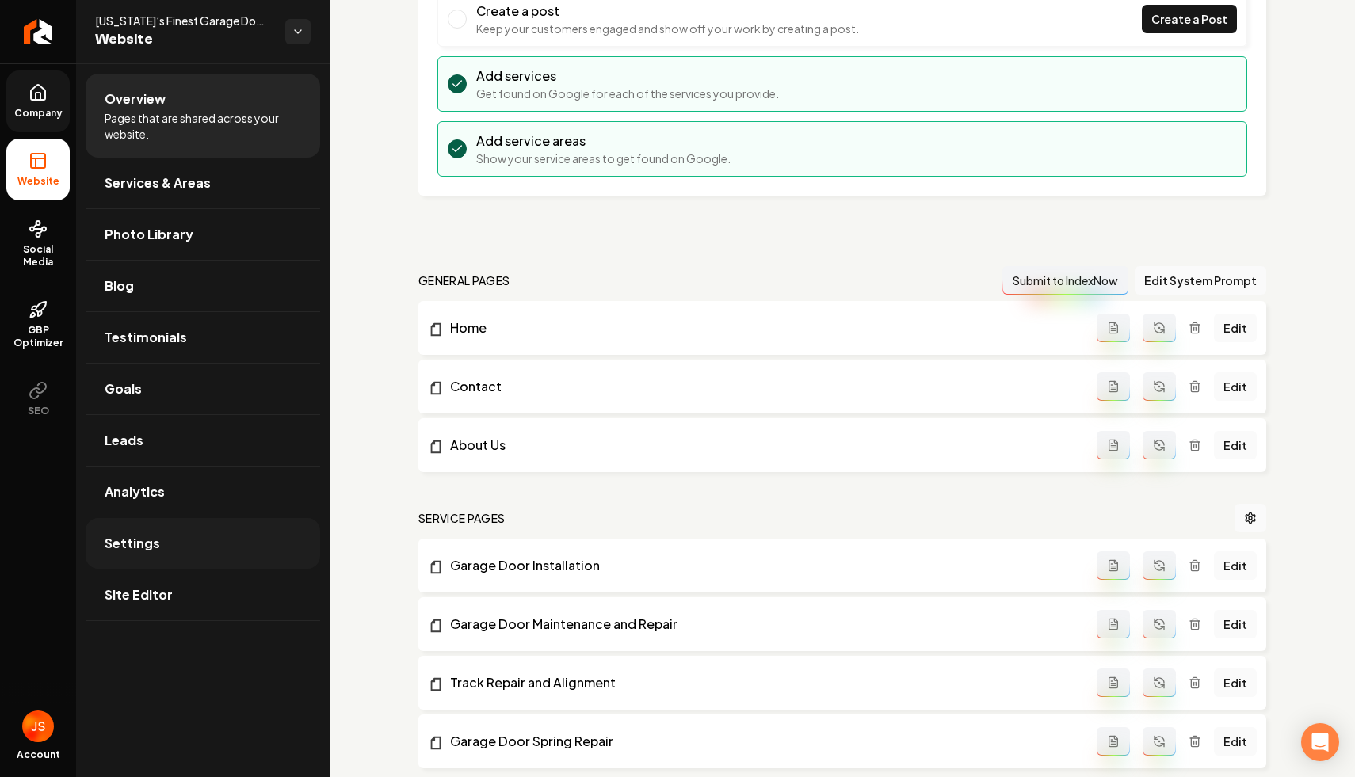
click at [165, 540] on link "Settings" at bounding box center [203, 543] width 235 height 51
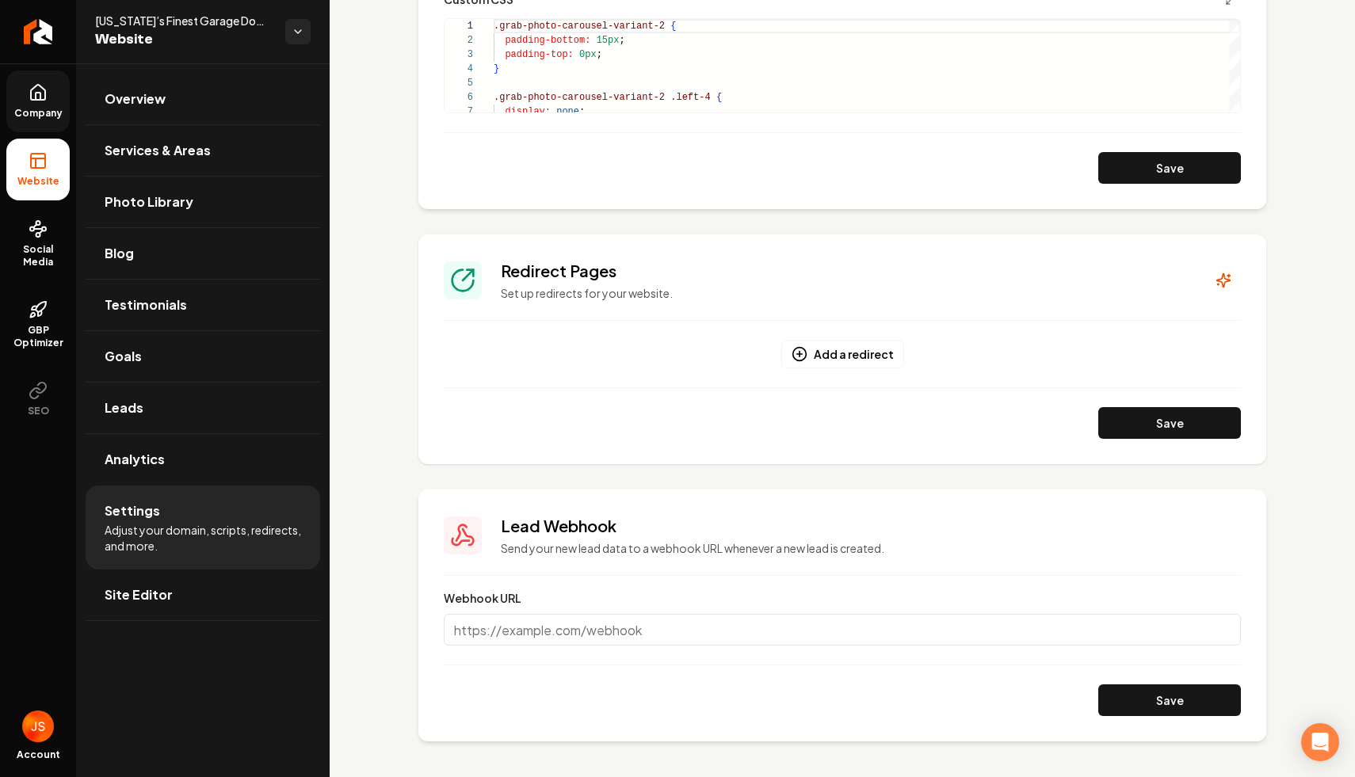
scroll to position [649, 0]
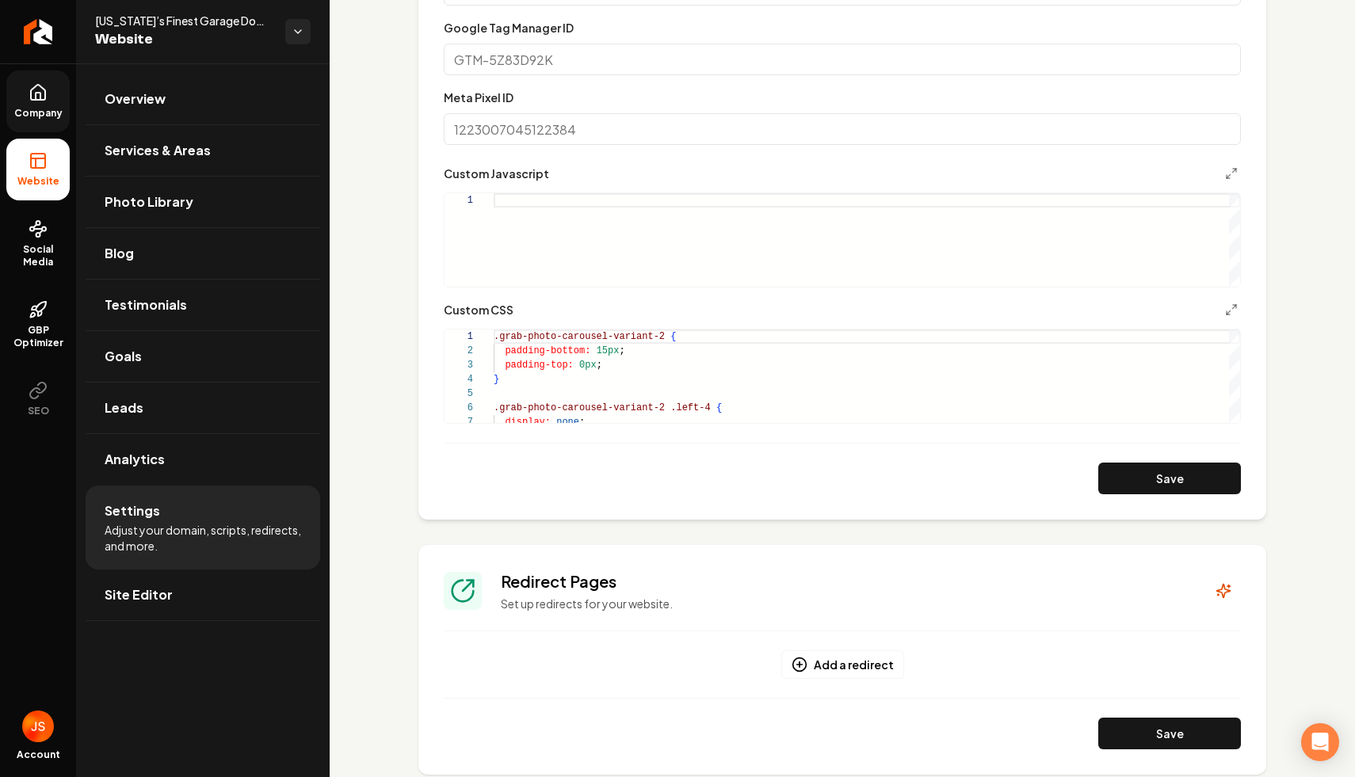
click at [517, 208] on div "Main content area" at bounding box center [867, 239] width 746 height 93
click at [517, 204] on div "Main content area" at bounding box center [867, 239] width 746 height 93
type textarea "**********"
click at [1124, 483] on button "Save" at bounding box center [1169, 479] width 143 height 32
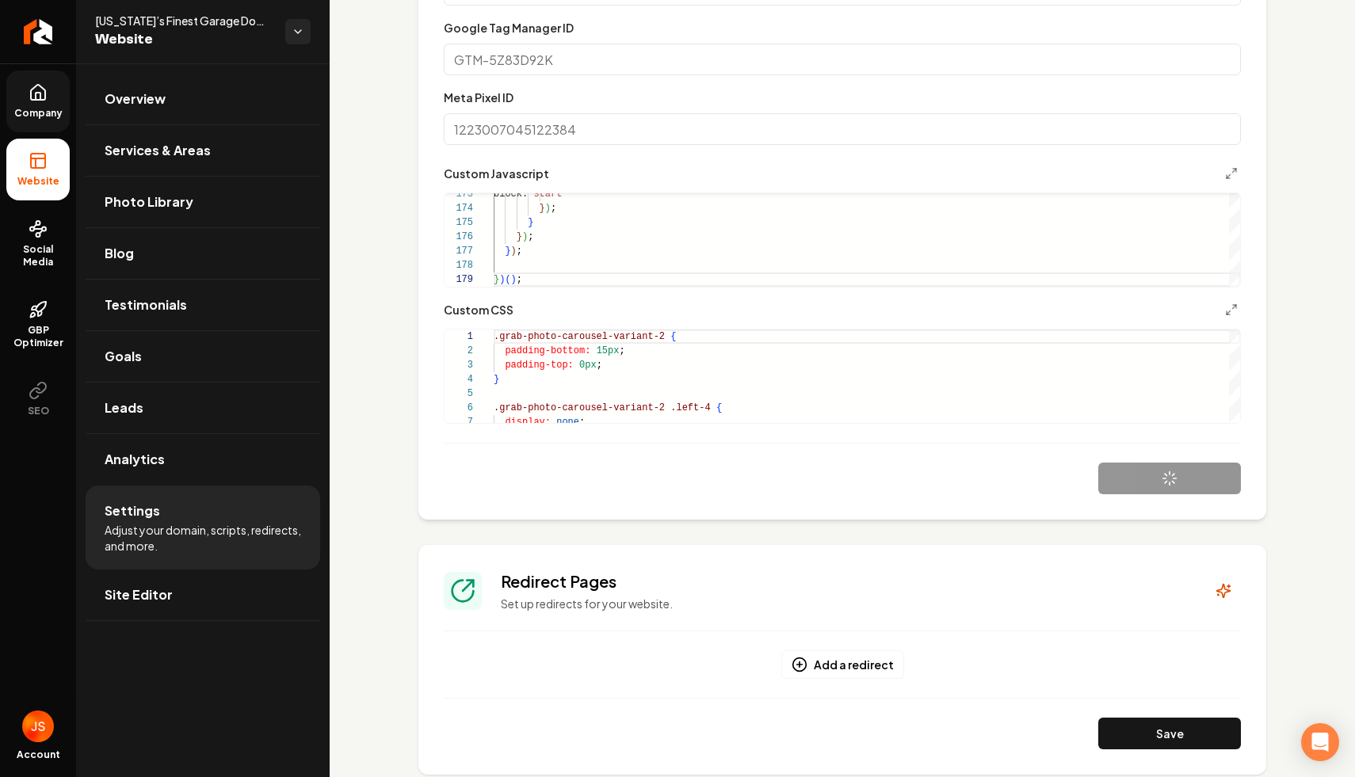
scroll to position [0, 0]
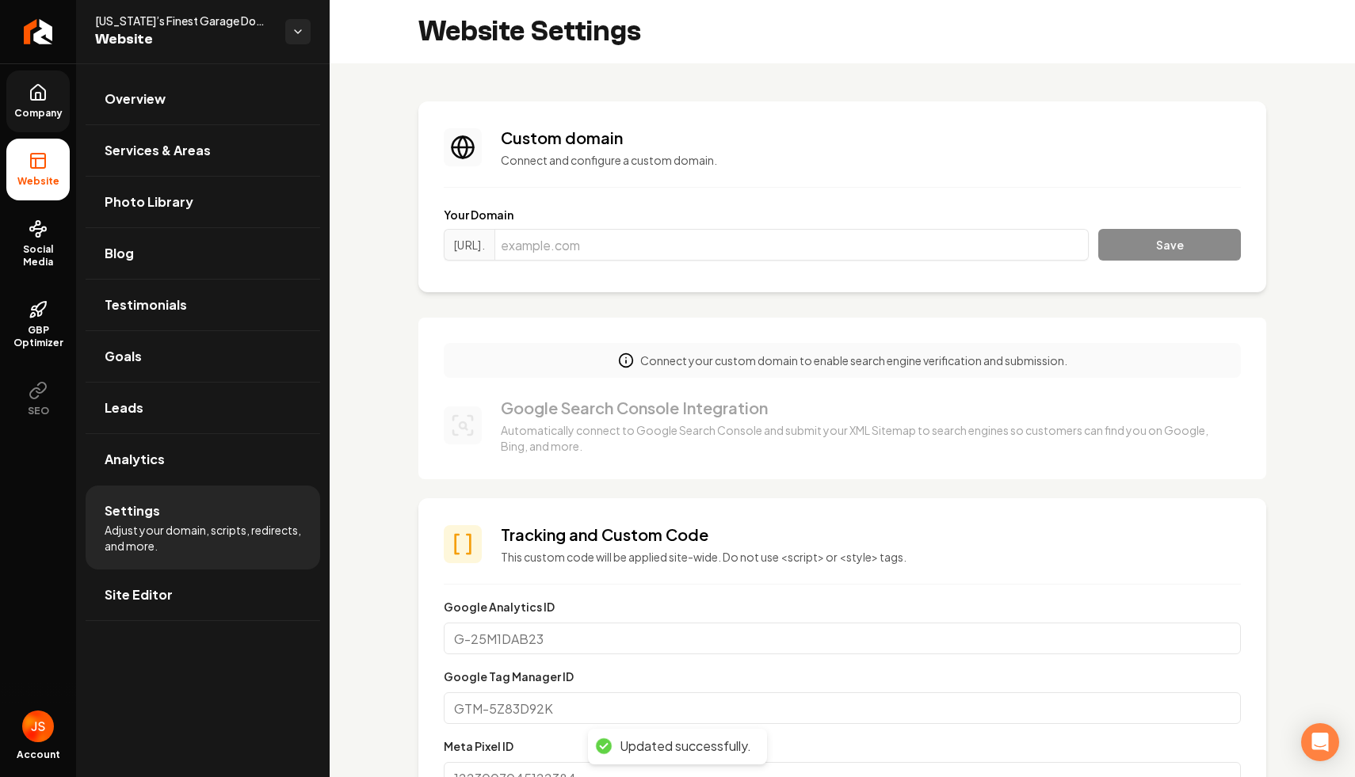
click at [31, 111] on span "Company" at bounding box center [38, 113] width 61 height 13
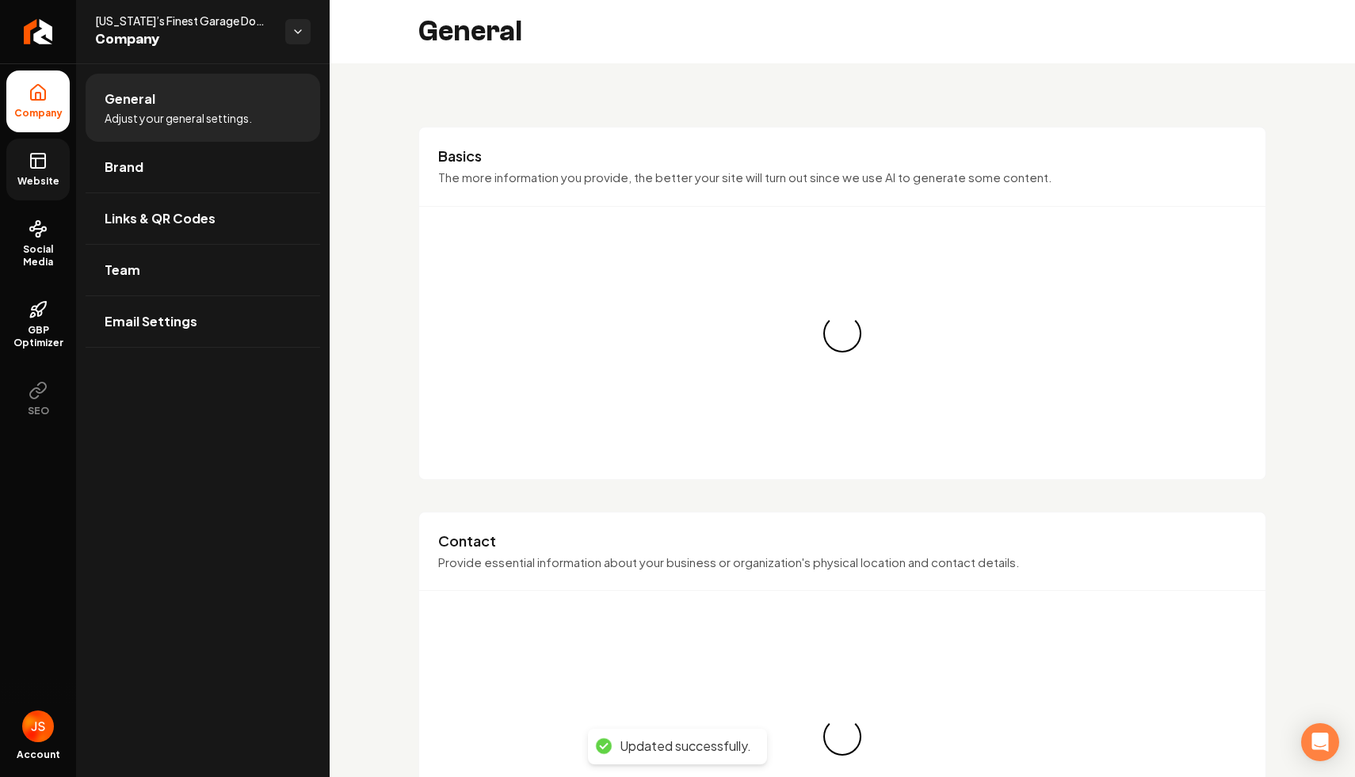
click at [29, 160] on icon at bounding box center [38, 160] width 19 height 19
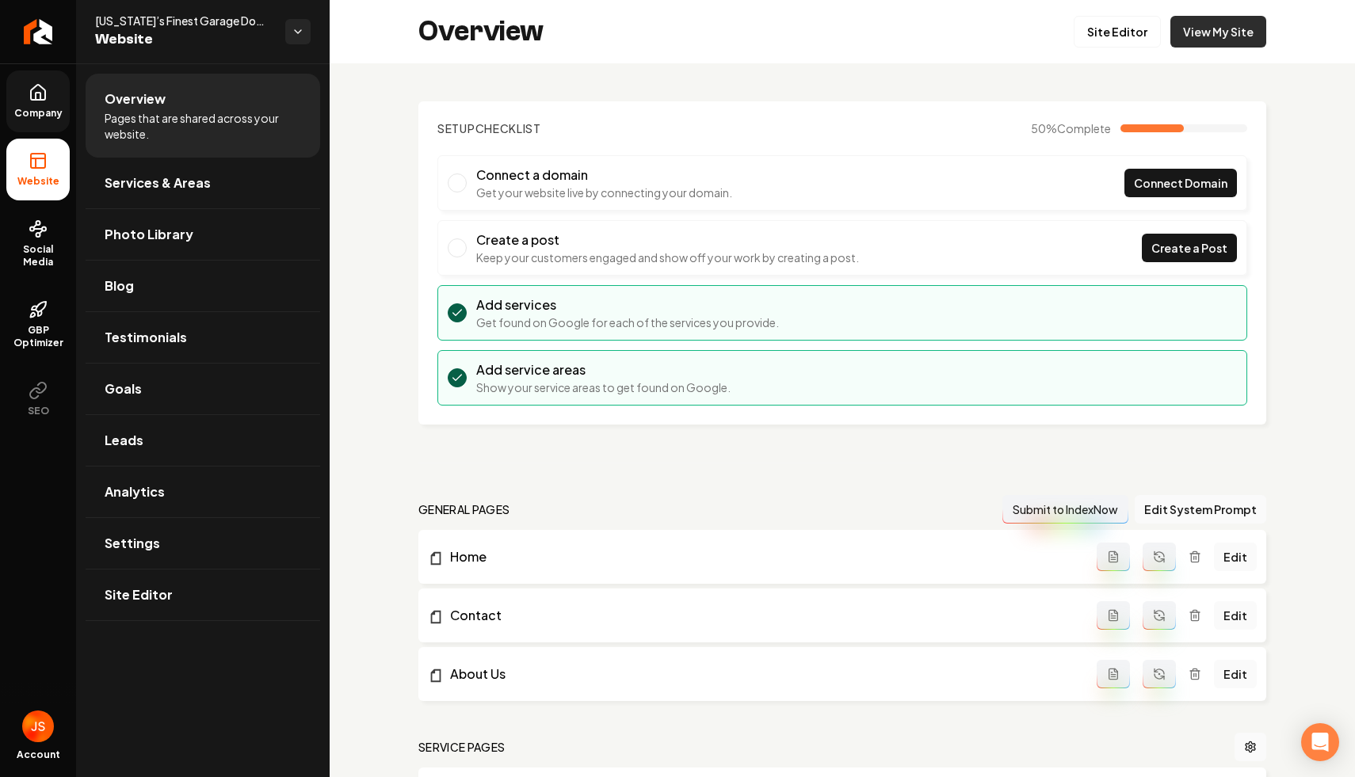
click at [1209, 30] on link "View My Site" at bounding box center [1218, 32] width 96 height 32
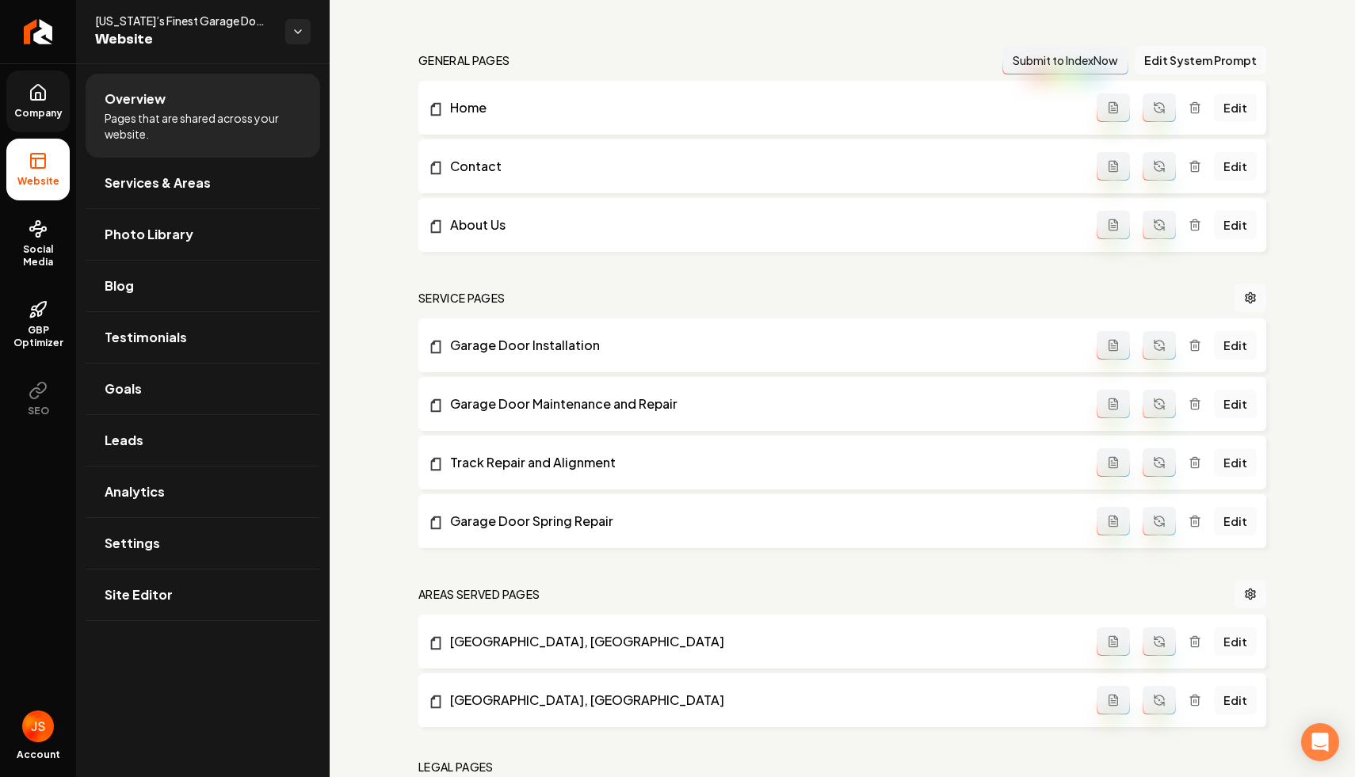
scroll to position [548, 0]
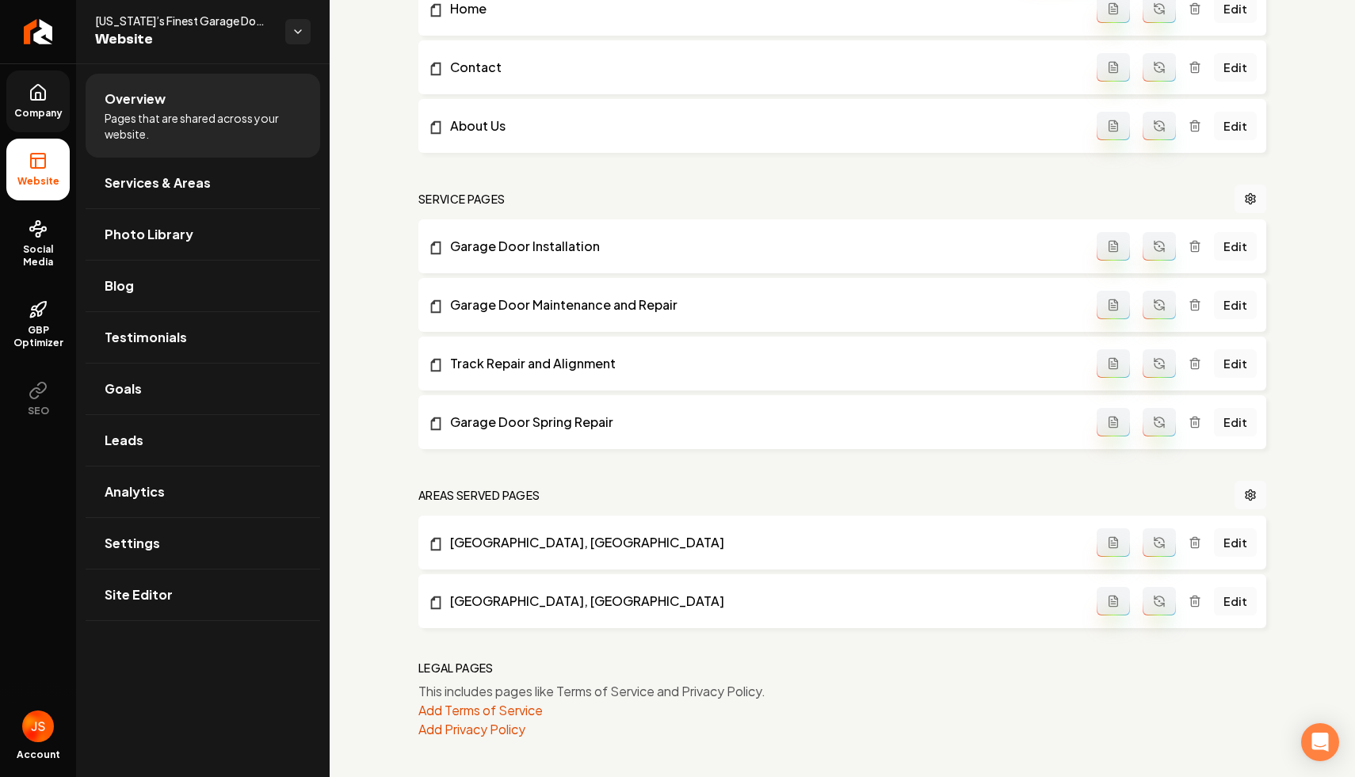
click at [29, 103] on link "Company" at bounding box center [37, 102] width 63 height 62
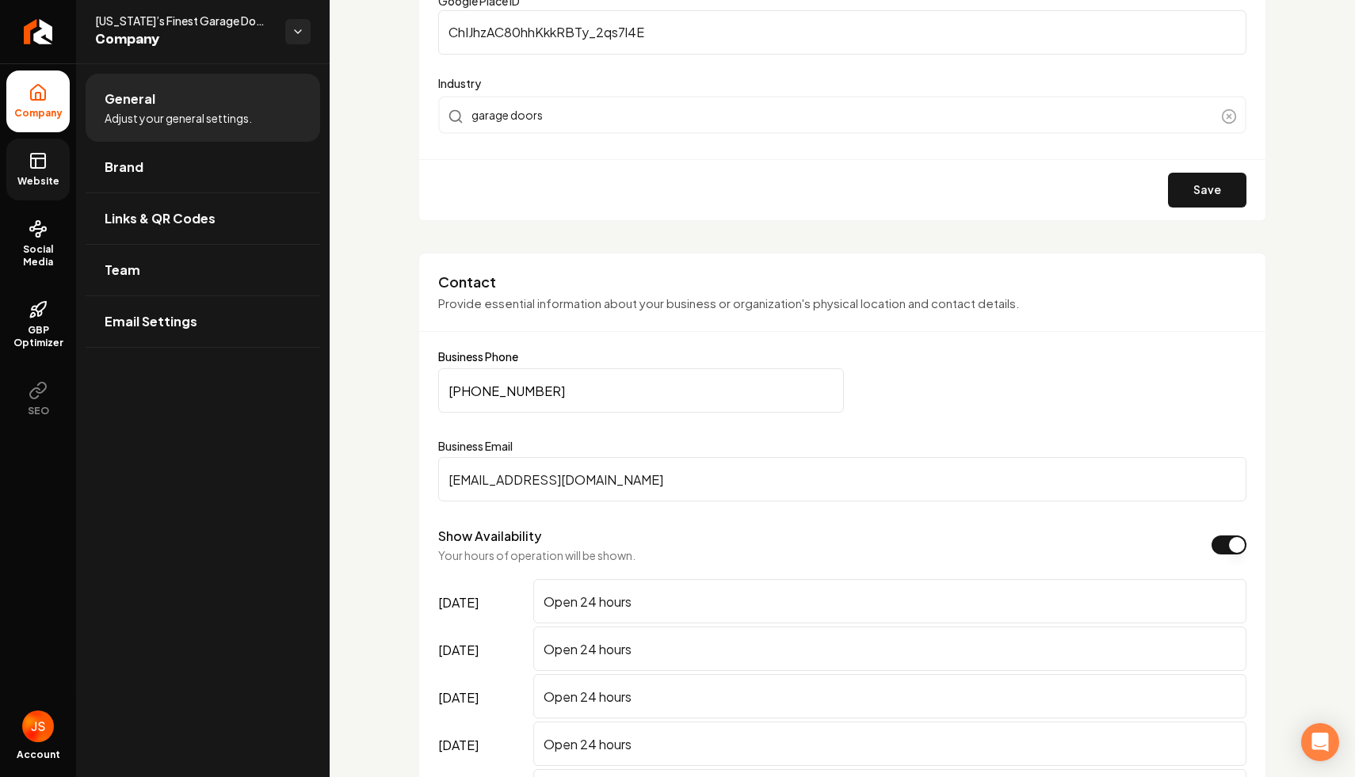
click at [45, 198] on link "Website" at bounding box center [37, 170] width 63 height 62
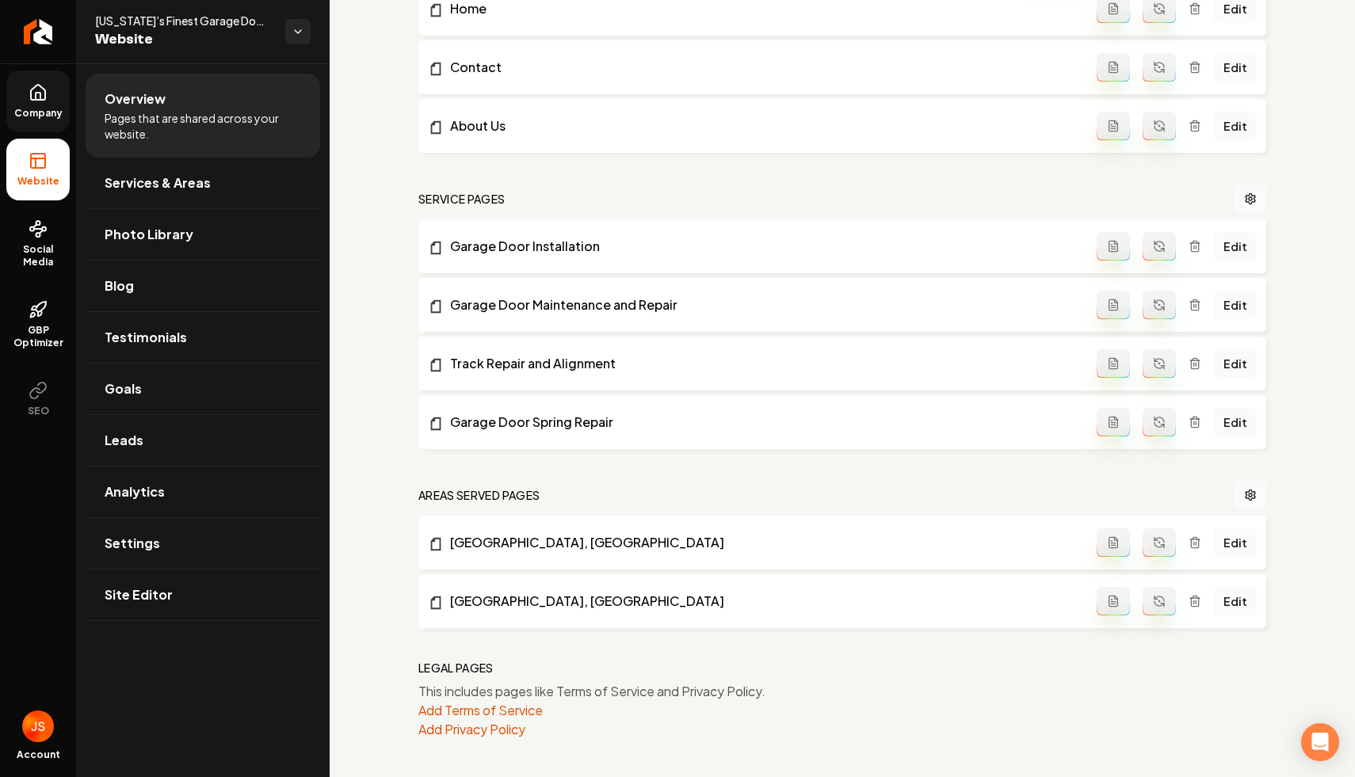
click at [45, 191] on li "Website" at bounding box center [37, 170] width 63 height 62
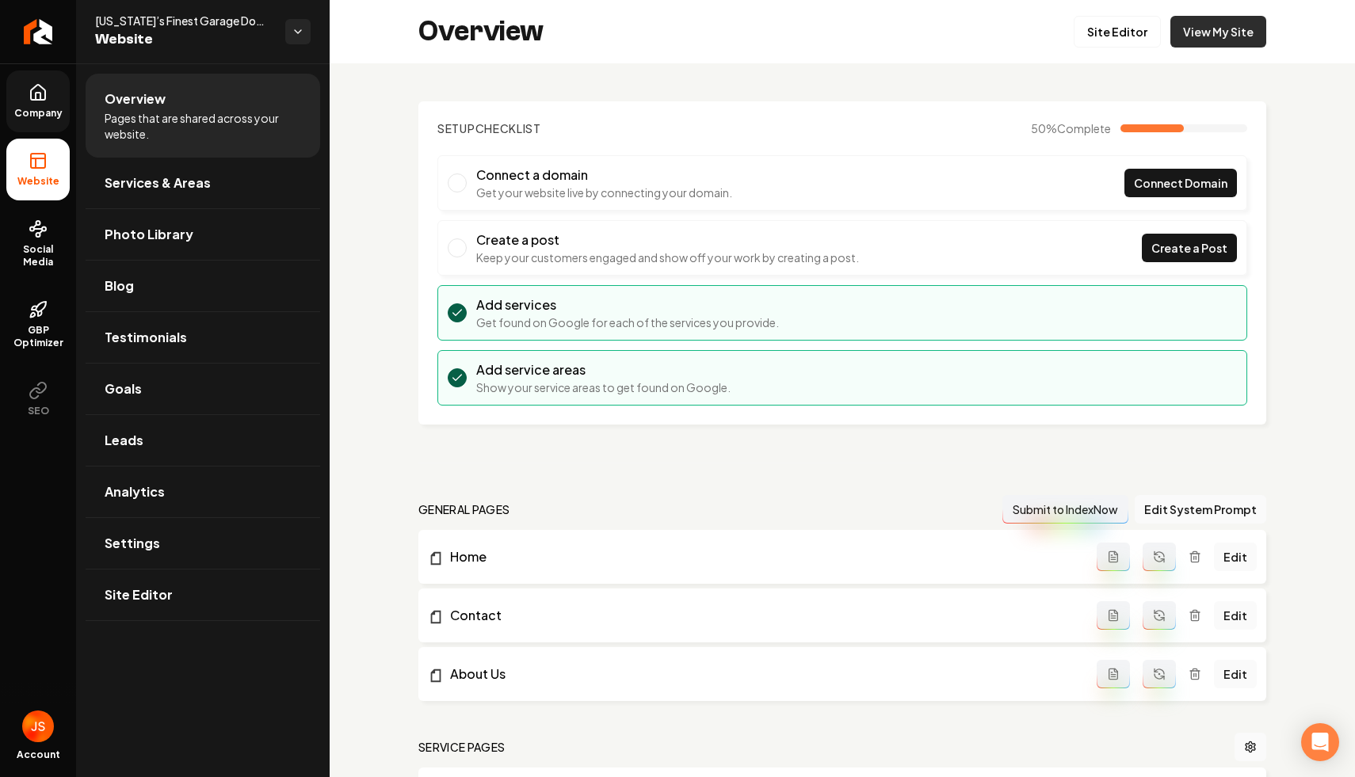
click at [1185, 43] on link "View My Site" at bounding box center [1218, 32] width 96 height 32
click at [40, 93] on icon at bounding box center [38, 96] width 5 height 7
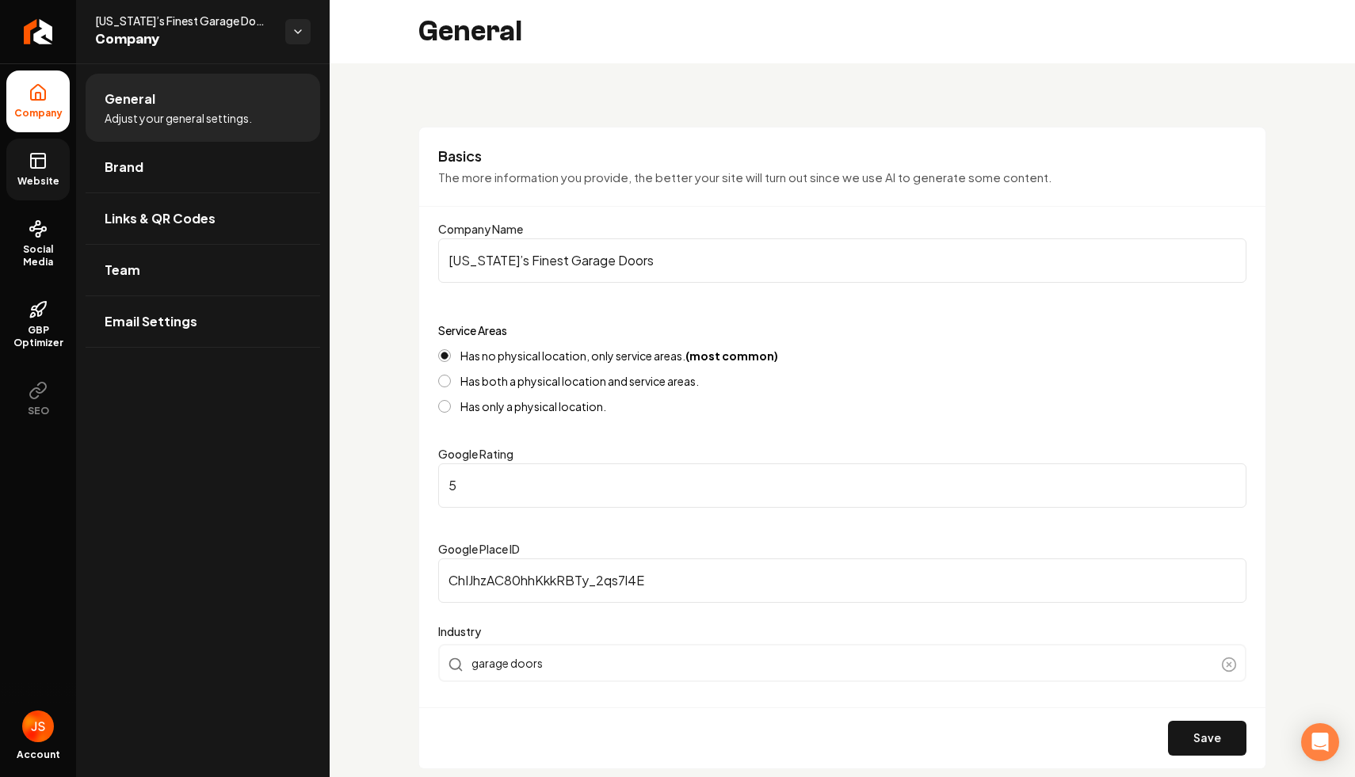
click at [31, 169] on icon at bounding box center [38, 160] width 19 height 19
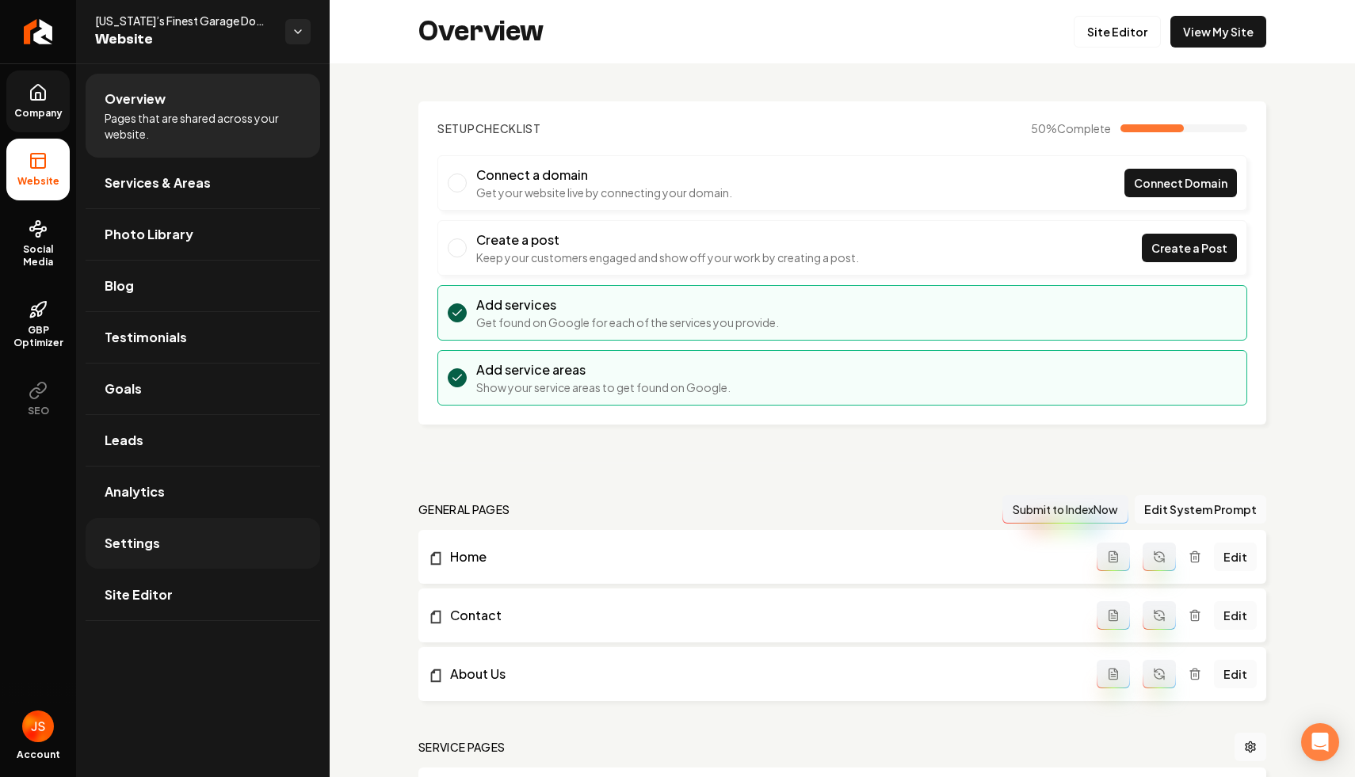
click at [128, 534] on span "Settings" at bounding box center [132, 543] width 55 height 19
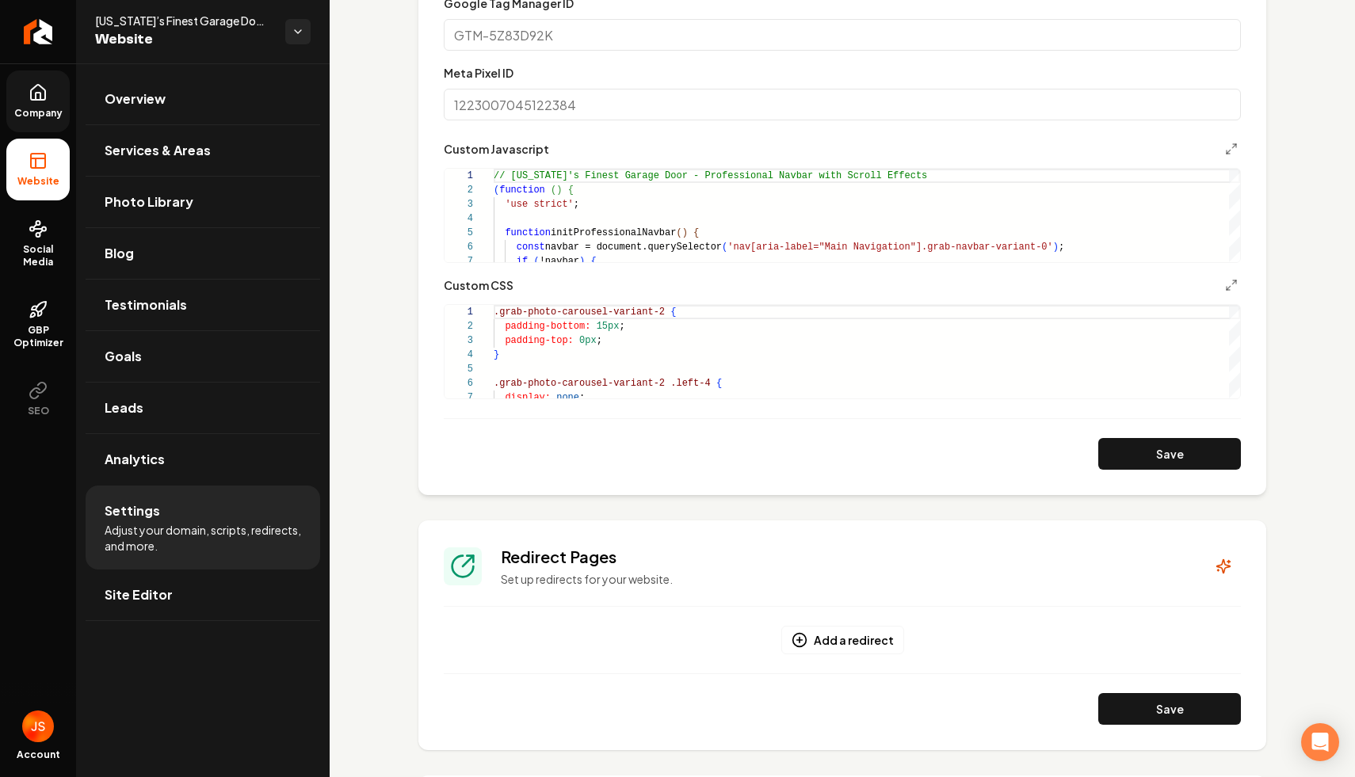
scroll to position [508, 0]
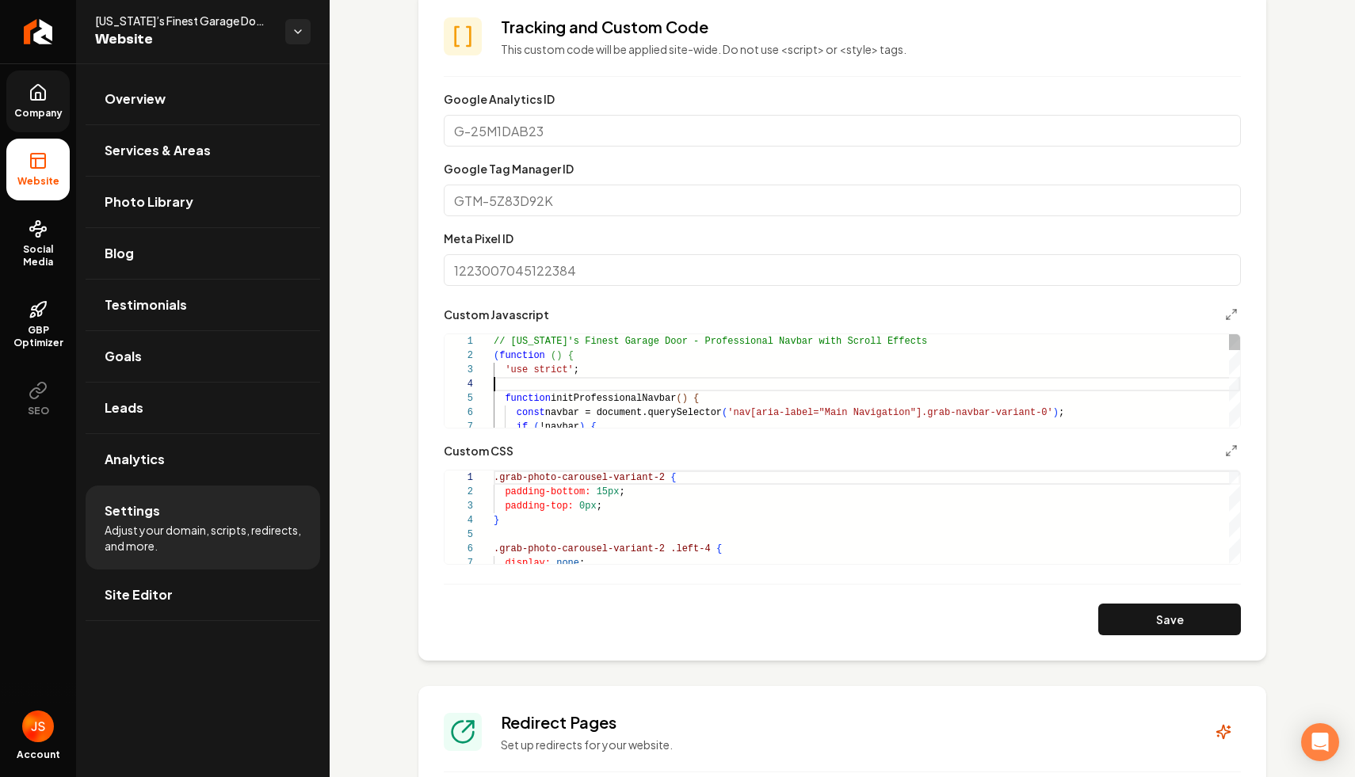
type textarea "**********"
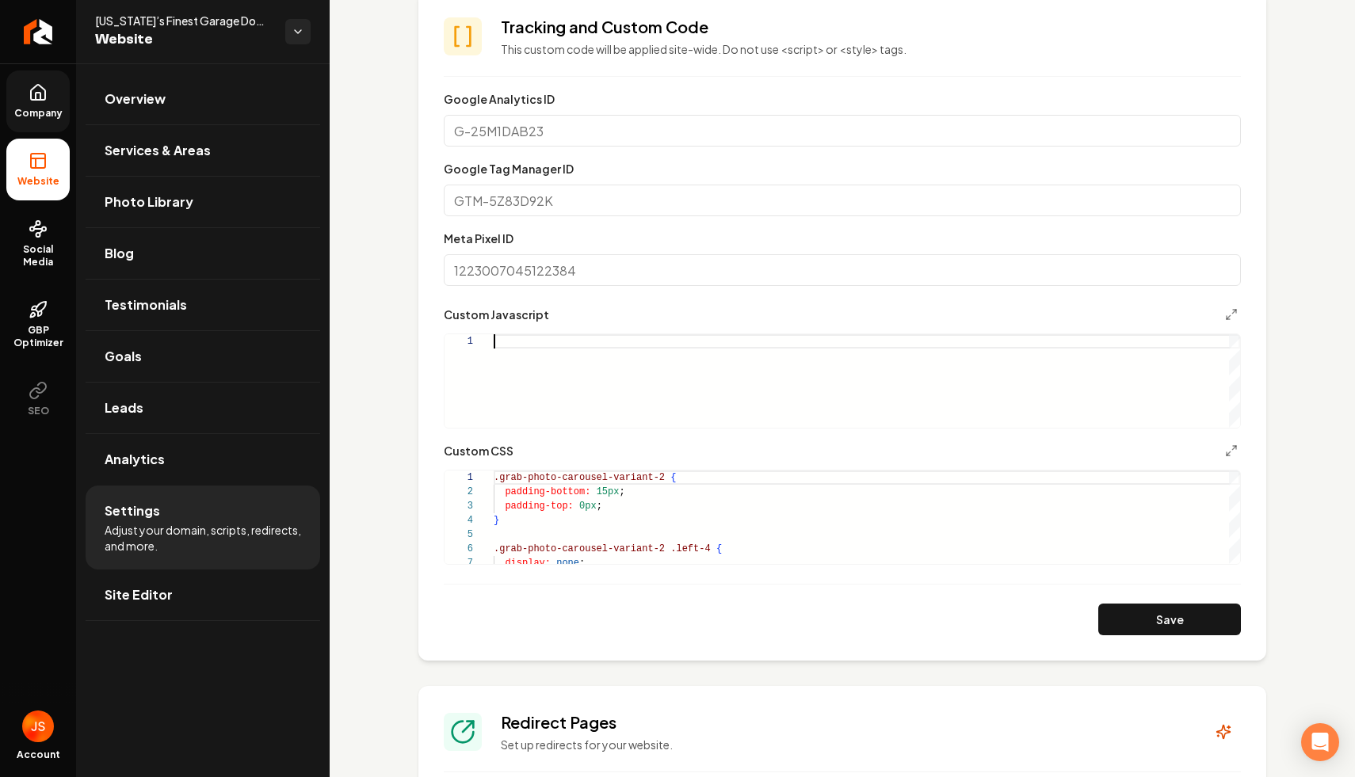
click at [566, 342] on div "Main content area" at bounding box center [867, 380] width 746 height 93
type textarea "**********"
click at [1111, 630] on button "Save" at bounding box center [1169, 620] width 143 height 32
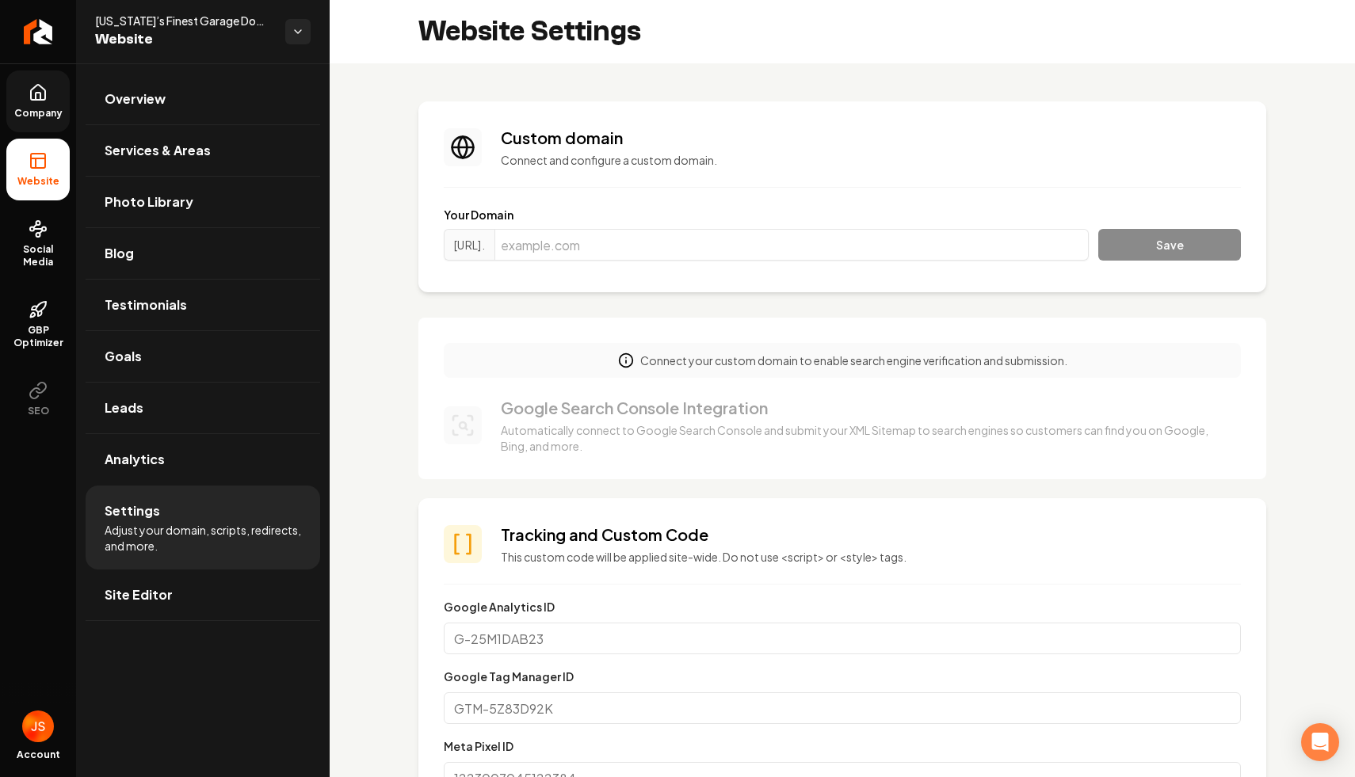
click at [39, 113] on span "Company" at bounding box center [38, 113] width 61 height 13
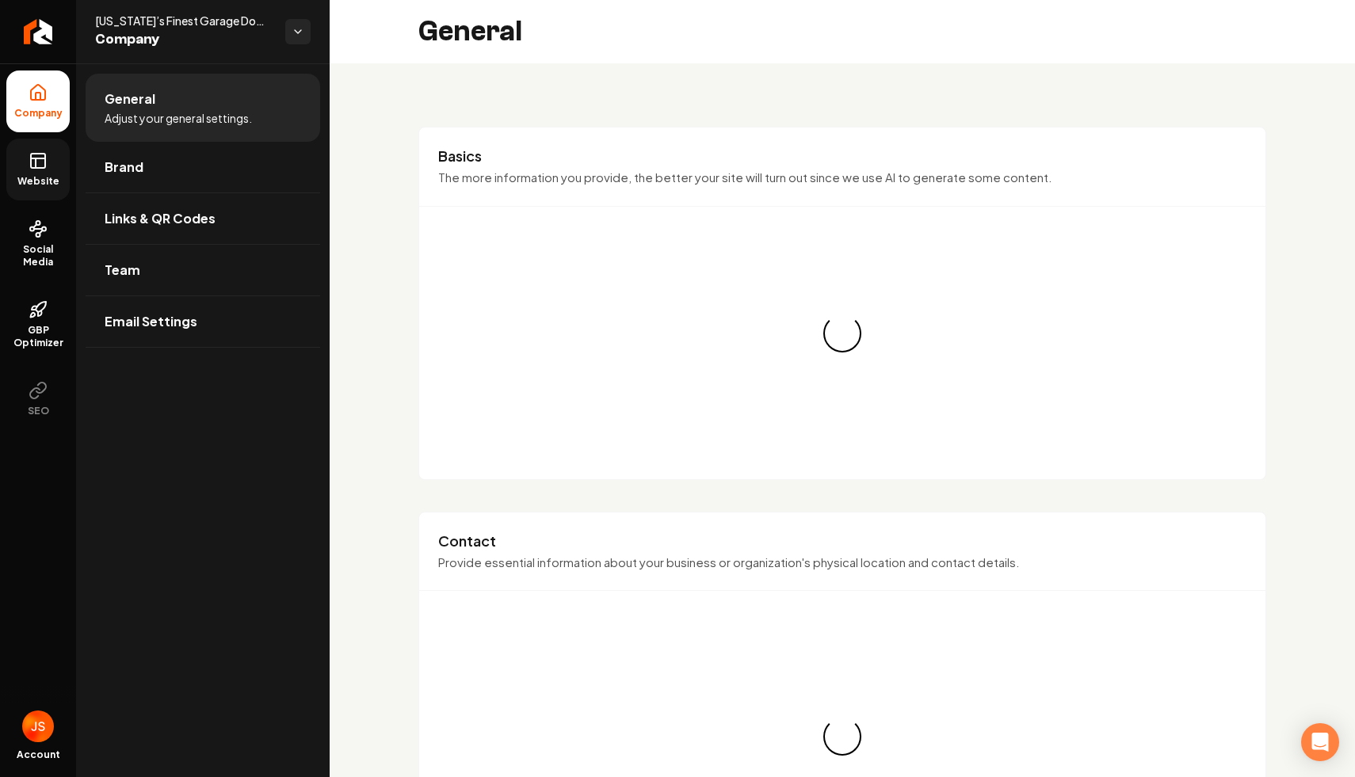
click at [39, 165] on icon at bounding box center [38, 160] width 19 height 19
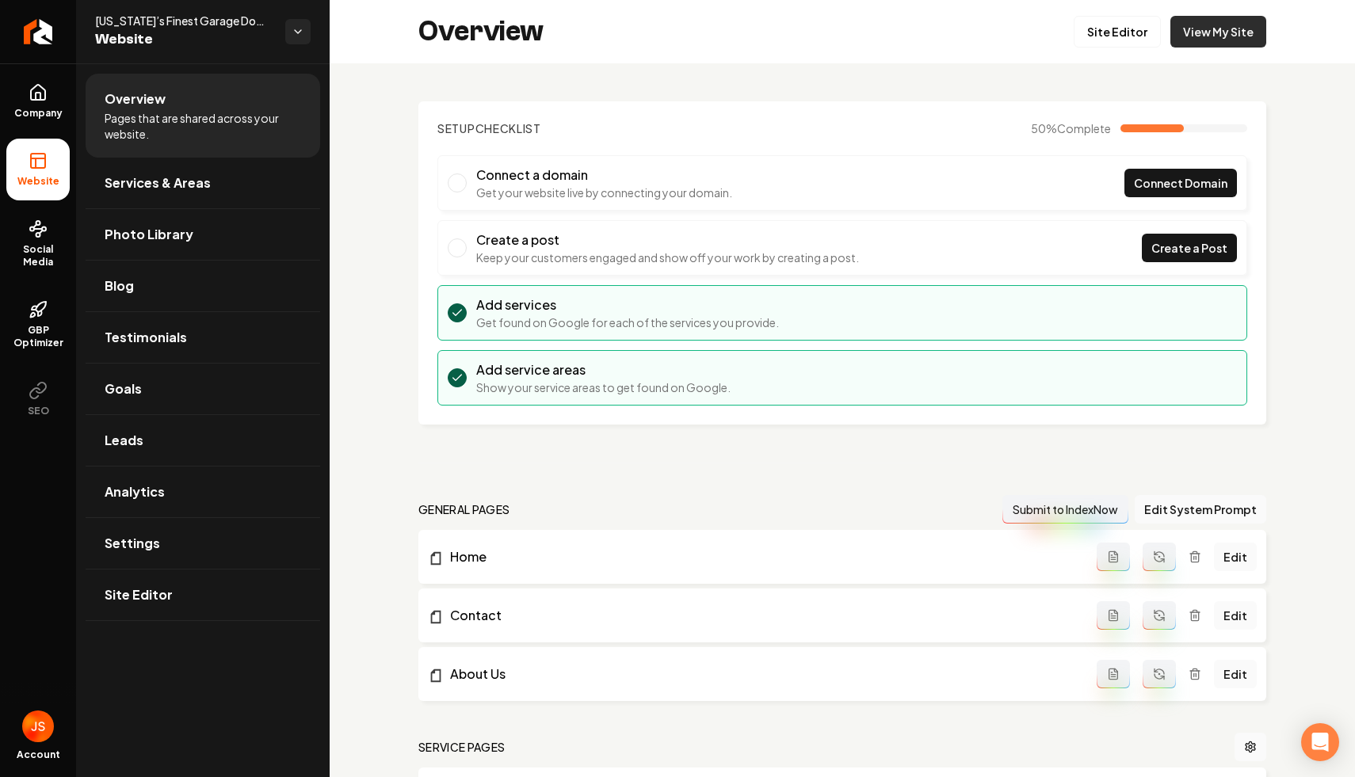
click at [1215, 38] on link "View My Site" at bounding box center [1218, 32] width 96 height 32
click at [41, 113] on span "Company" at bounding box center [38, 113] width 61 height 13
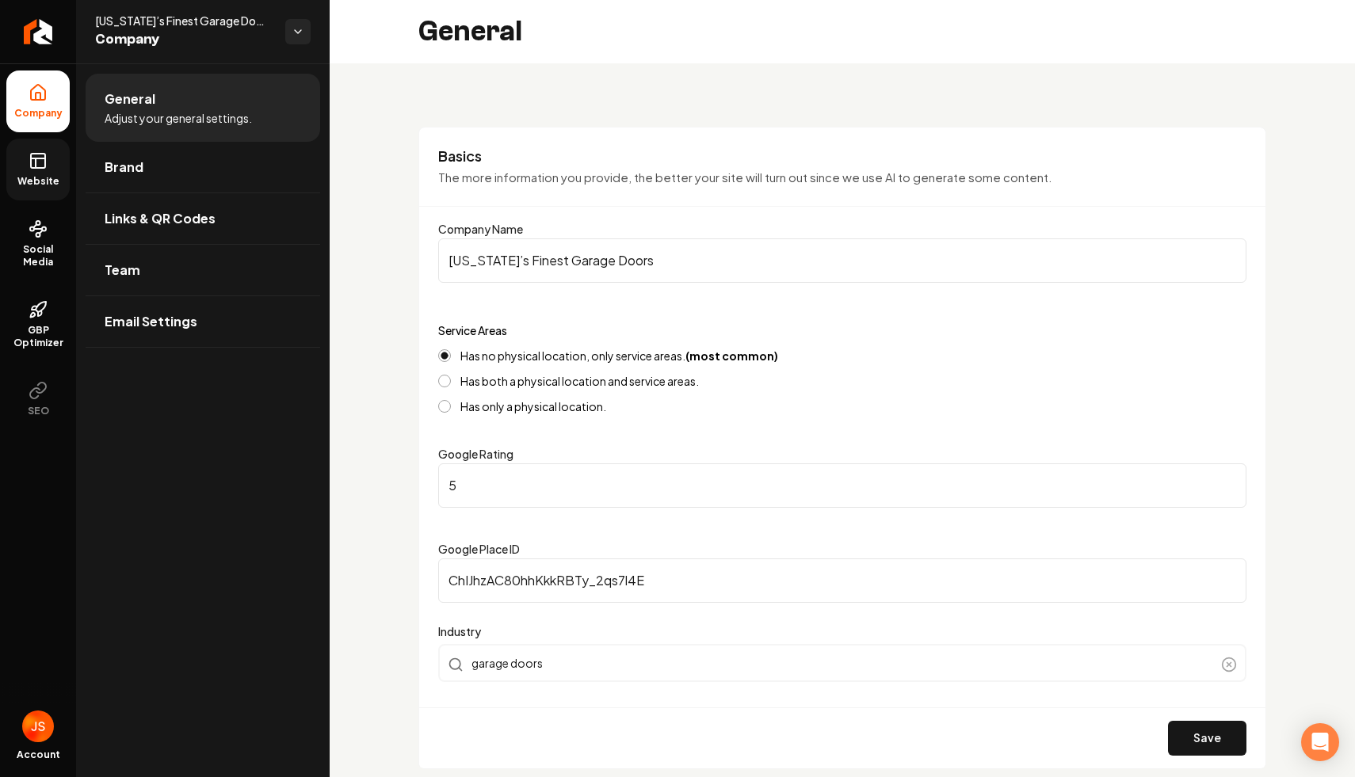
click at [25, 159] on link "Website" at bounding box center [37, 170] width 63 height 62
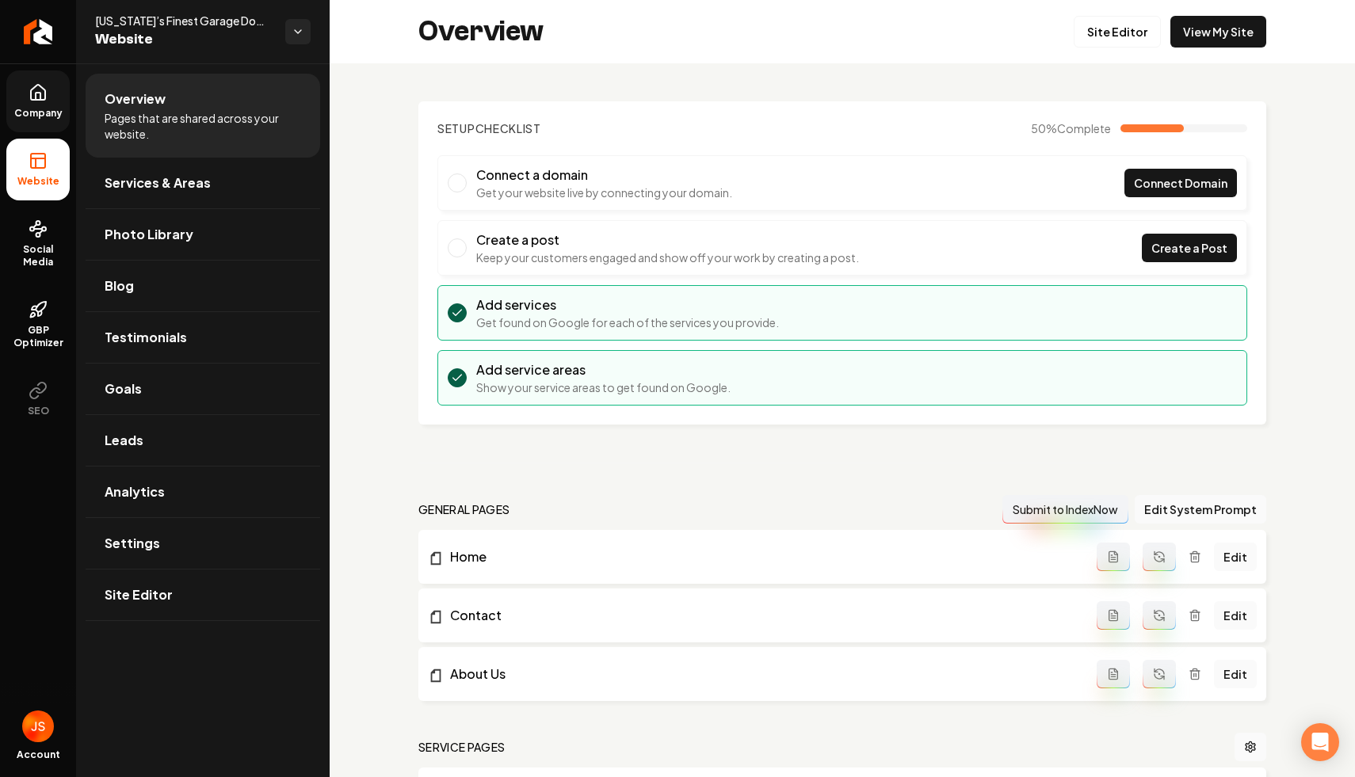
click at [1233, 9] on div "Overview Site Editor View My Site" at bounding box center [842, 31] width 1025 height 63
click at [1219, 16] on link "View My Site" at bounding box center [1218, 32] width 96 height 32
click at [32, 99] on icon at bounding box center [38, 92] width 14 height 15
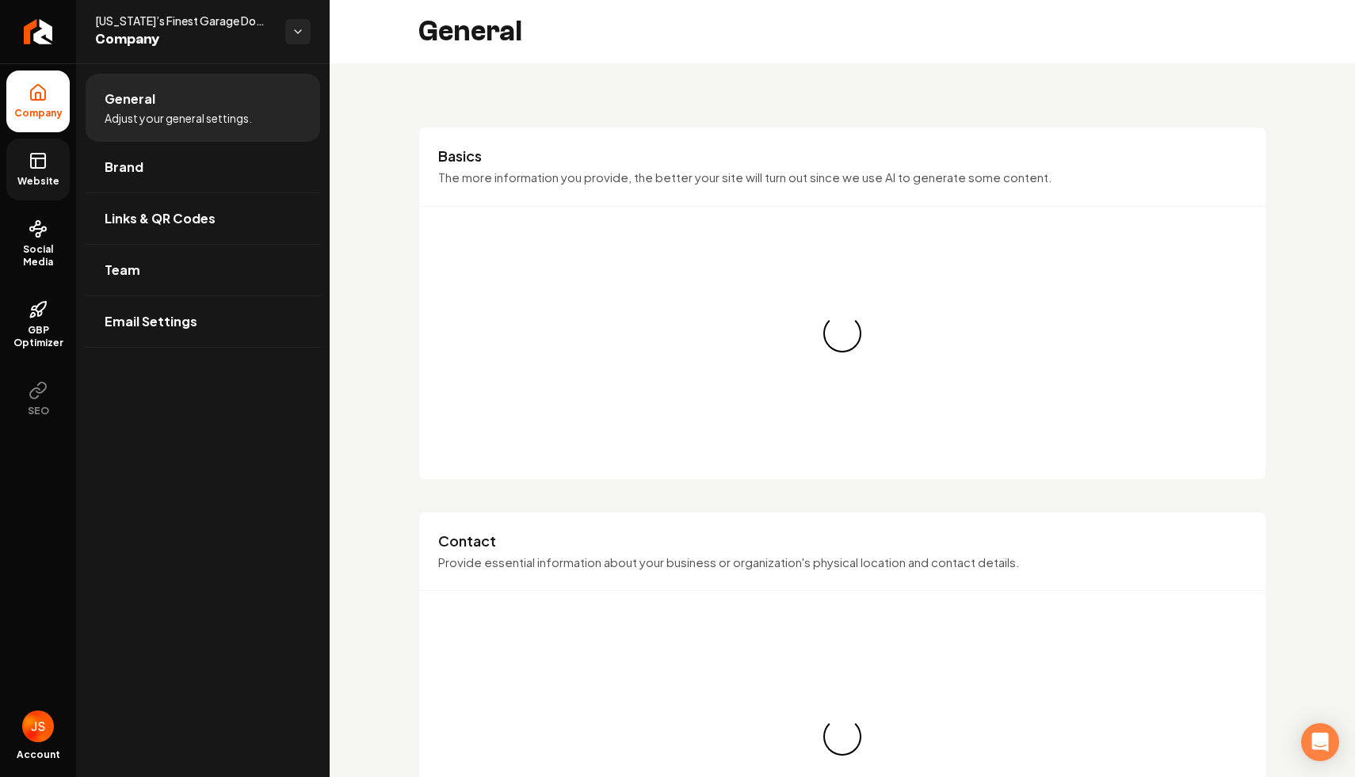
click at [41, 167] on rect at bounding box center [38, 161] width 14 height 14
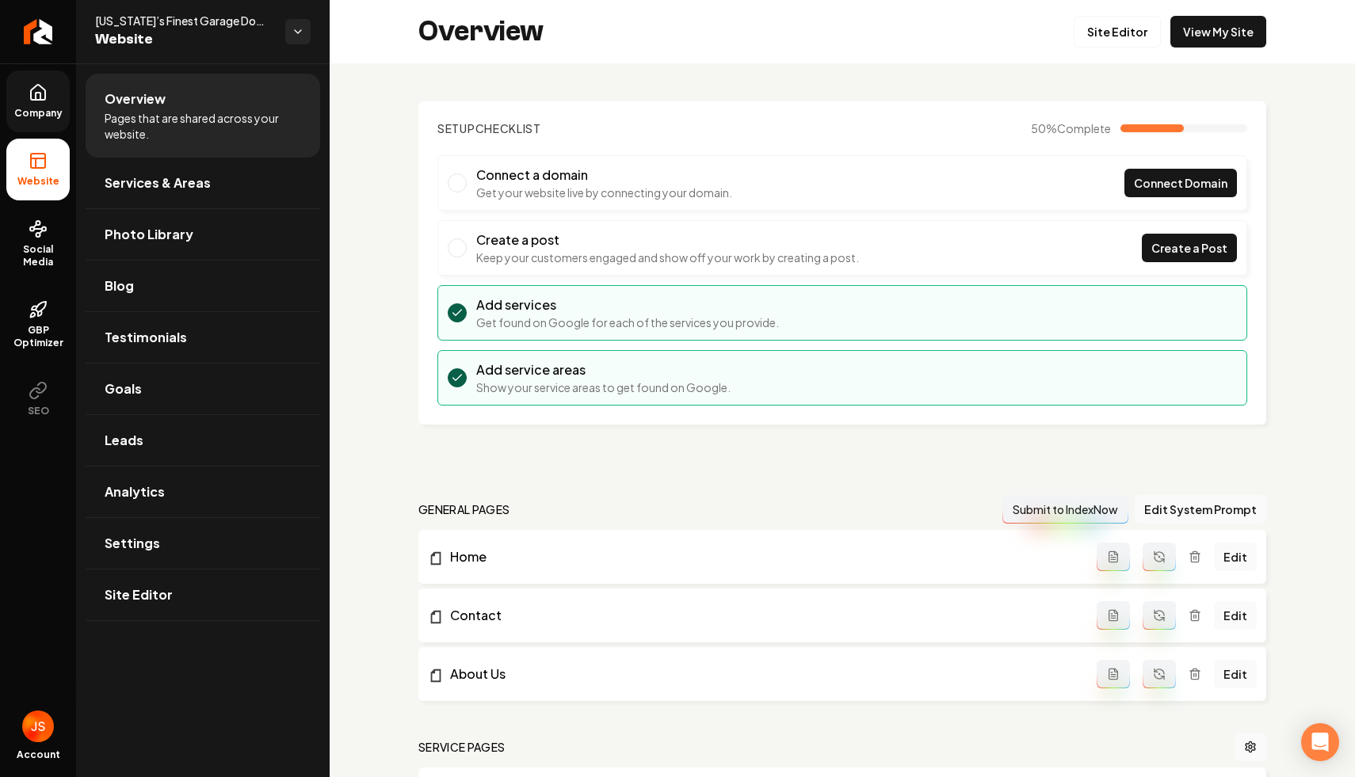
click at [38, 86] on icon at bounding box center [38, 92] width 19 height 19
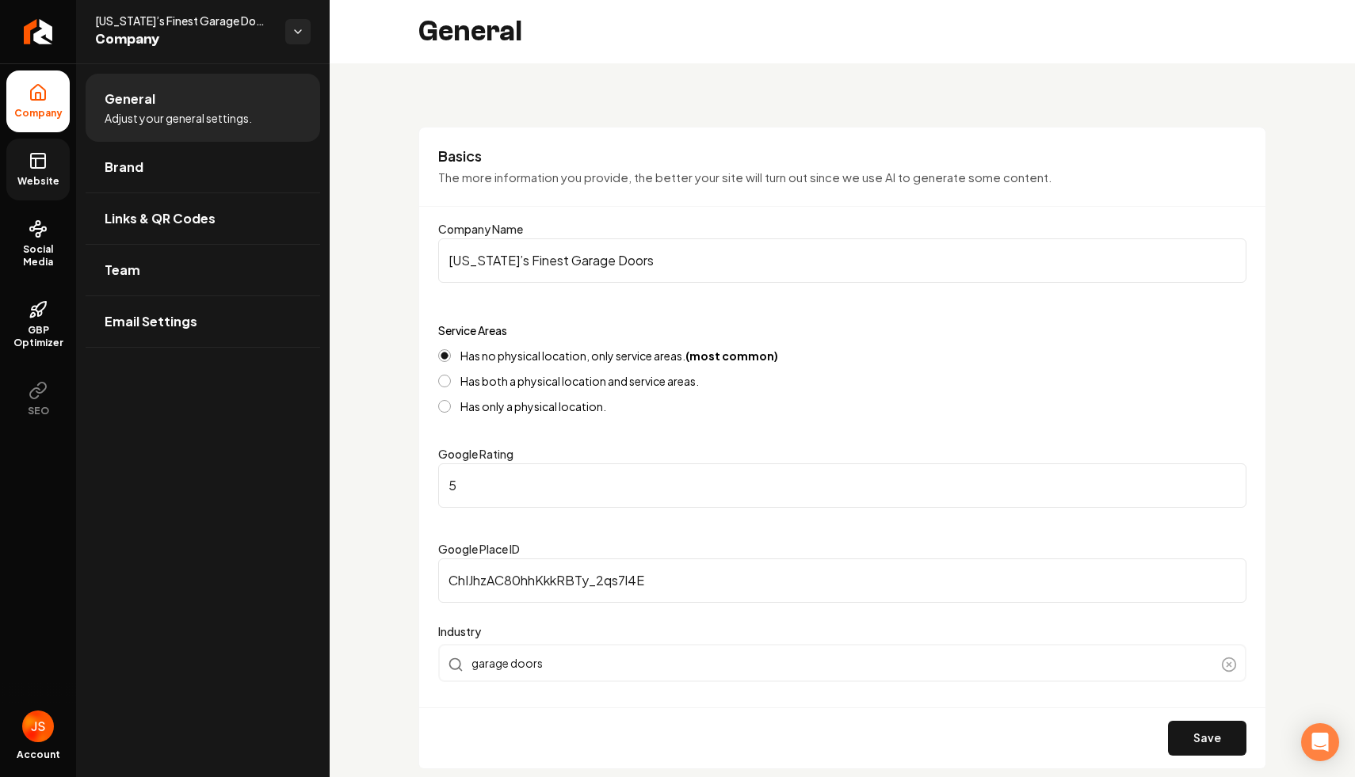
click at [36, 169] on icon at bounding box center [38, 160] width 19 height 19
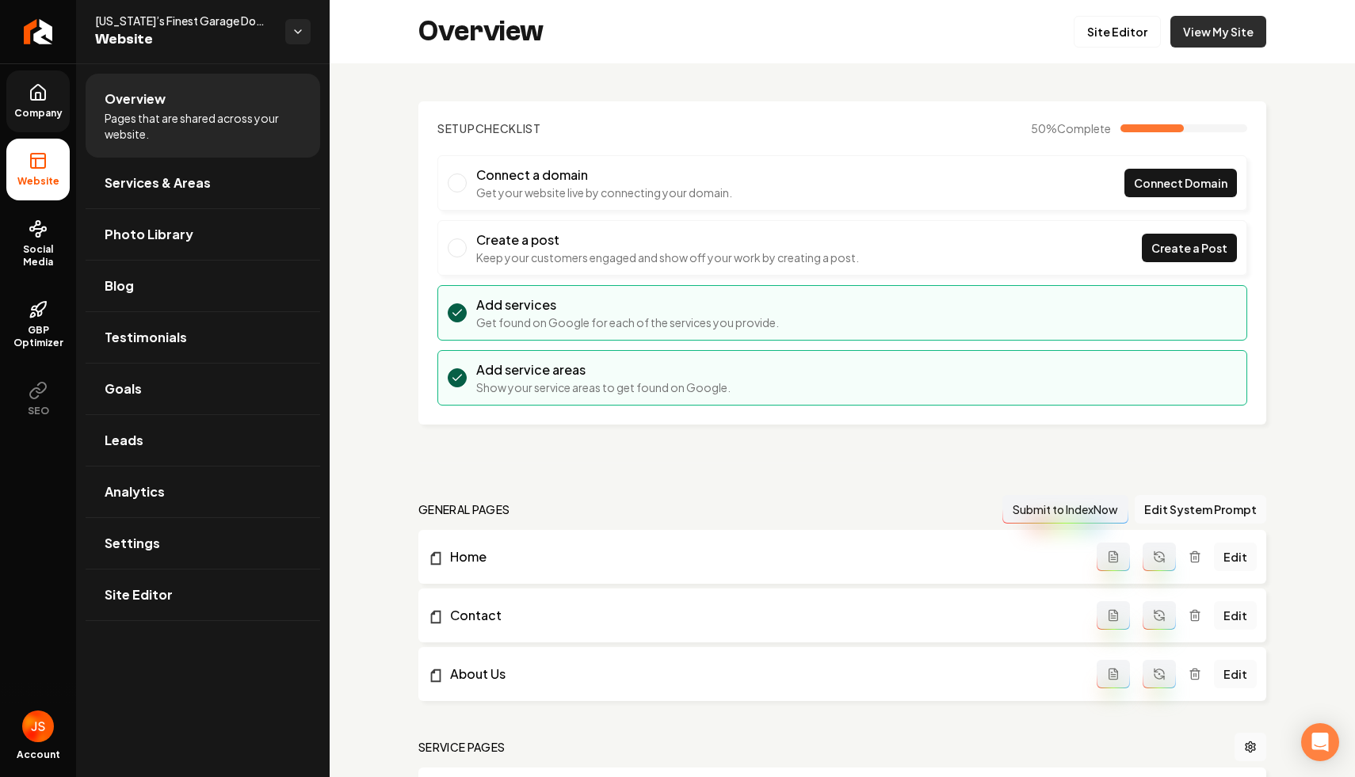
click at [1242, 28] on link "View My Site" at bounding box center [1218, 32] width 96 height 32
click at [1122, 47] on link "Site Editor" at bounding box center [1117, 32] width 87 height 32
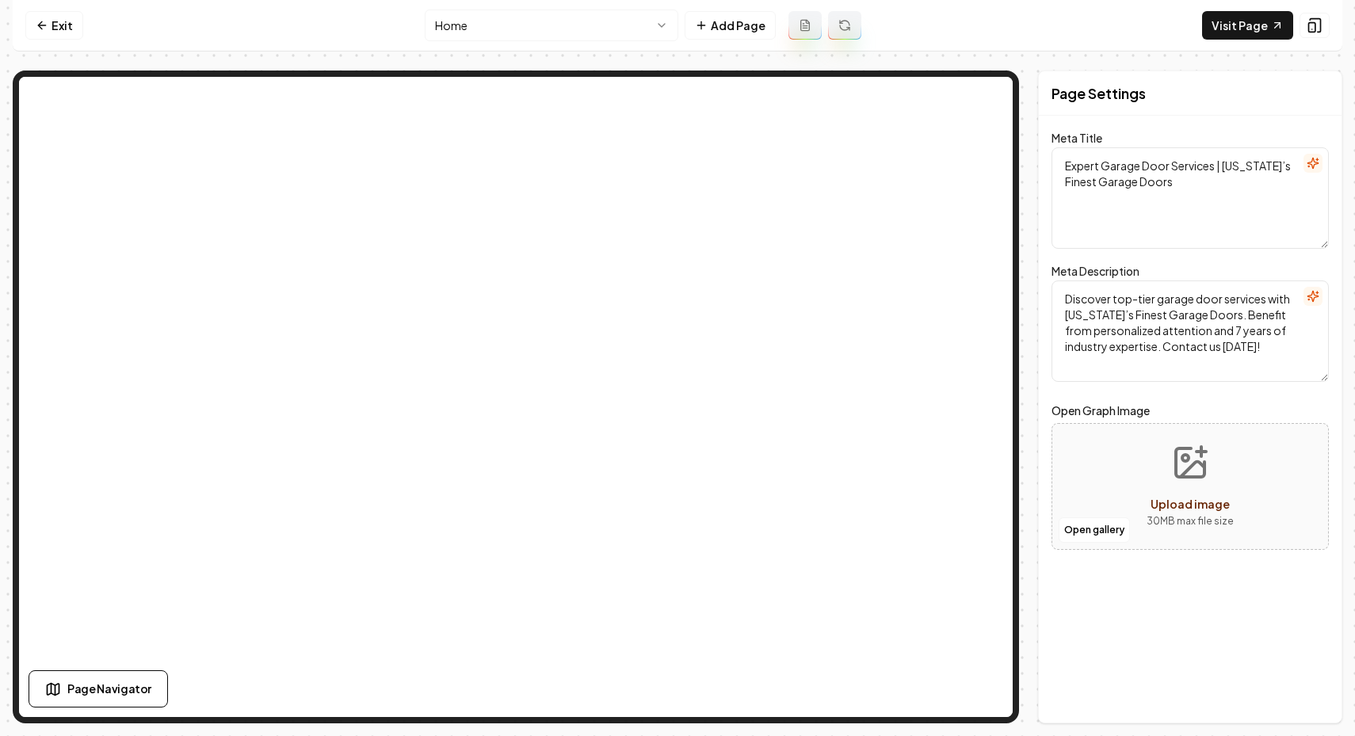
click at [65, 10] on nav "Exit Home Add Page Visit Page" at bounding box center [678, 26] width 1330 height 52
click at [55, 32] on link "Exit" at bounding box center [54, 25] width 58 height 29
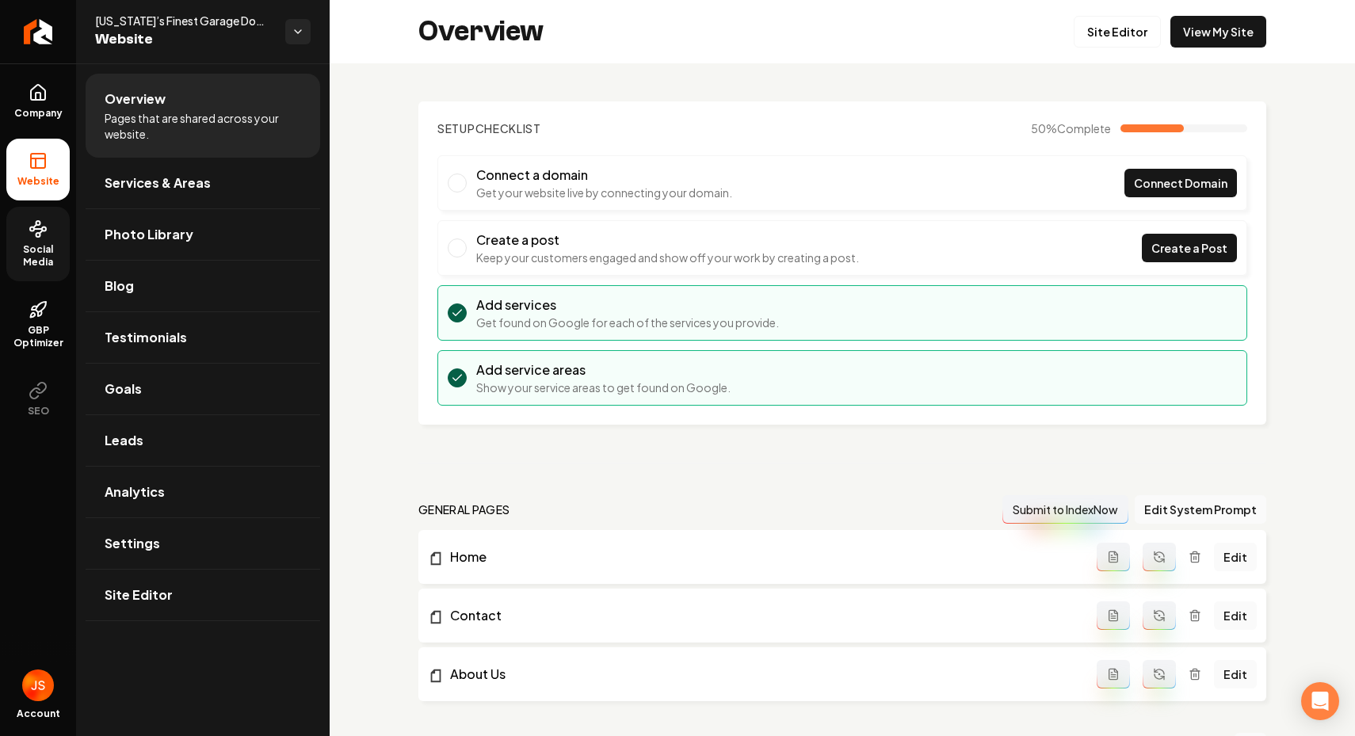
click at [28, 262] on span "Social Media" at bounding box center [37, 255] width 63 height 25
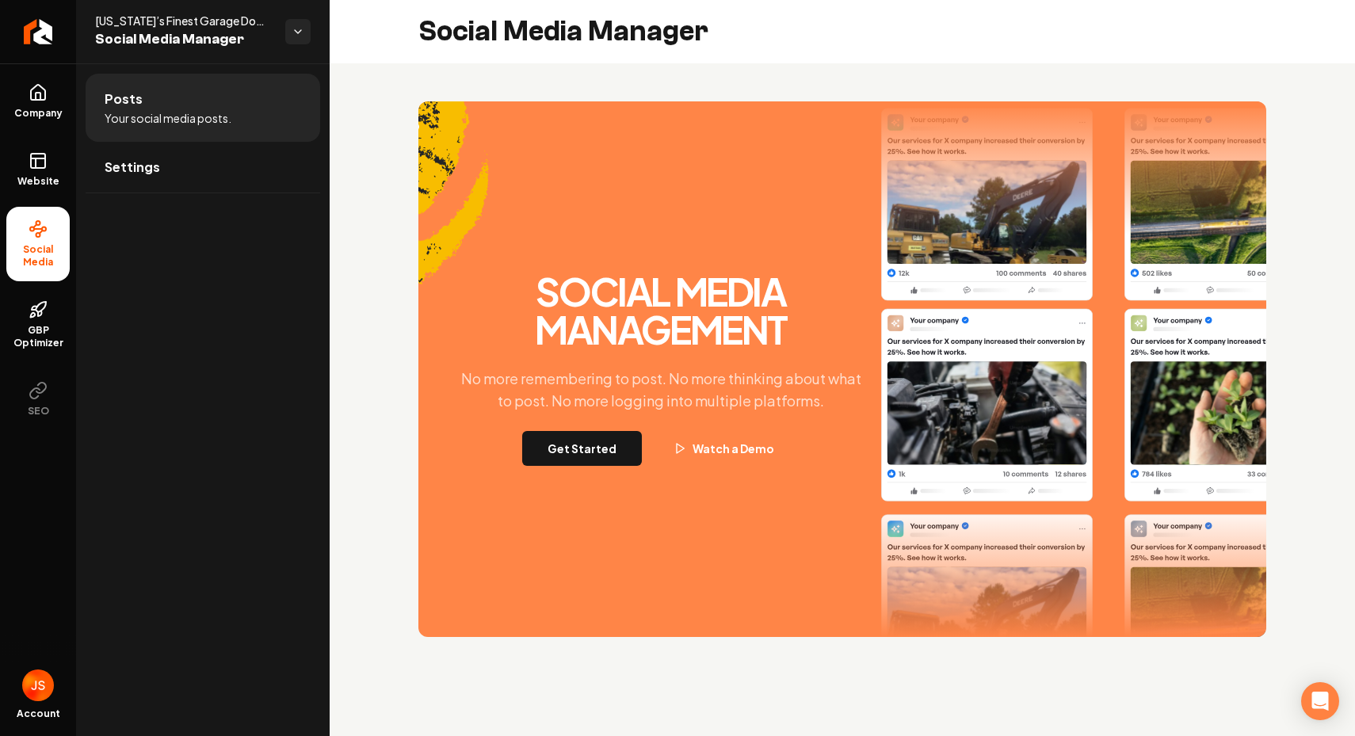
click at [576, 429] on div "Social Media Management No more remembering to post. No more thinking about wha…" at bounding box center [661, 369] width 428 height 193
click at [555, 434] on button "Get Started" at bounding box center [582, 448] width 120 height 35
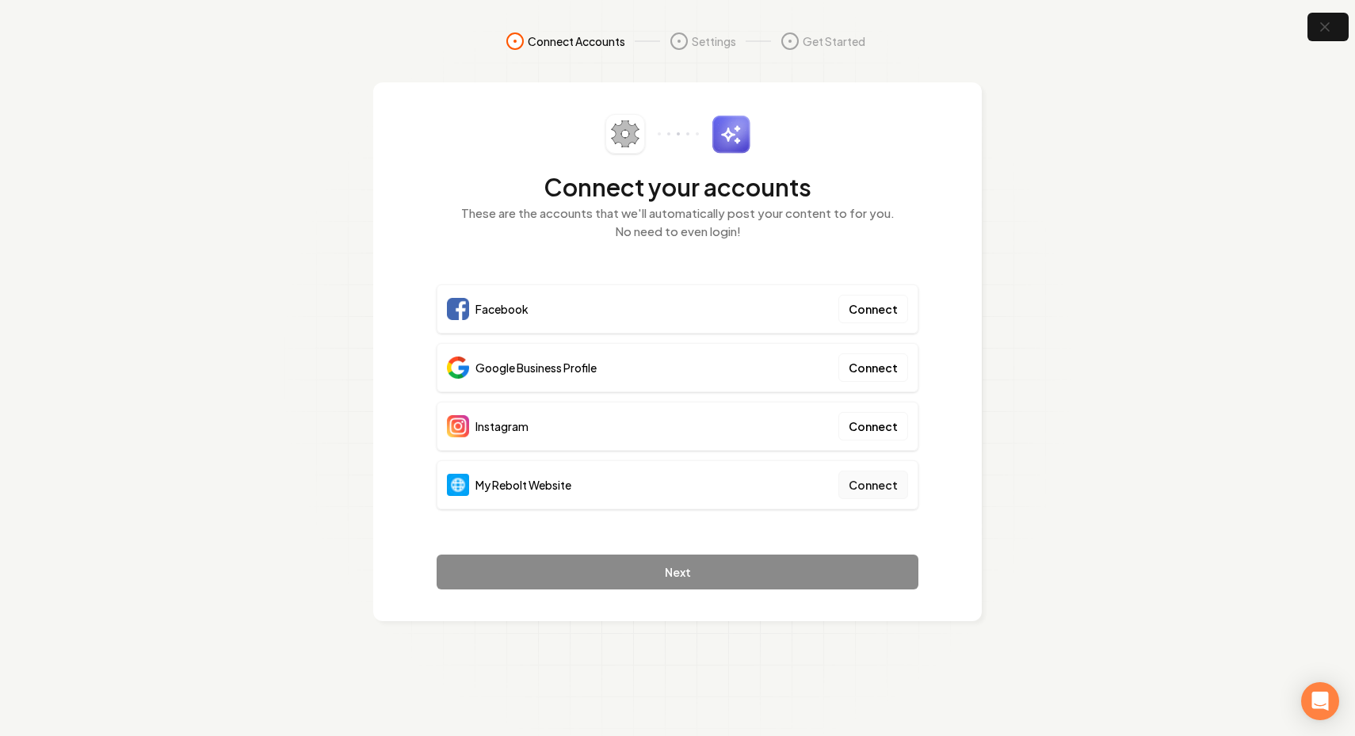
click at [869, 484] on button "Connect" at bounding box center [873, 485] width 70 height 29
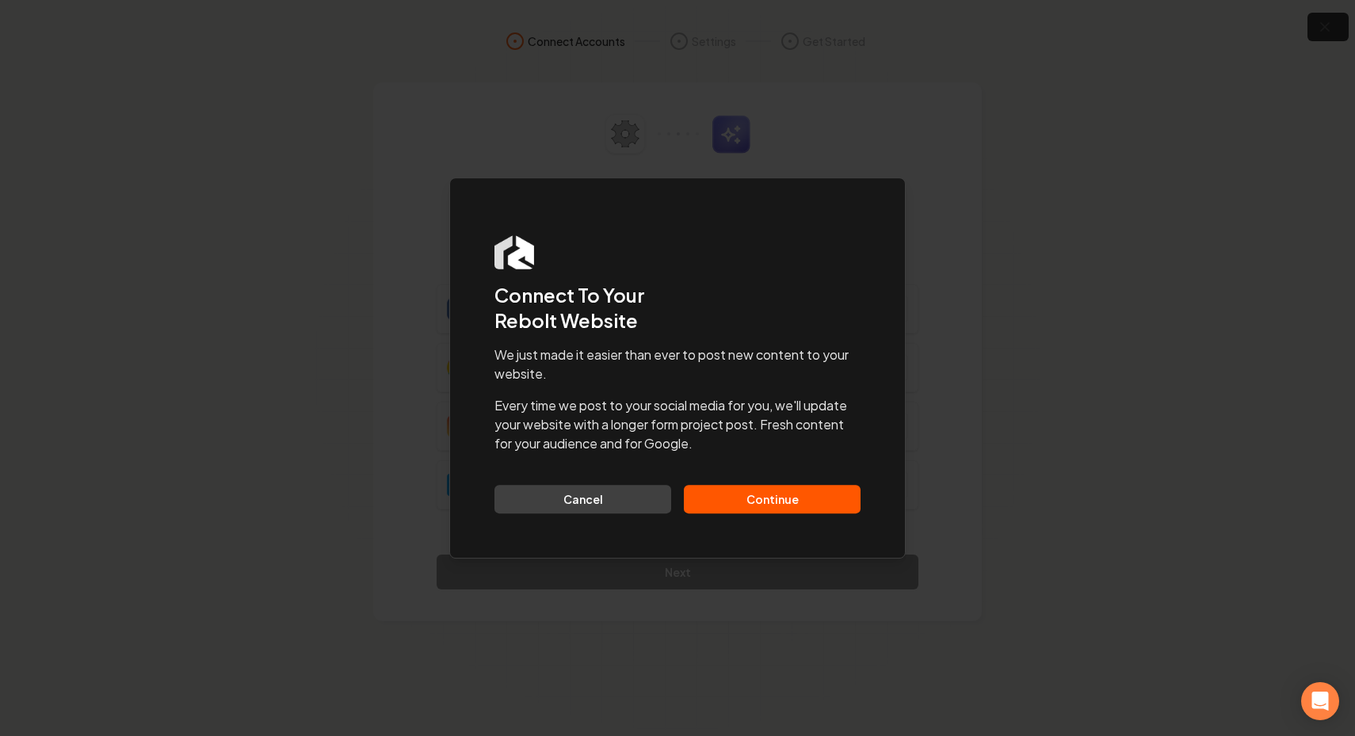
click at [754, 497] on button "Continue" at bounding box center [772, 499] width 177 height 29
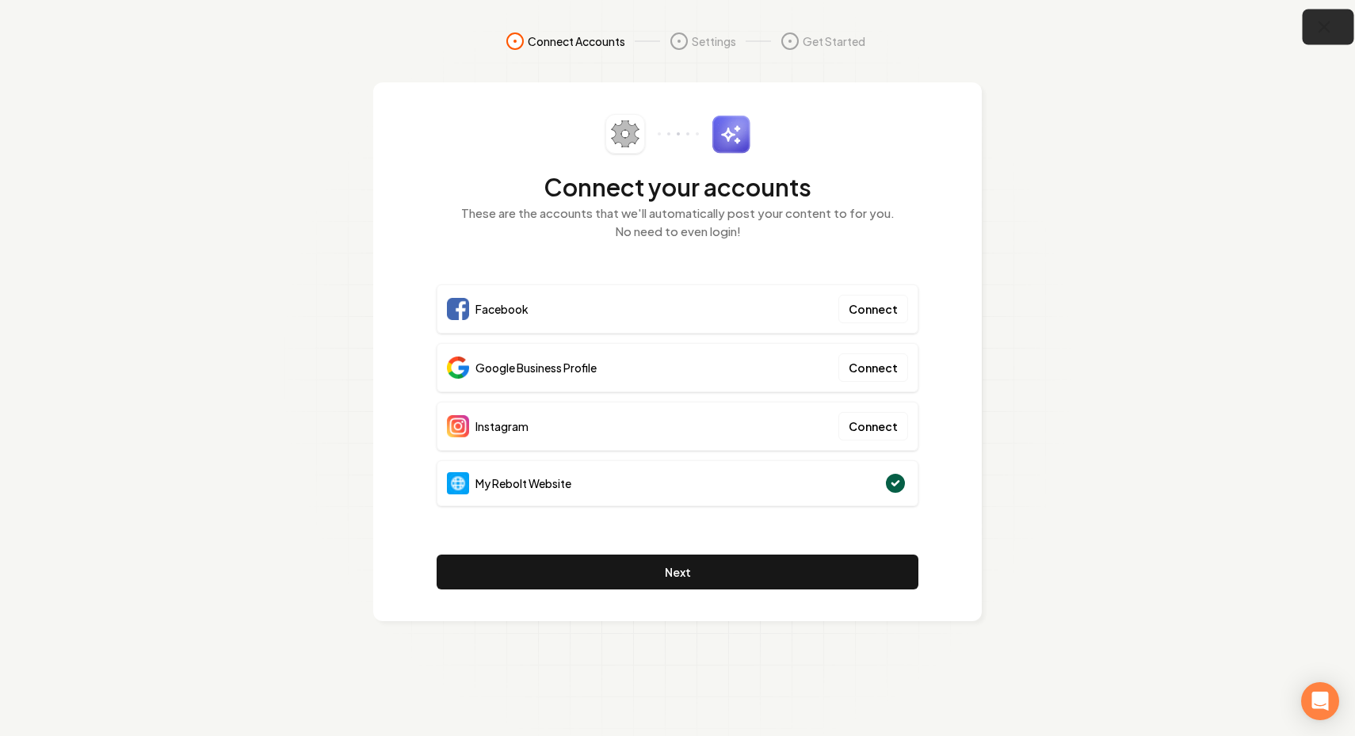
click at [1321, 25] on icon "button" at bounding box center [1324, 27] width 20 height 20
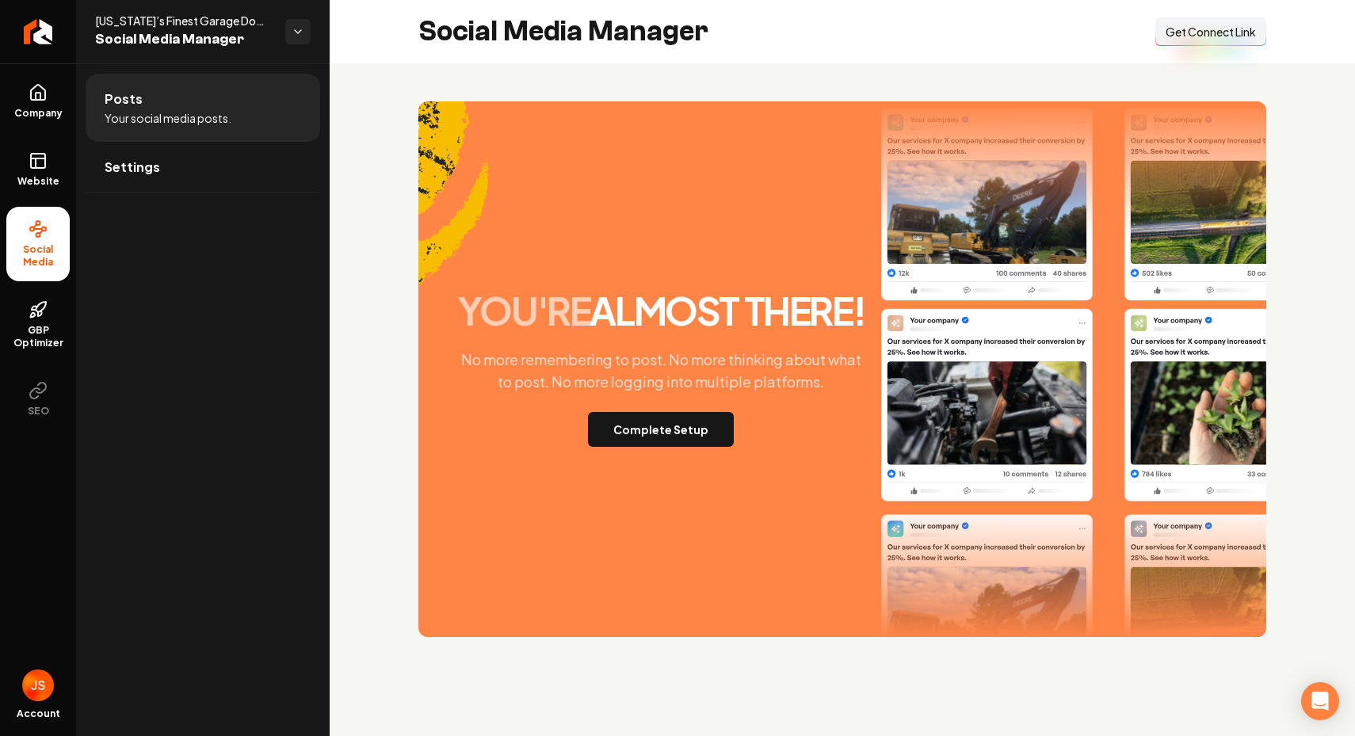
click at [1230, 28] on span "Get Connect Link" at bounding box center [1211, 32] width 90 height 16
click at [621, 429] on button "Complete Setup" at bounding box center [661, 429] width 146 height 35
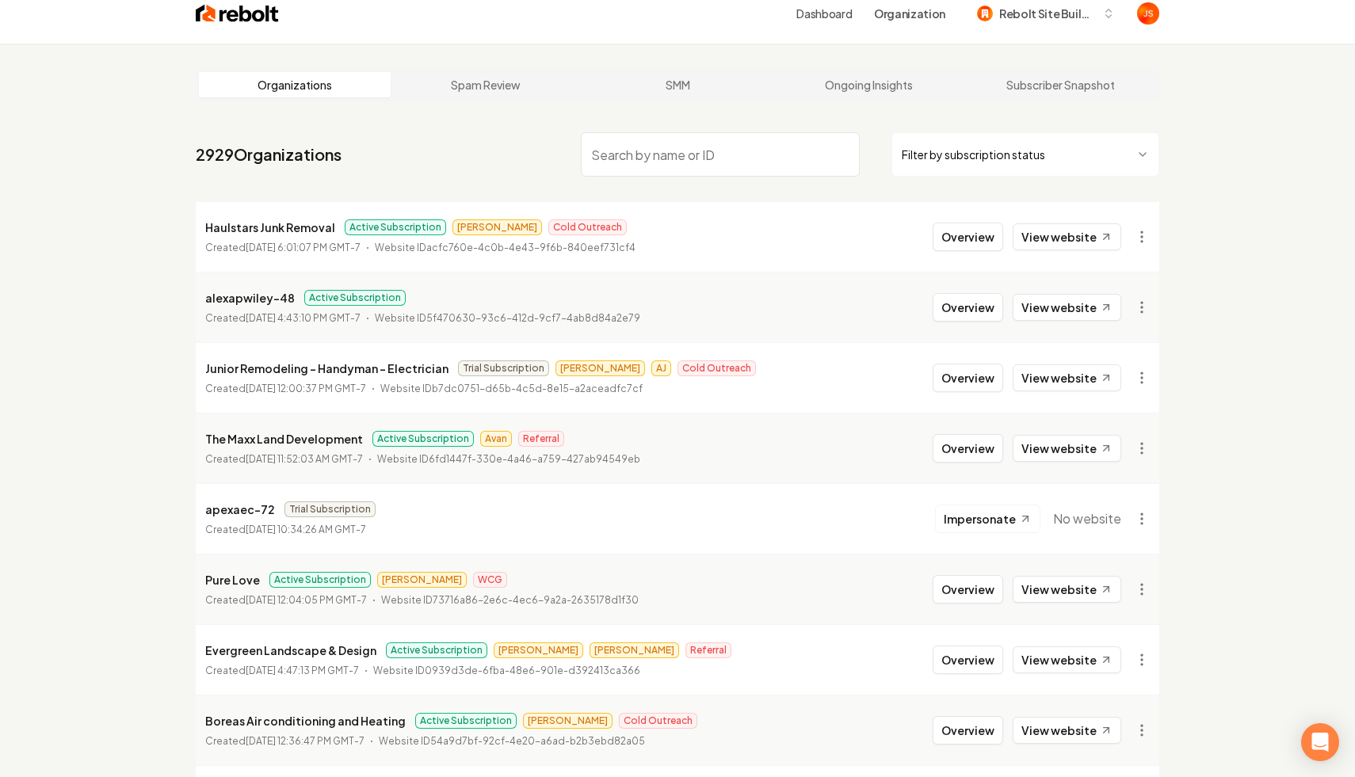
scroll to position [16, 0]
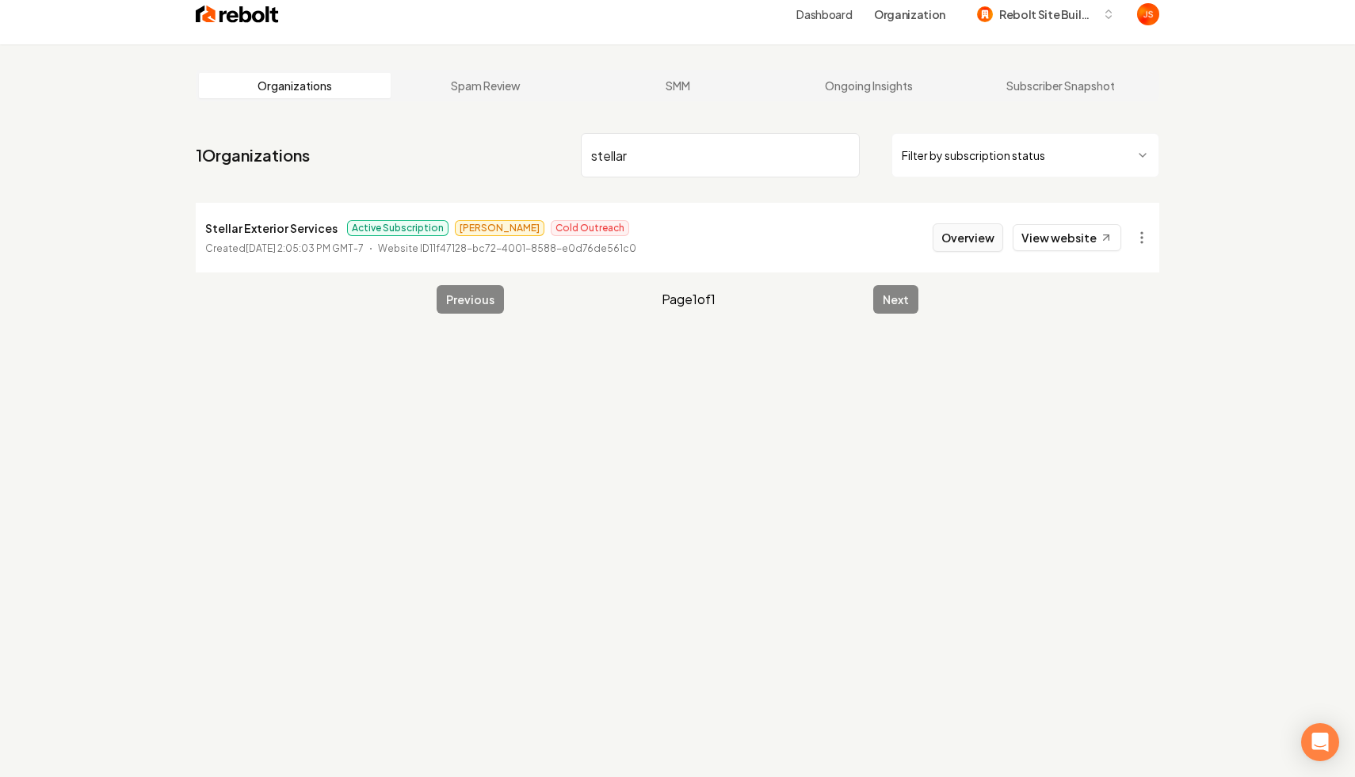
type input "stellar"
click at [956, 250] on button "Overview" at bounding box center [968, 237] width 71 height 29
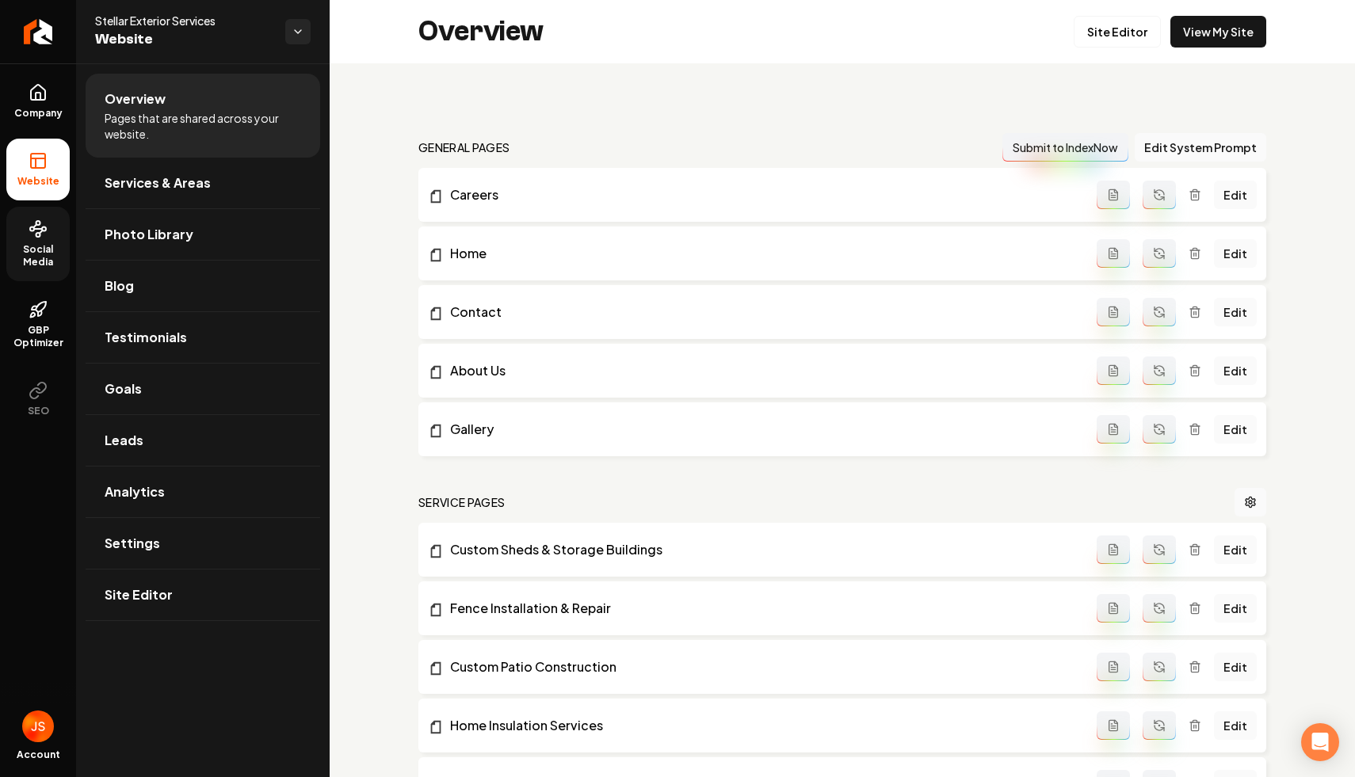
click at [25, 254] on span "Social Media" at bounding box center [37, 255] width 63 height 25
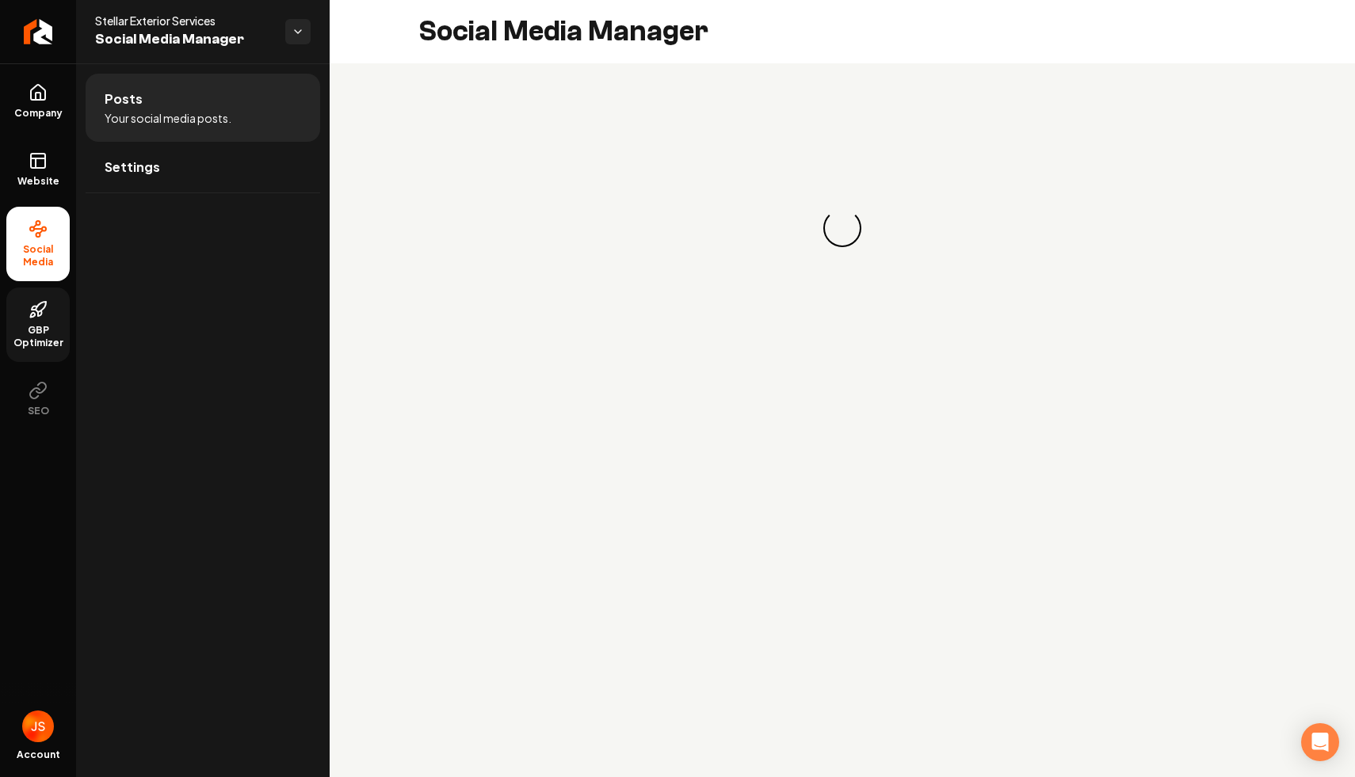
click at [29, 312] on icon at bounding box center [38, 309] width 19 height 19
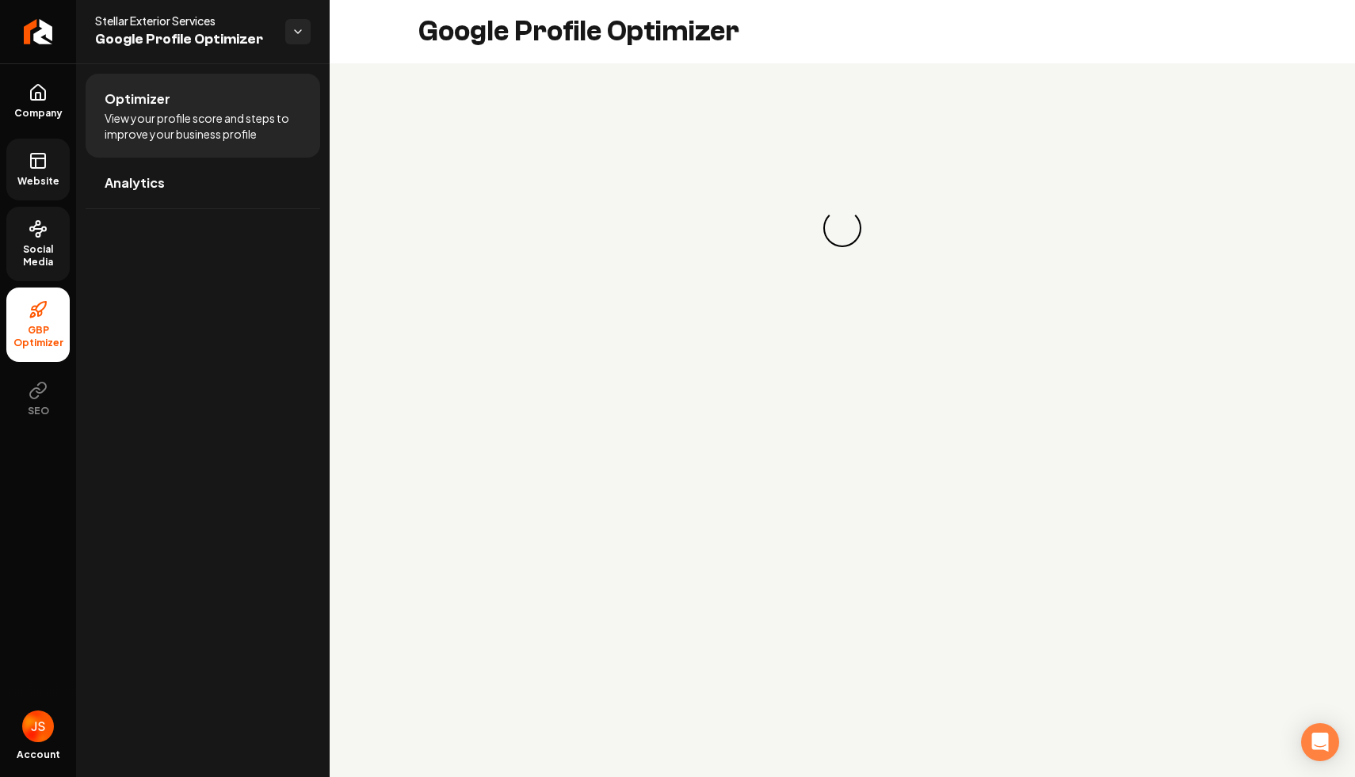
click at [36, 159] on icon at bounding box center [36, 163] width 0 height 10
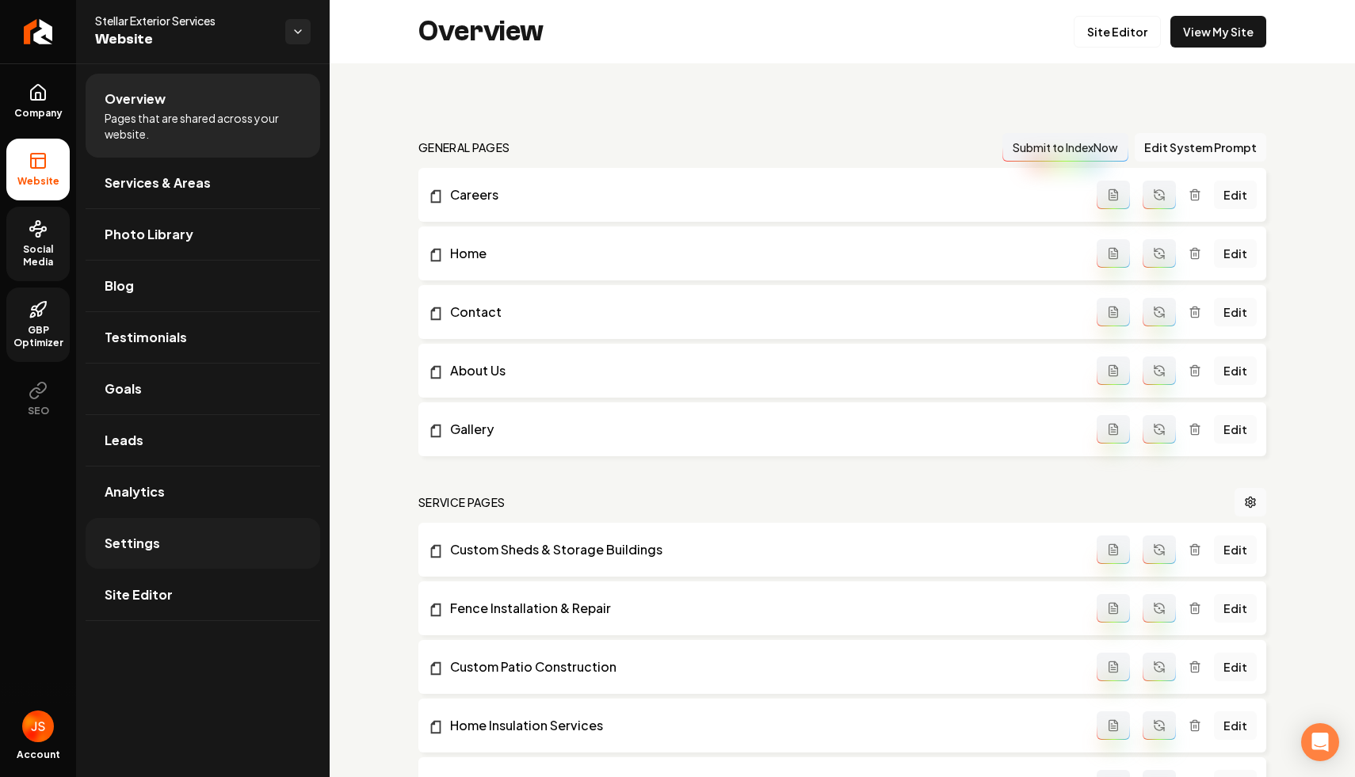
click at [137, 544] on span "Settings" at bounding box center [132, 543] width 55 height 19
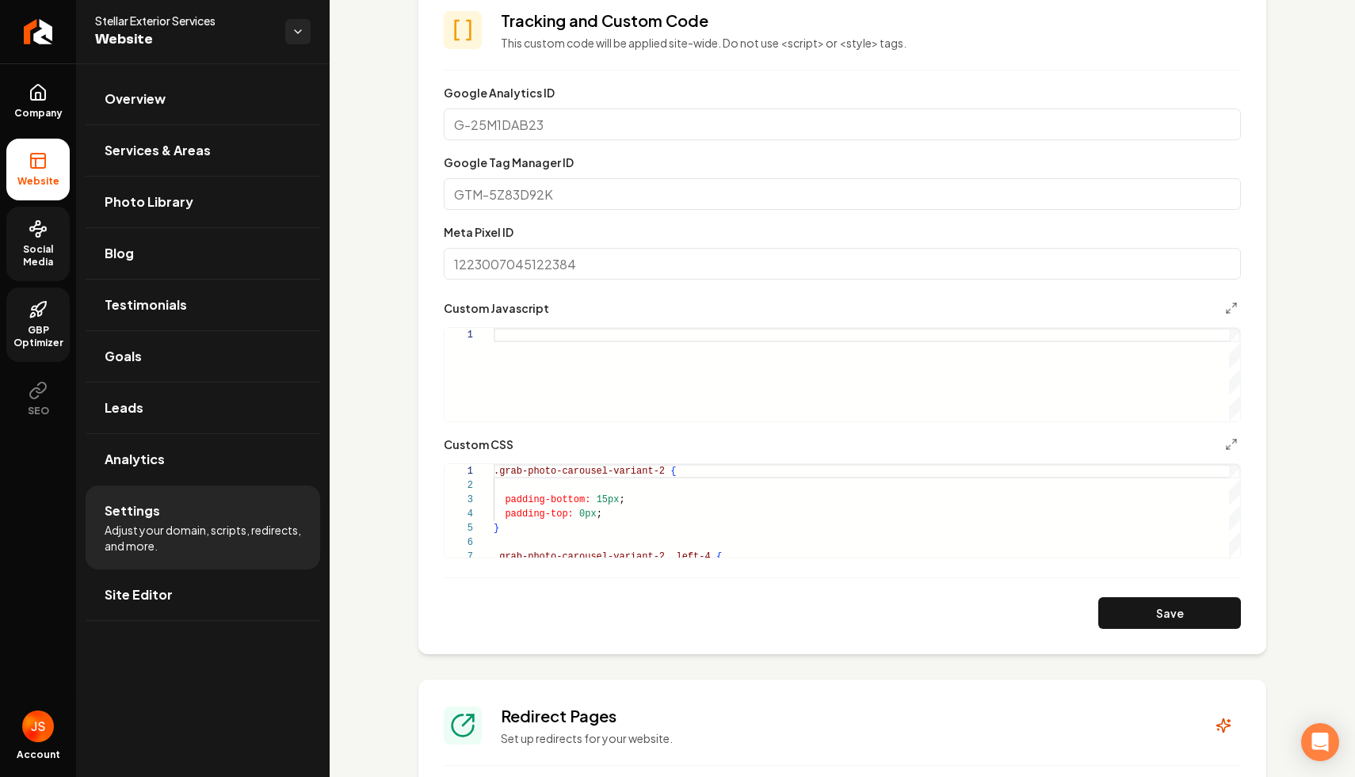
scroll to position [761, 0]
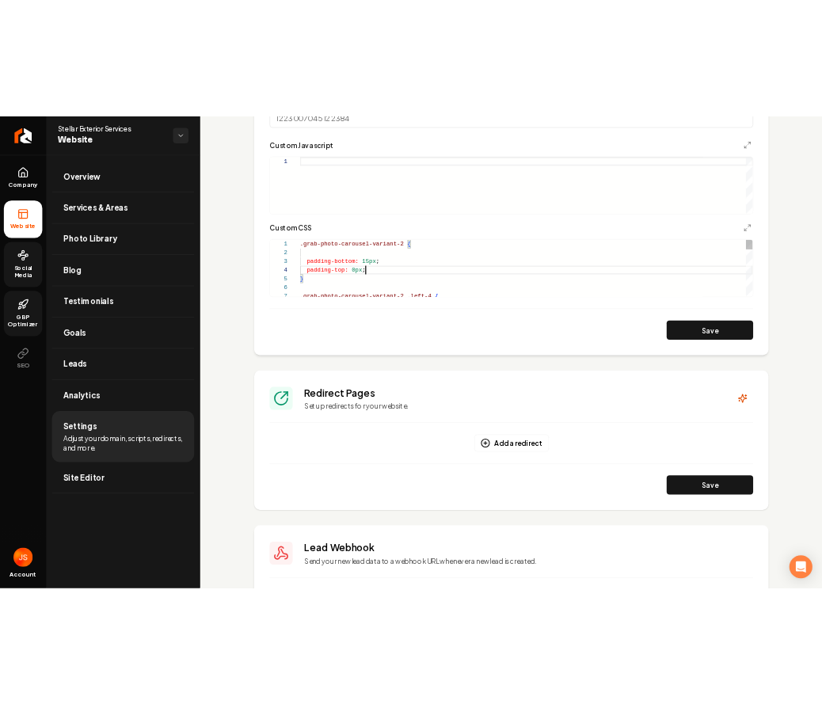
scroll to position [43, 0]
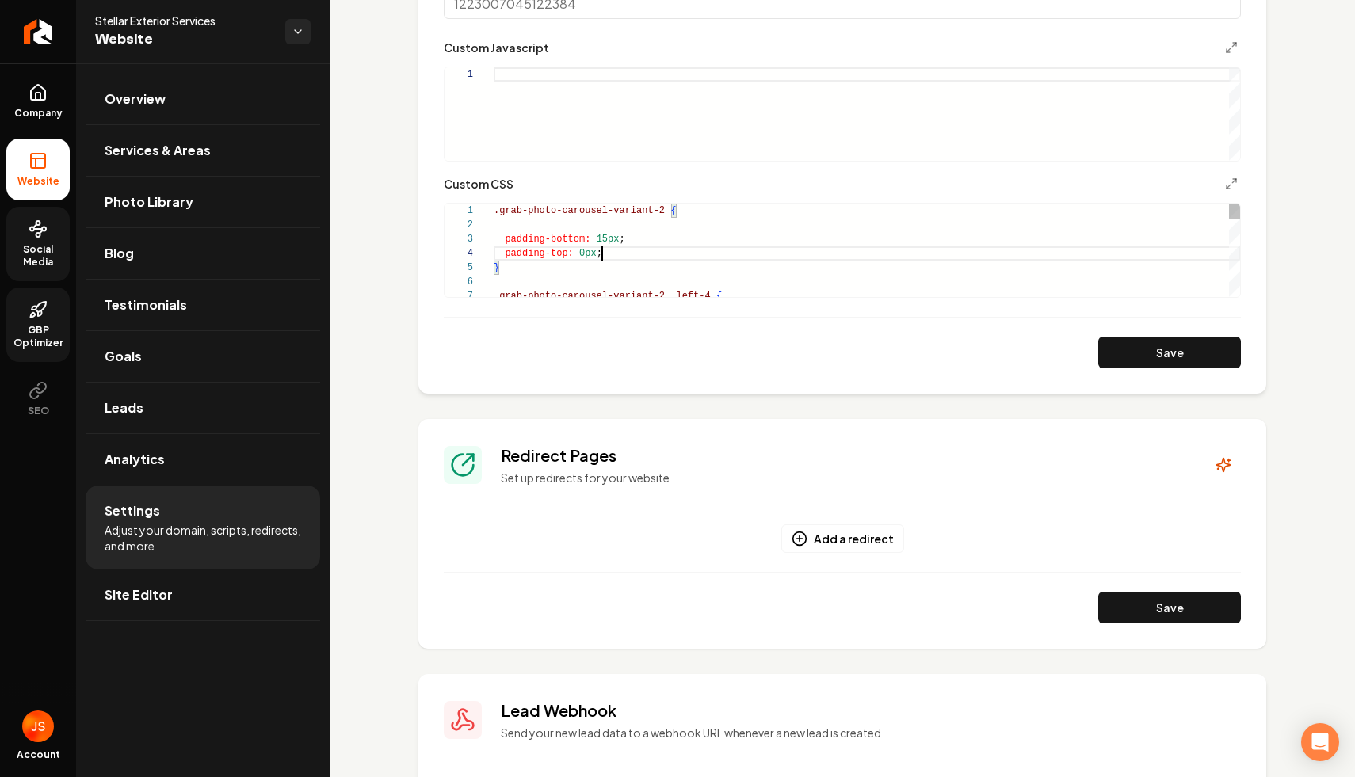
type textarea "**********"
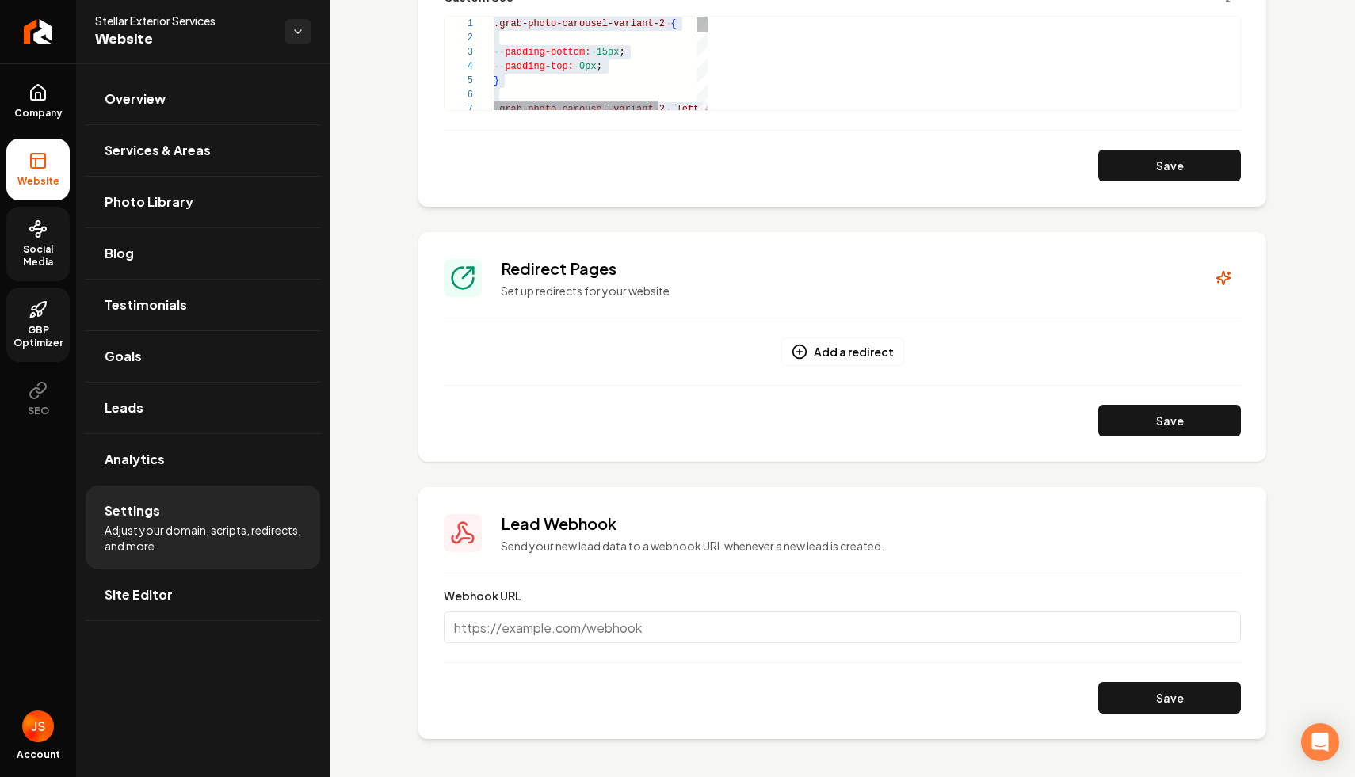
scroll to position [761, 0]
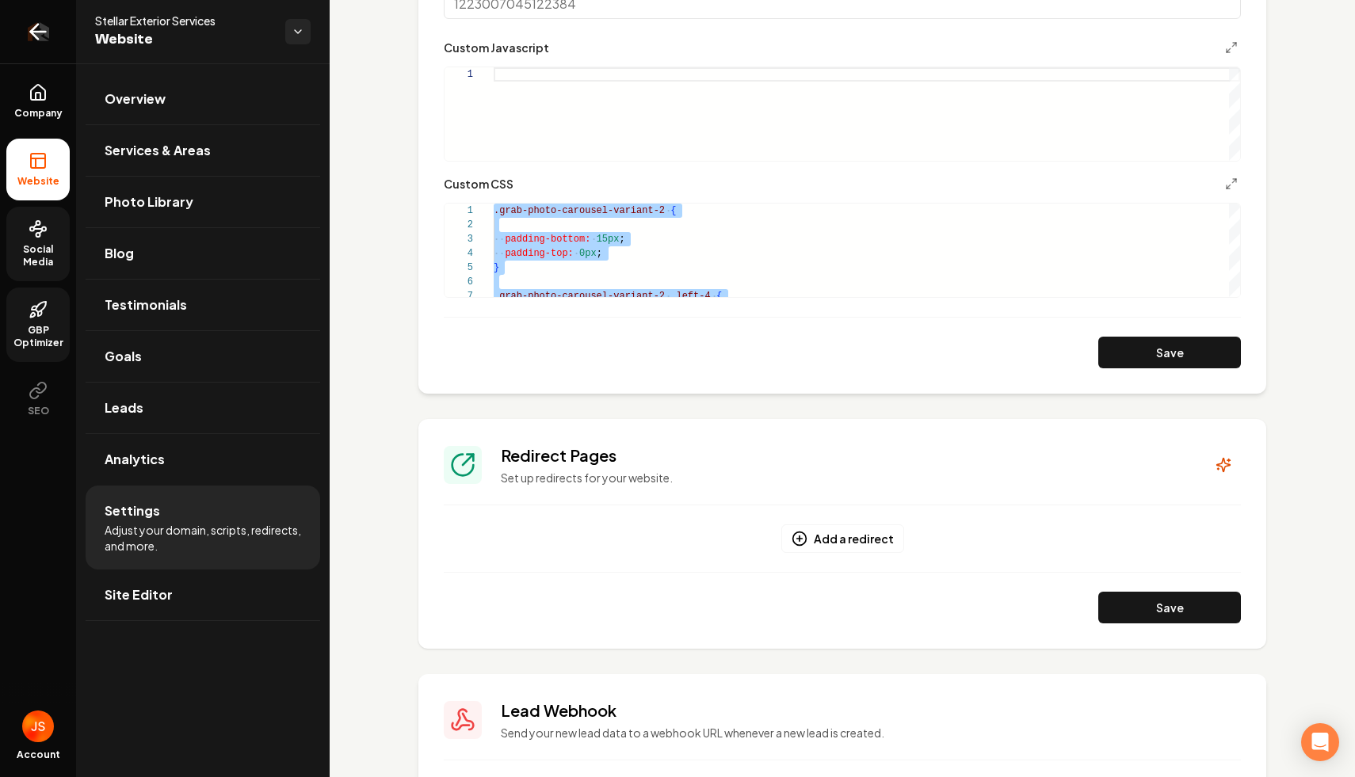
click at [33, 35] on icon "Return to dashboard" at bounding box center [37, 31] width 25 height 25
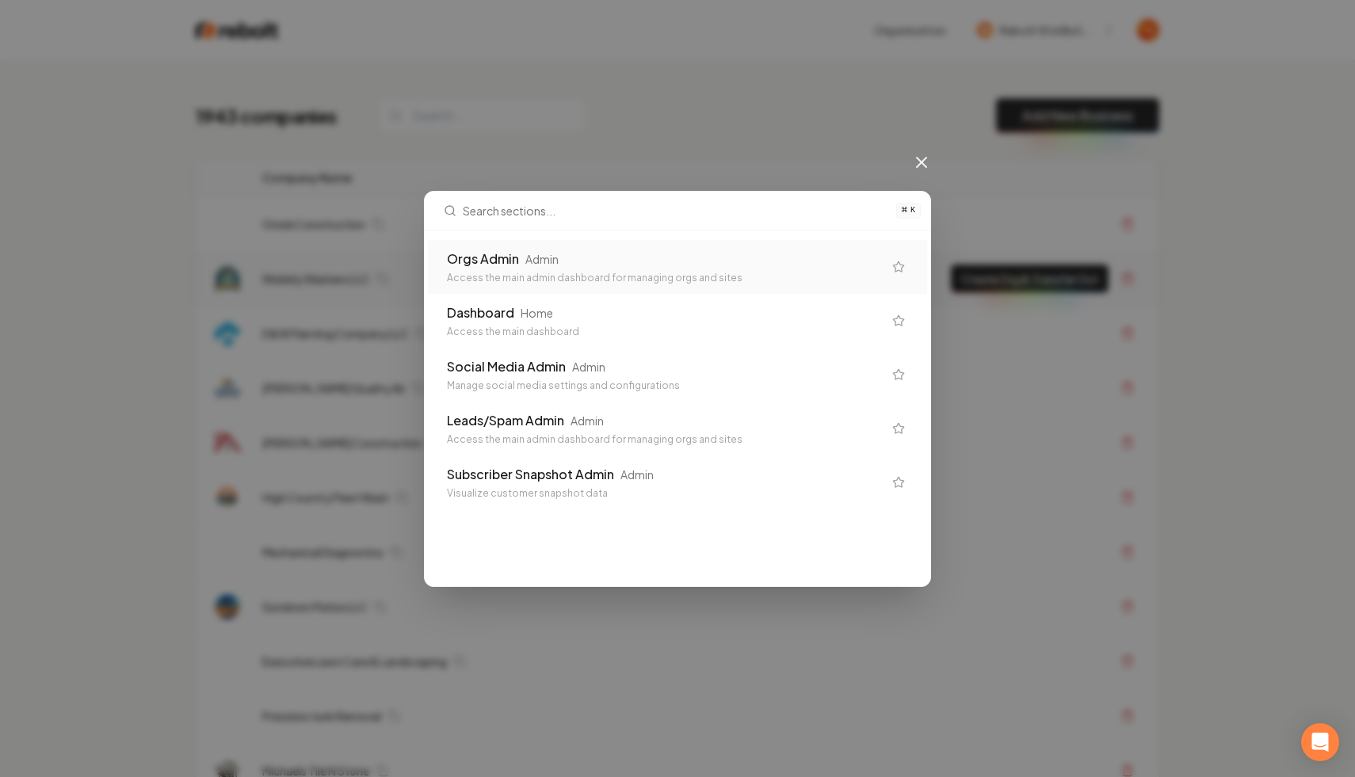
click at [535, 268] on div "Orgs Admin Admin Access the main admin dashboard for managing orgs and sites" at bounding box center [665, 267] width 436 height 35
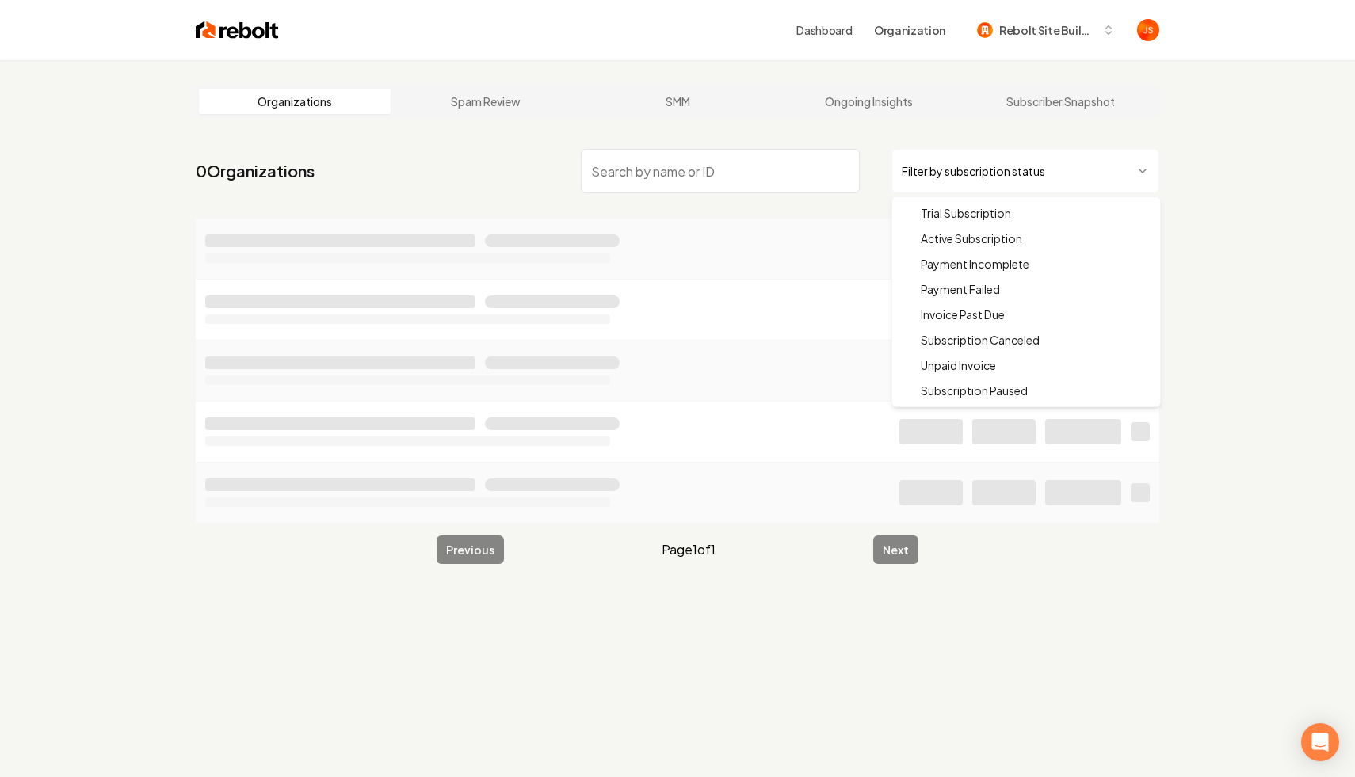
click at [933, 191] on html "Dashboard Organization Rebolt Site Builder Organizations Spam Review SMM Ongoin…" at bounding box center [677, 388] width 1355 height 777
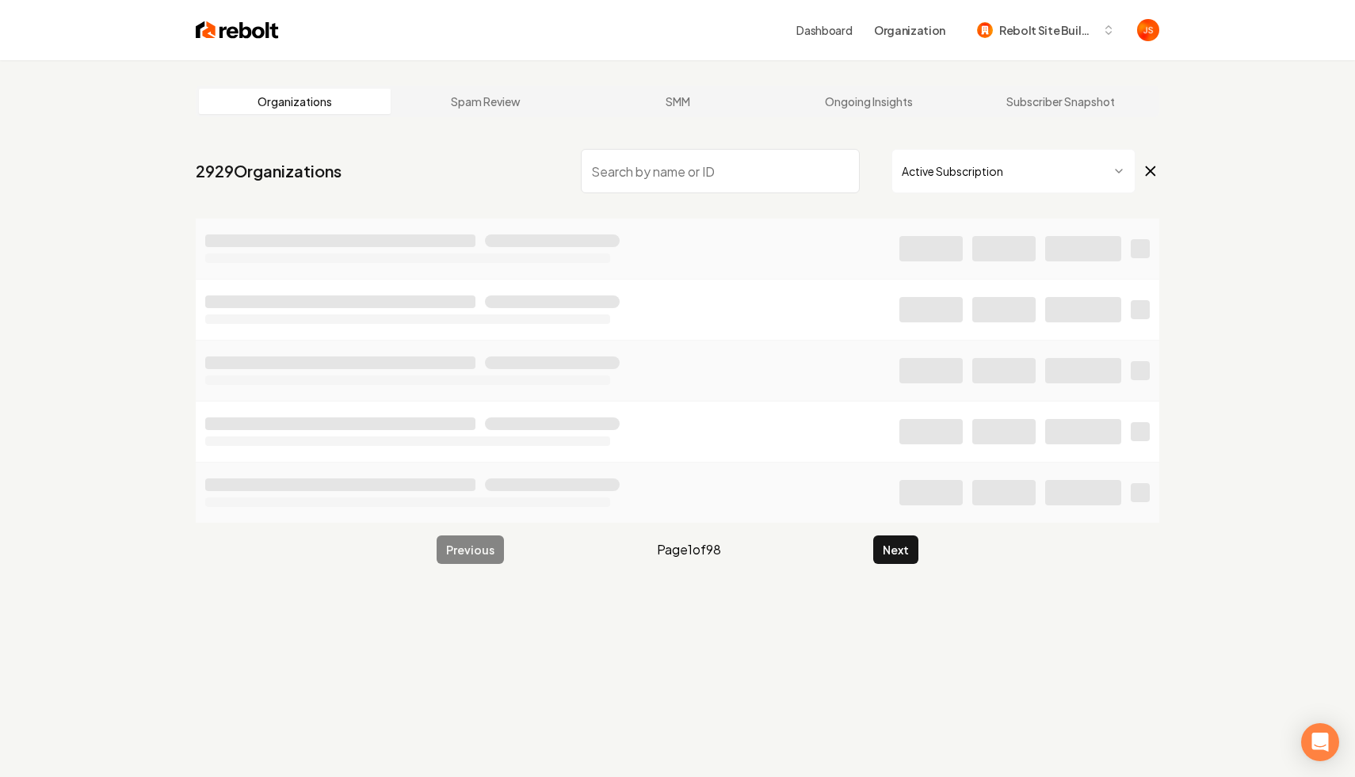
click at [742, 166] on input "search" at bounding box center [720, 171] width 279 height 44
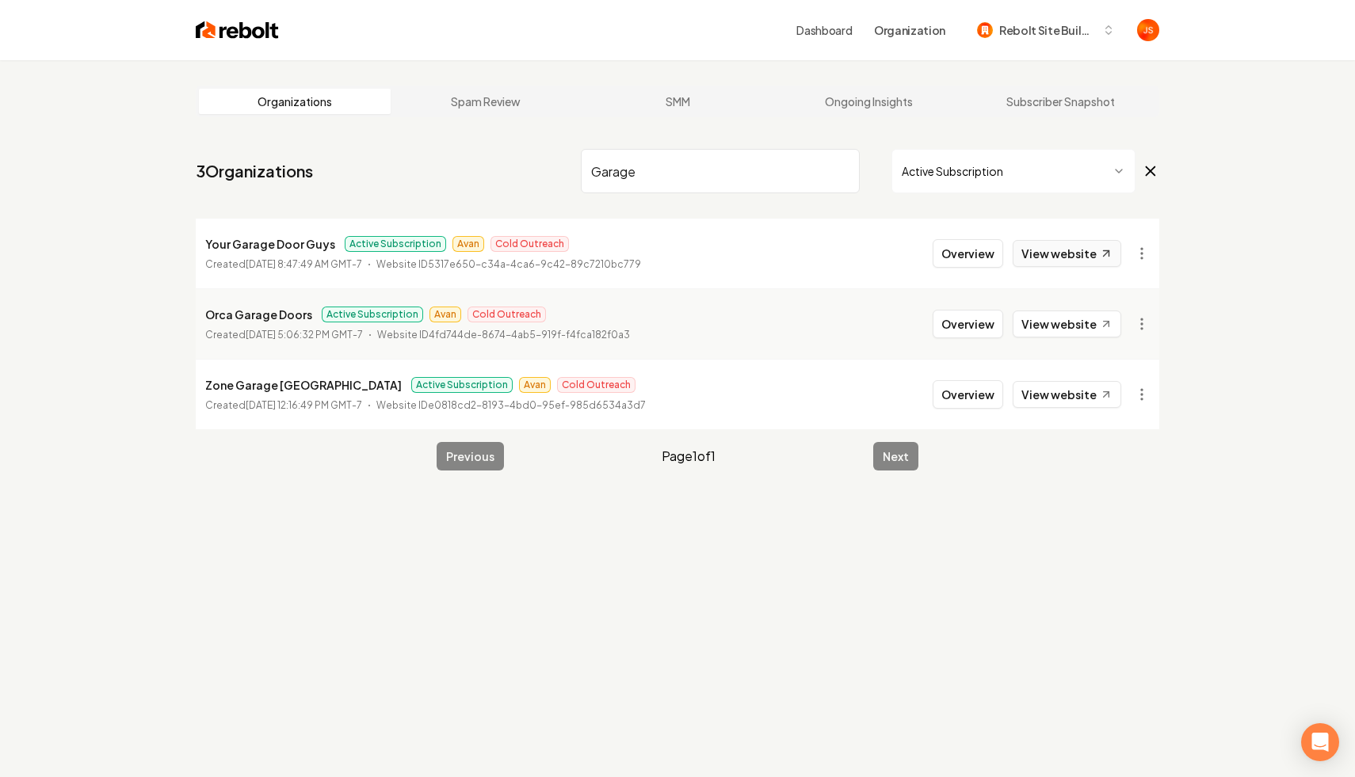
type input "Garage"
click at [1067, 257] on link "View website" at bounding box center [1067, 253] width 109 height 27
click at [1059, 332] on link "View website" at bounding box center [1067, 324] width 109 height 27
click at [1051, 406] on link "View website" at bounding box center [1067, 394] width 109 height 27
click at [850, 170] on input "Garage" at bounding box center [720, 171] width 279 height 44
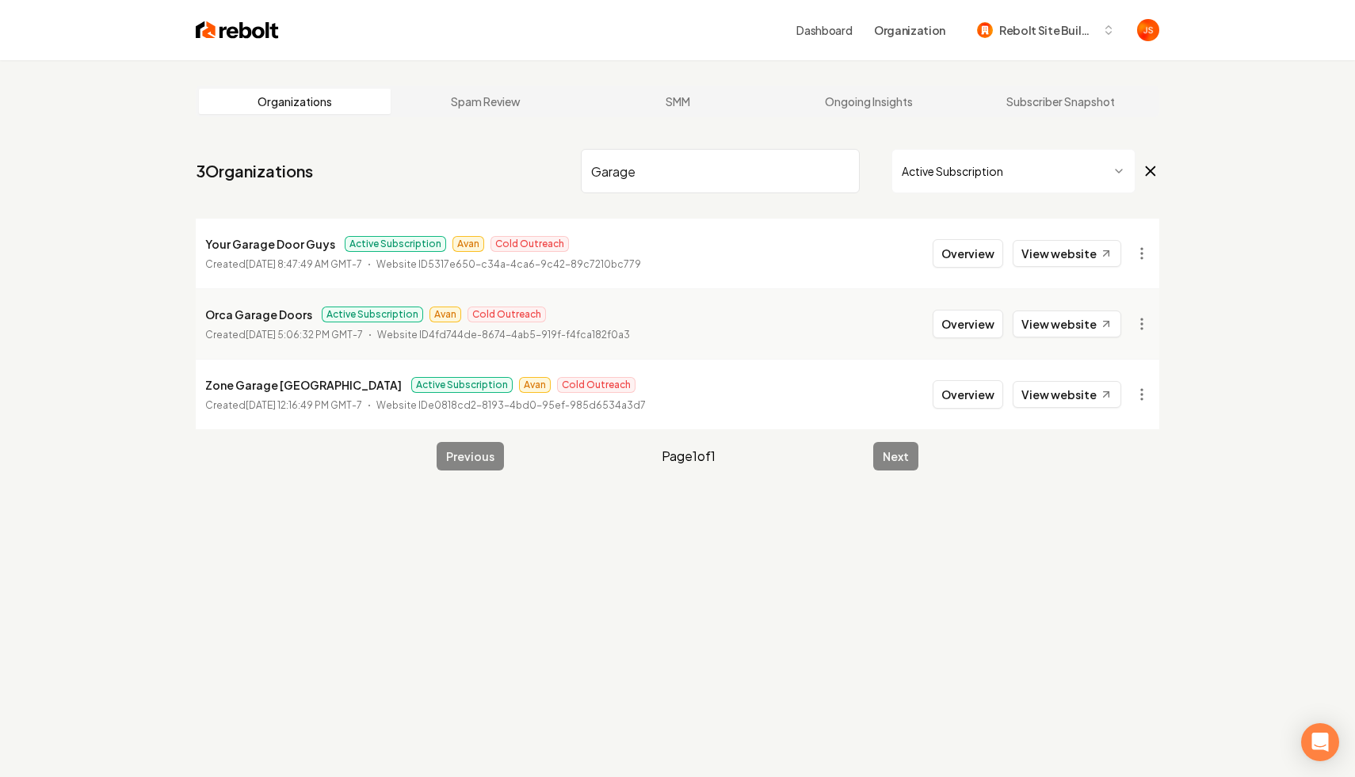
click at [842, 170] on input "Garage" at bounding box center [720, 171] width 279 height 44
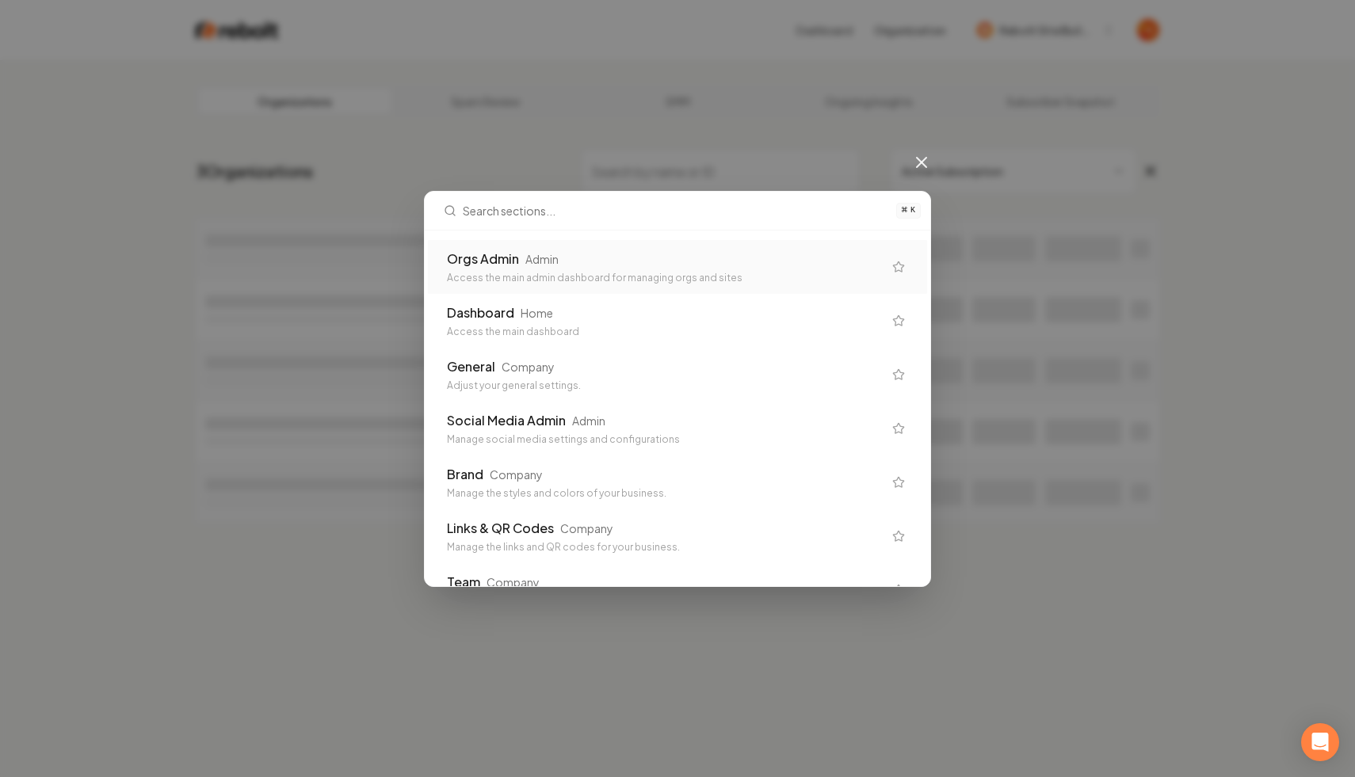
click at [566, 272] on div "Access the main admin dashboard for managing orgs and sites" at bounding box center [665, 278] width 436 height 13
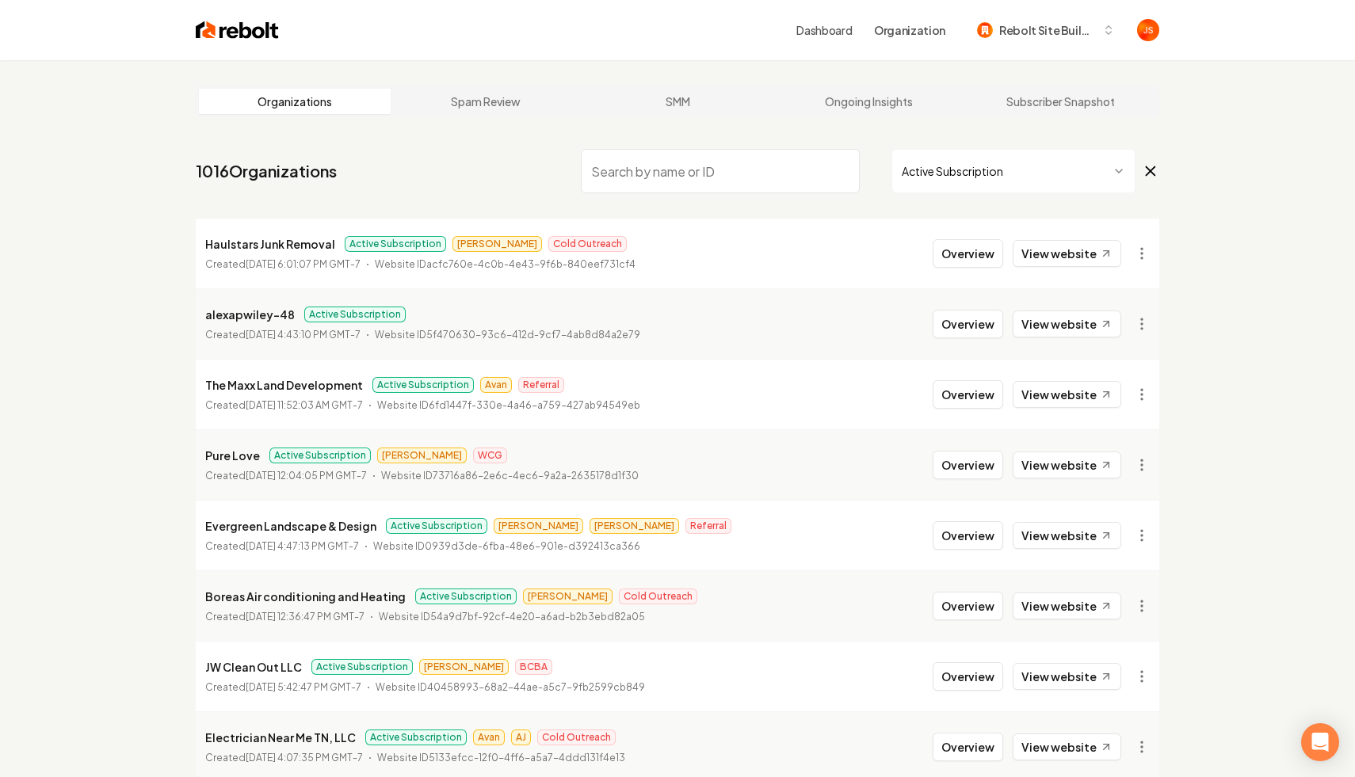
click at [684, 190] on input "search" at bounding box center [720, 171] width 279 height 44
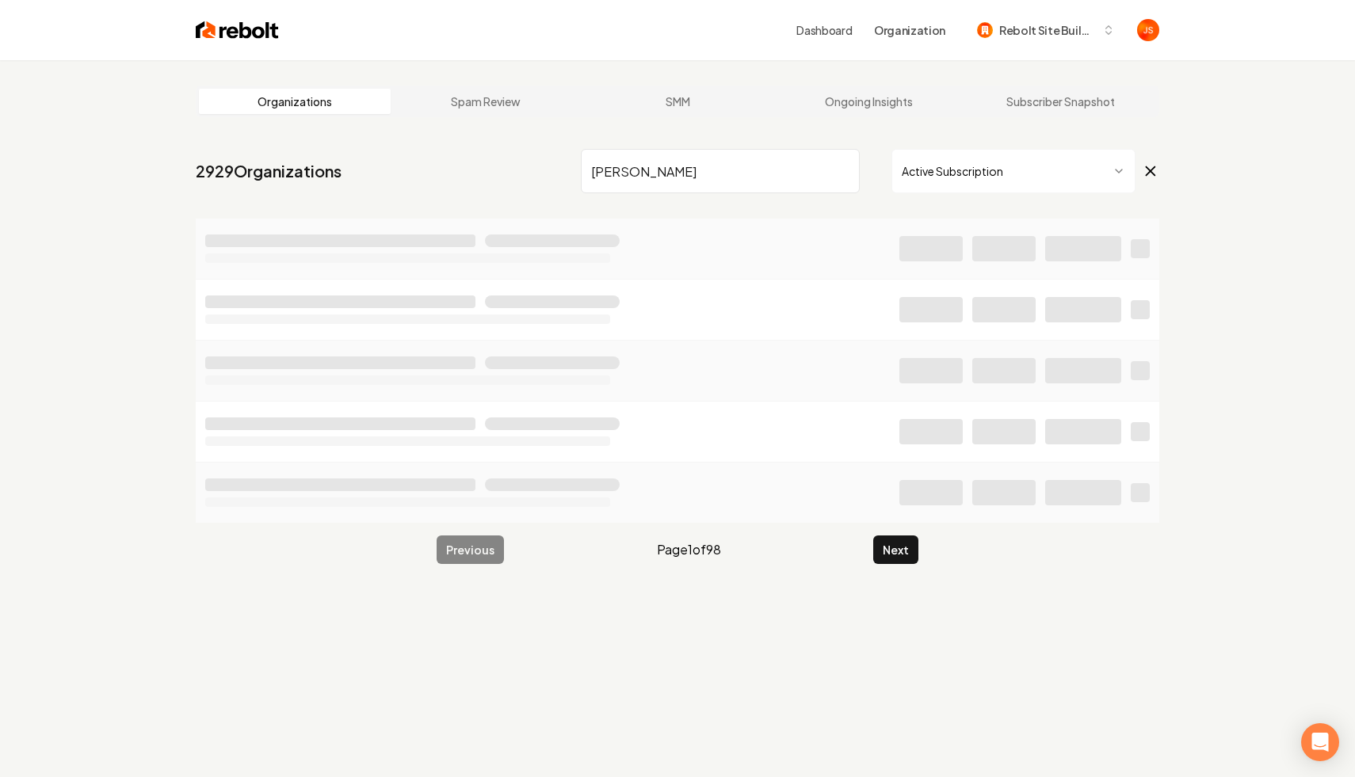
type input "shemeley"
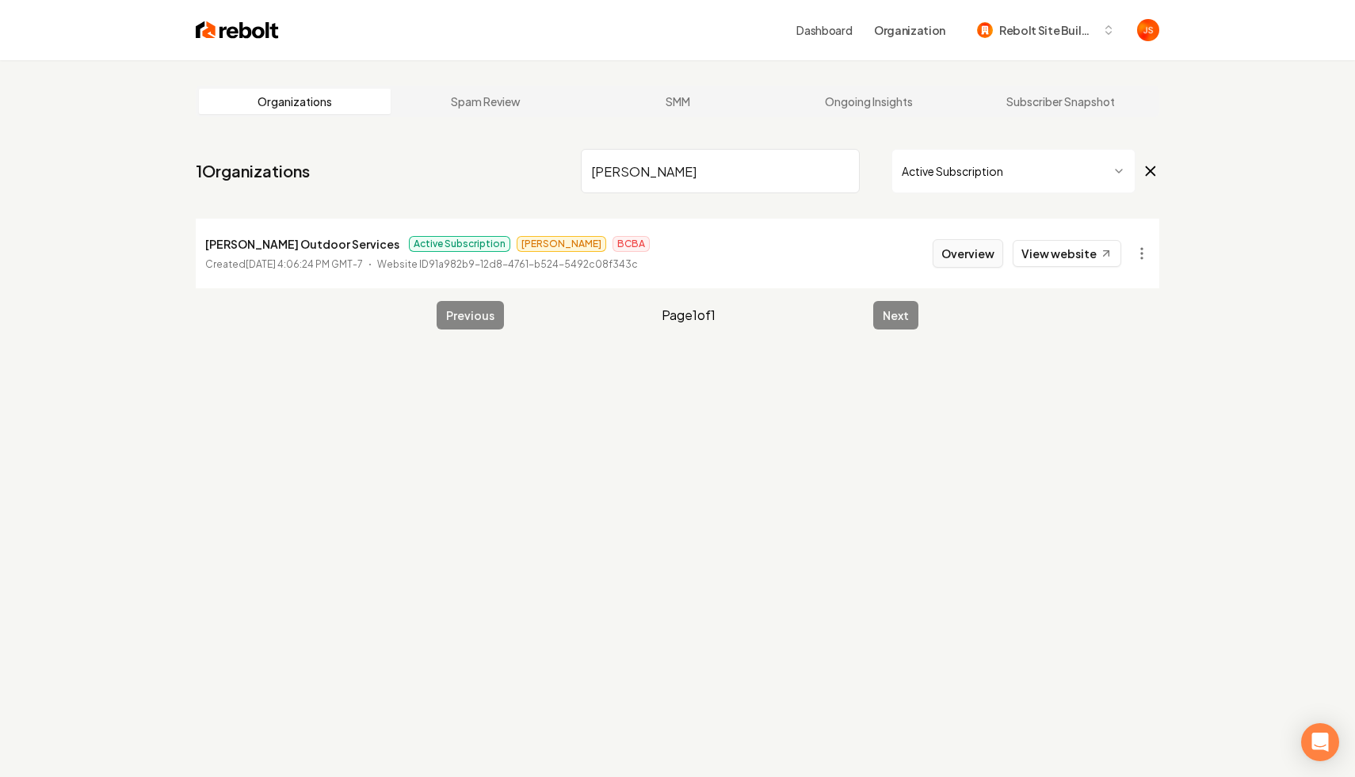
click at [950, 247] on button "Overview" at bounding box center [968, 253] width 71 height 29
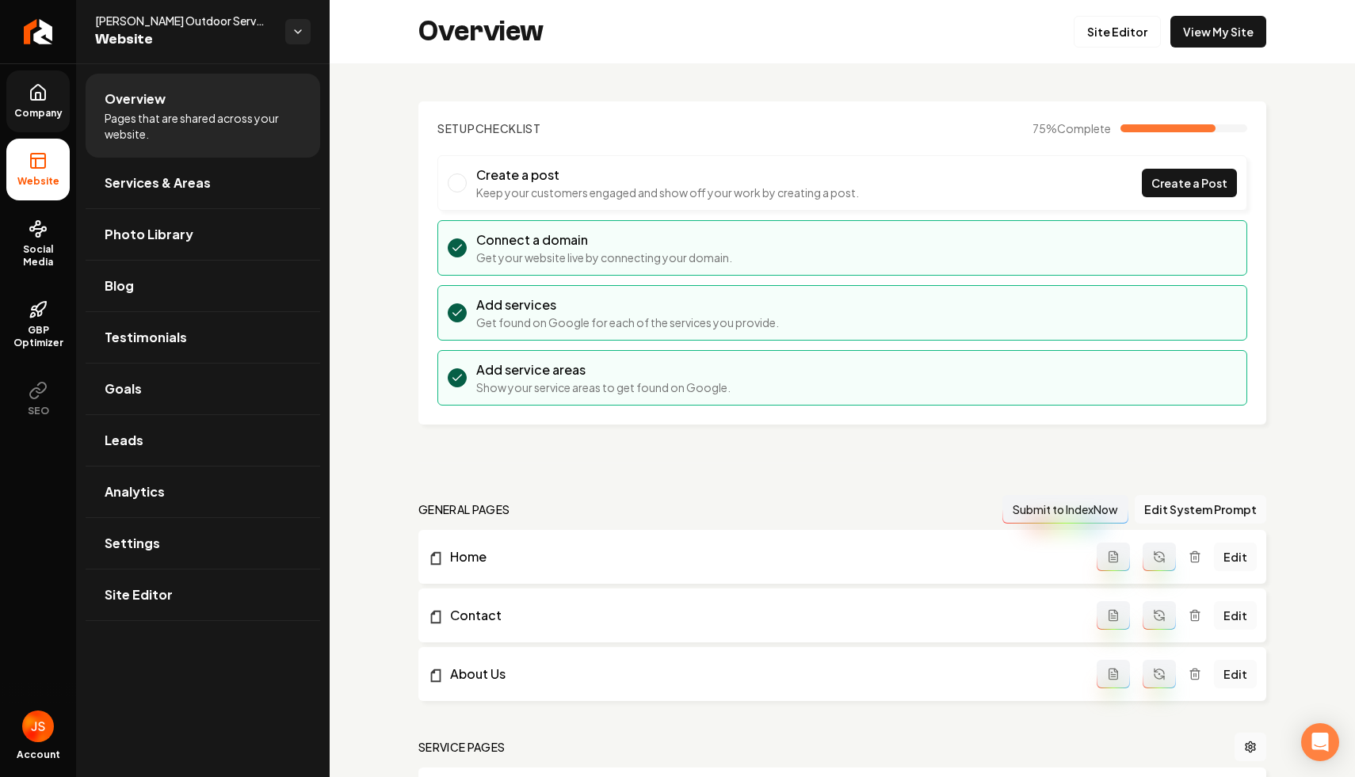
click at [46, 131] on link "Company" at bounding box center [37, 102] width 63 height 62
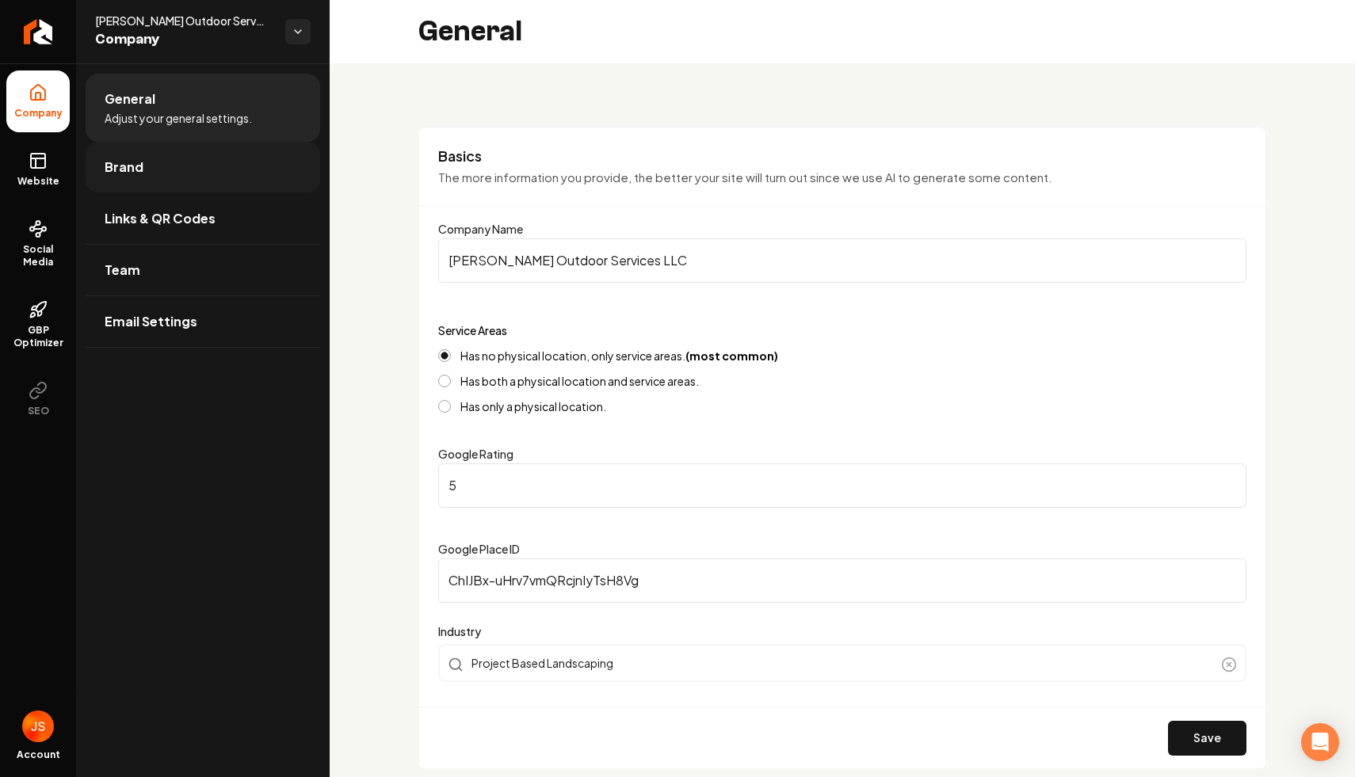
click at [165, 158] on link "Brand" at bounding box center [203, 167] width 235 height 51
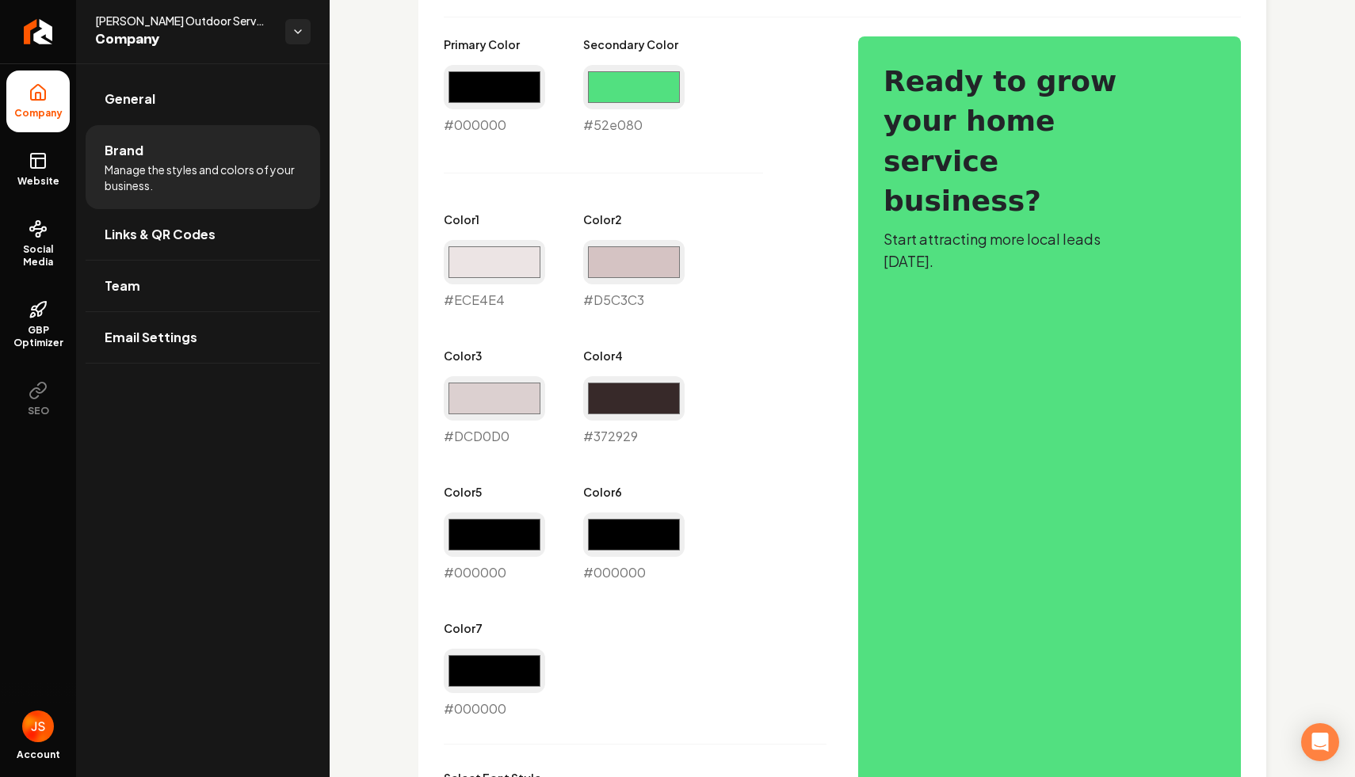
scroll to position [1190, 0]
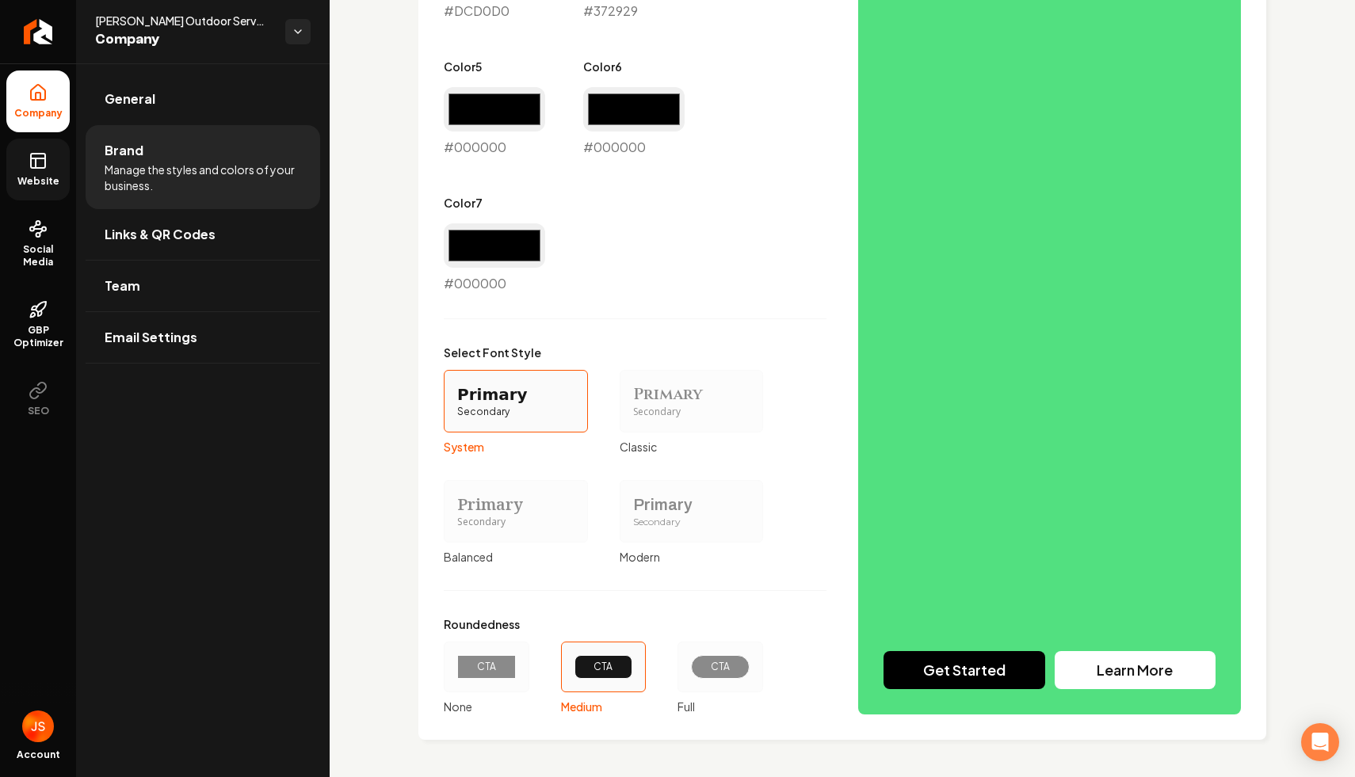
click at [29, 159] on icon at bounding box center [38, 160] width 19 height 19
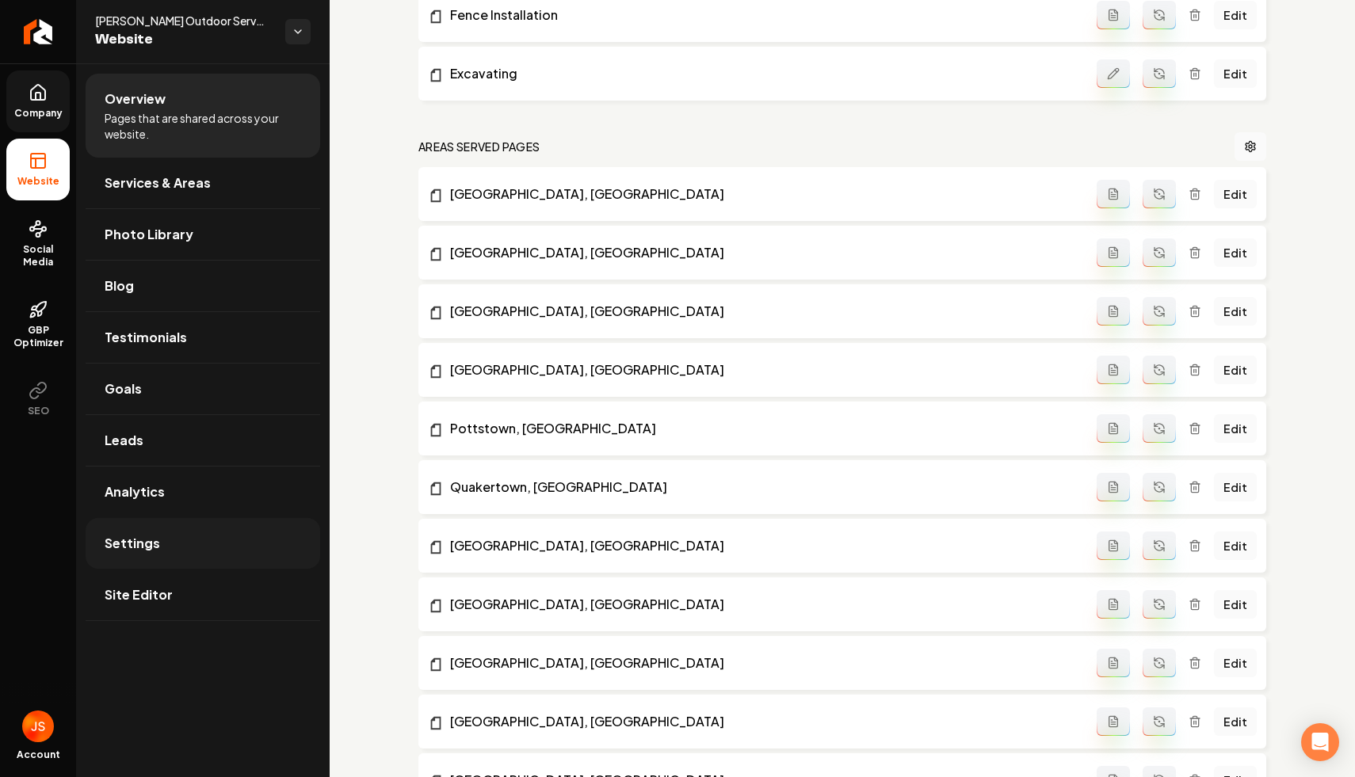
click at [127, 534] on span "Settings" at bounding box center [132, 543] width 55 height 19
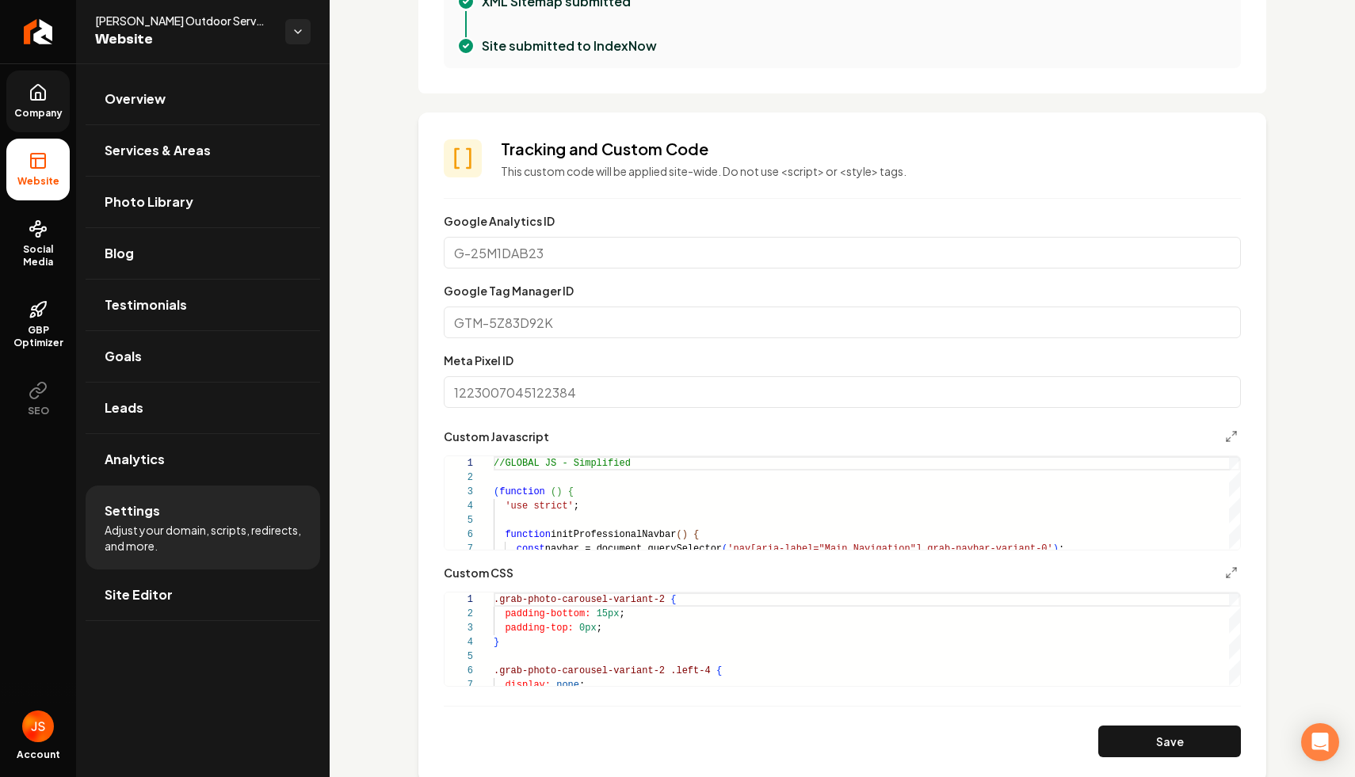
scroll to position [700, 0]
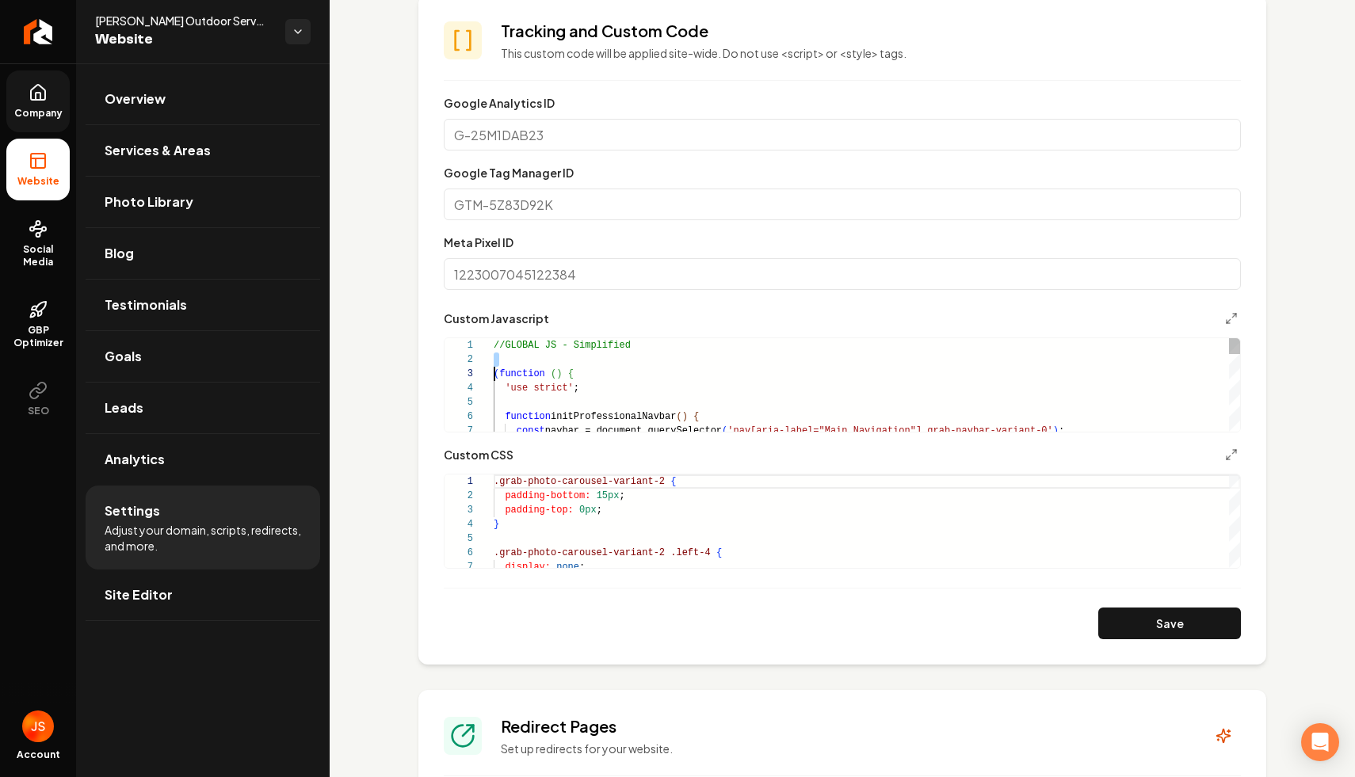
type textarea "**********"
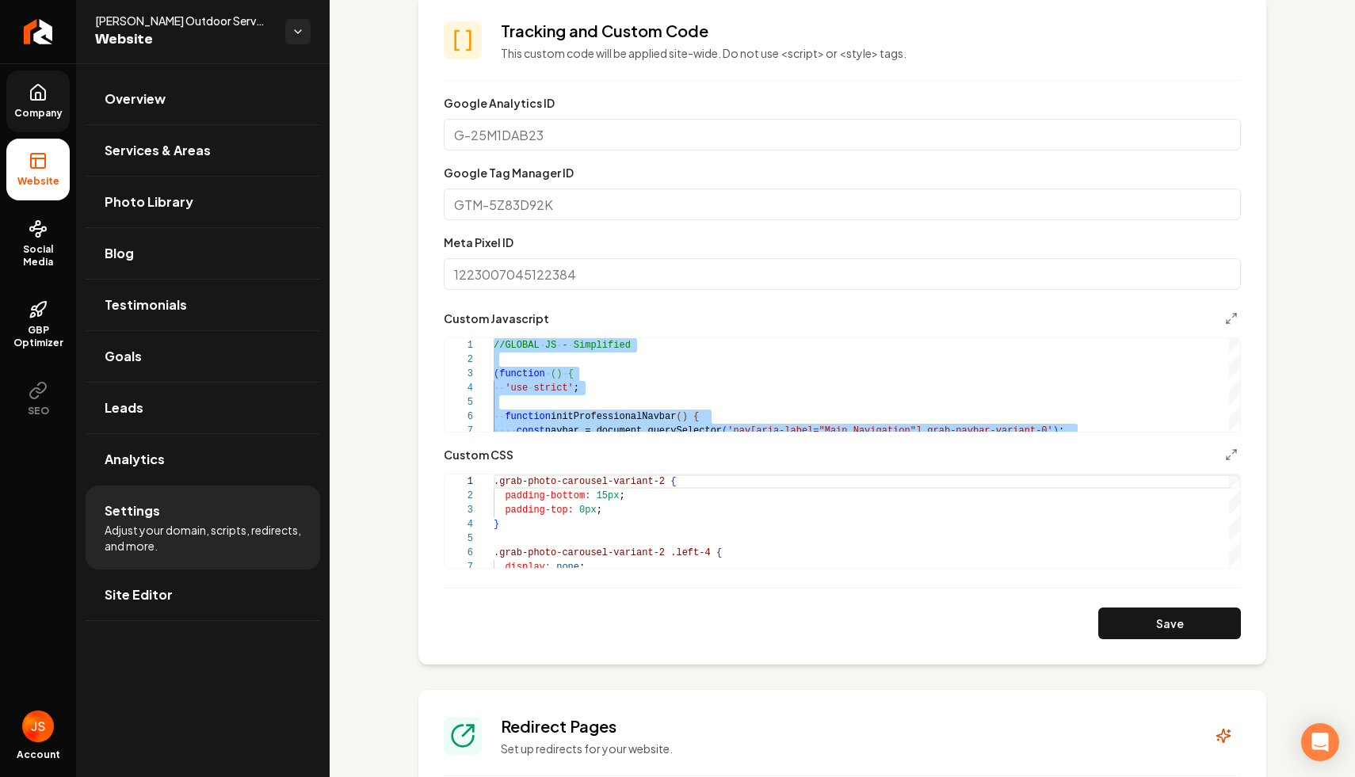
click at [47, 105] on link "Company" at bounding box center [37, 102] width 63 height 62
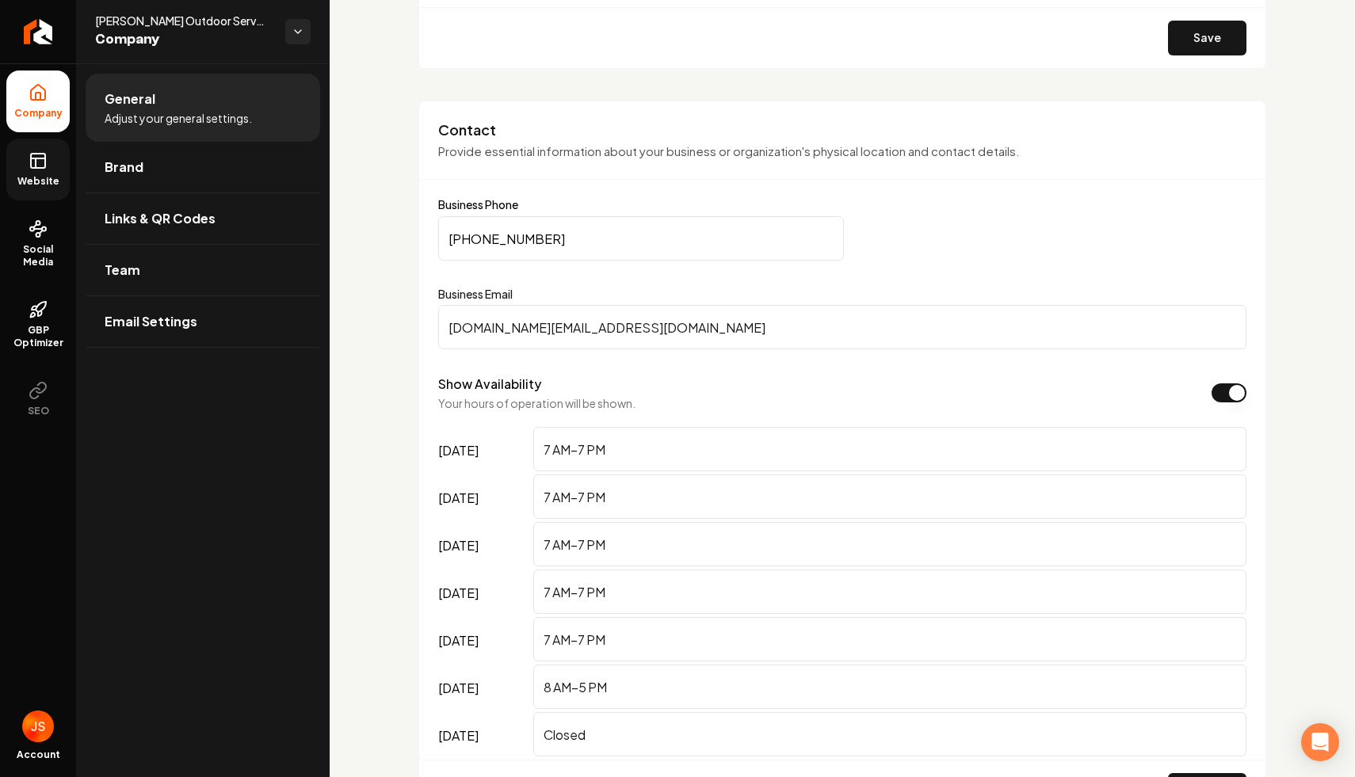
click at [33, 148] on link "Website" at bounding box center [37, 170] width 63 height 62
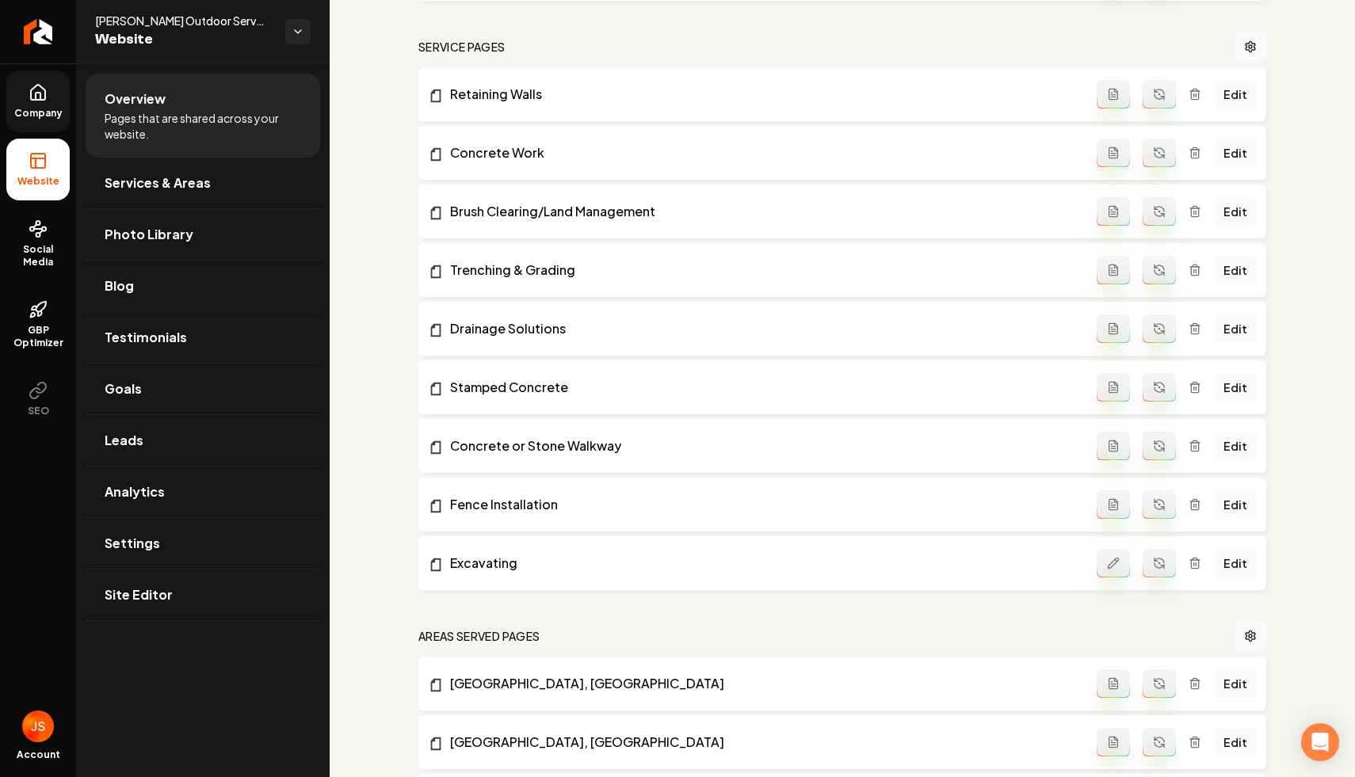
scroll to position [1032, 0]
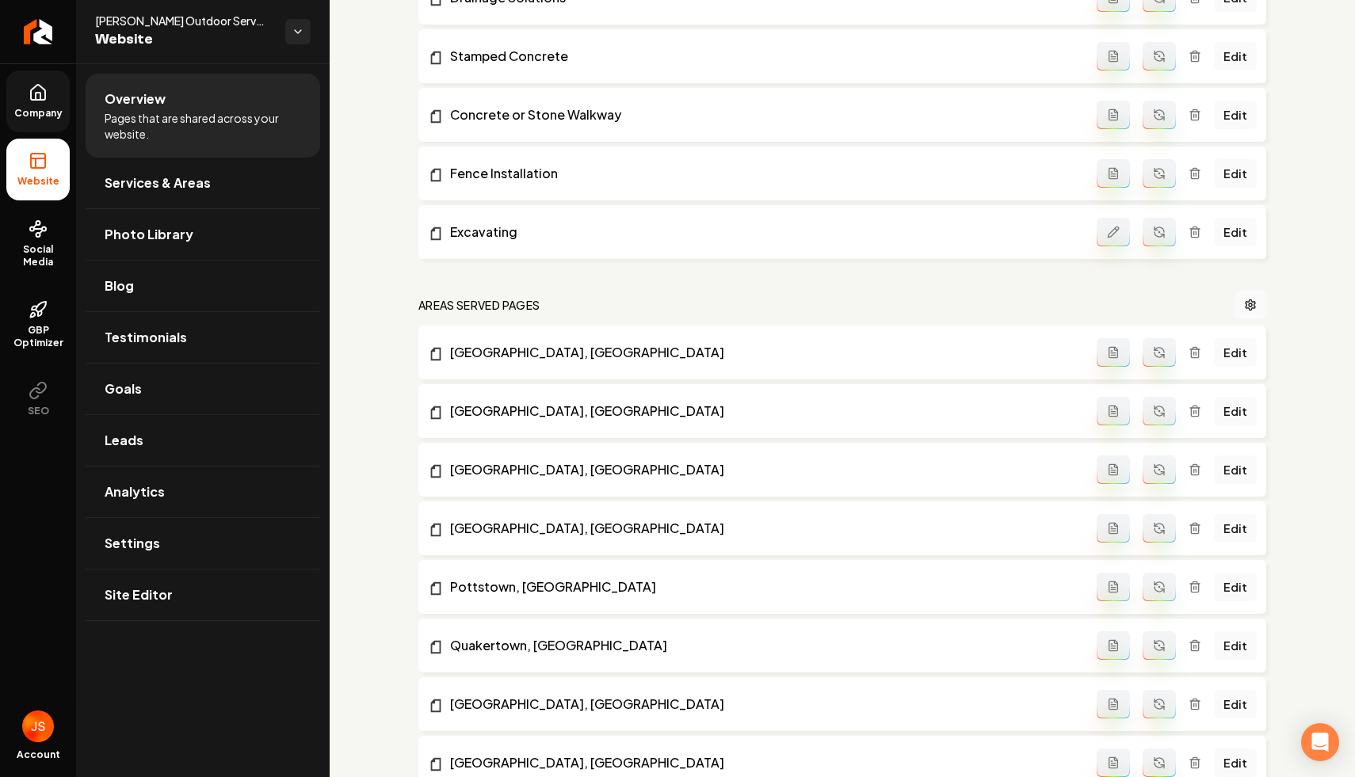
click at [41, 102] on link "Company" at bounding box center [37, 102] width 63 height 62
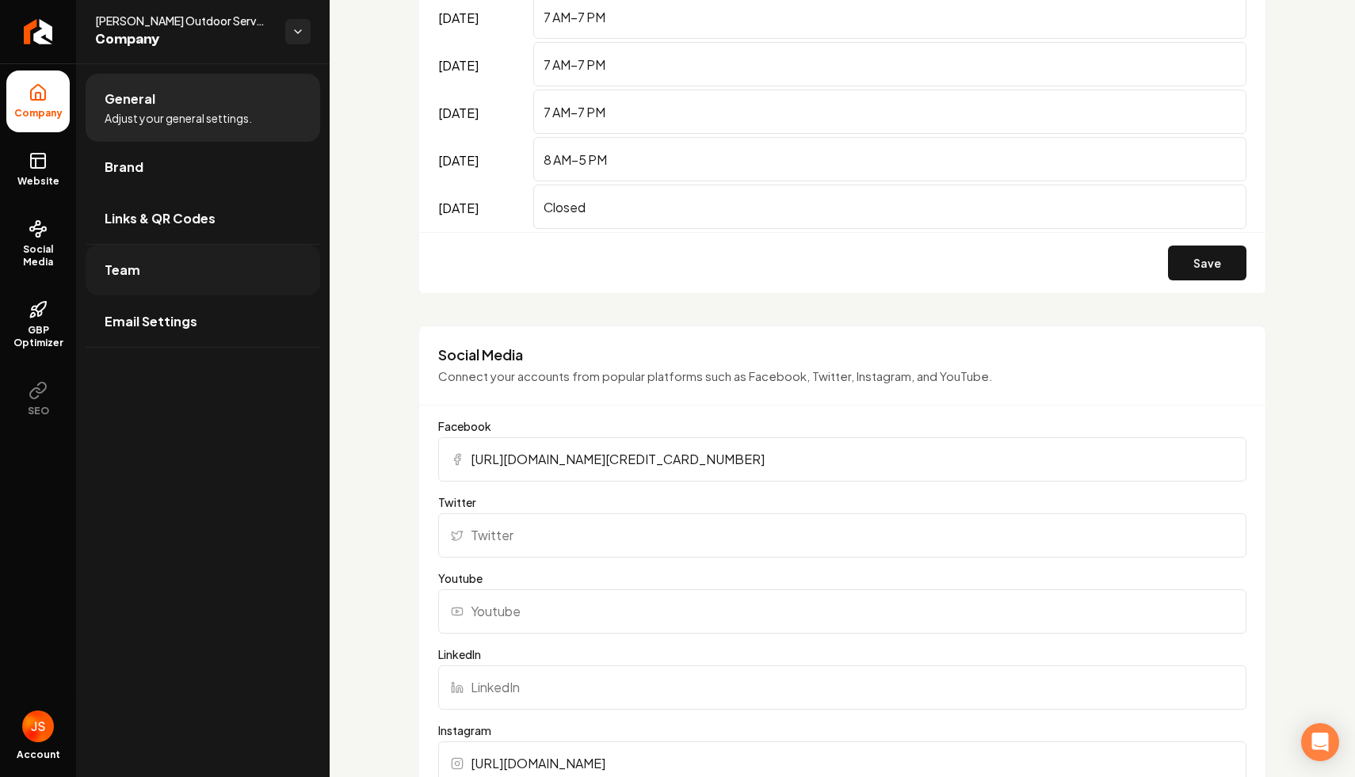
scroll to position [1032, 0]
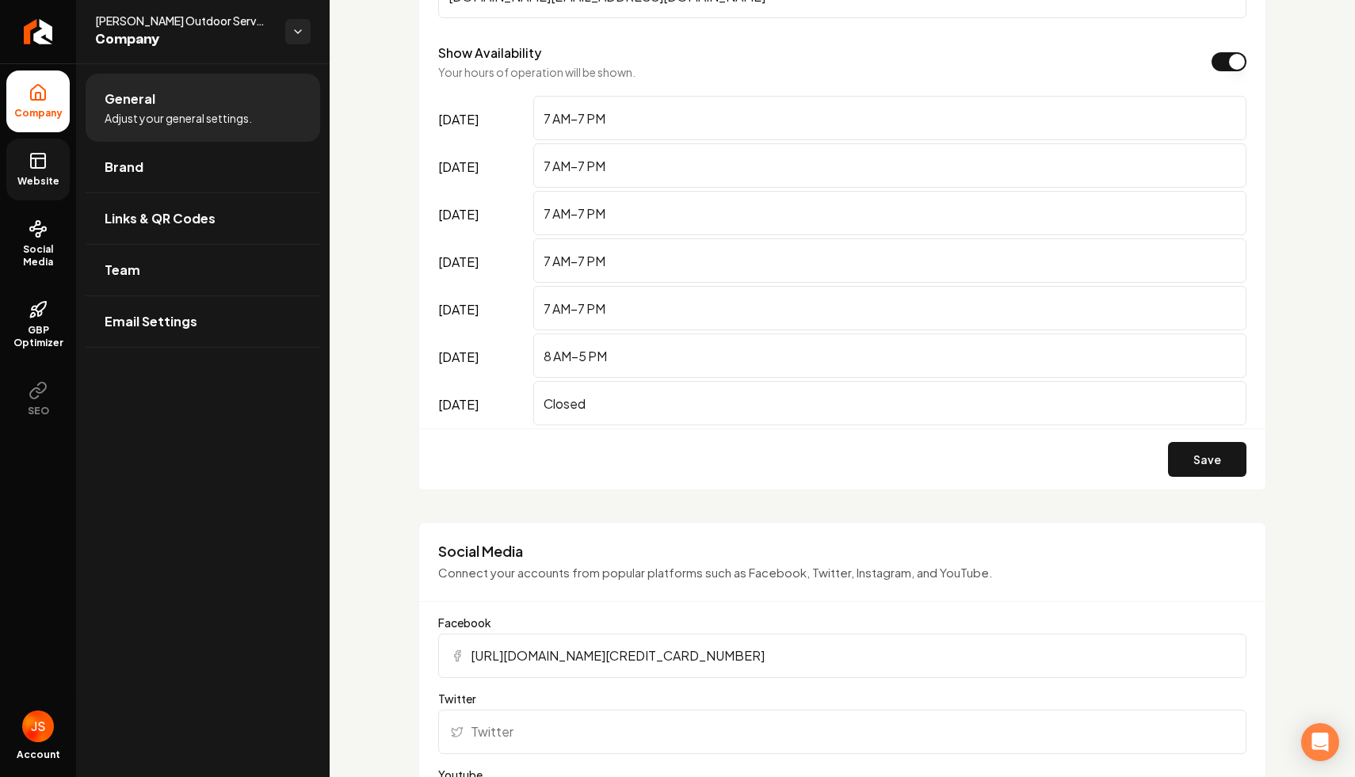
click at [44, 161] on rect at bounding box center [38, 161] width 14 height 14
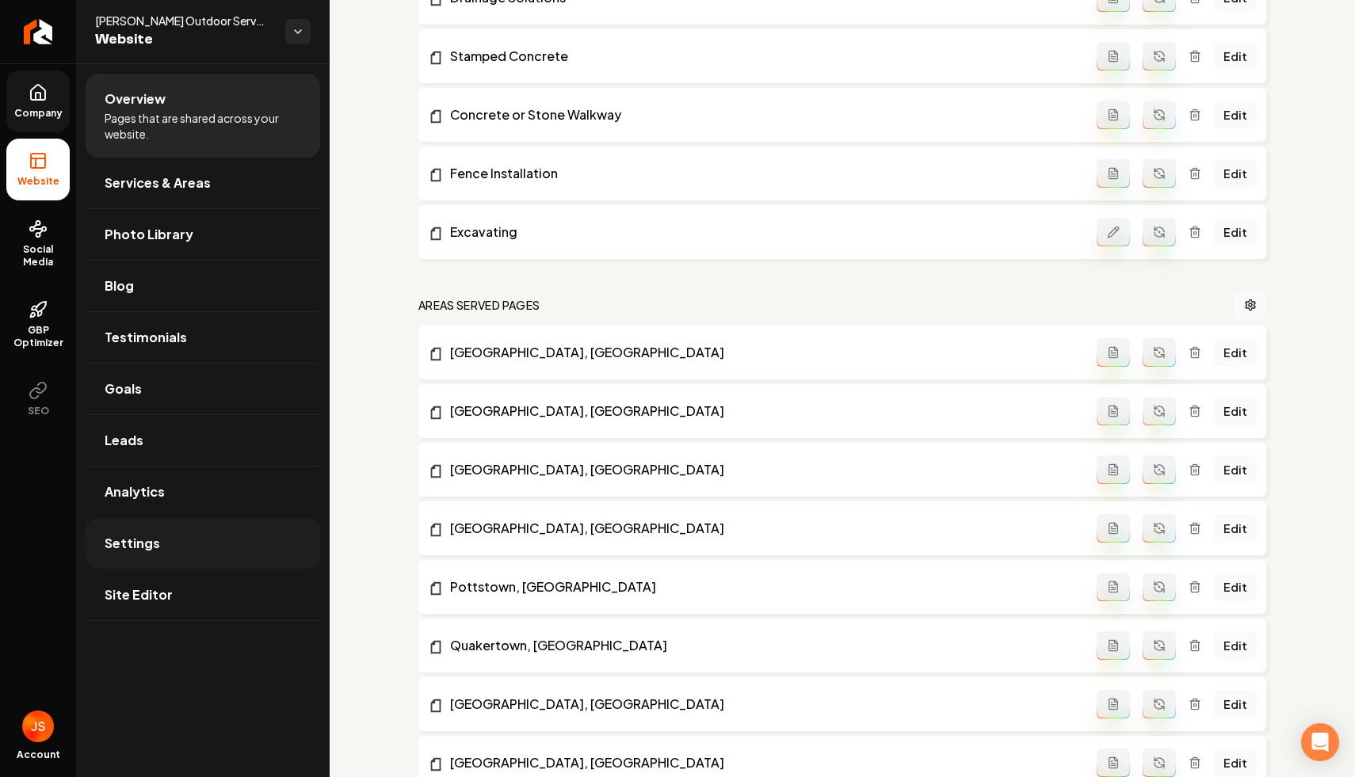
click at [167, 540] on link "Settings" at bounding box center [203, 543] width 235 height 51
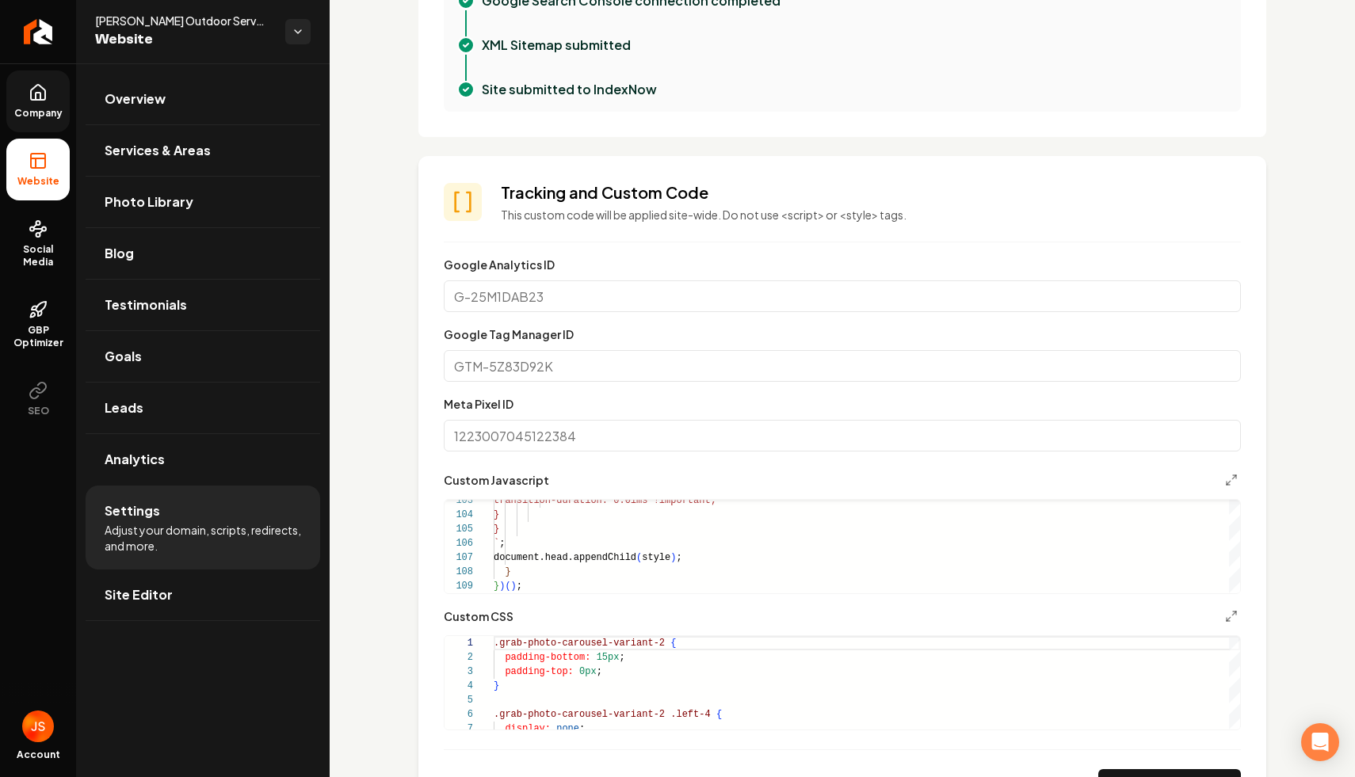
scroll to position [540, 0]
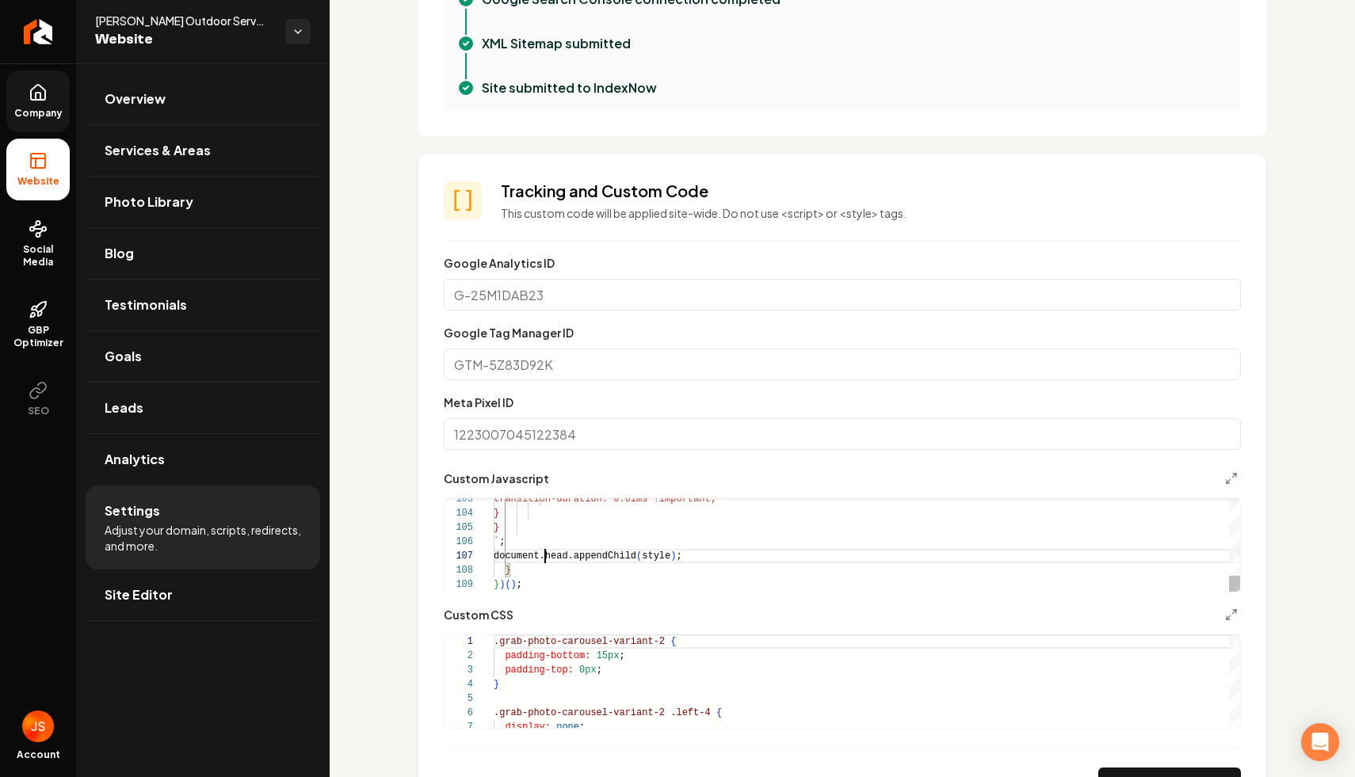
type textarea "**********"
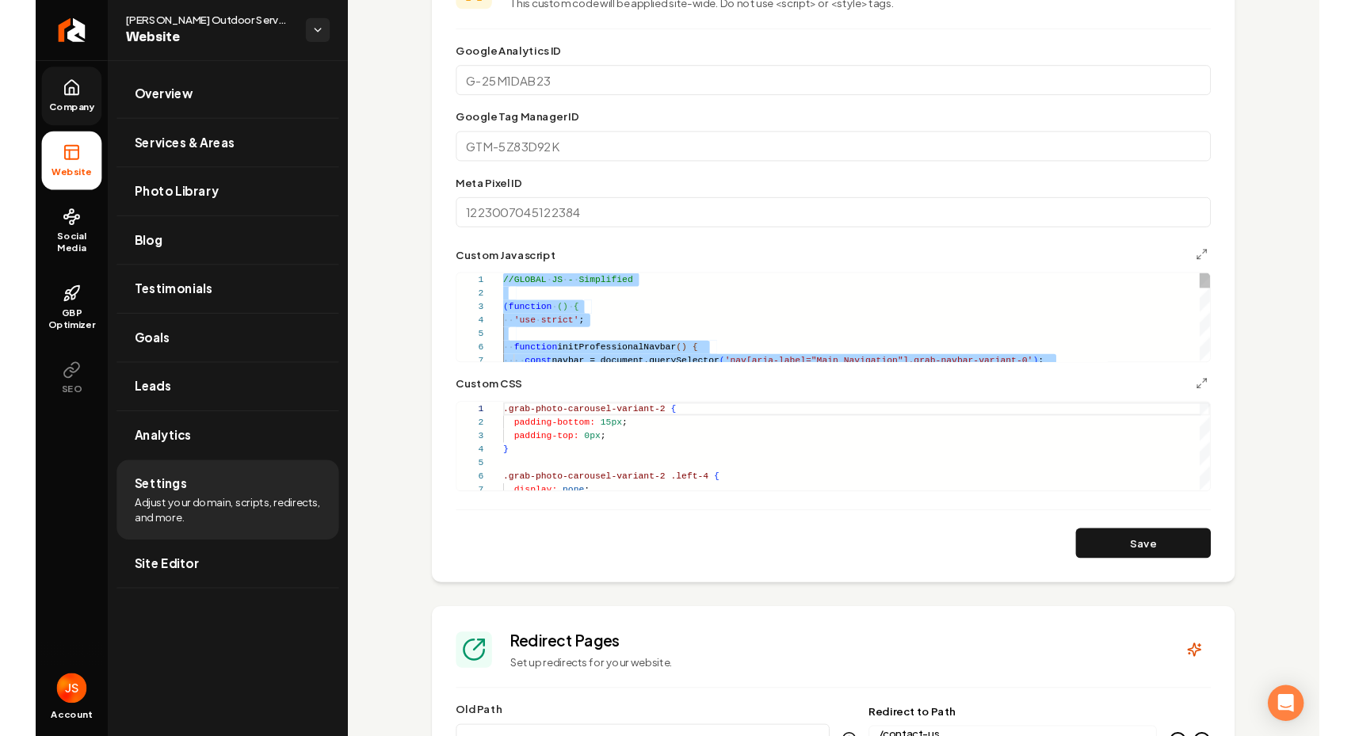
scroll to position [0, 0]
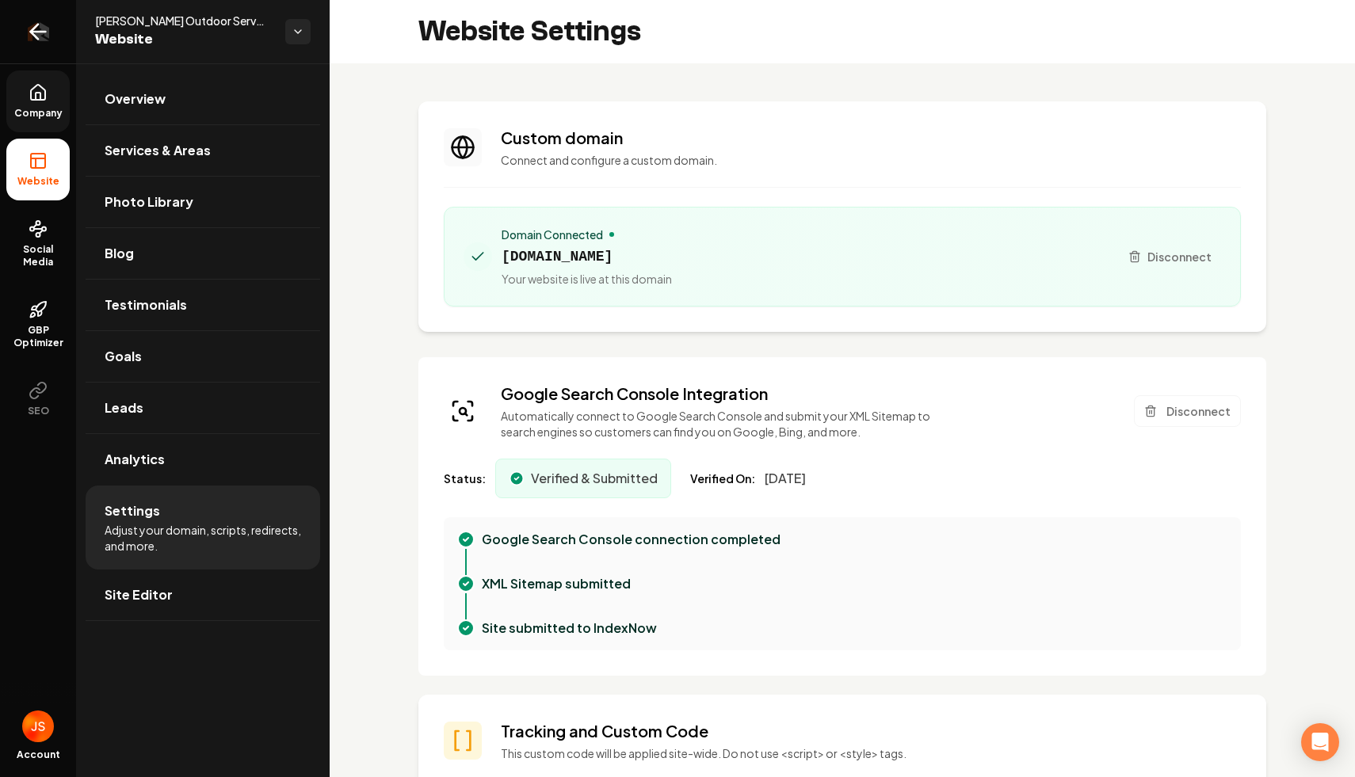
click at [15, 54] on link "Return to dashboard" at bounding box center [38, 31] width 76 height 63
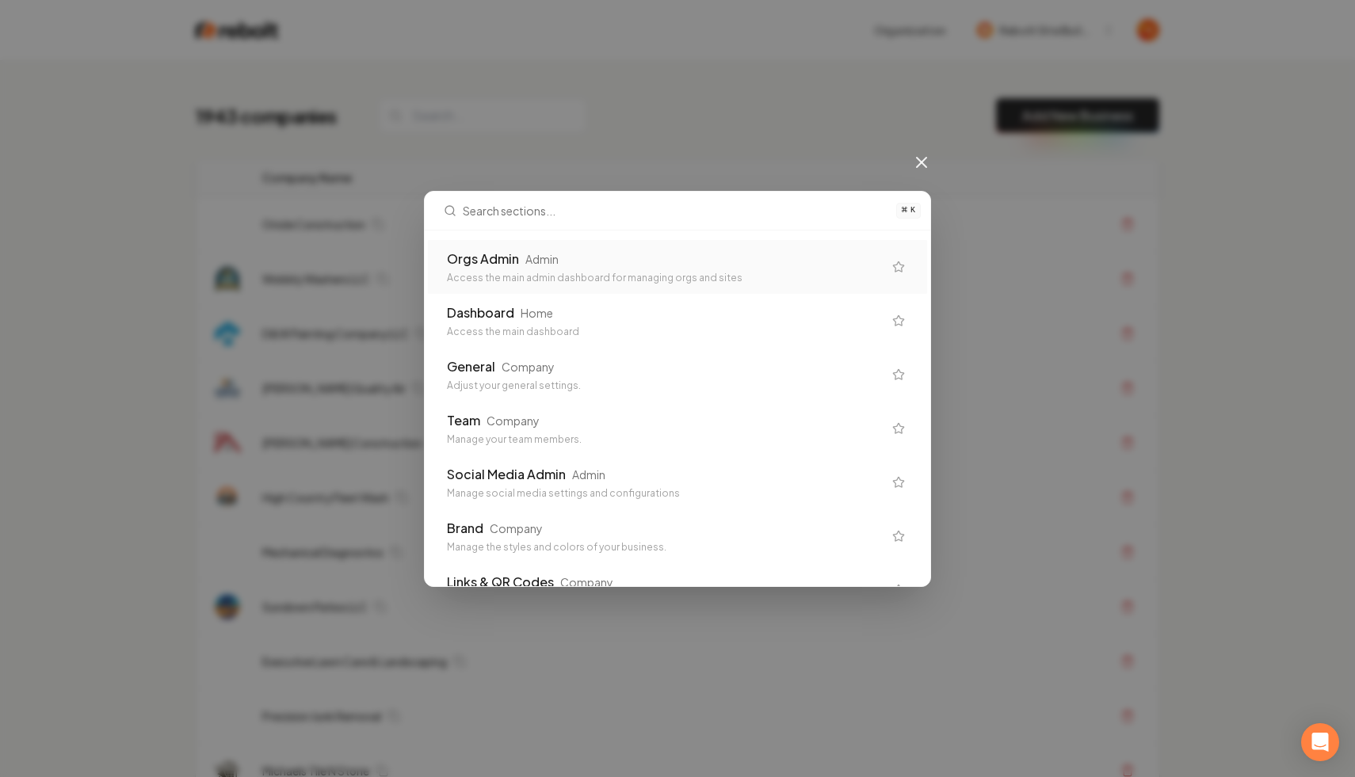
click at [476, 247] on div "Orgs Admin Admin Access the main admin dashboard for managing orgs and sites" at bounding box center [677, 267] width 499 height 54
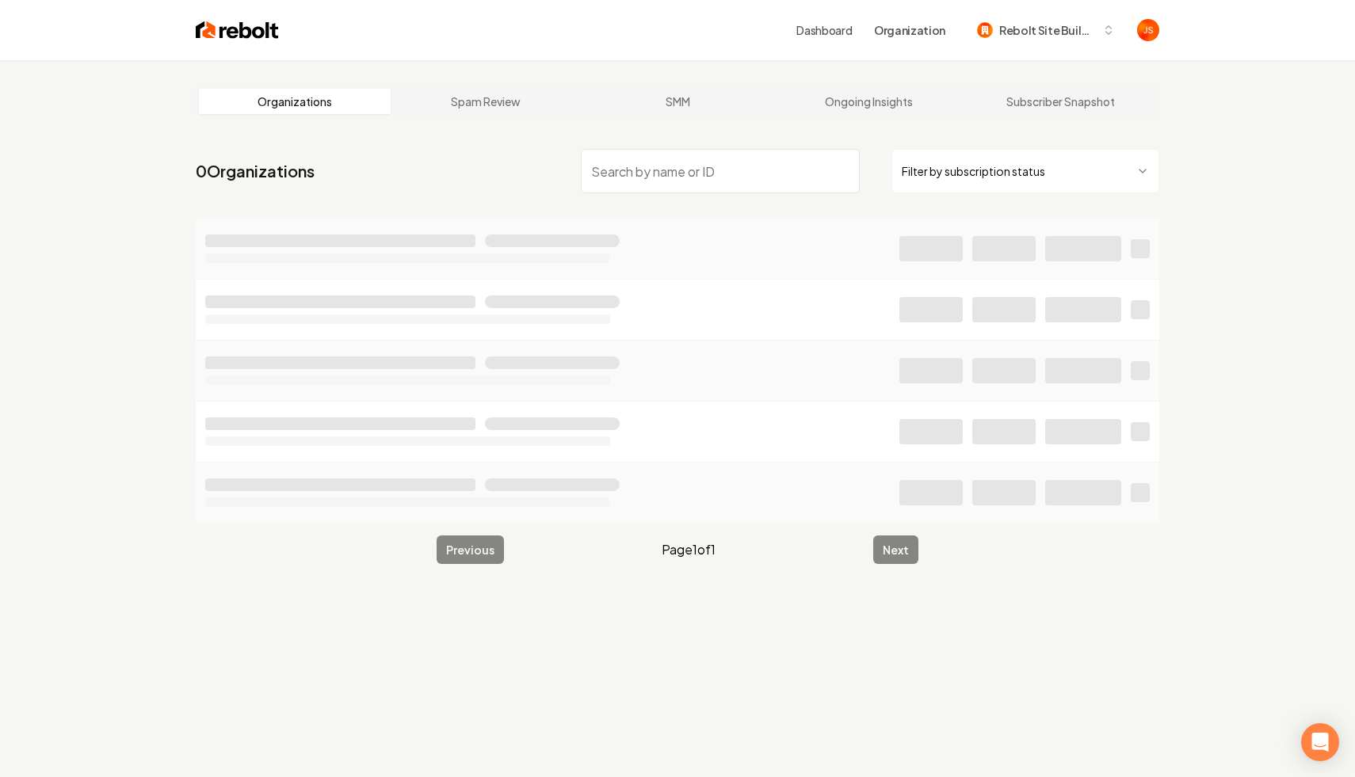
click at [973, 147] on nav "0 Organizations Filter by subscription status" at bounding box center [677, 178] width 963 height 70
click at [962, 173] on html "Dashboard Organization Rebolt Site Builder Organizations Spam Review SMM Ongoin…" at bounding box center [677, 388] width 1355 height 777
click at [762, 155] on input "search" at bounding box center [720, 171] width 279 height 44
type input "d"
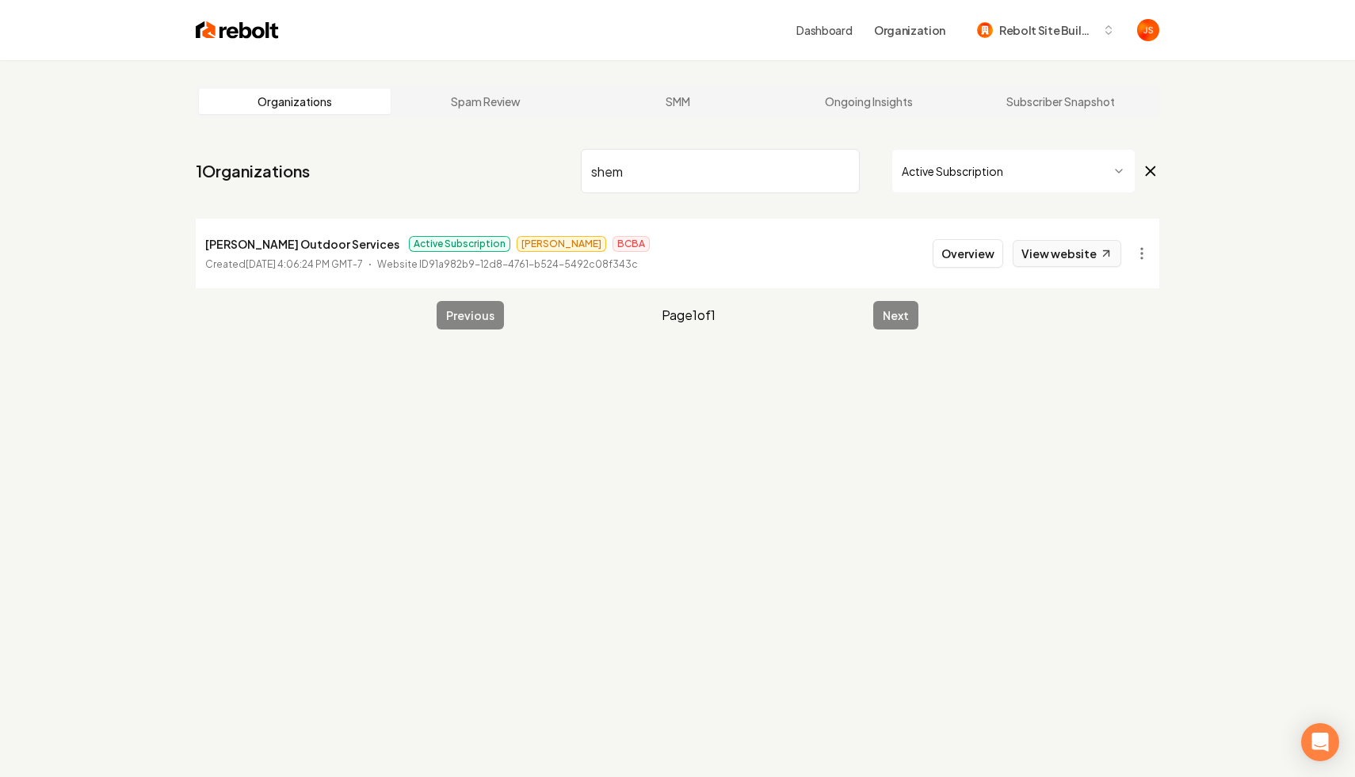
type input "shem"
click at [1071, 256] on link "View website" at bounding box center [1067, 253] width 109 height 27
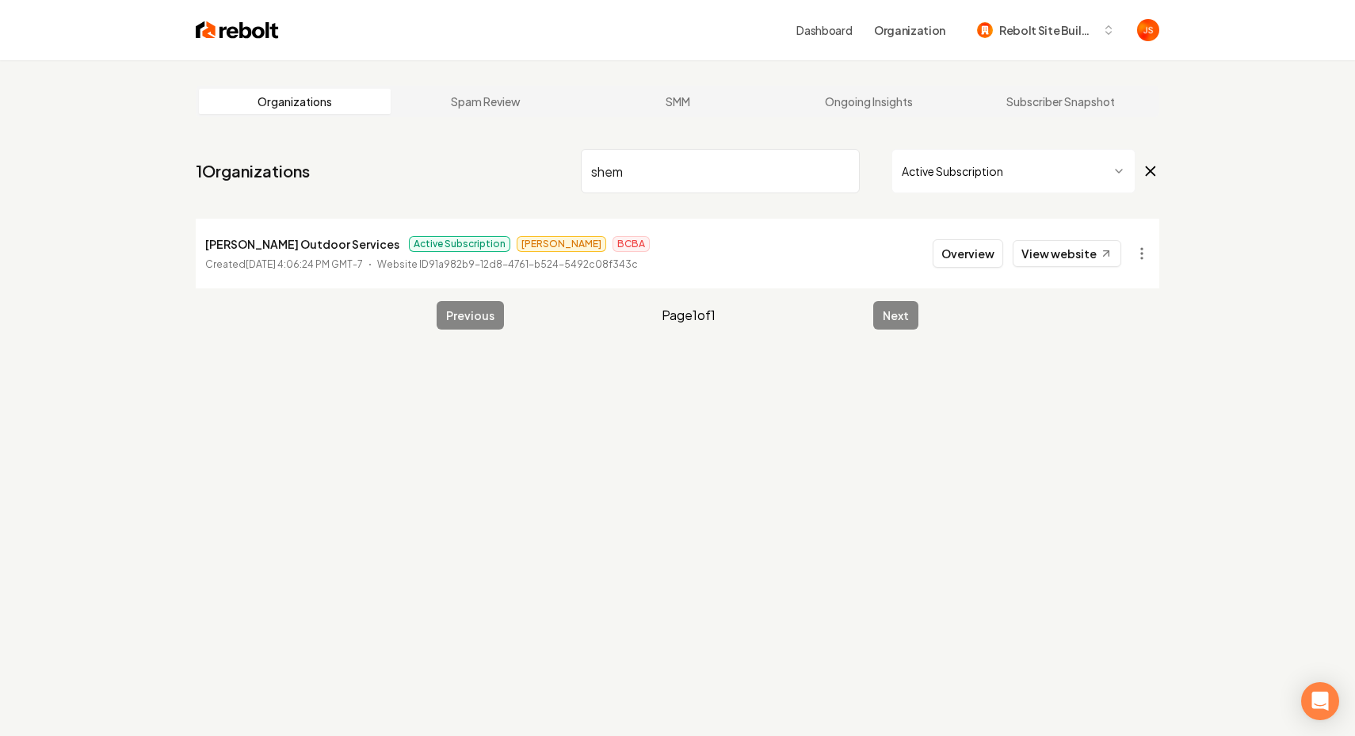
click at [843, 170] on input "shem" at bounding box center [720, 171] width 279 height 44
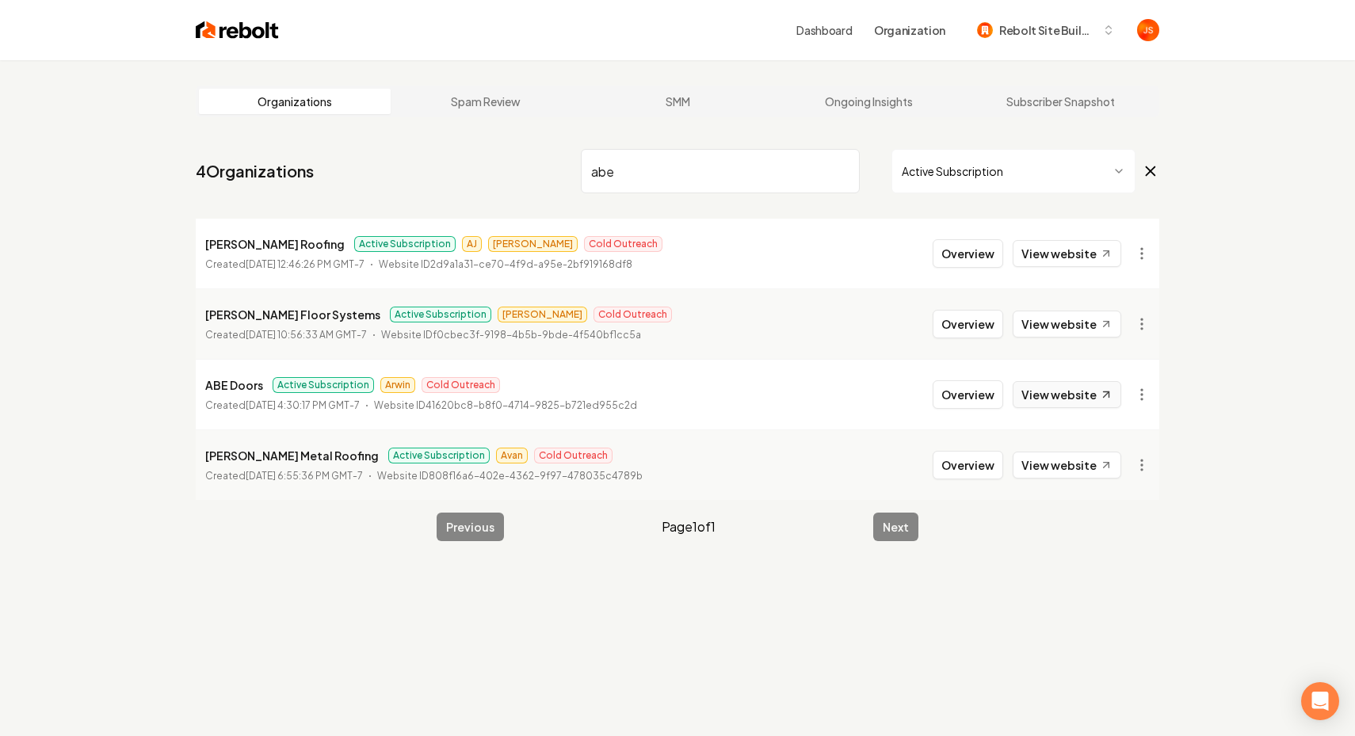
type input "abe"
click at [1041, 390] on link "View website" at bounding box center [1067, 394] width 109 height 27
click at [1055, 386] on link "View website" at bounding box center [1067, 394] width 109 height 27
click at [1032, 254] on link "View website" at bounding box center [1067, 253] width 109 height 27
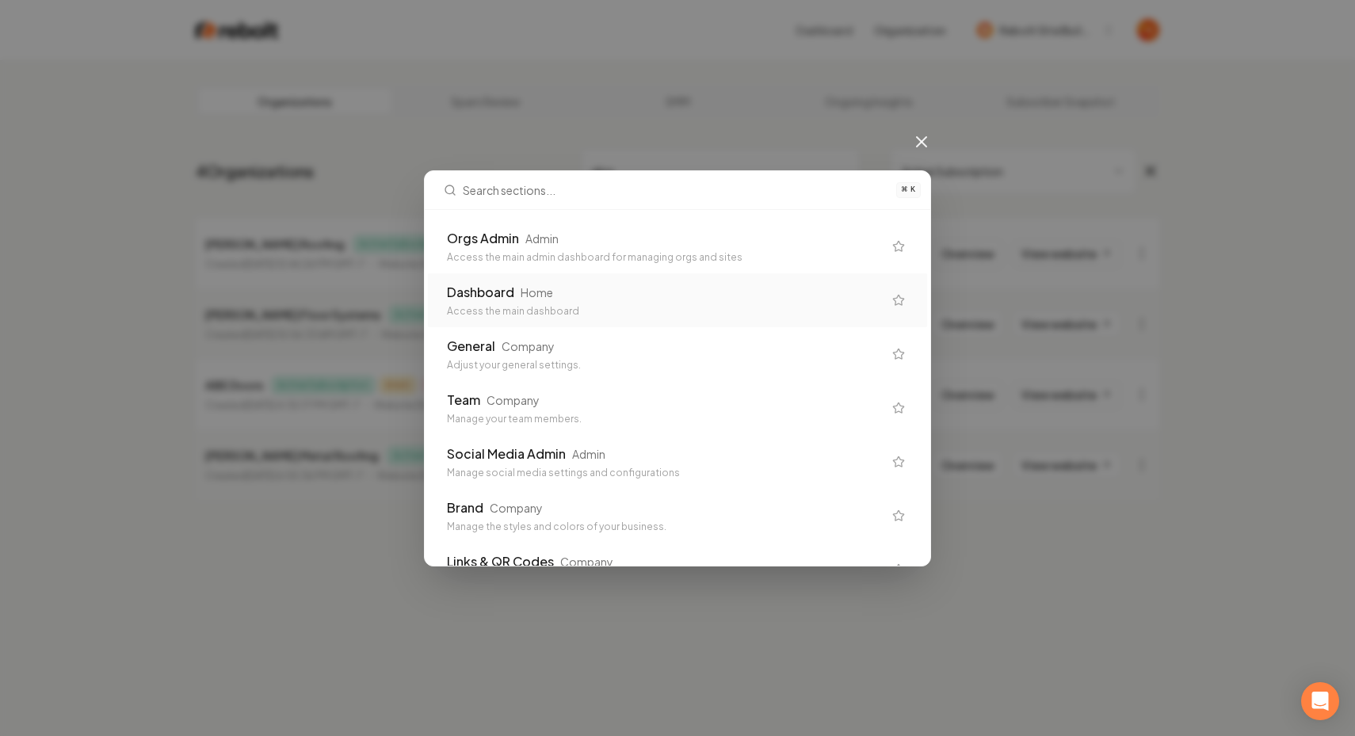
click at [631, 295] on div "Dashboard Home" at bounding box center [665, 292] width 436 height 19
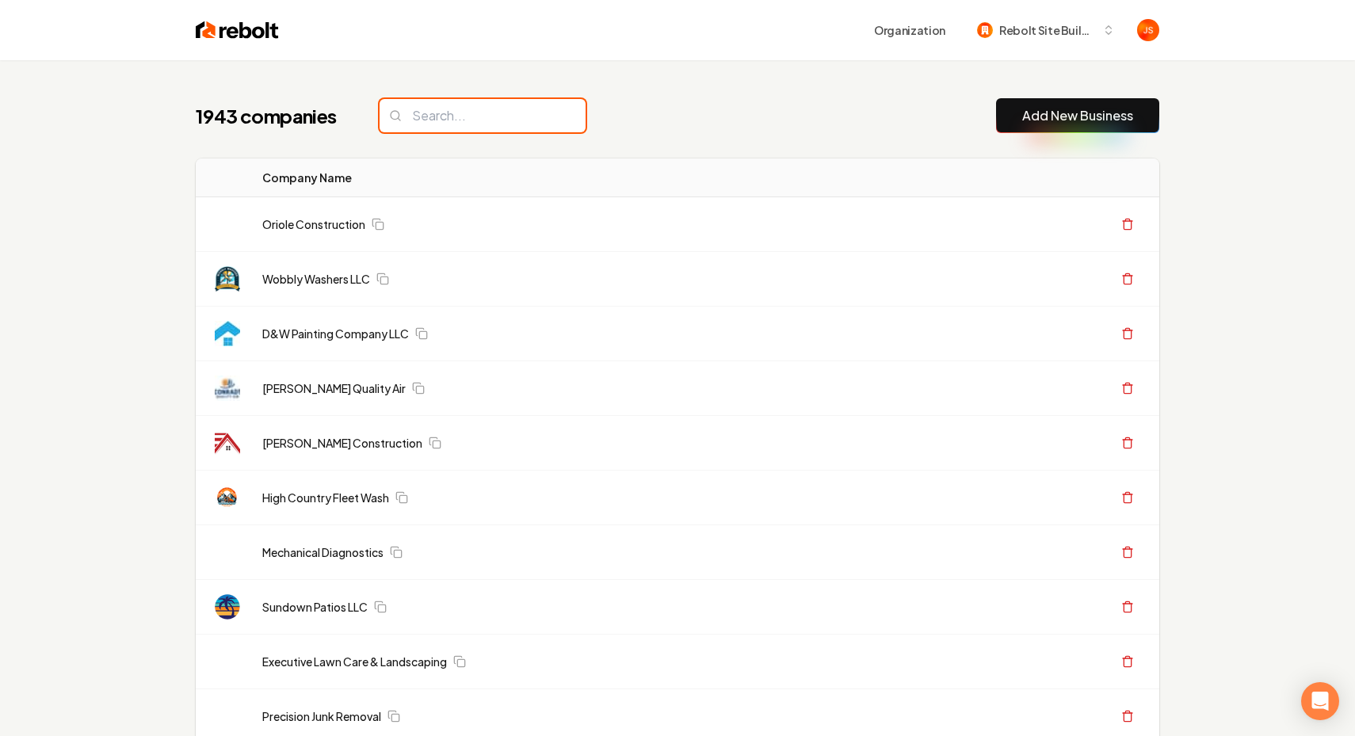
click at [455, 110] on input "search" at bounding box center [483, 115] width 206 height 33
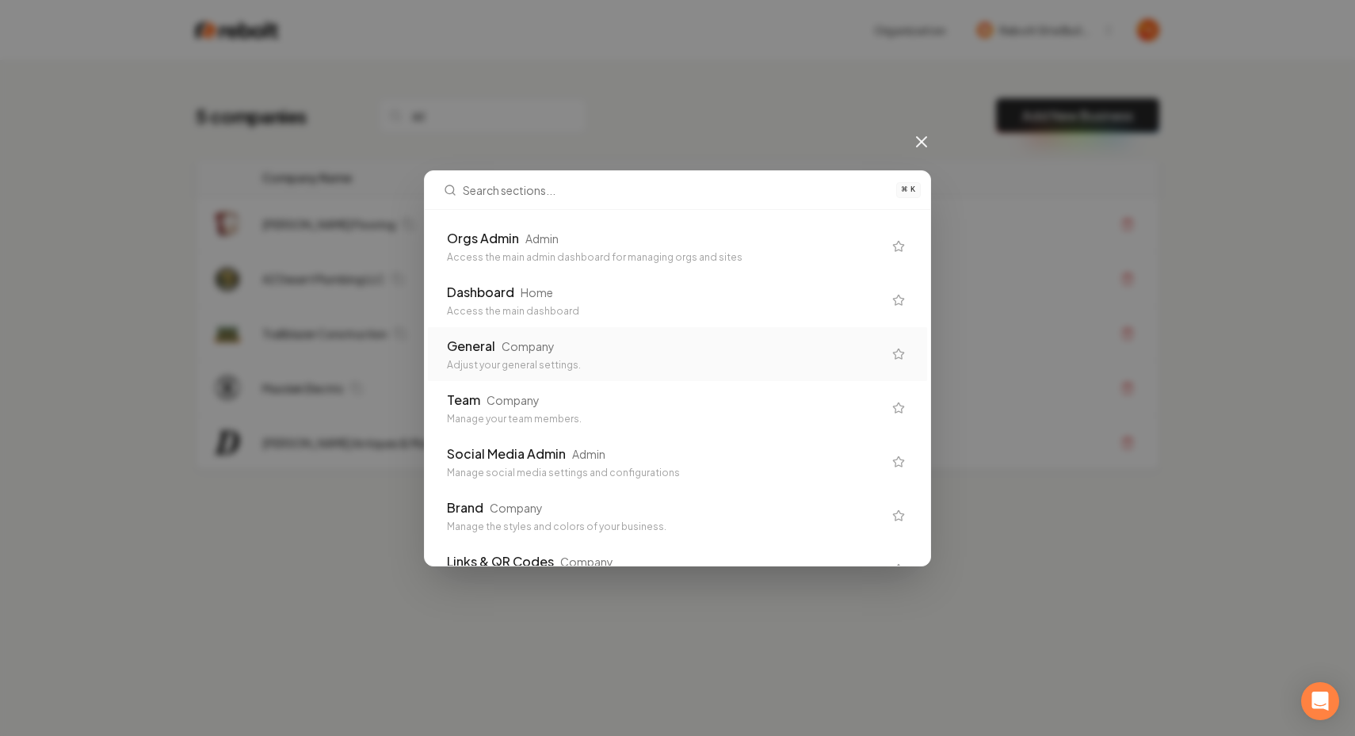
click at [757, 7] on div "⌘ K Orgs Admin Admin Access the main admin dashboard for managing orgs and site…" at bounding box center [677, 368] width 1355 height 736
click at [916, 138] on icon at bounding box center [921, 141] width 19 height 19
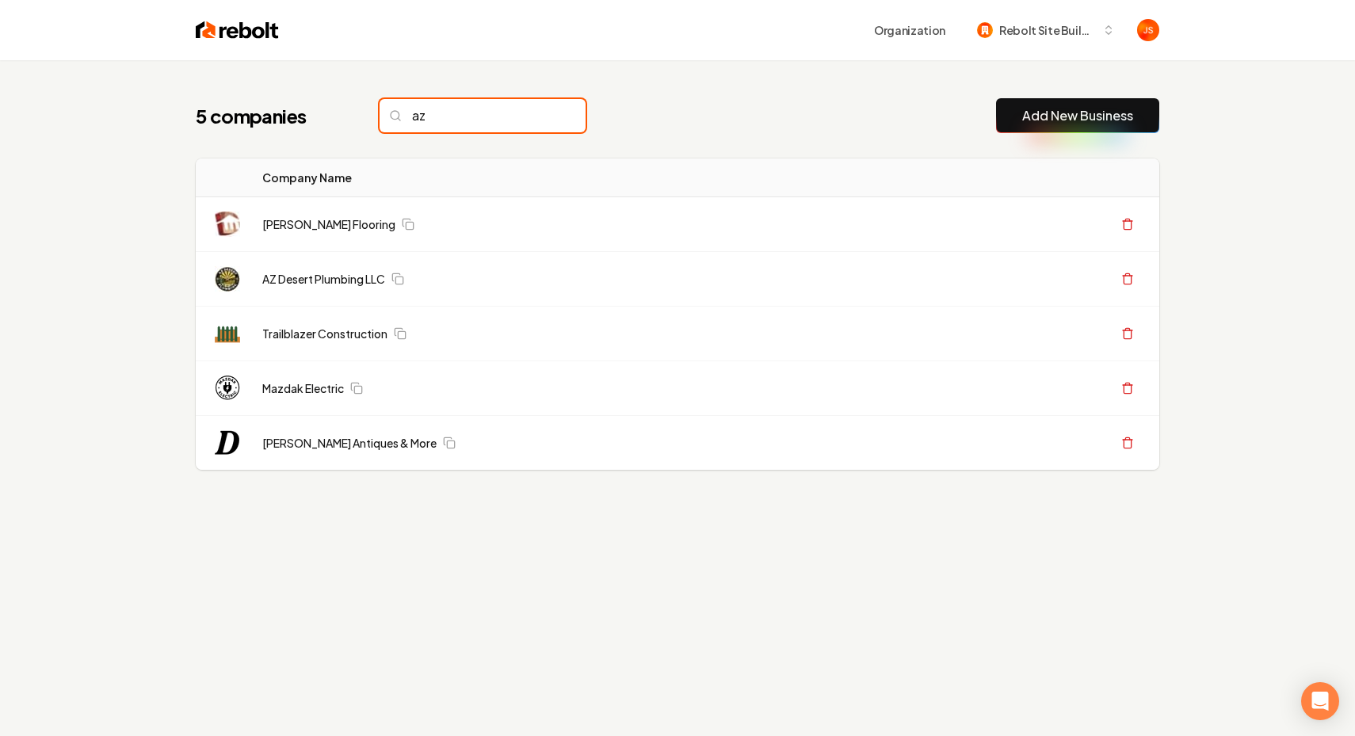
click at [498, 117] on input "az" at bounding box center [483, 115] width 206 height 33
type input "a"
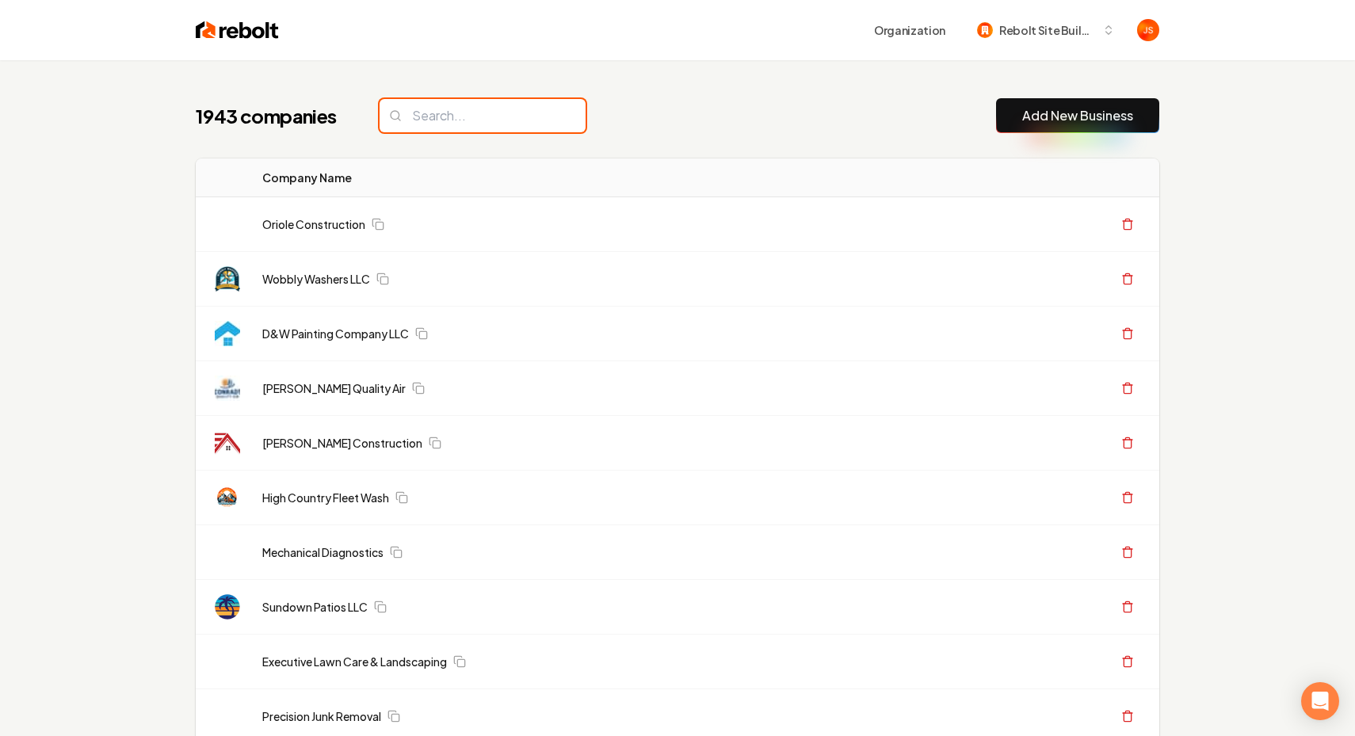
type input "S"
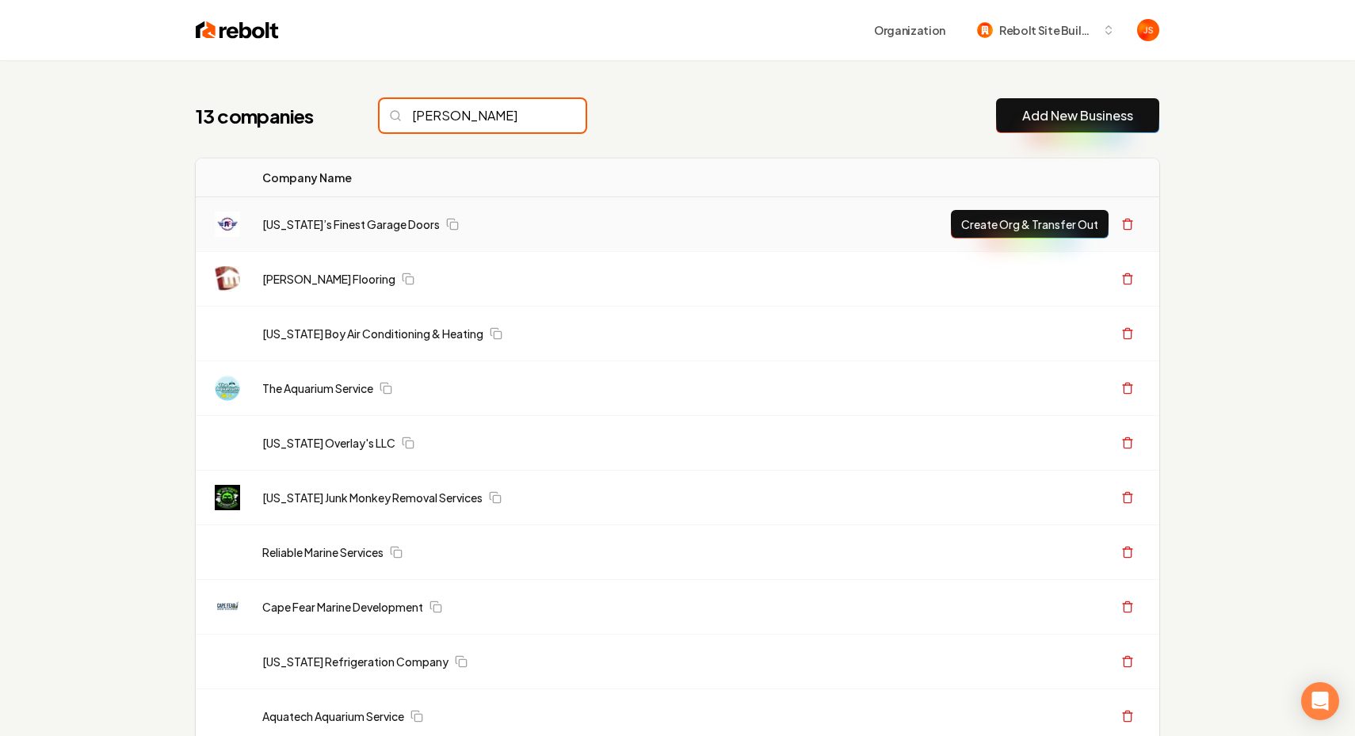
type input "Ari"
click at [963, 224] on button "Create Org & Transfer Out" at bounding box center [1030, 224] width 158 height 29
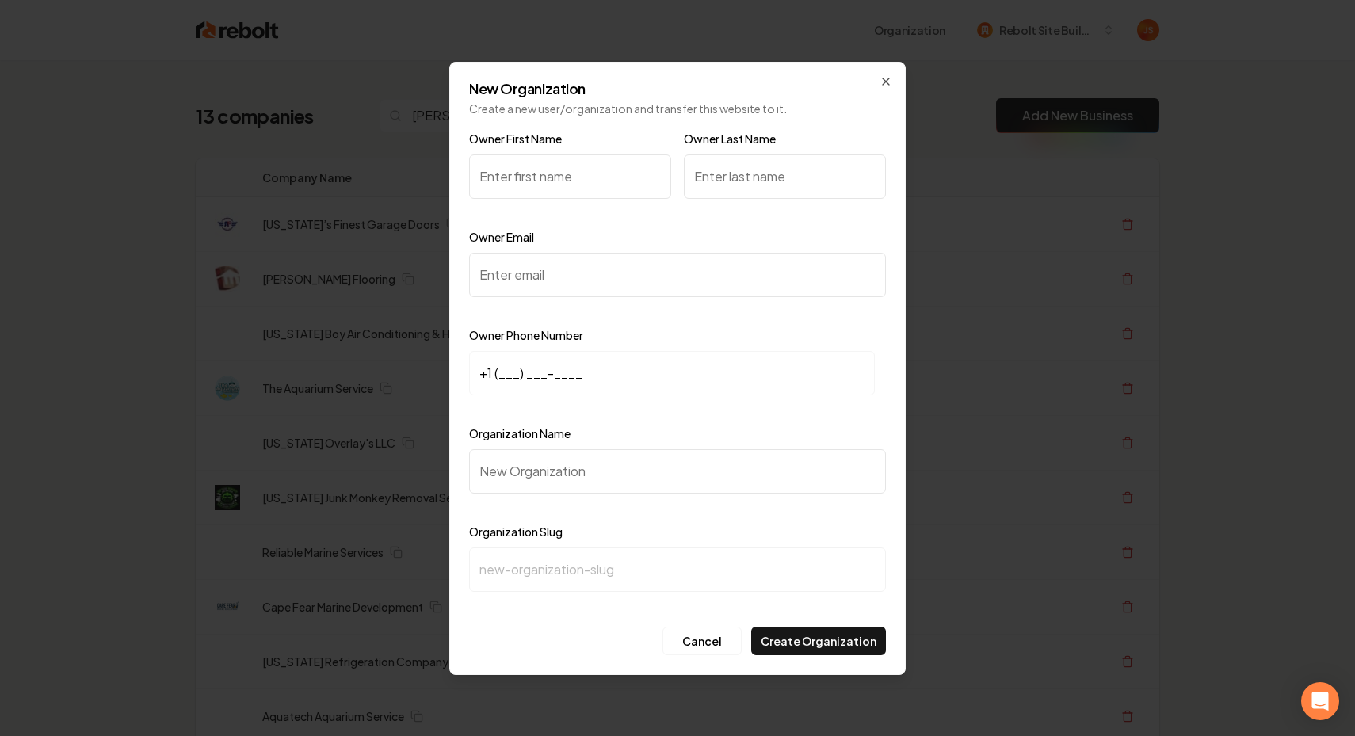
click at [559, 282] on input "Owner Email" at bounding box center [677, 275] width 417 height 44
paste input "rubenlozano1196@gmail.com"
type input "rubenlozano1196@gmail.com"
click at [500, 368] on input "+1 (___) ___-____" at bounding box center [672, 373] width 406 height 44
paste input "480) 408-1171"
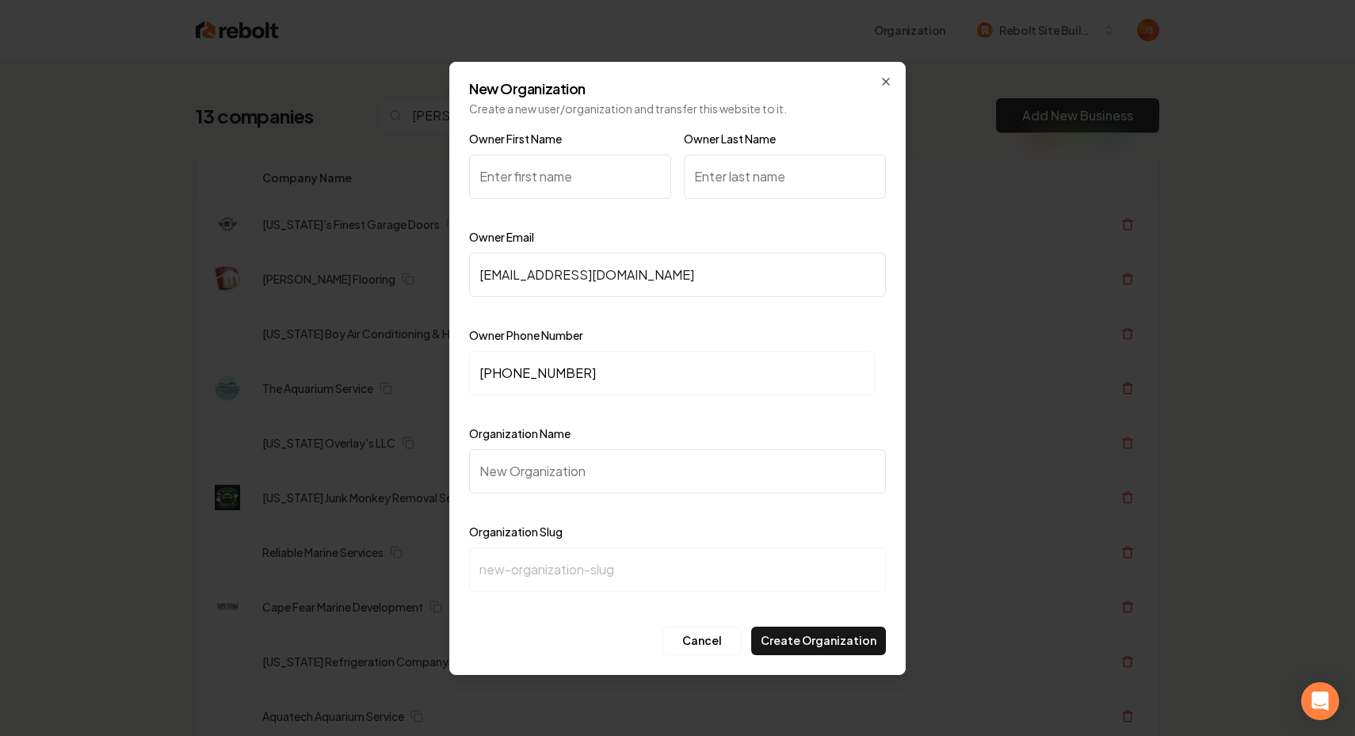
type input "+1 (480) 408-1171"
click at [567, 489] on input "Organization Name" at bounding box center [677, 471] width 417 height 44
type input "H"
type input "h"
type input "A"
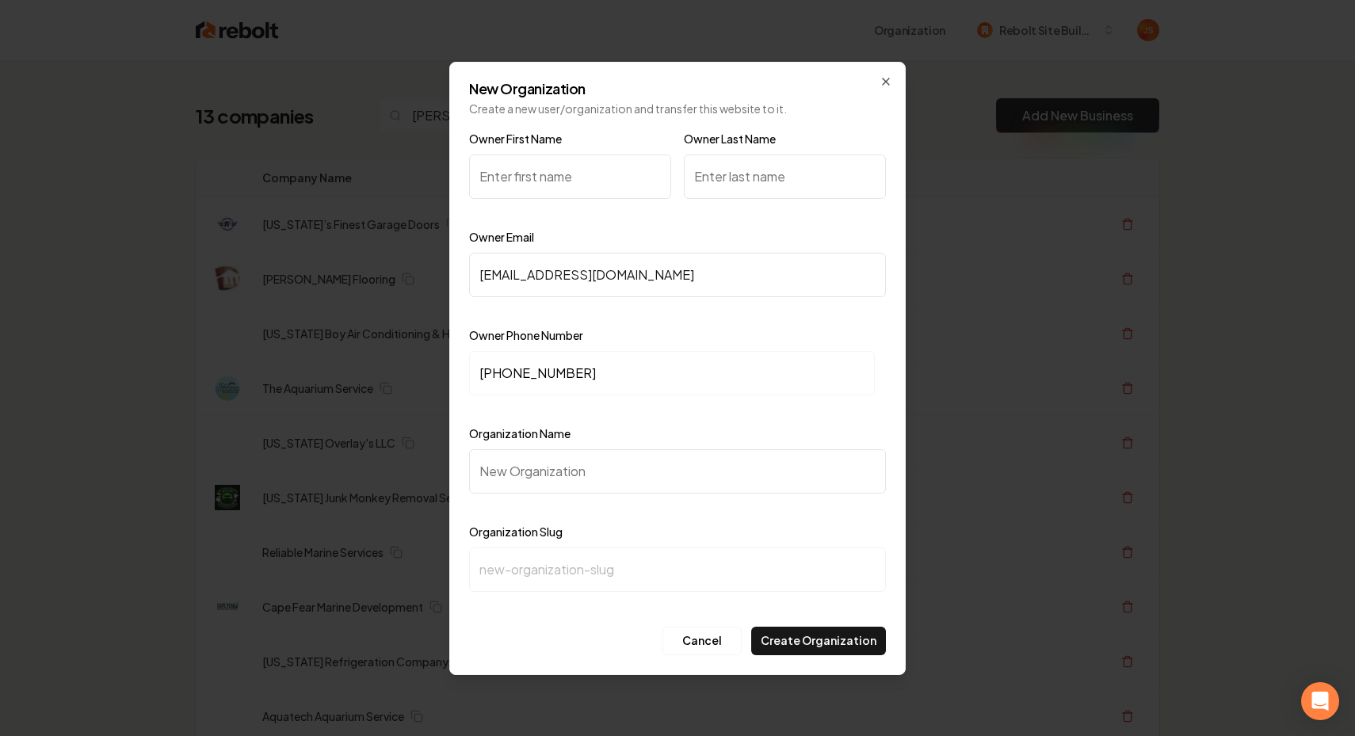
type input "a"
type input "Ar"
type input "ar"
type input "Ari"
type input "ari"
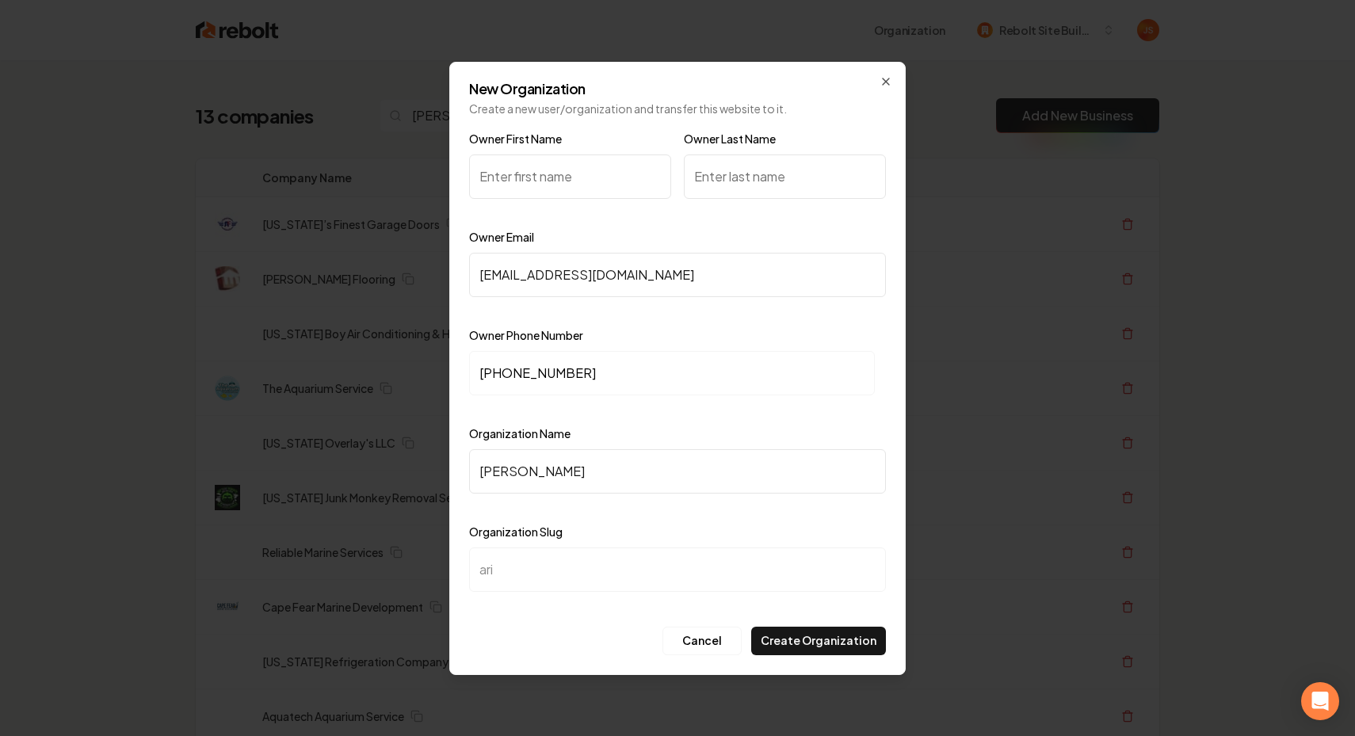
type input "Ariz"
type input "ariz"
type input "Arizo"
type input "arizo"
type input "Arizoa"
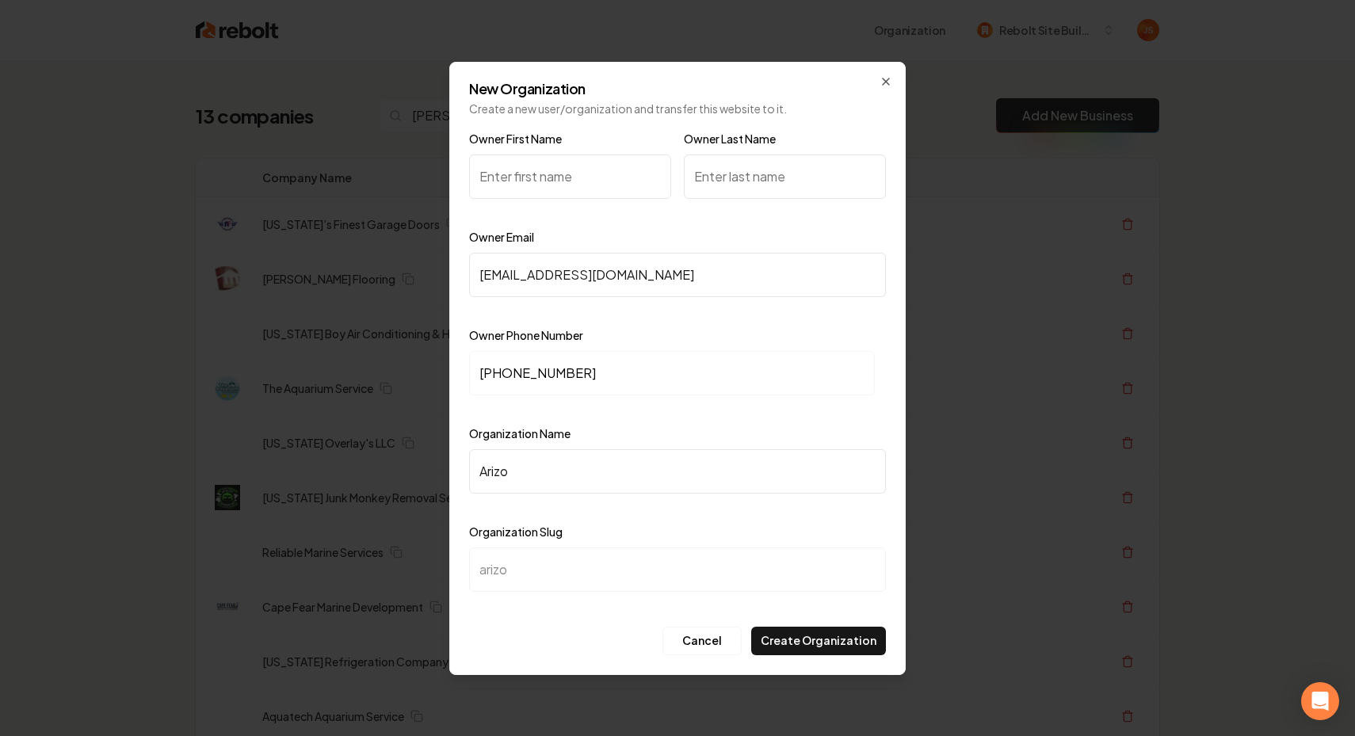
type input "arizoa"
type input "Arizo"
type input "arizo"
type input "Arizon"
type input "arizon"
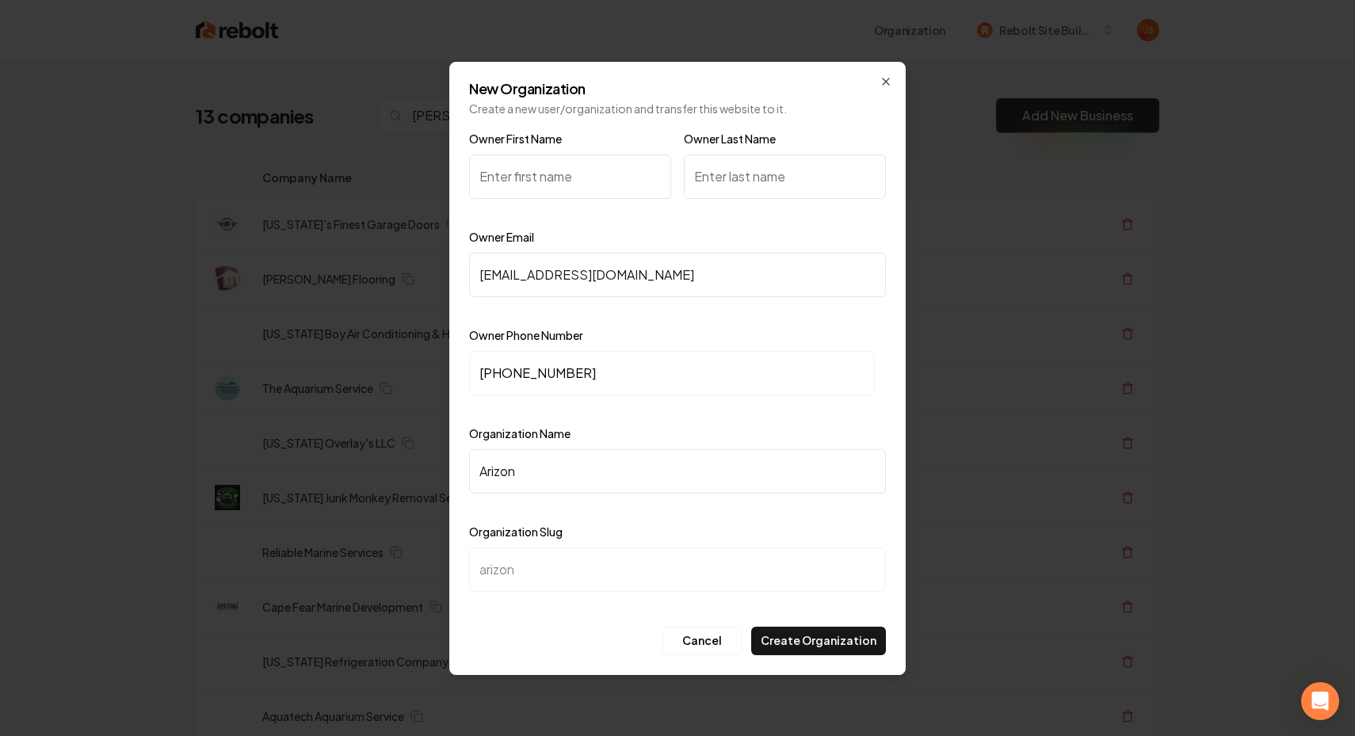
type input "Arizona"
type input "arizona"
type input "Arizonas"
type input "arizonas"
type input "Arizonas F"
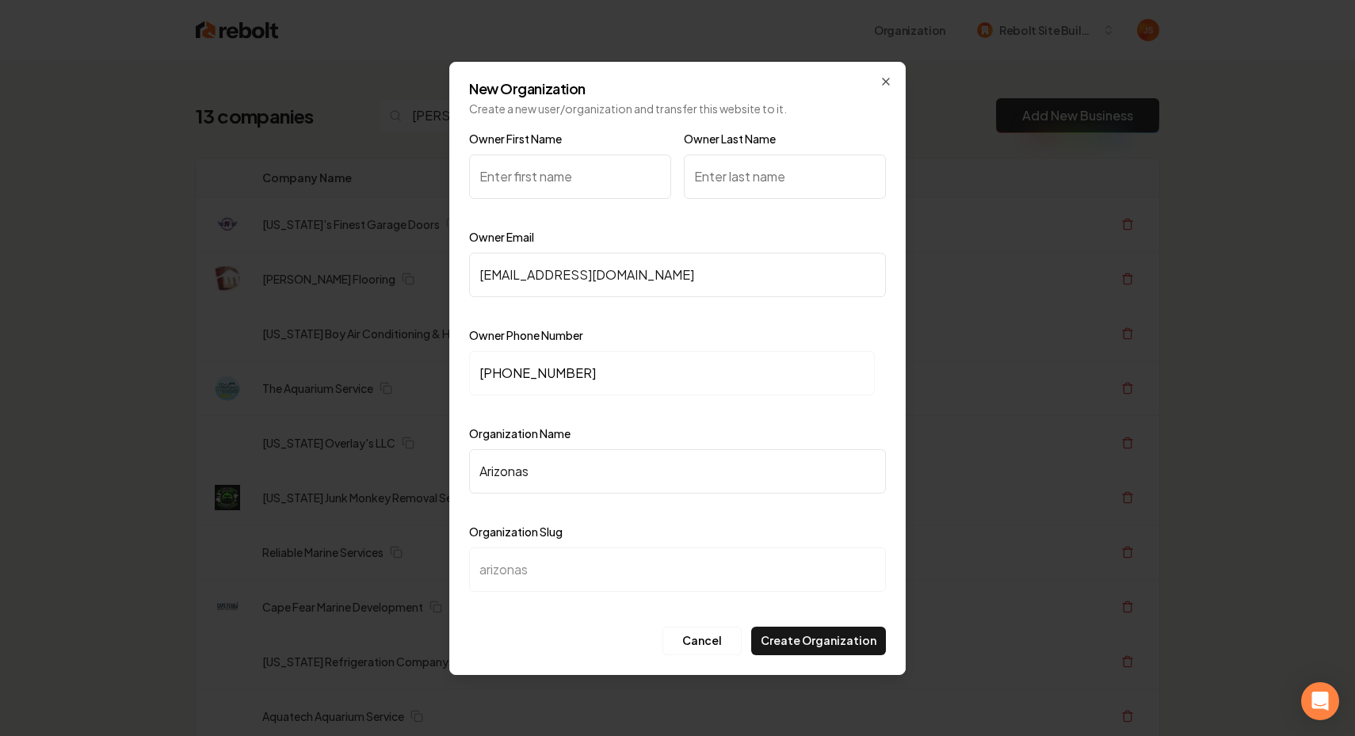
type input "arizonas-f"
type input "Arizonas Fi"
type input "arizonas-fi"
type input "Arizonas Fin"
type input "arizonas-fin"
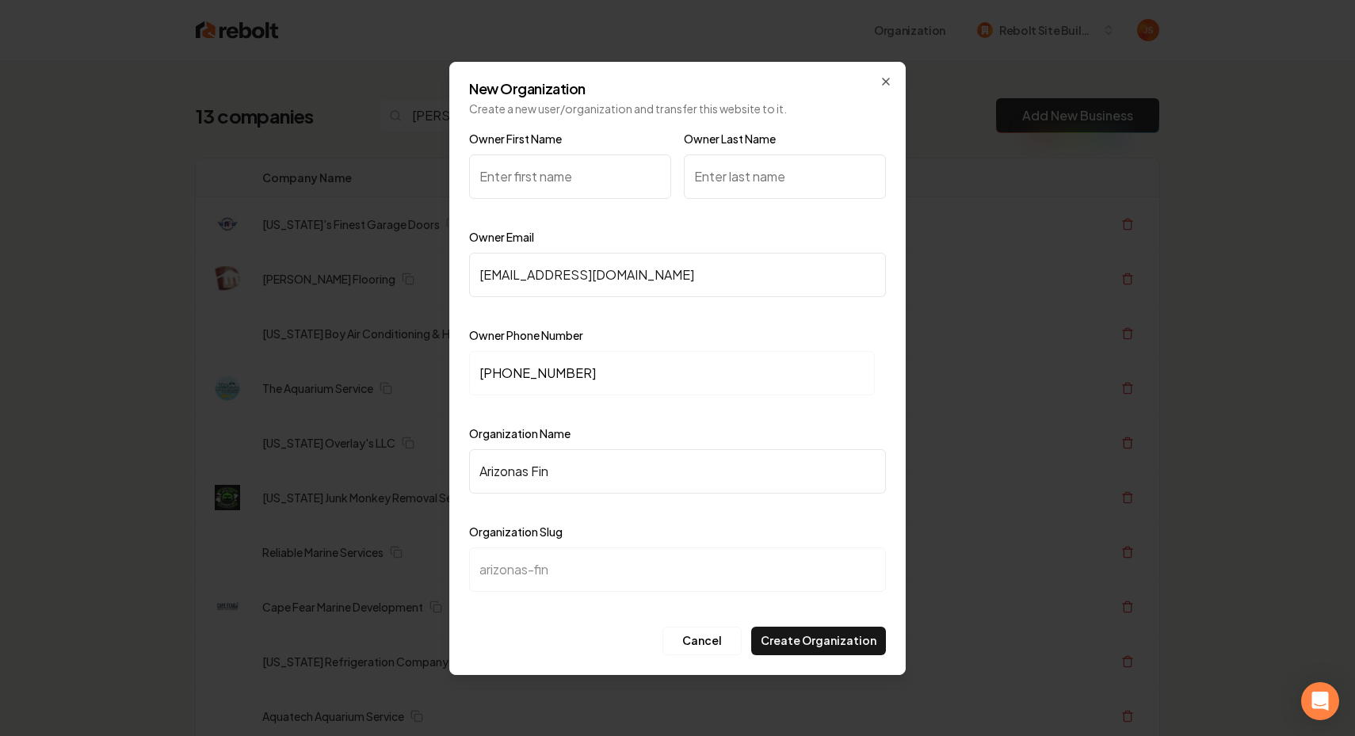
type input "Arizonas Fine"
type input "arizonas-fine"
type input "Arizonas Fines"
type input "arizonas-fines"
type input "Arizonas Finest"
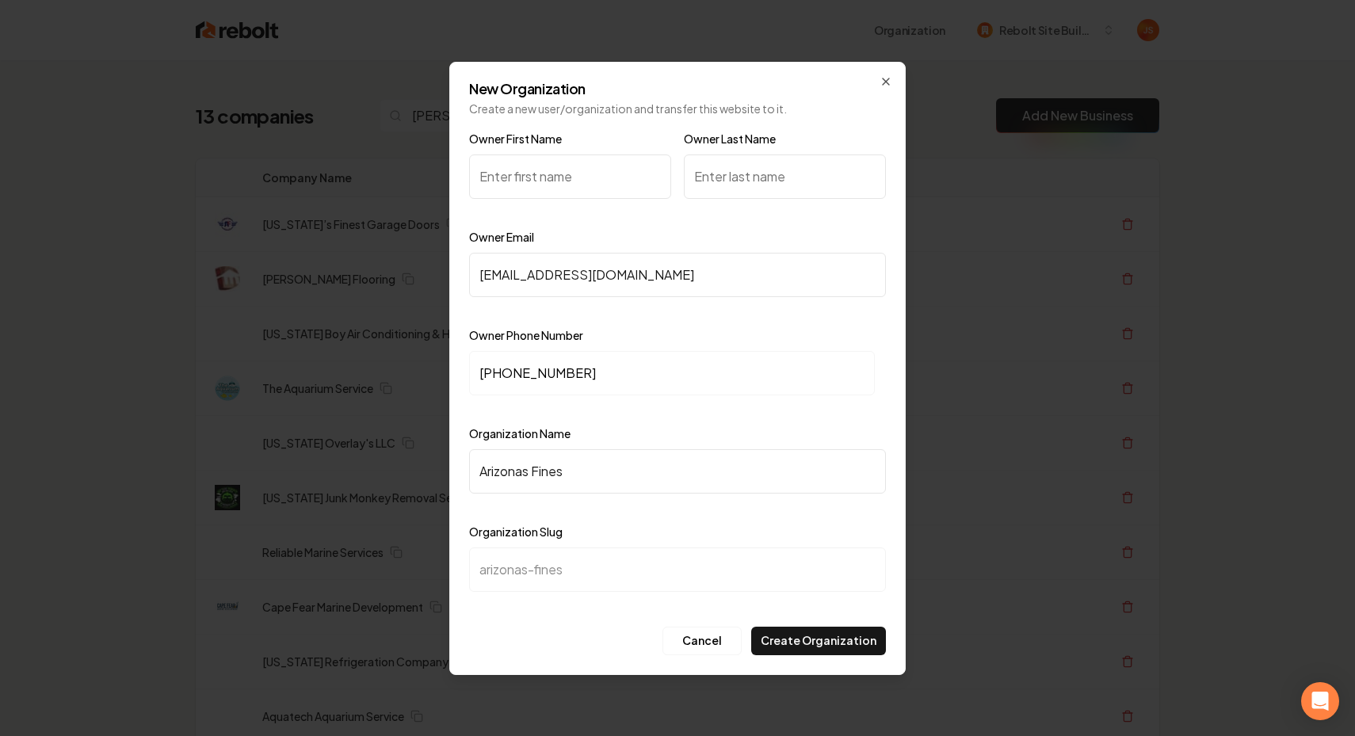
type input "arizonas-finest"
type input "Arizonas Finest g"
type input "arizonas-finest-g"
type input "Arizonas Finest"
type input "arizonas-finest"
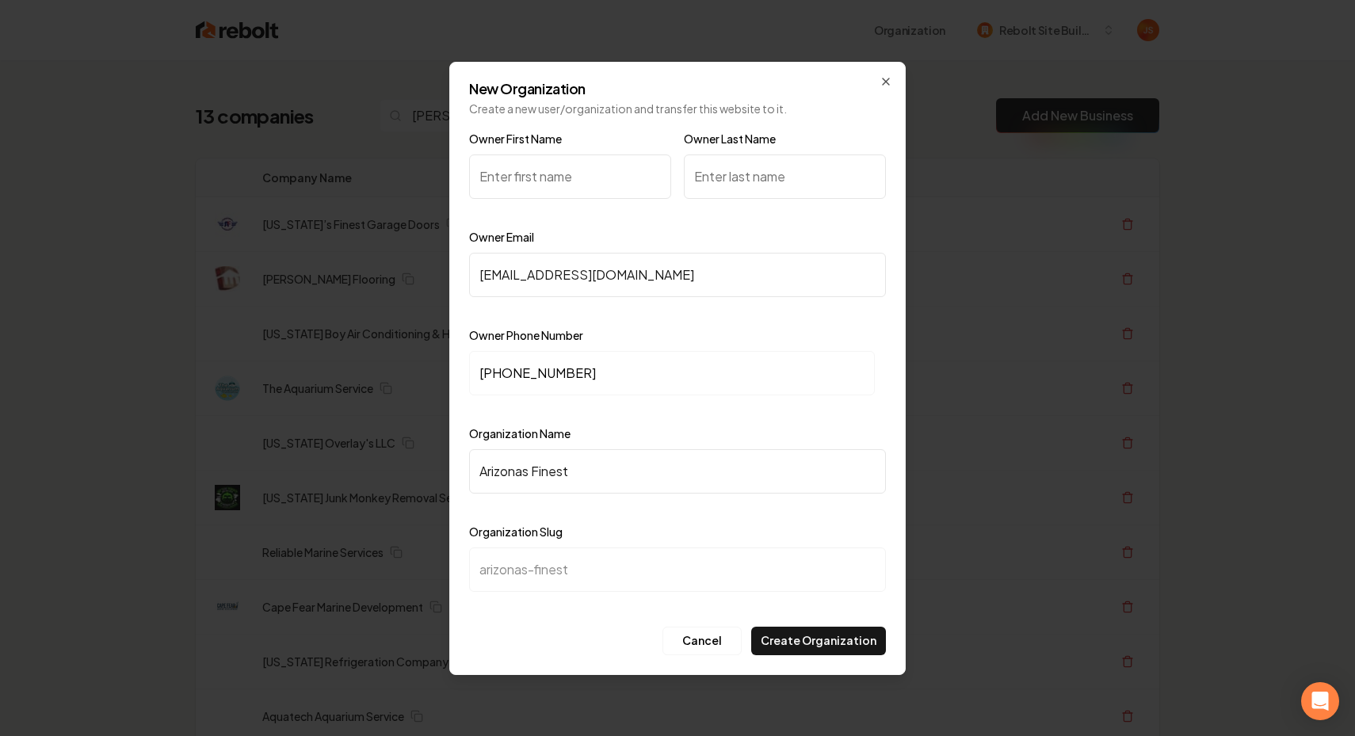
type input "Arizonas Finest G"
type input "arizonas-finest-g"
type input "Arizonas Finest Gr"
type input "arizonas-finest-gr"
type input "Arizonas Finest G"
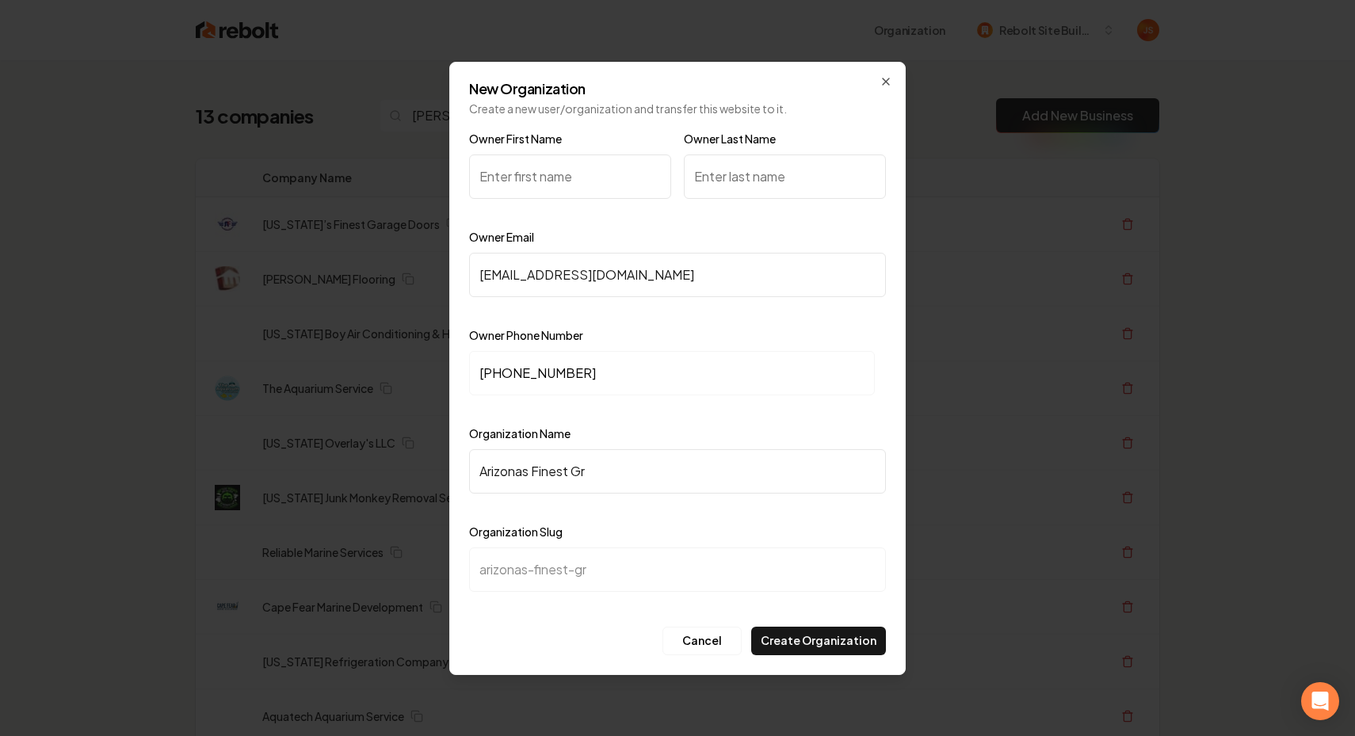
type input "arizonas-finest-g"
type input "Arizonas Finest Ga"
type input "arizonas-finest-ga"
type input "Arizonas Finest Gar"
type input "arizonas-finest-gar"
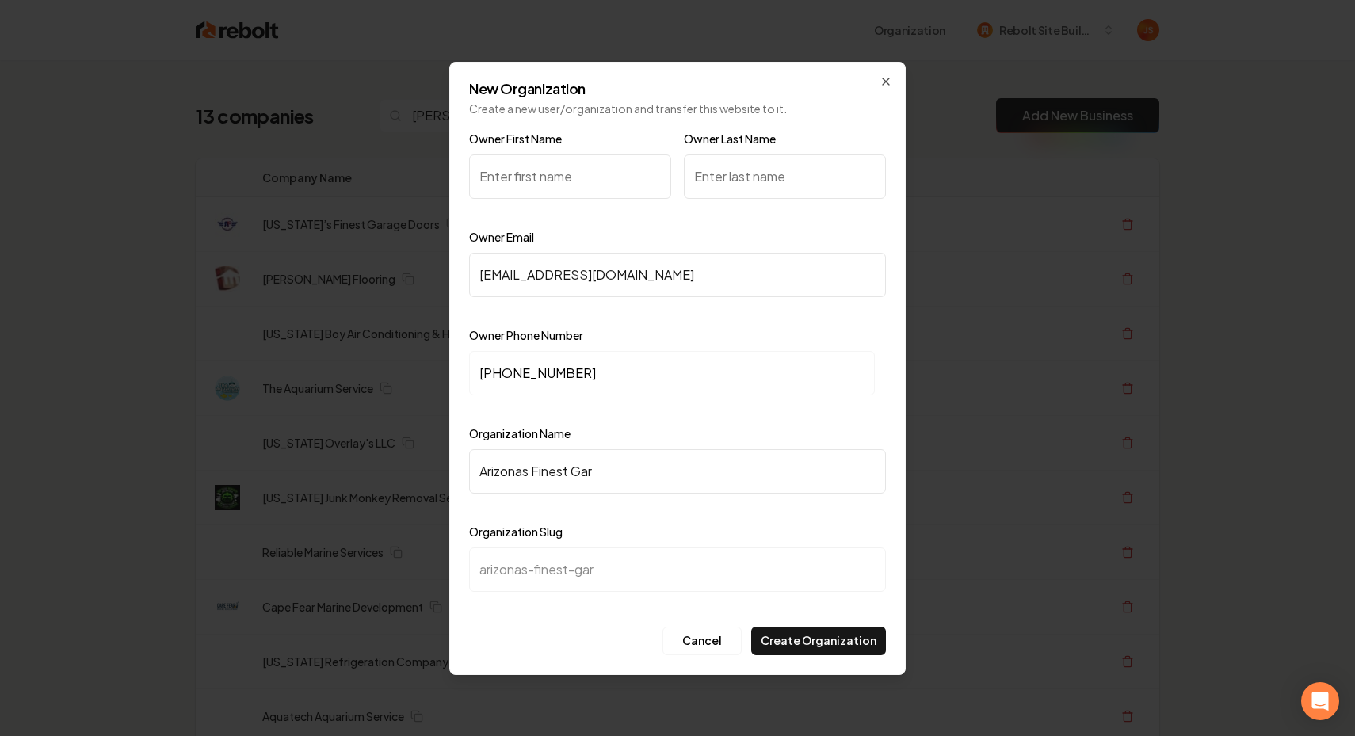
type input "Arizonas Finest Gara"
type input "arizonas-finest-gara"
type input "Arizonas Finest Garag"
type input "arizonas-finest-garag"
type input "Arizonas Finest Garage"
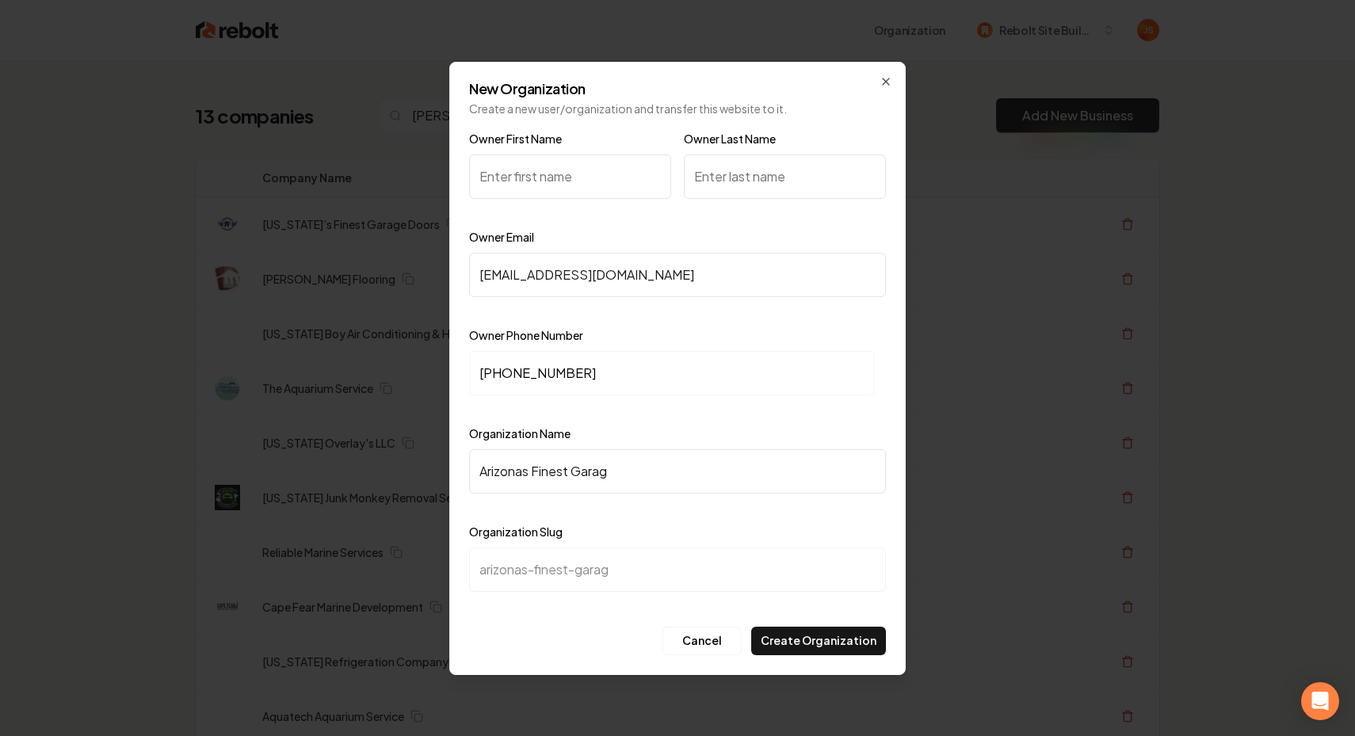
type input "arizonas-finest-garage"
type input "Arizonas Finest Garage D"
type input "arizonas-finest-garage-d"
type input "Arizonas Finest Garage Do"
type input "arizonas-finest-garage-do"
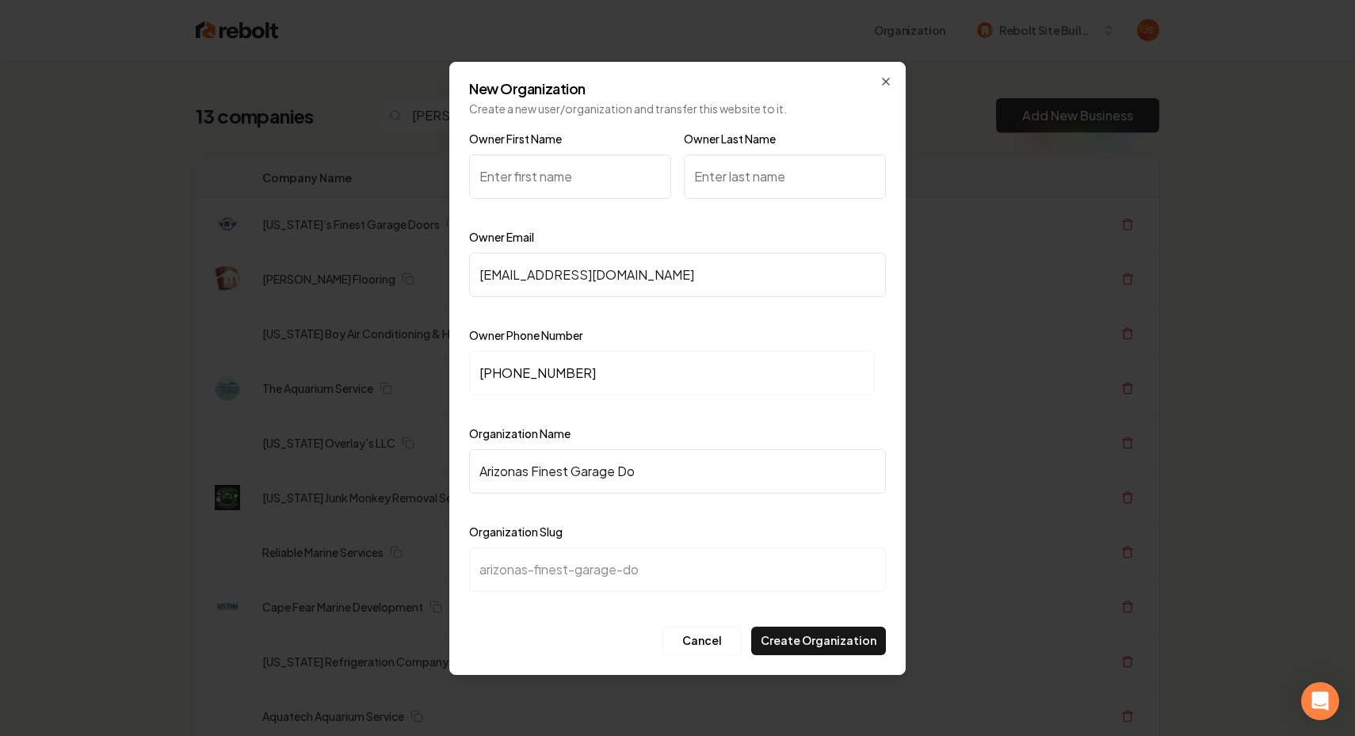
type input "Arizonas Finest Garage Doo"
type input "arizonas-finest-garage-doo"
type input "Arizonas Finest Garage Door"
type input "arizonas-finest-garage-door"
type input "Arizonas Finest Garage Doors"
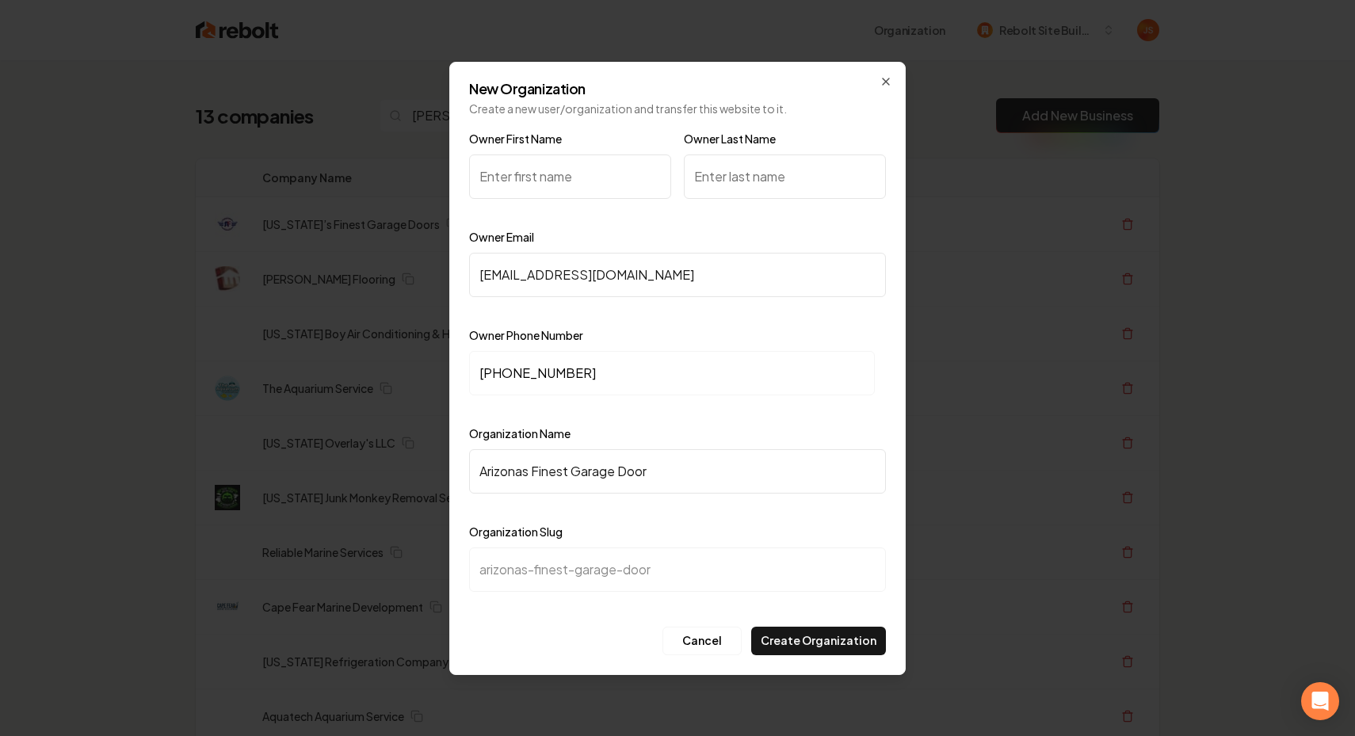
type input "arizonas-finest-garage-doors"
type input "Arizonas Finest Garage Doors"
click at [586, 168] on input "Owner First Name" at bounding box center [570, 177] width 202 height 44
type input "Ruben"
click at [714, 183] on input "Owner Last Name" at bounding box center [785, 177] width 202 height 44
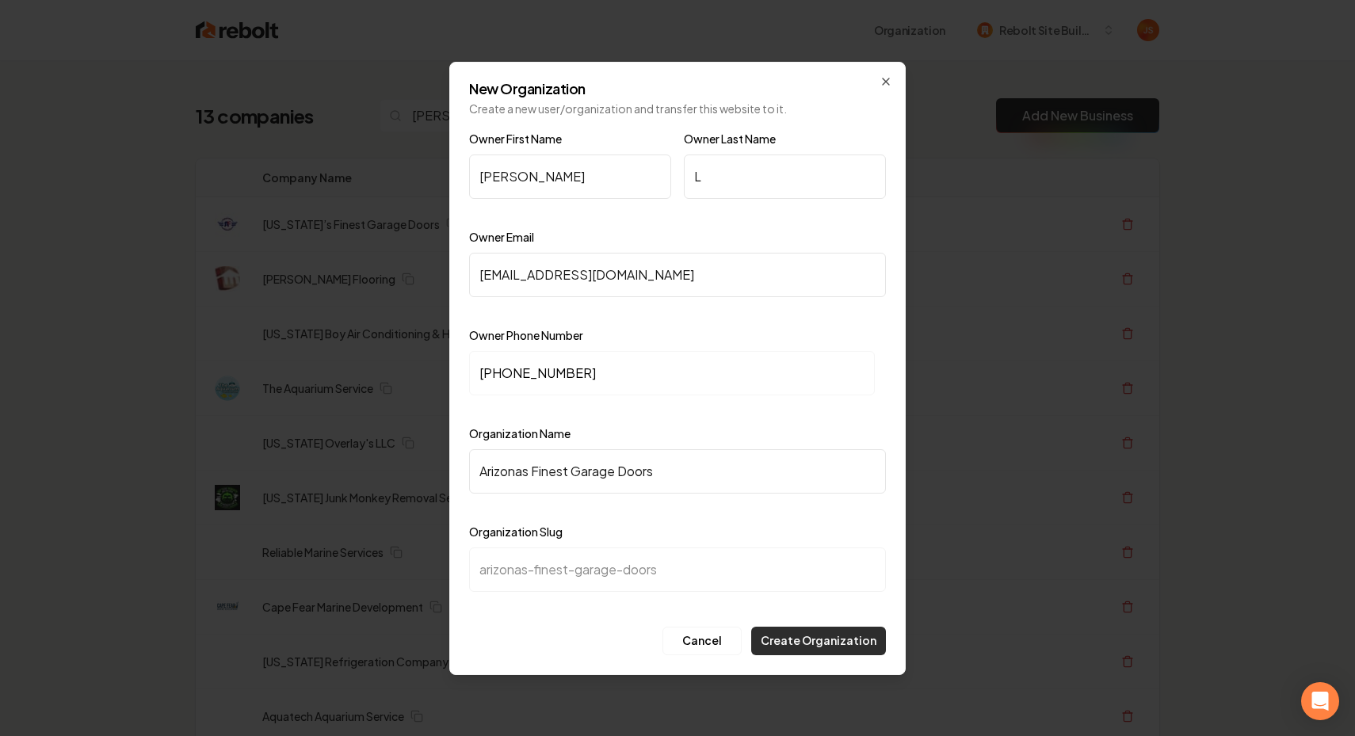
type input "L"
click at [827, 633] on button "Create Organization" at bounding box center [818, 641] width 135 height 29
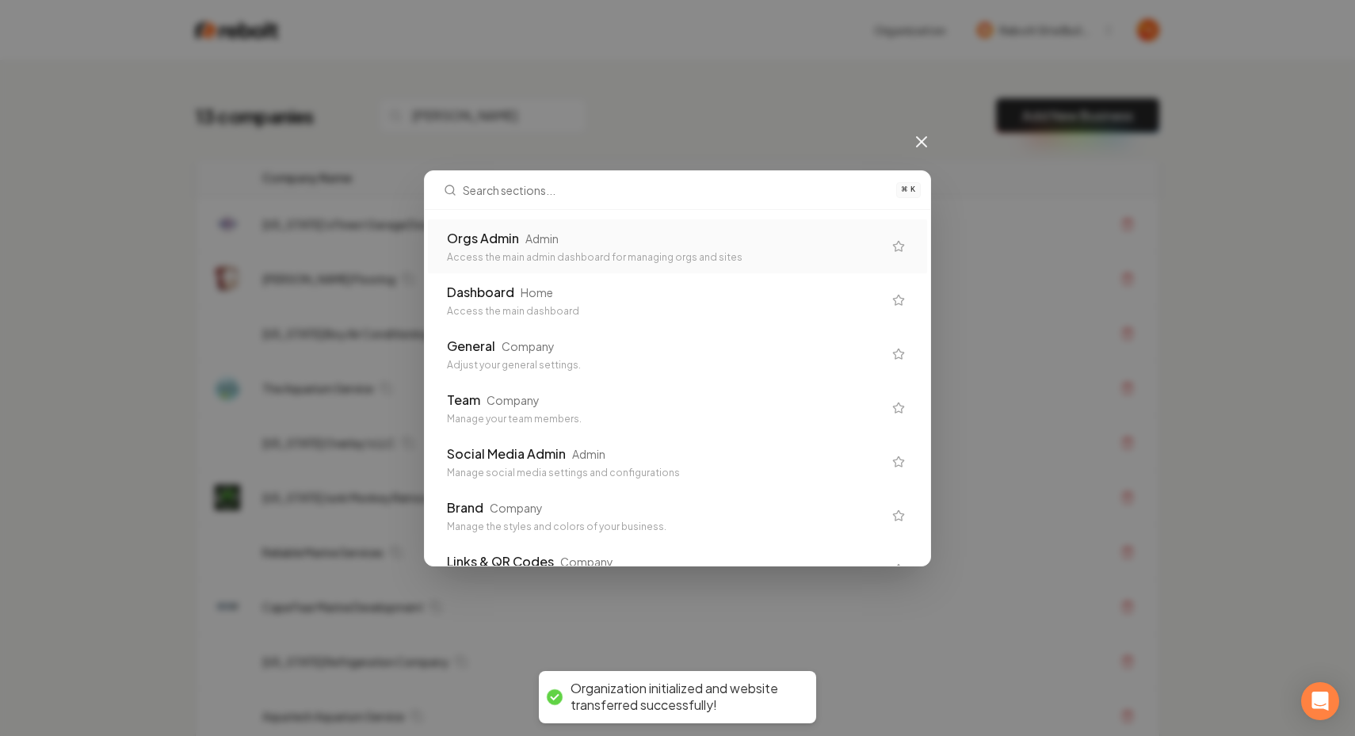
click at [615, 259] on div "Access the main admin dashboard for managing orgs and sites" at bounding box center [665, 257] width 436 height 13
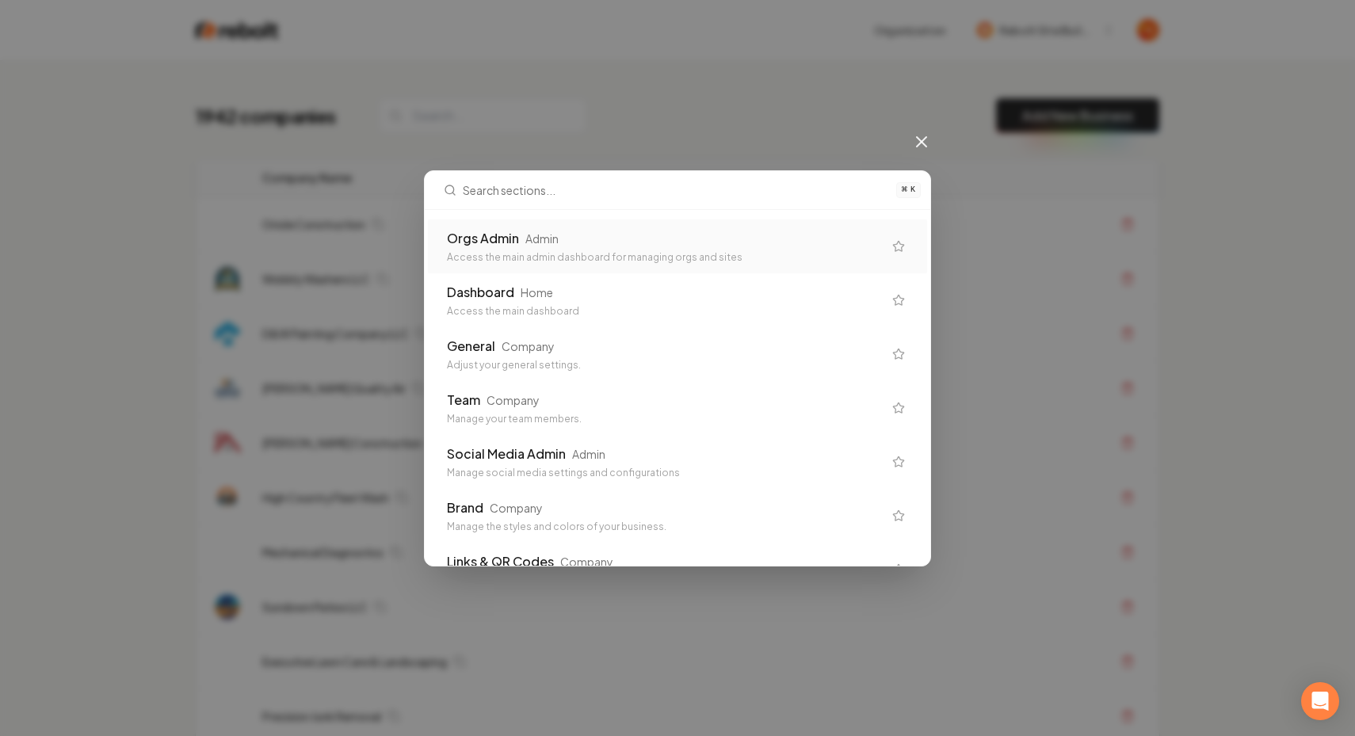
click at [616, 242] on div "Orgs Admin Admin" at bounding box center [665, 238] width 436 height 19
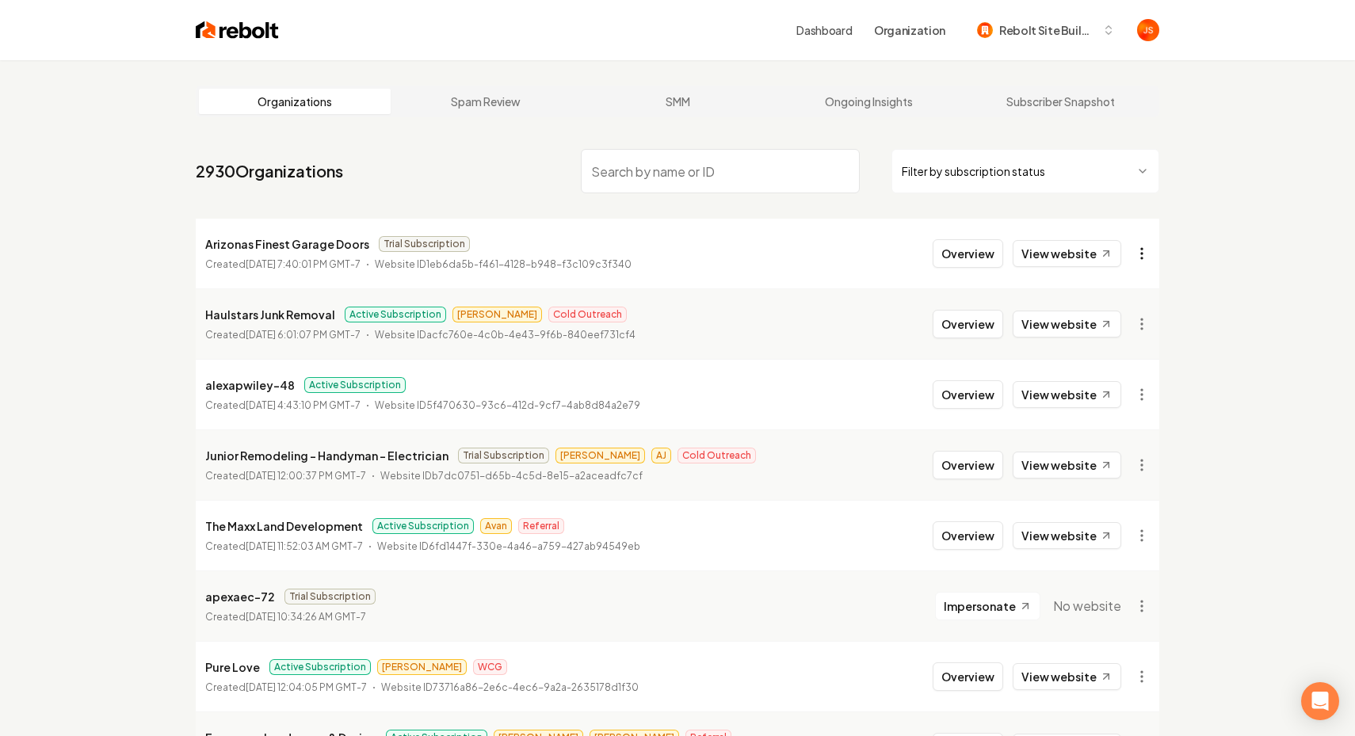
click at [1144, 257] on html "Dashboard Organization Rebolt Site Builder Organizations Spam Review SMM Ongoin…" at bounding box center [677, 368] width 1355 height 736
click at [1090, 311] on div "Get Payment Link" at bounding box center [1103, 314] width 101 height 25
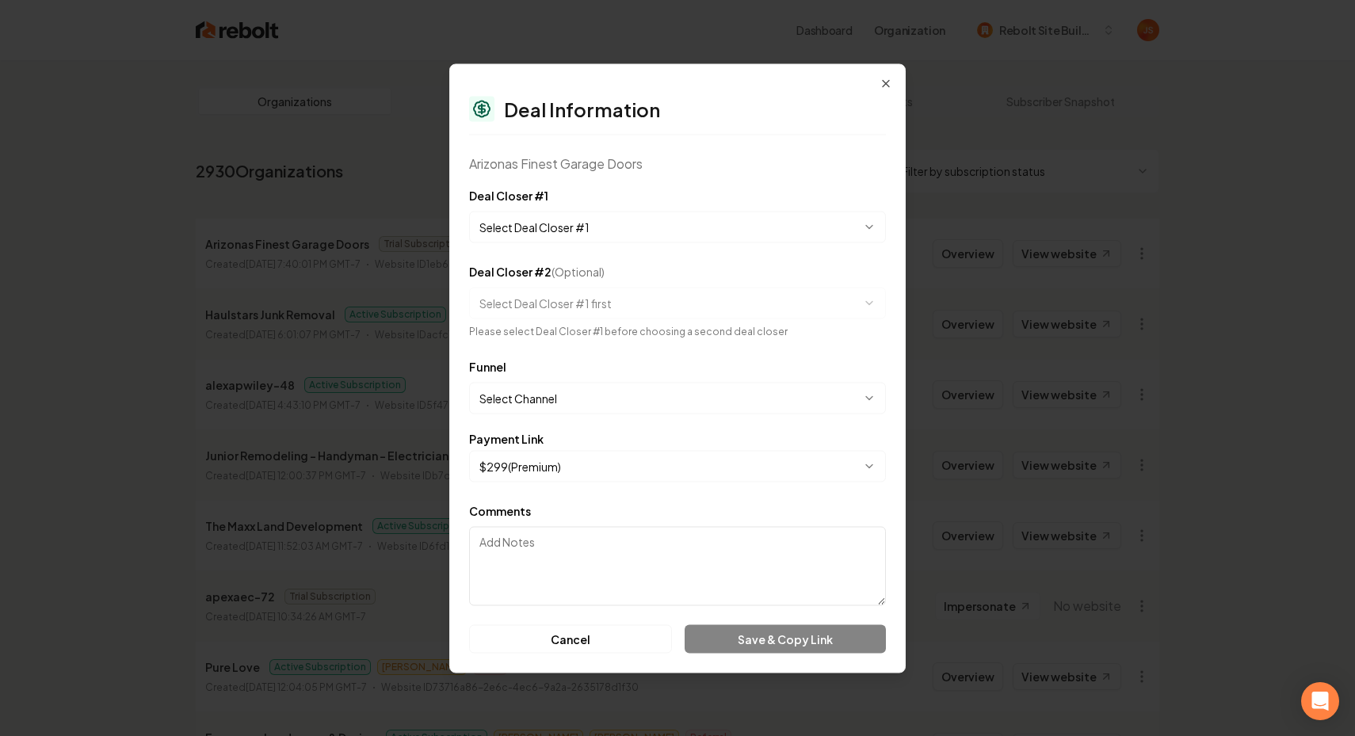
click at [587, 233] on body "Dashboard Organization Rebolt Site Builder Organizations Spam Review SMM Ongoin…" at bounding box center [677, 368] width 1355 height 736
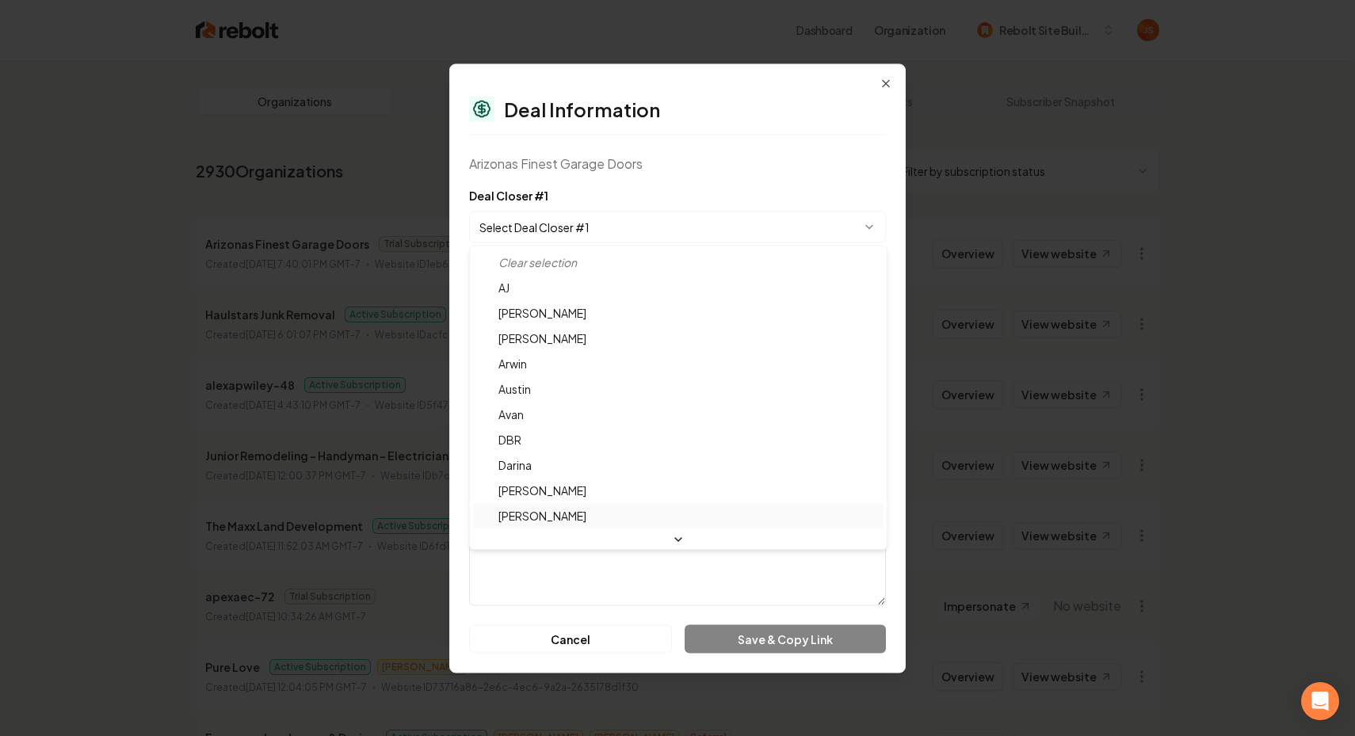
select select "**********"
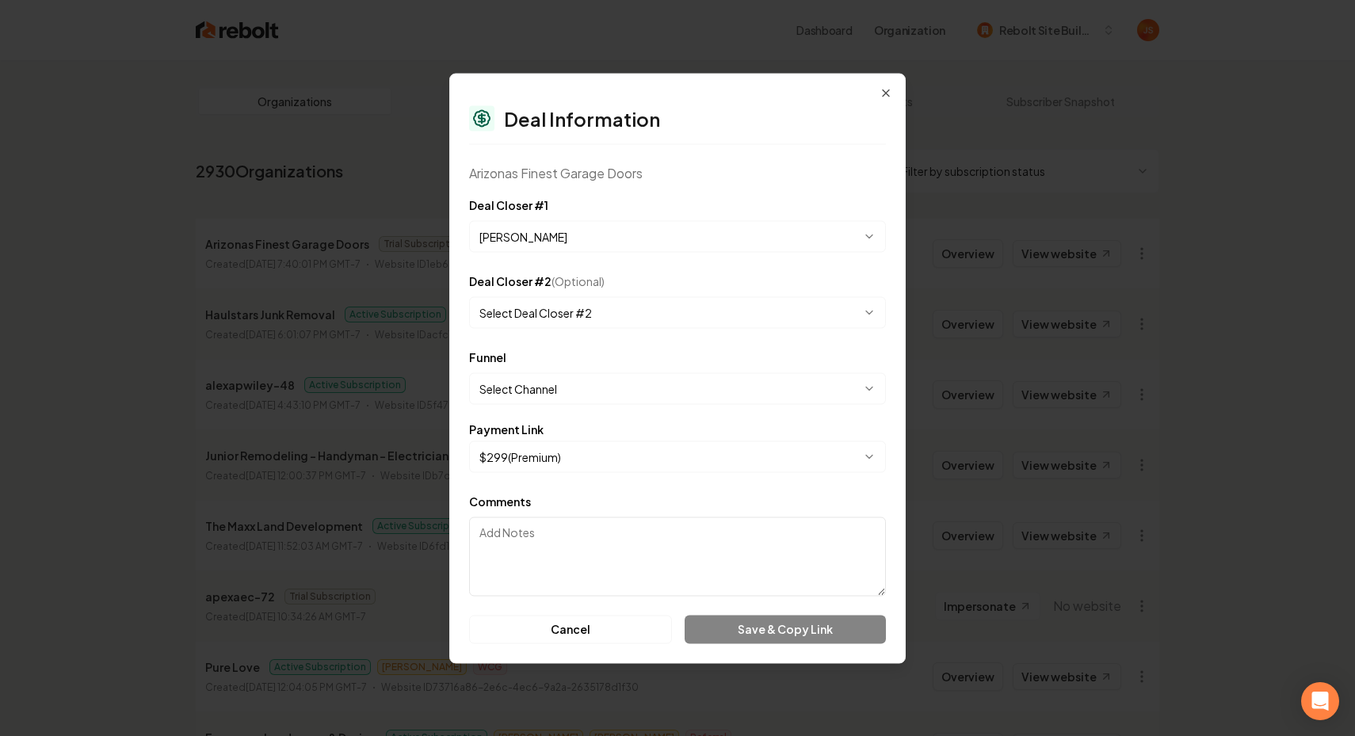
click at [525, 404] on form "**********" at bounding box center [677, 419] width 417 height 448
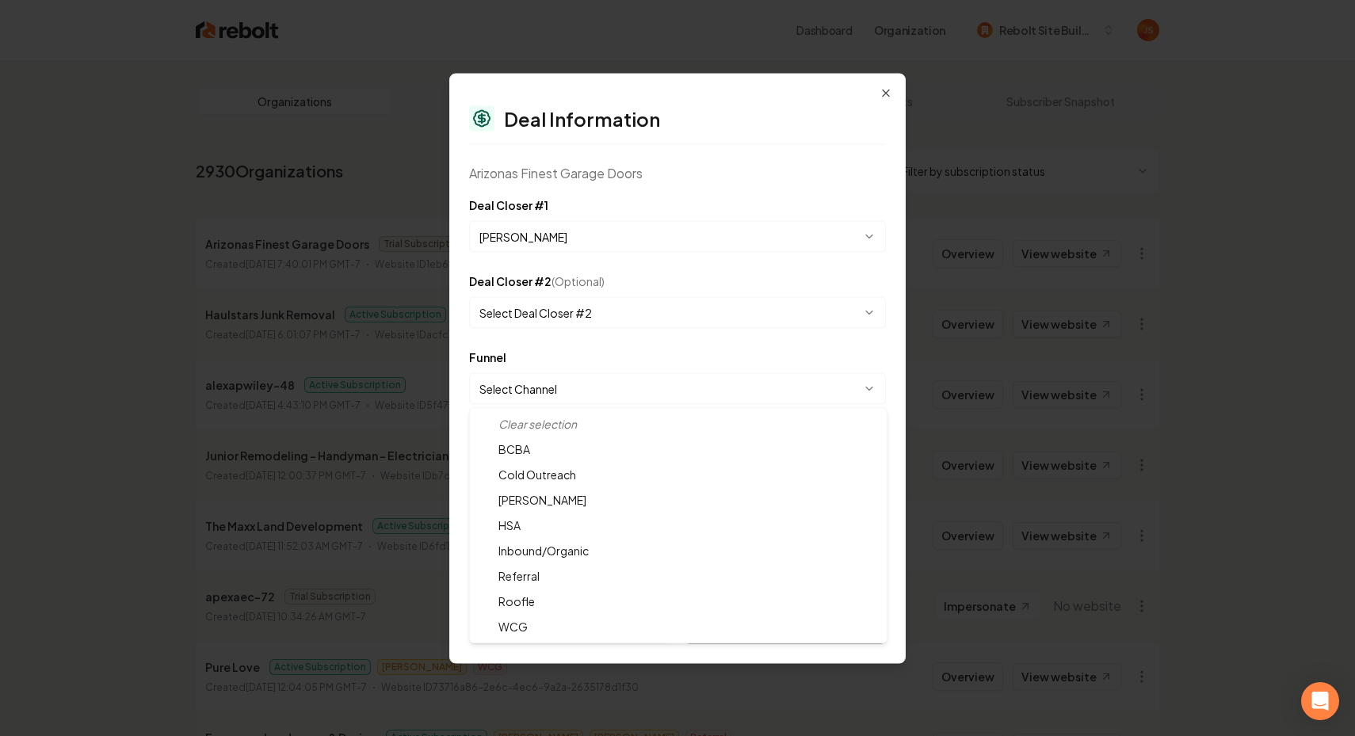
click at [541, 385] on body "Dashboard Organization Rebolt Site Builder Organizations Spam Review SMM Ongoin…" at bounding box center [677, 368] width 1355 height 736
select select "**********"
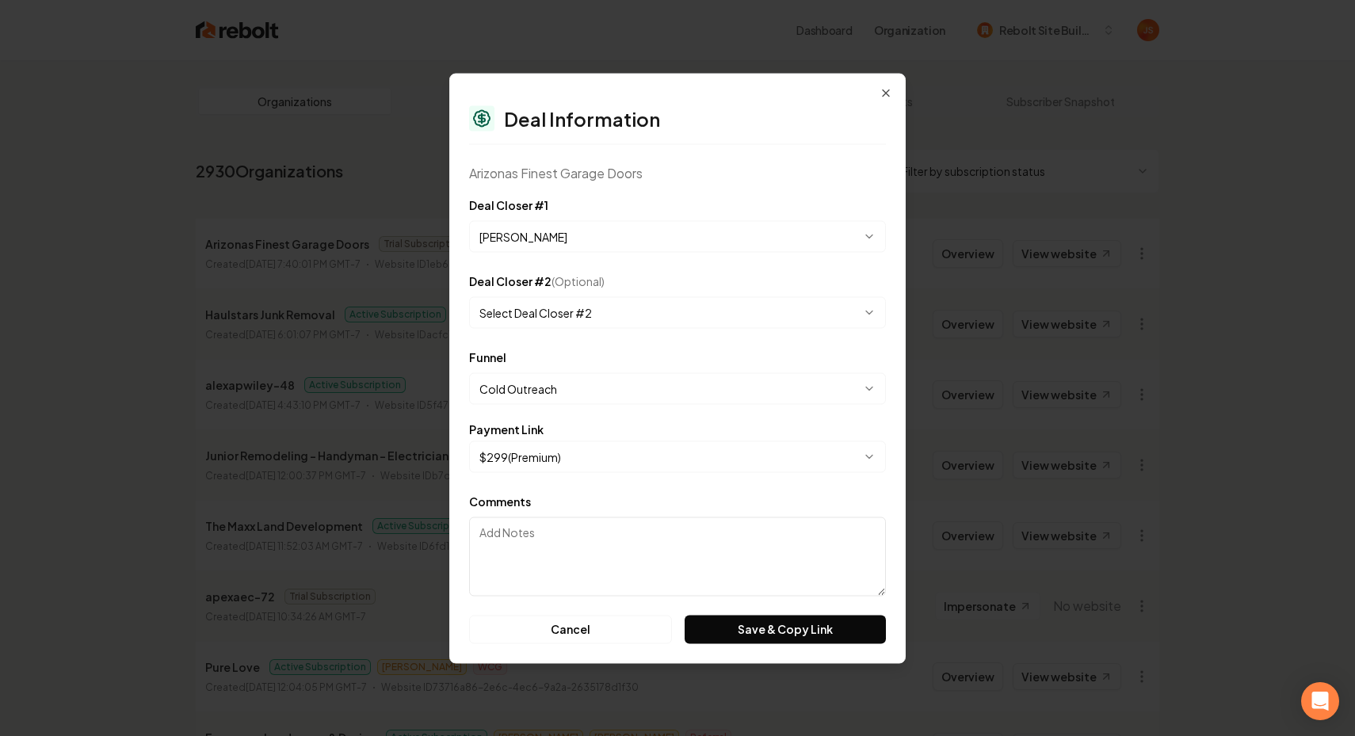
click at [767, 658] on div "**********" at bounding box center [677, 368] width 456 height 590
click at [767, 631] on button "Save & Copy Link" at bounding box center [785, 629] width 201 height 29
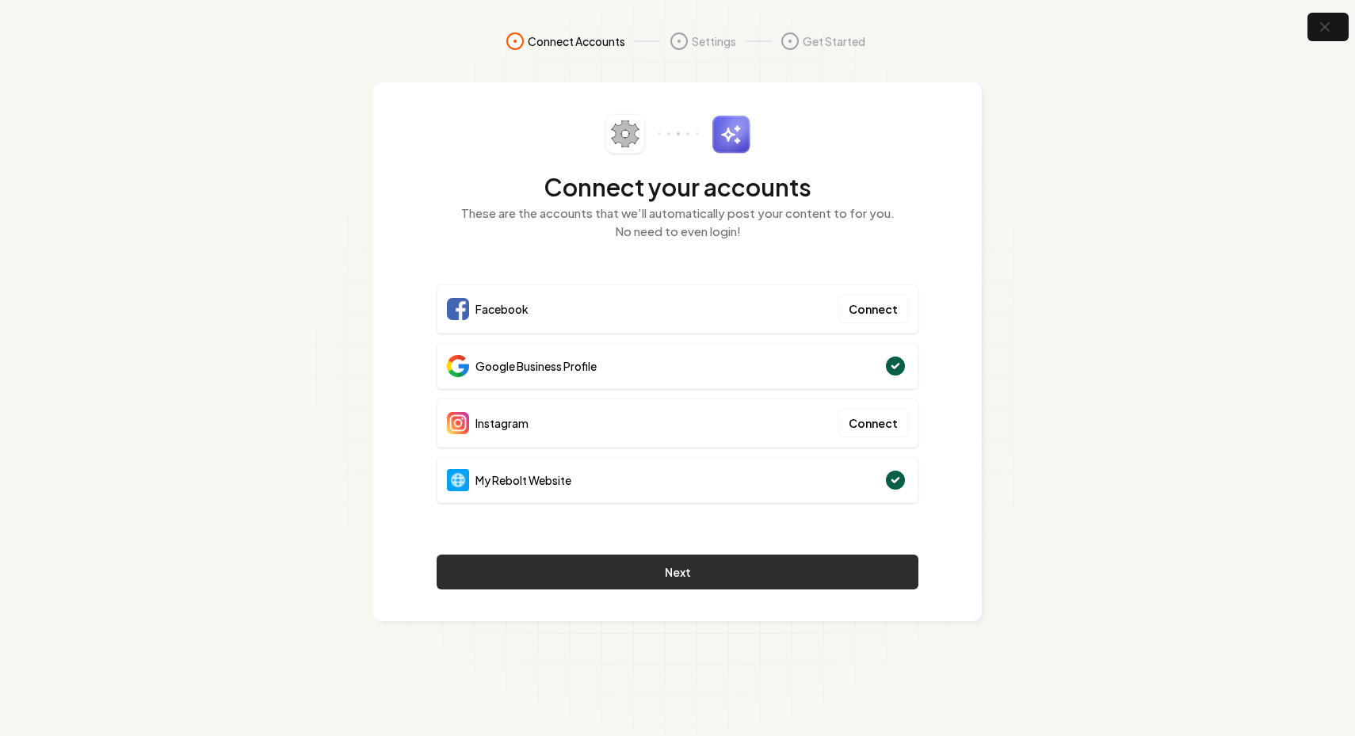
click at [712, 578] on button "Next" at bounding box center [678, 572] width 482 height 35
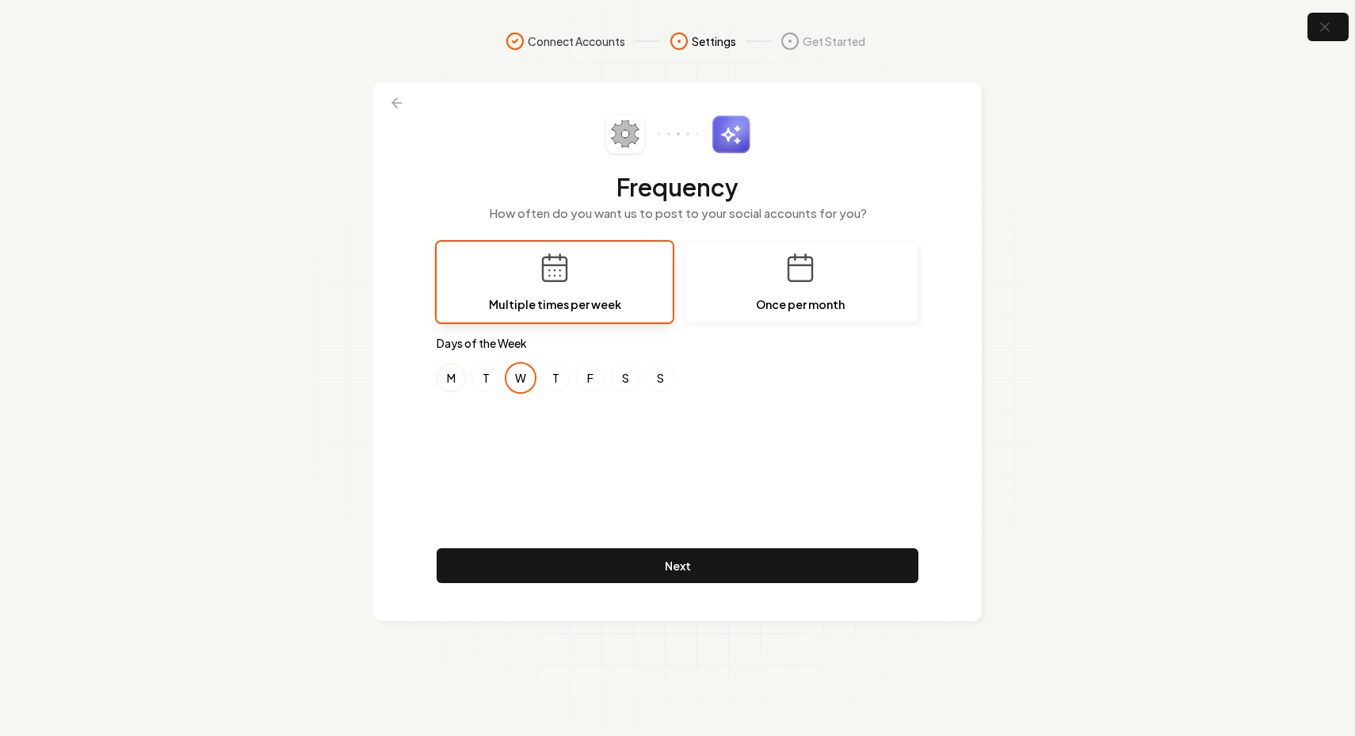
click at [460, 380] on button "M" at bounding box center [451, 378] width 29 height 29
click at [599, 375] on button "F" at bounding box center [590, 378] width 29 height 29
click at [515, 376] on button "W" at bounding box center [520, 378] width 29 height 29
click at [527, 406] on div "Frequency How often do you want us to post to your social accounts for you? Mul…" at bounding box center [678, 351] width 482 height 475
click at [601, 422] on div "Frequency How often do you want us to post to your social accounts for you? Mul…" at bounding box center [678, 351] width 482 height 475
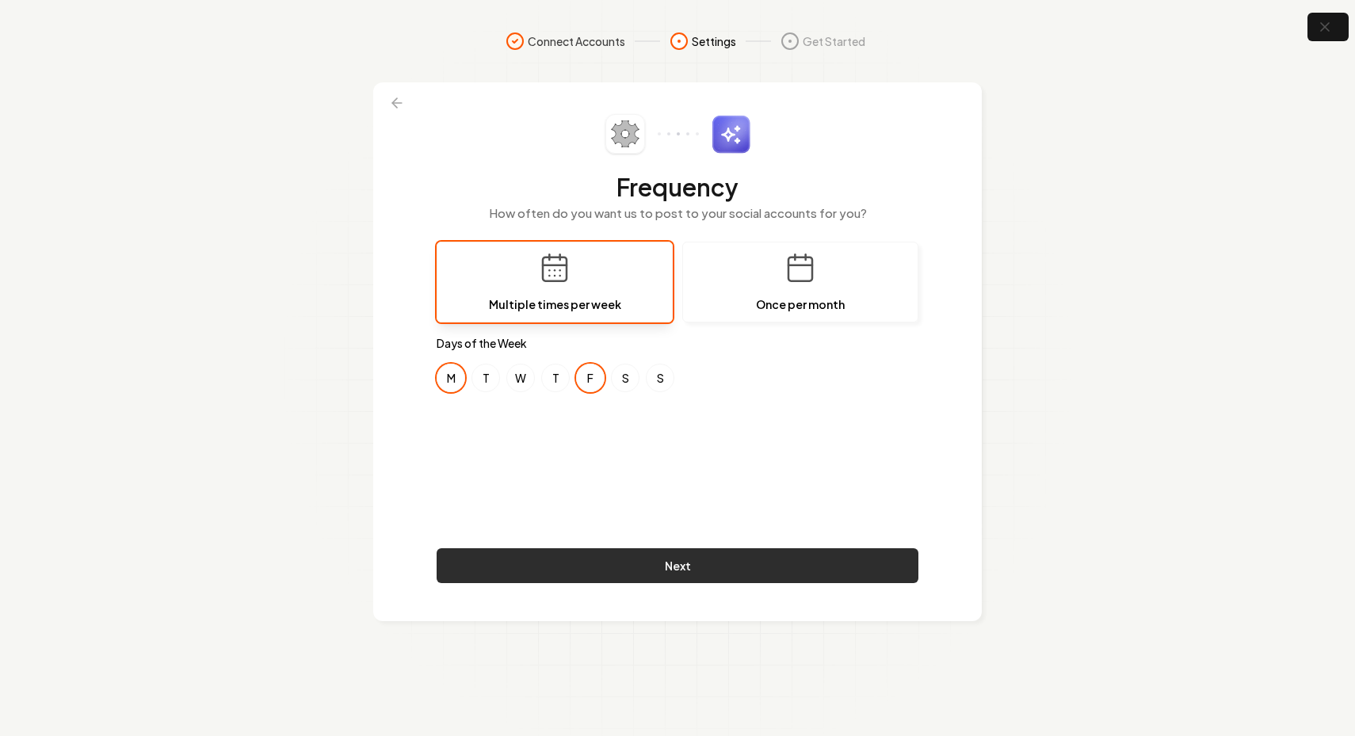
click at [620, 565] on button "Next" at bounding box center [678, 565] width 482 height 35
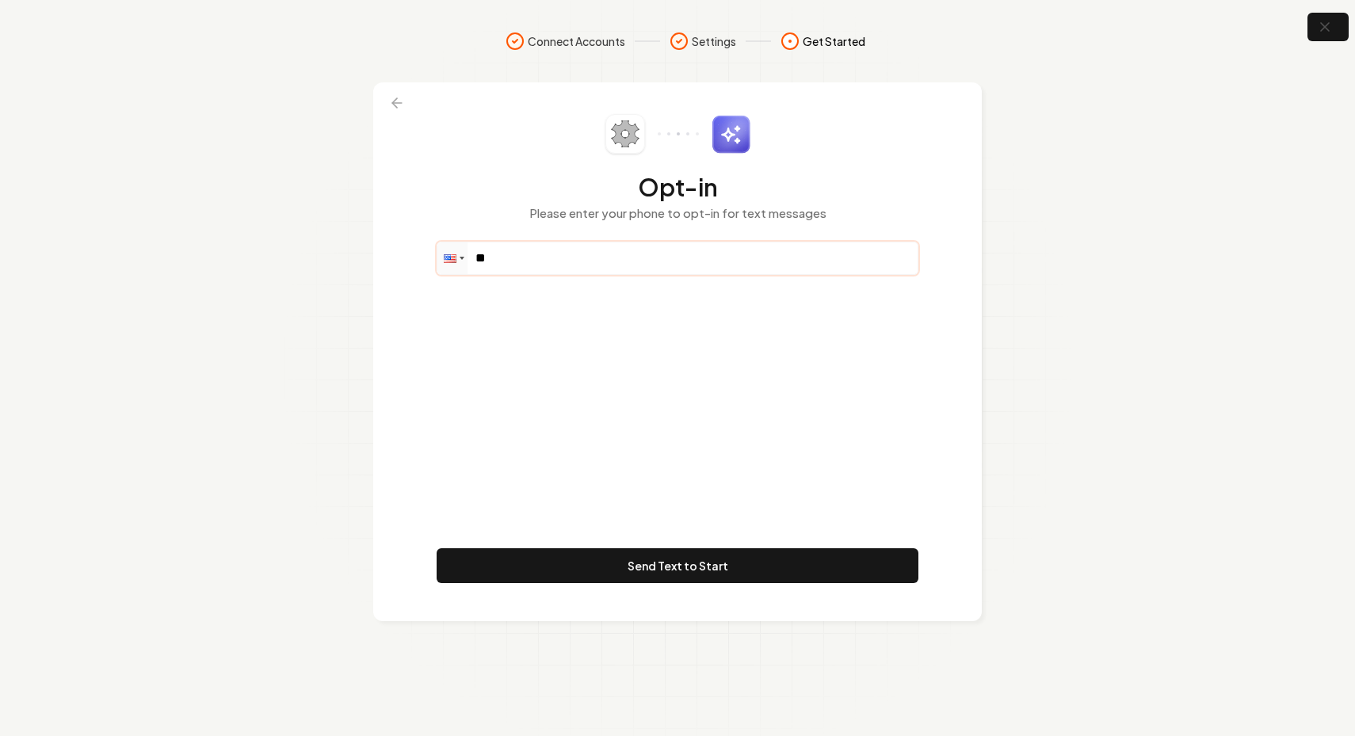
click at [570, 266] on input "**" at bounding box center [677, 258] width 480 height 32
paste input "tel"
click at [521, 261] on input "**" at bounding box center [677, 258] width 480 height 32
paste input "**********"
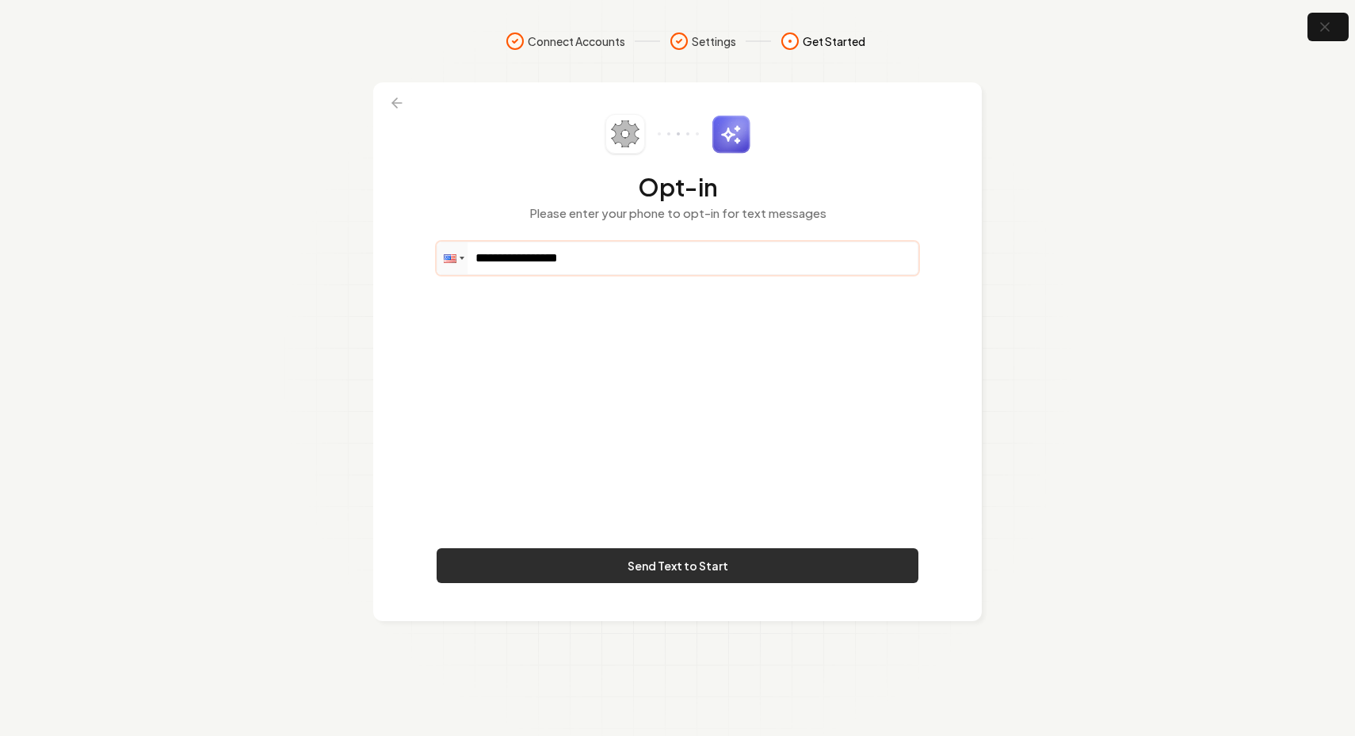
type input "**********"
click at [586, 560] on button "Send Text to Start" at bounding box center [678, 565] width 482 height 35
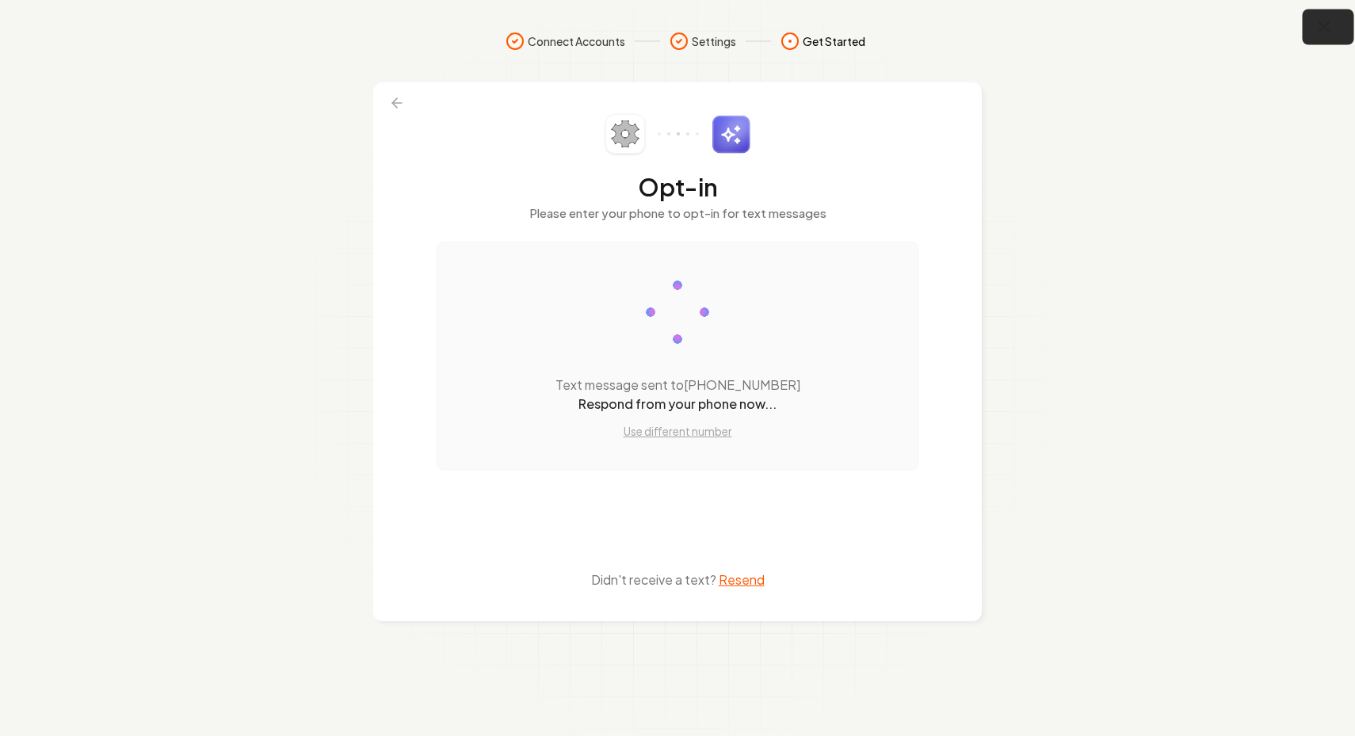
click at [1324, 33] on icon "button" at bounding box center [1324, 27] width 20 height 20
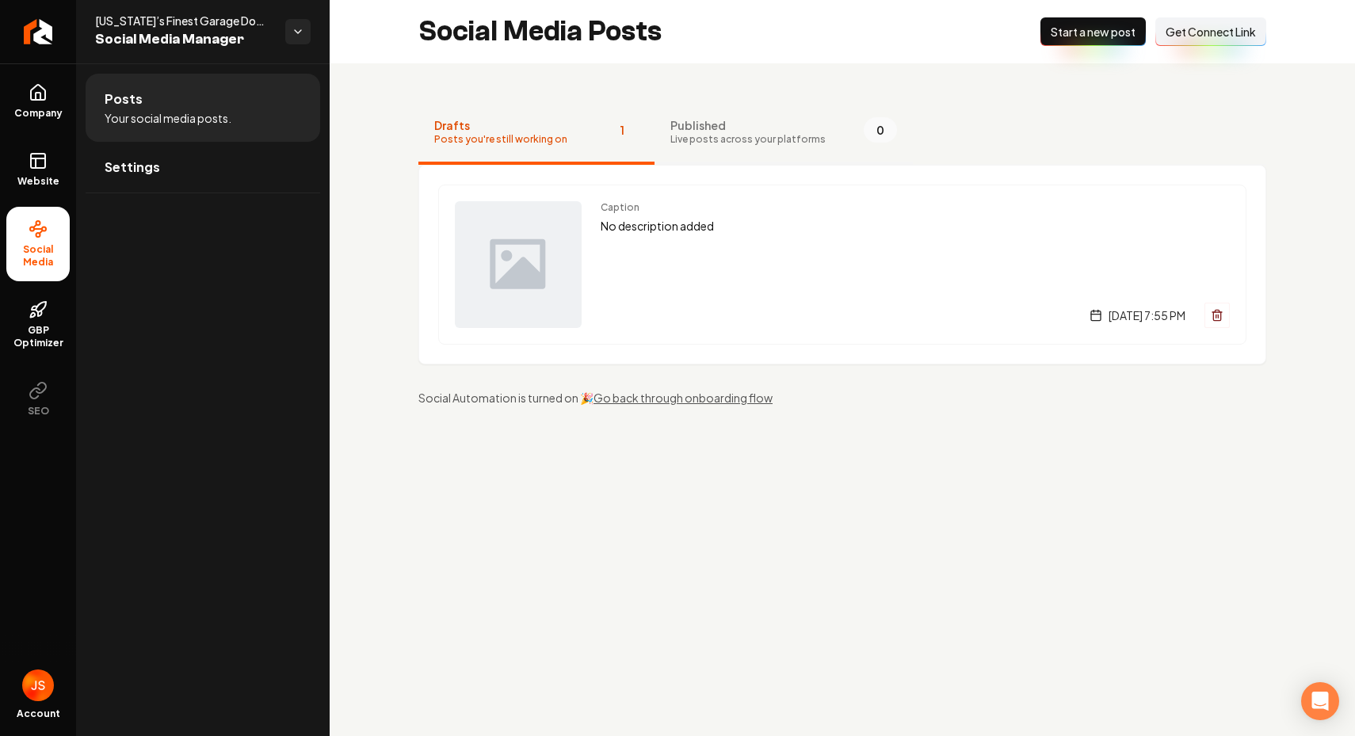
click at [707, 121] on span "Published" at bounding box center [747, 125] width 155 height 16
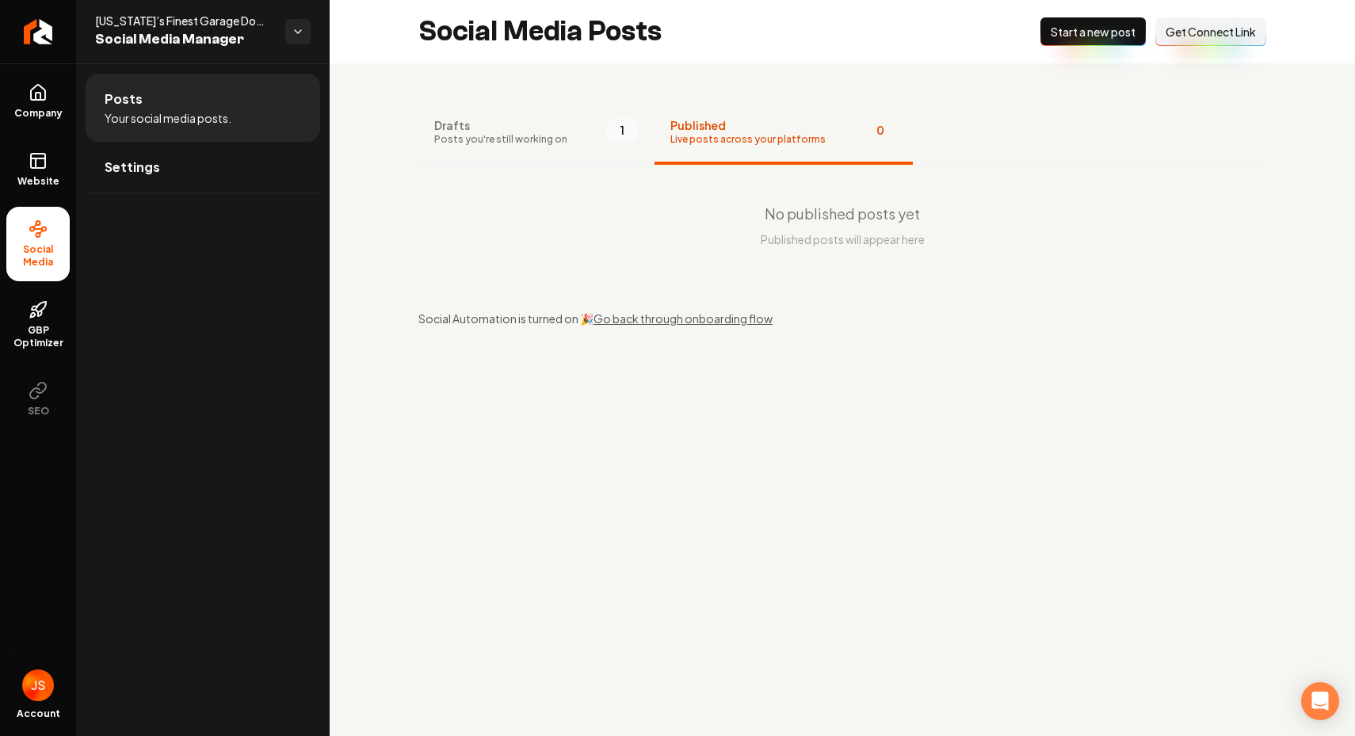
click at [546, 145] on span "Posts you're still working on" at bounding box center [500, 139] width 133 height 13
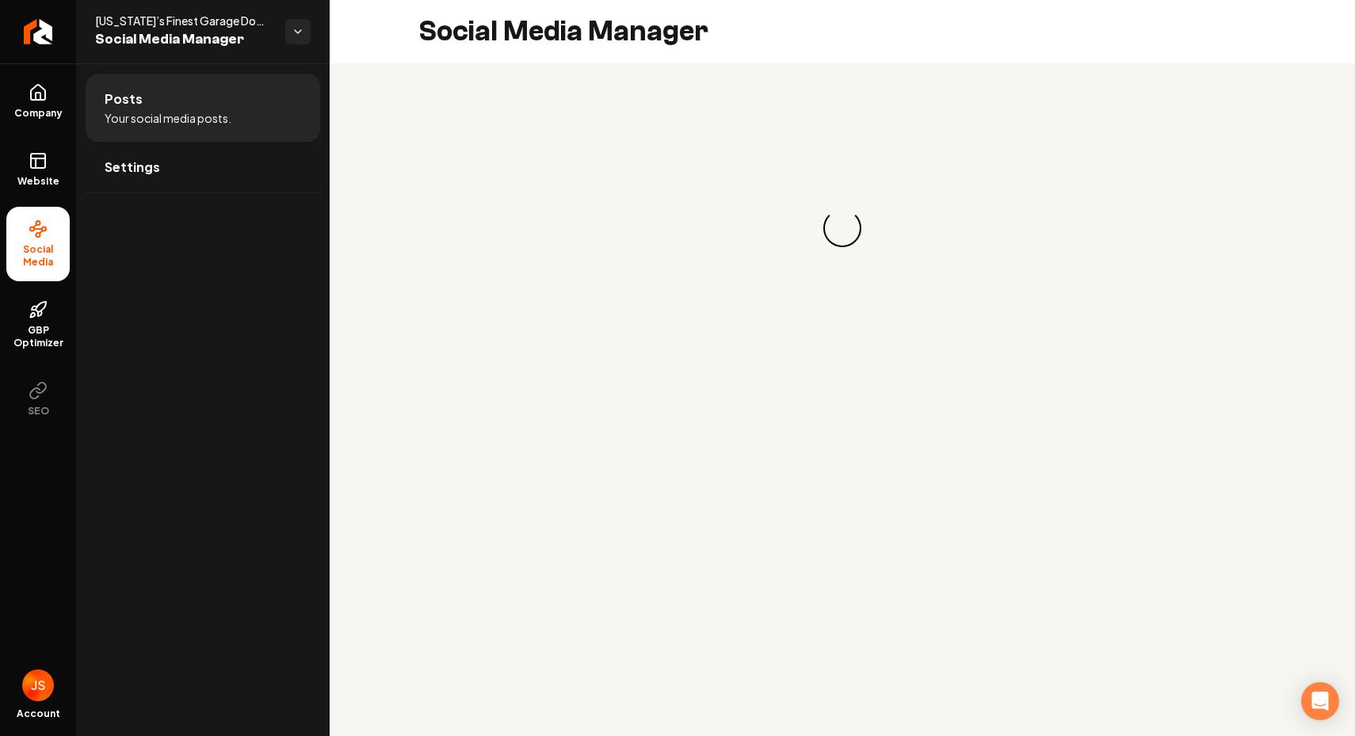
click at [701, 133] on div "Loading... Loading..." at bounding box center [842, 228] width 848 height 254
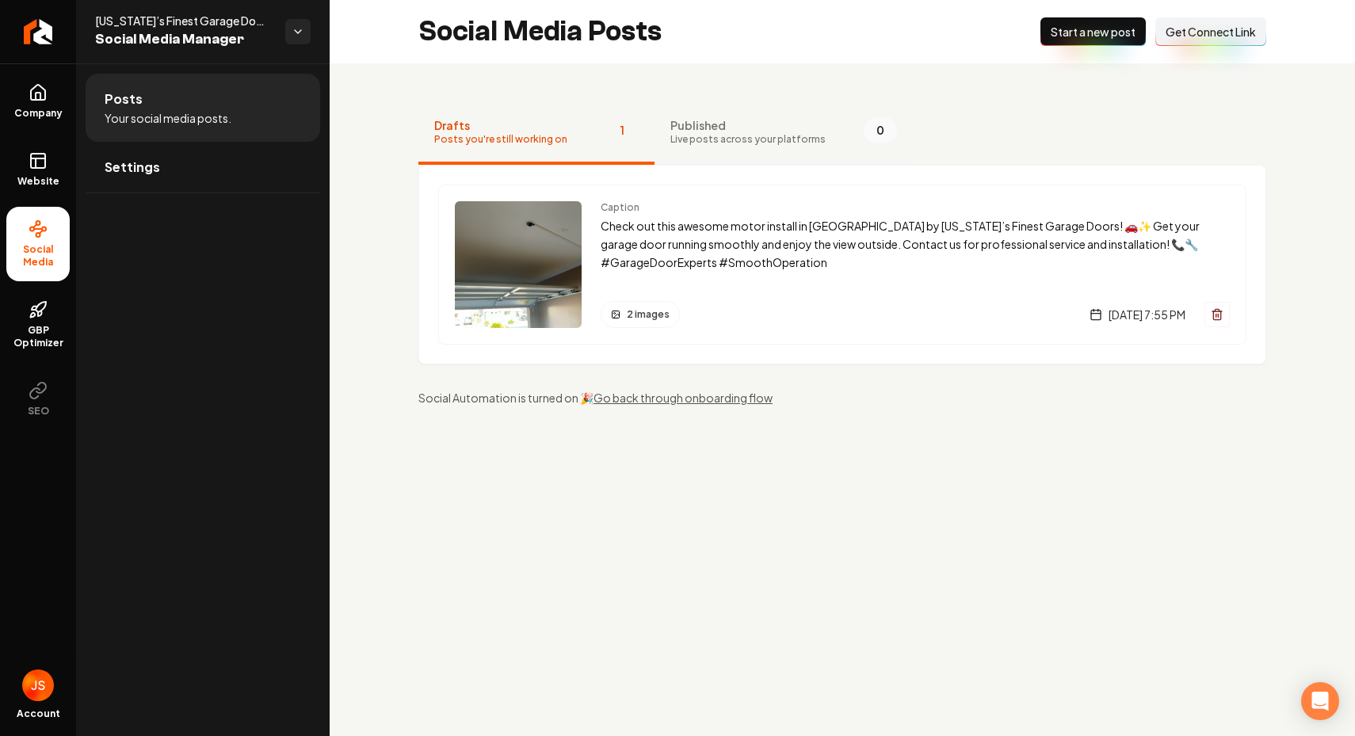
click at [685, 136] on span "Live posts across your platforms" at bounding box center [747, 139] width 155 height 13
click at [704, 137] on span "Live posts across your platforms" at bounding box center [747, 139] width 155 height 13
click at [803, 160] on button "Published Live posts across your platforms 0" at bounding box center [783, 132] width 258 height 63
click at [731, 145] on button "Published Live posts across your platforms 0" at bounding box center [783, 132] width 258 height 63
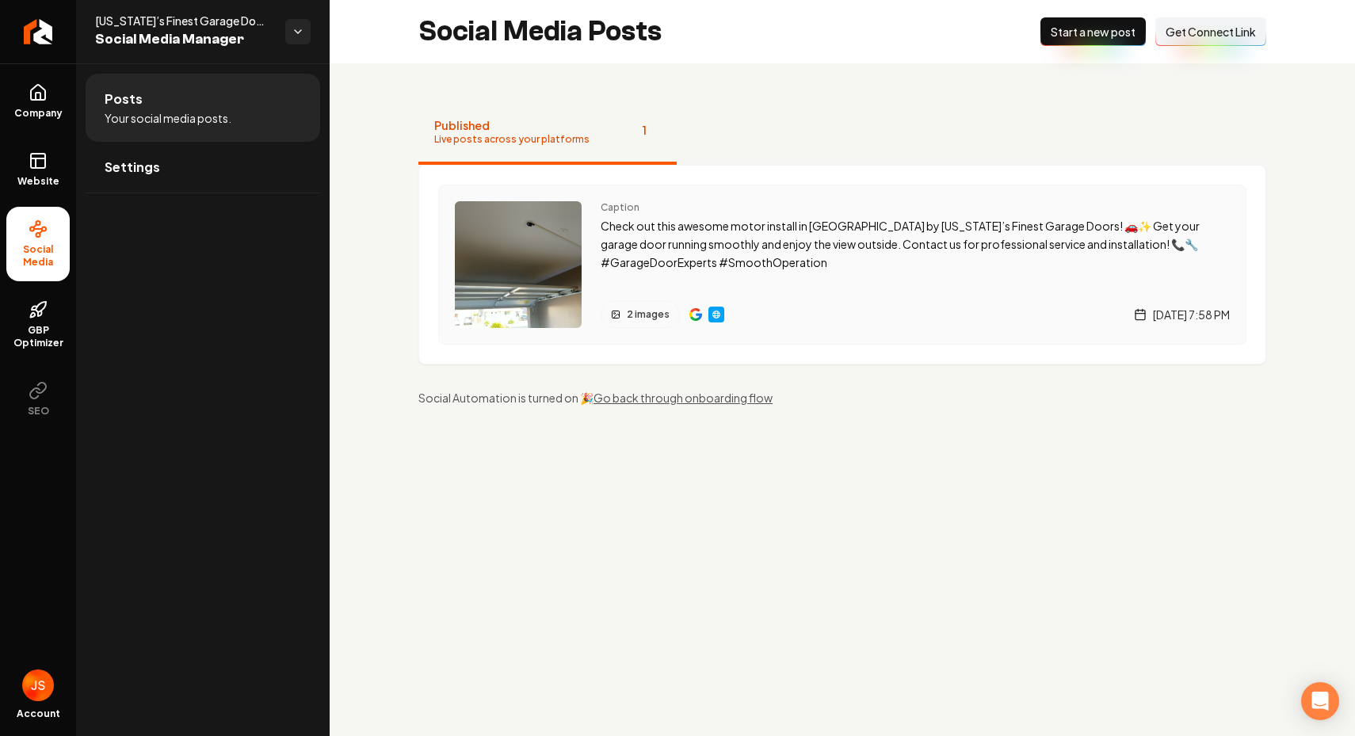
click at [698, 315] on img "Main content area" at bounding box center [695, 314] width 13 height 13
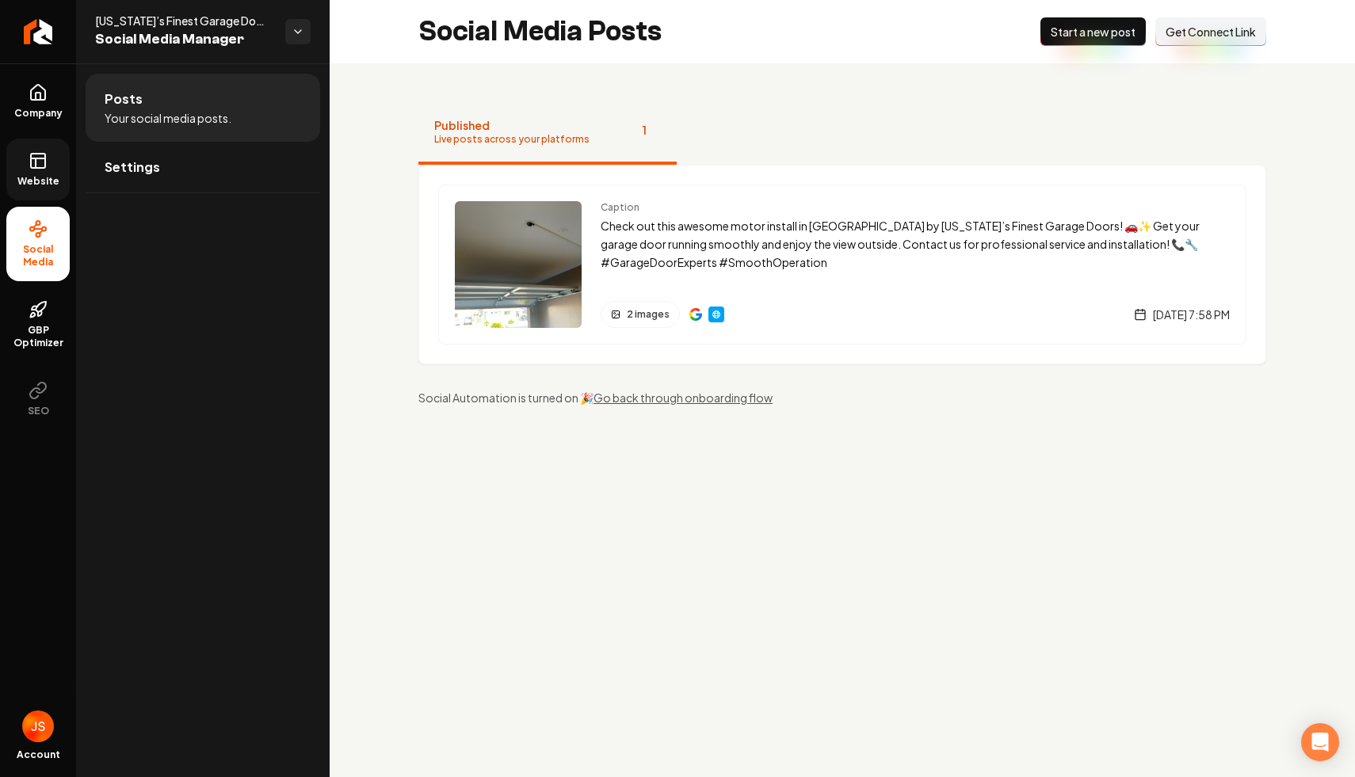
click at [40, 164] on icon at bounding box center [38, 160] width 19 height 19
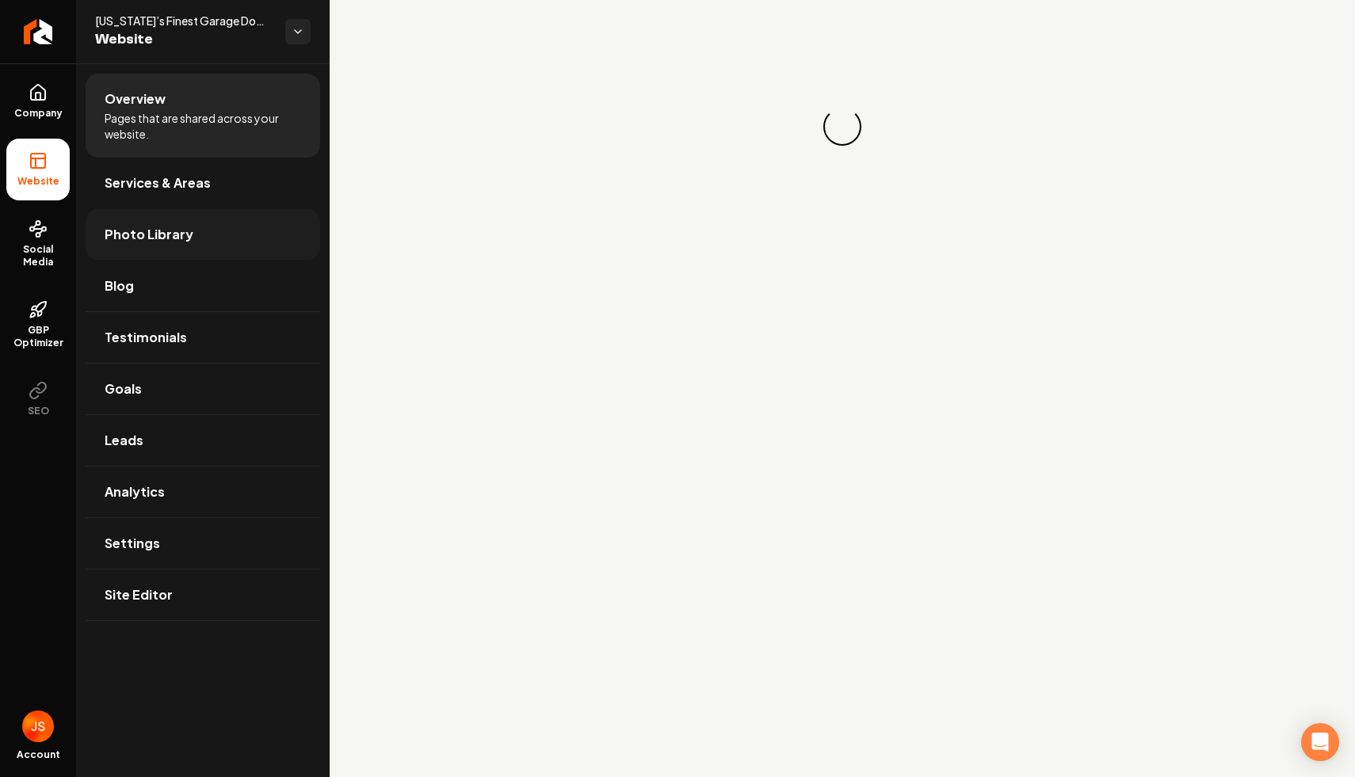
click at [115, 227] on span "Photo Library" at bounding box center [149, 234] width 89 height 19
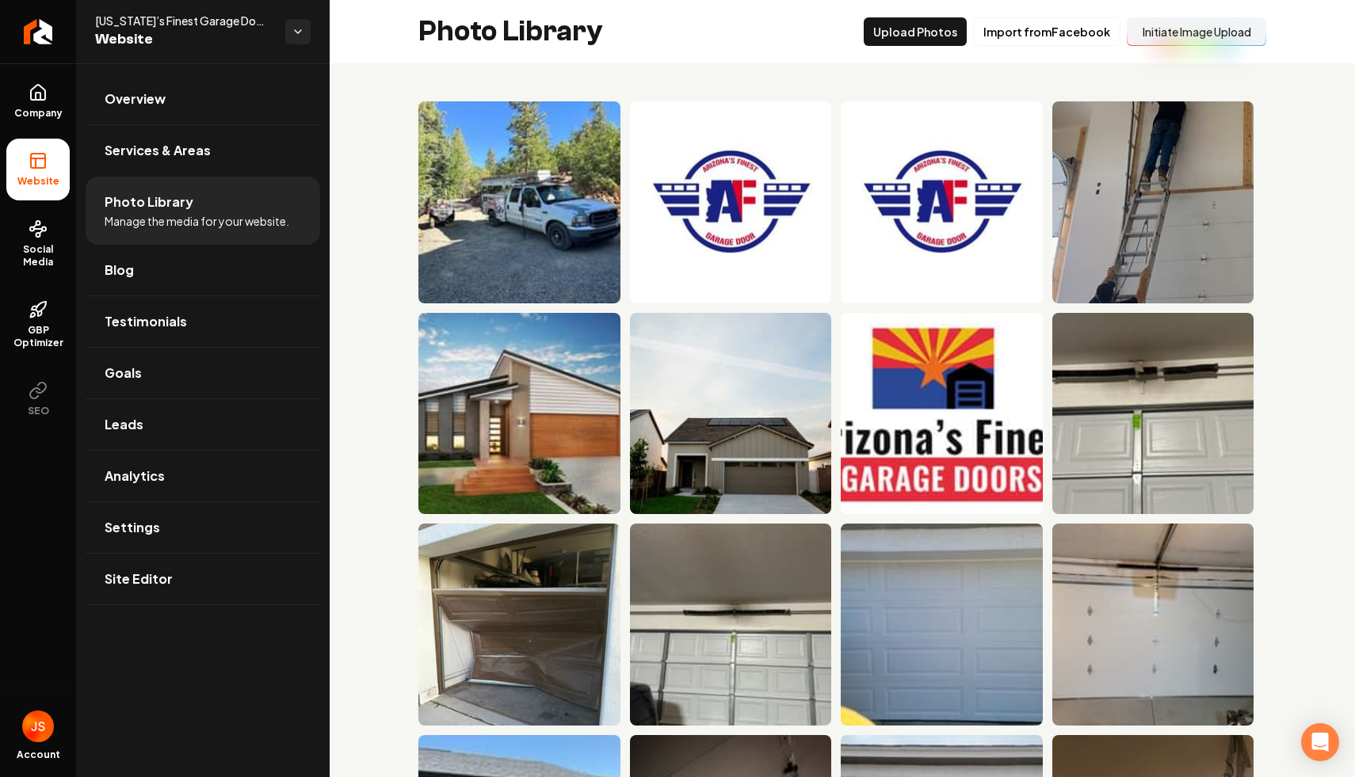
click at [1150, 36] on button "Initiate Image Upload" at bounding box center [1196, 31] width 139 height 29
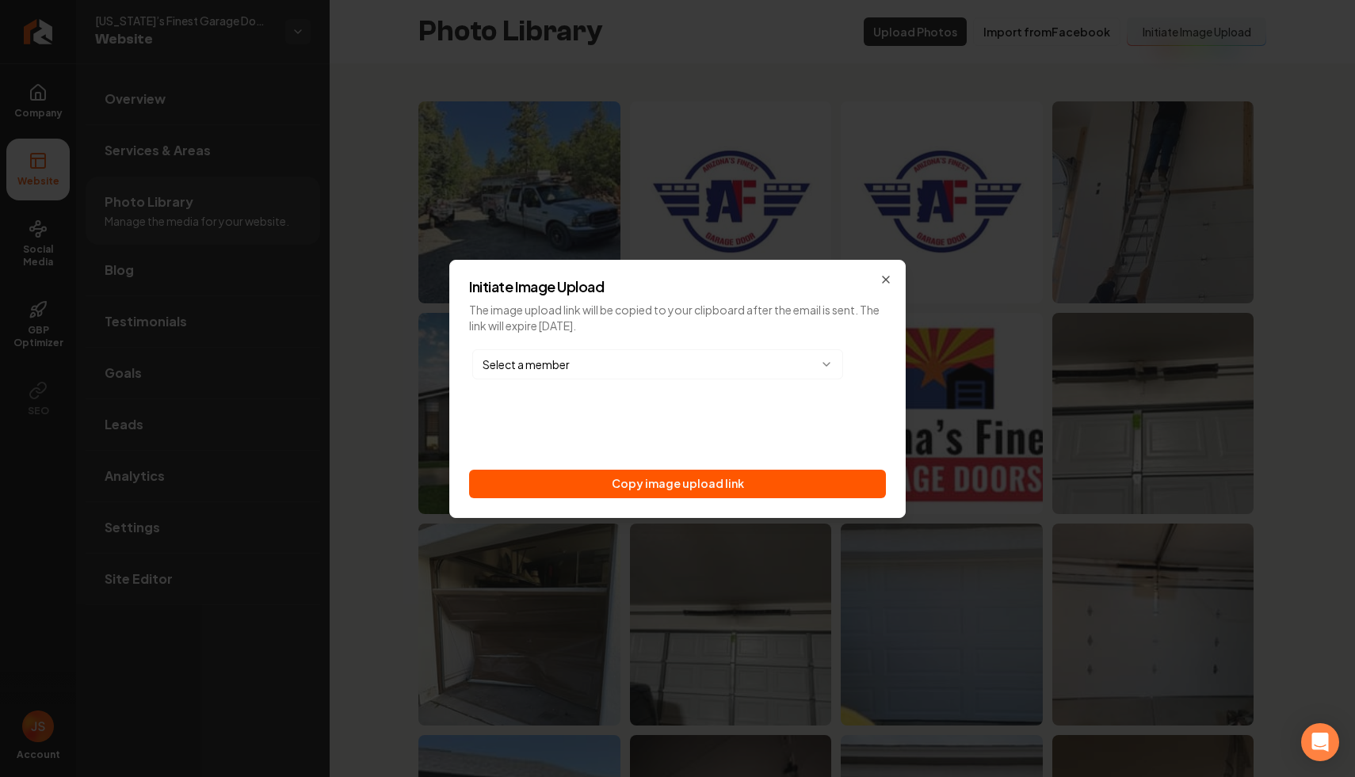
click at [780, 468] on div "Select a member Copy image upload link" at bounding box center [677, 422] width 417 height 152
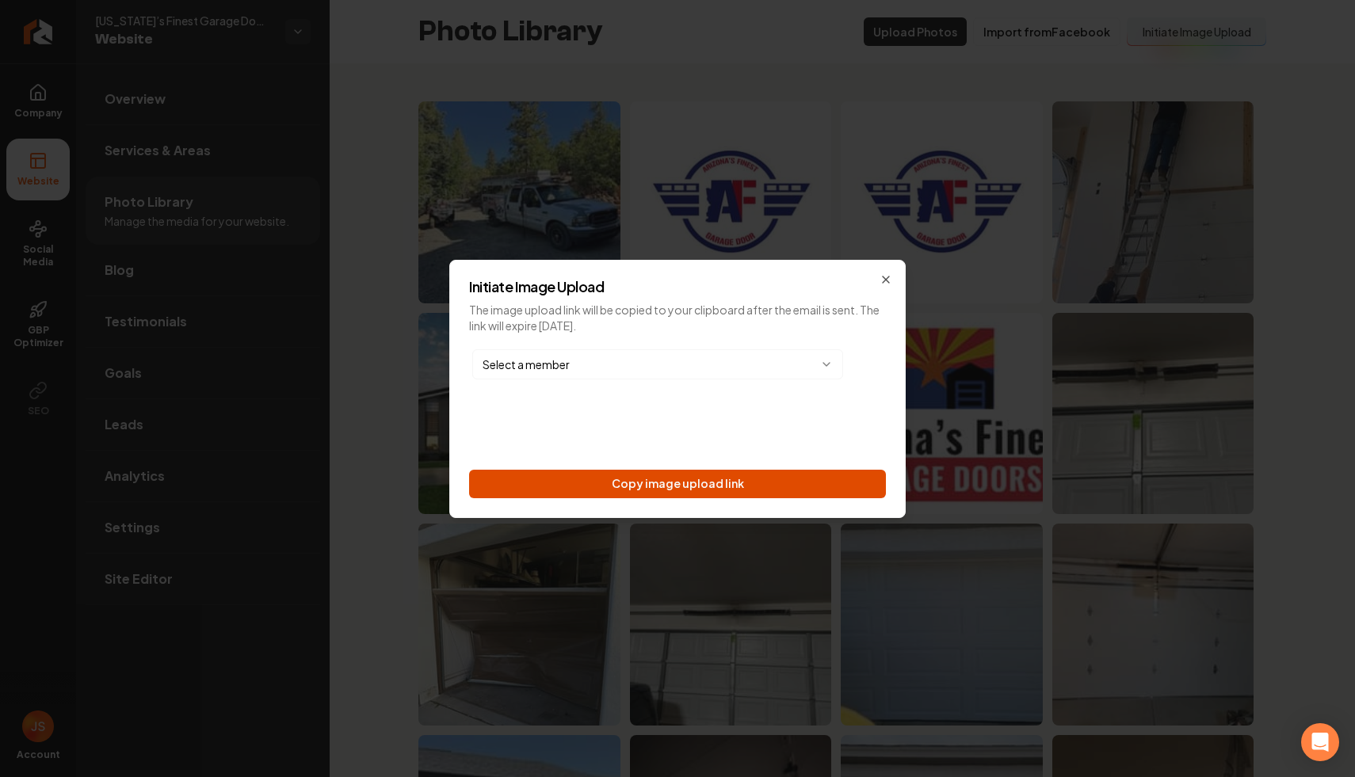
click at [539, 490] on button "Copy image upload link" at bounding box center [677, 484] width 417 height 29
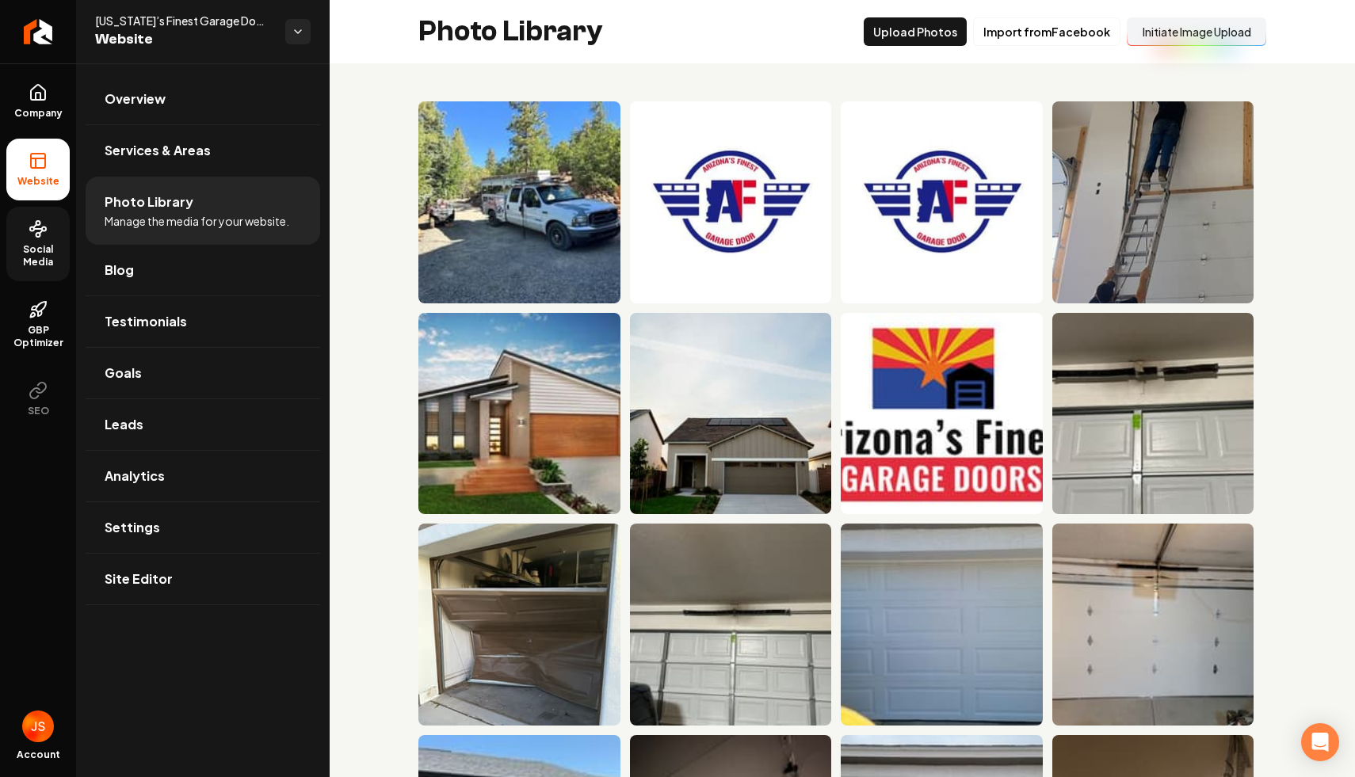
click at [17, 253] on span "Social Media" at bounding box center [37, 255] width 63 height 25
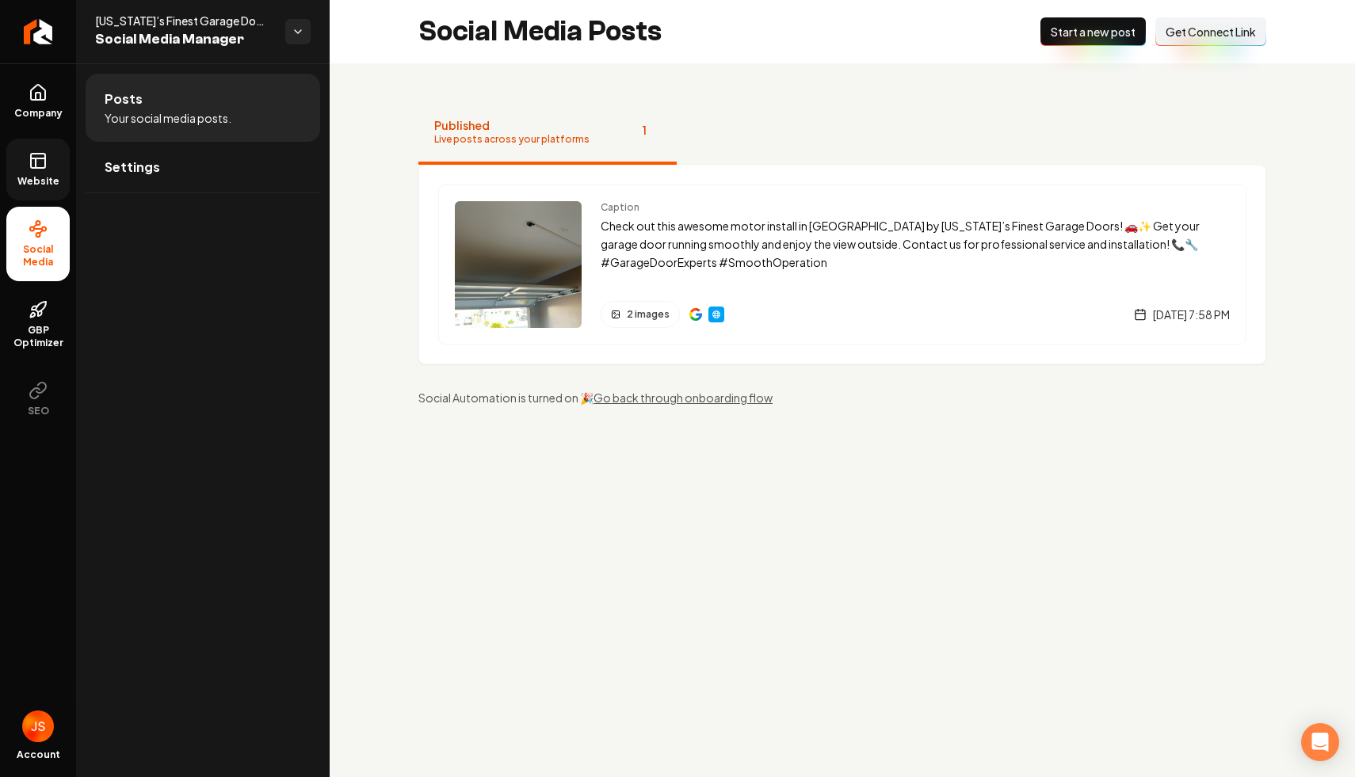
click at [1191, 26] on span "Get Connect Link" at bounding box center [1211, 32] width 90 height 16
click at [41, 166] on icon at bounding box center [38, 160] width 19 height 19
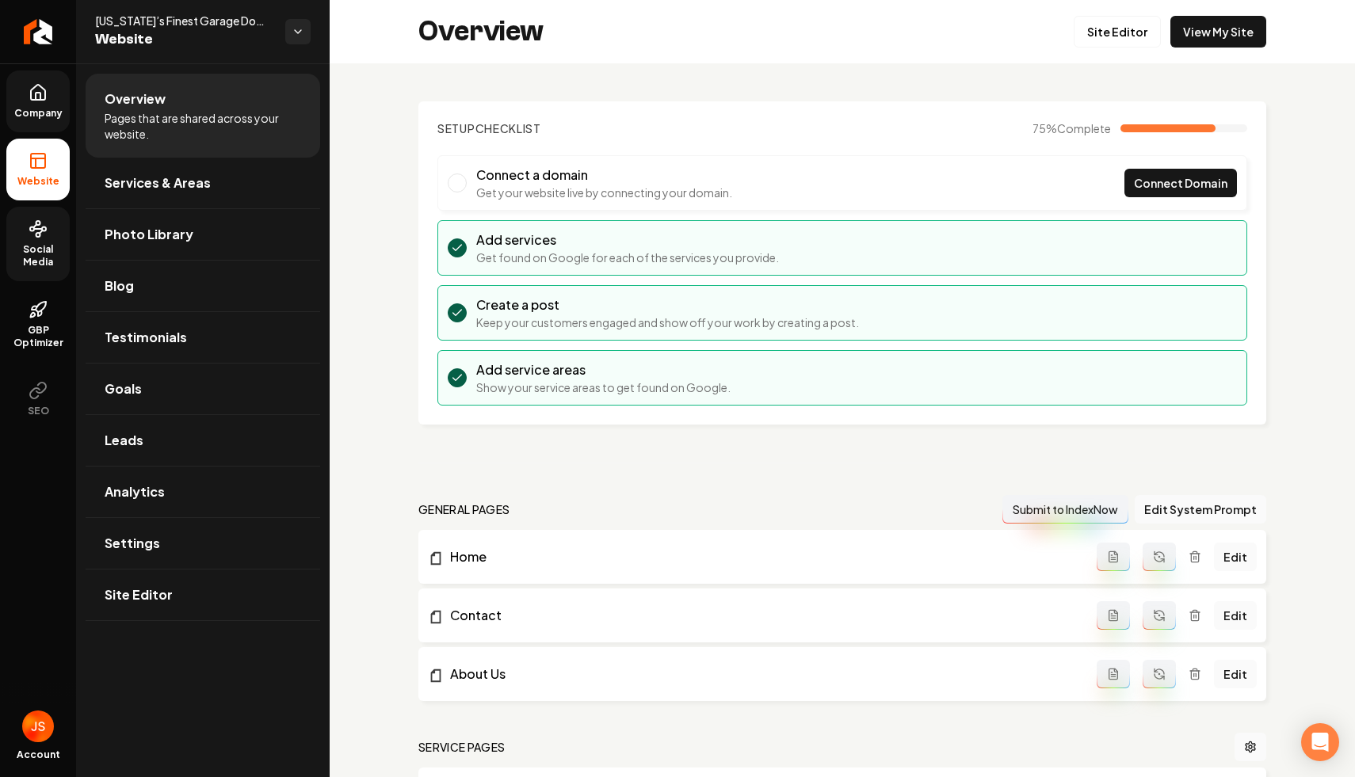
click at [19, 102] on link "Company" at bounding box center [37, 102] width 63 height 62
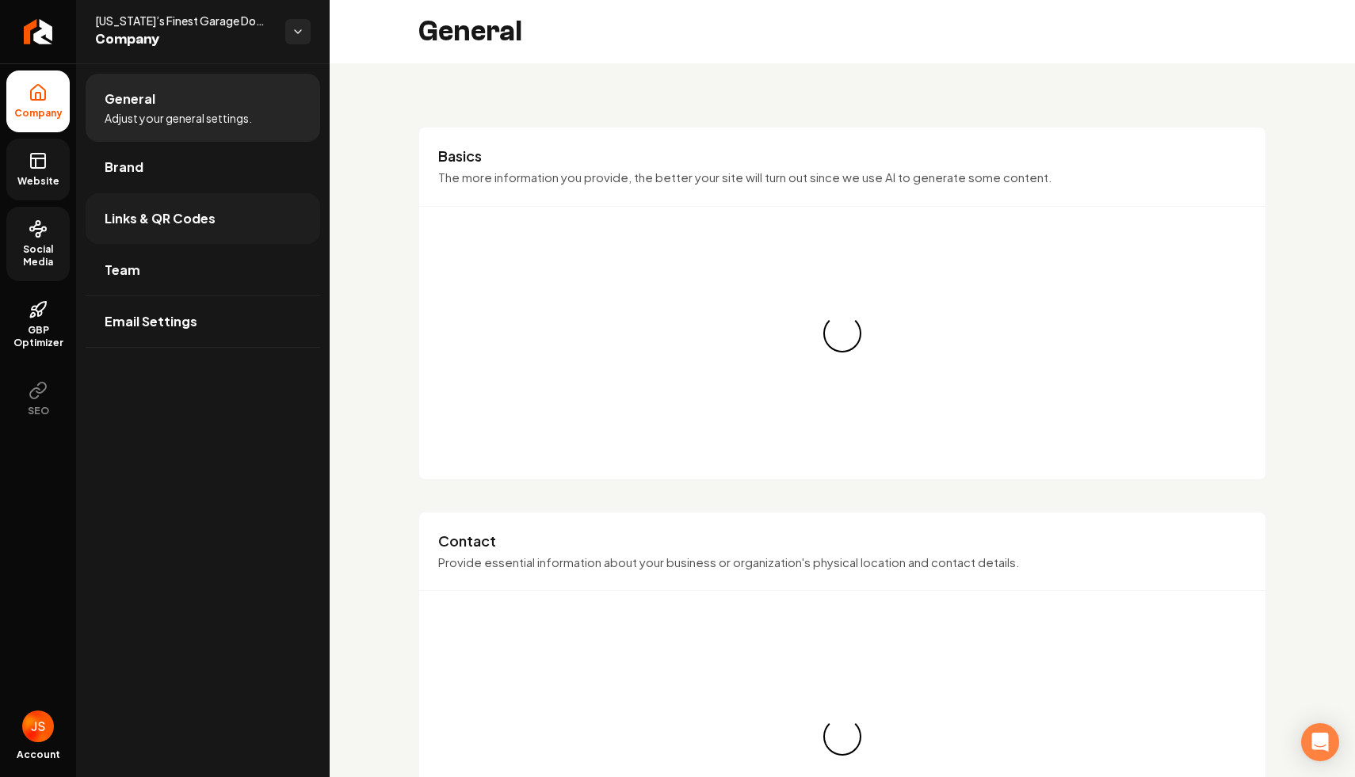
click at [150, 223] on span "Links & QR Codes" at bounding box center [160, 218] width 111 height 19
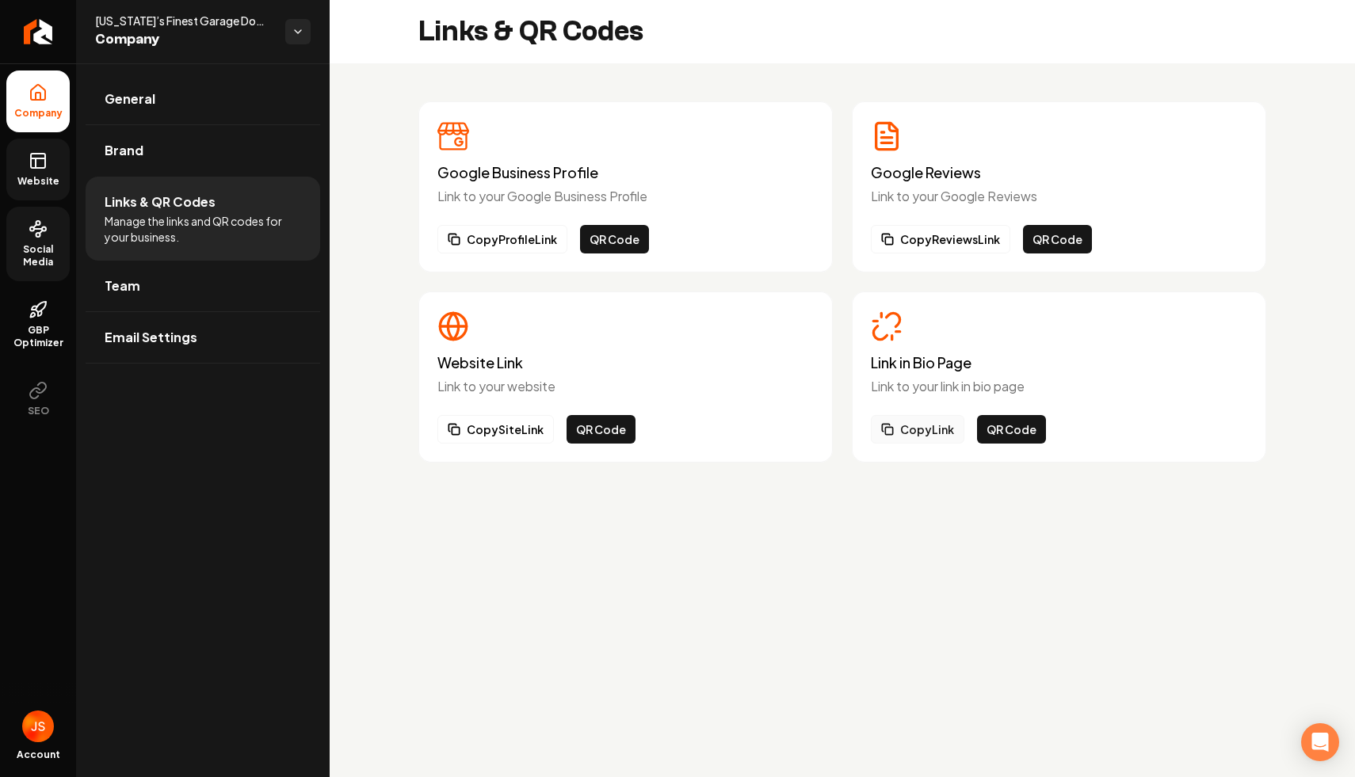
click at [915, 429] on button "Copy Link" at bounding box center [917, 429] width 93 height 29
